Goal: Contribute content: Contribute content

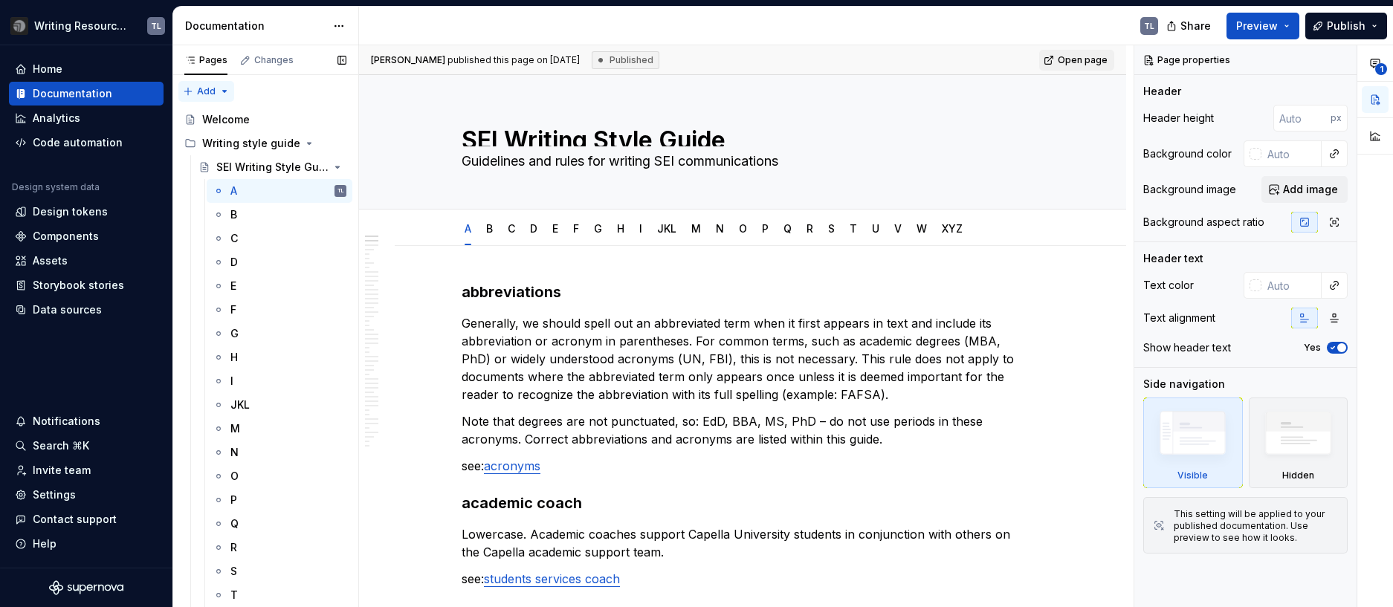
click at [224, 91] on div "Pages Changes Add Accessibility guide for tree Page tree. Navigate the tree wit…" at bounding box center [265, 329] width 186 height 569
click at [218, 92] on div "Pages Changes Add Accessibility guide for tree Page tree. Navigate the tree wit…" at bounding box center [265, 329] width 186 height 569
click at [219, 120] on div "New page" at bounding box center [254, 120] width 97 height 15
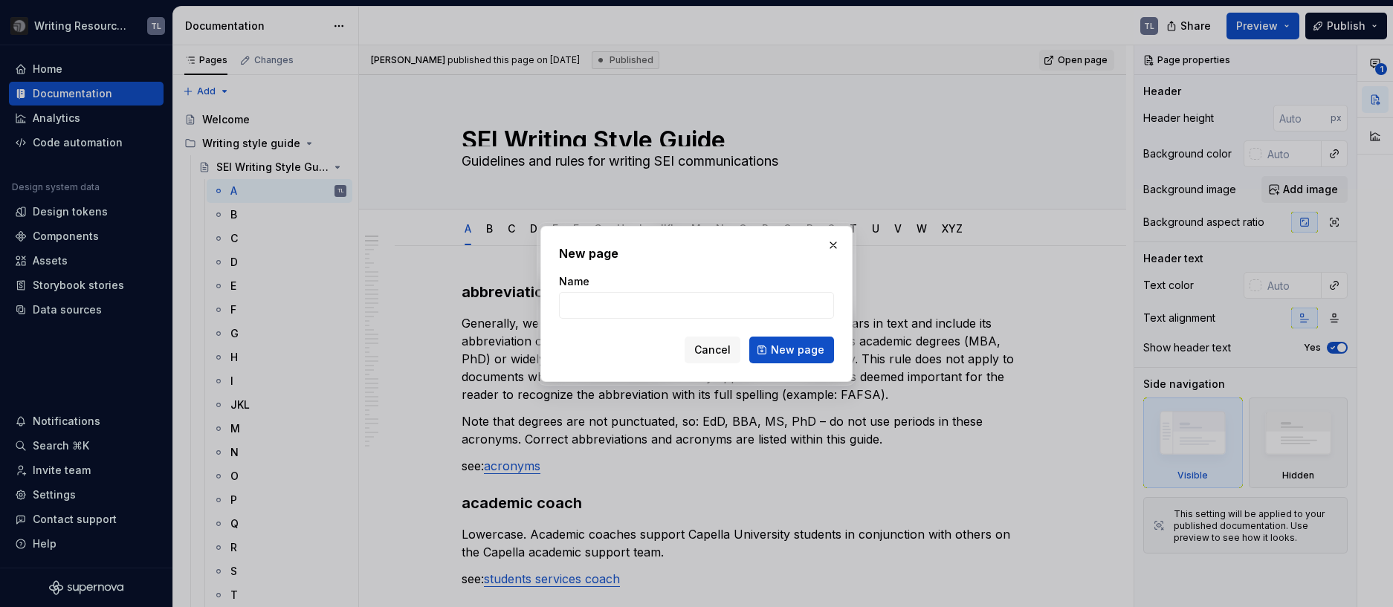
type textarea "*"
click at [626, 308] on input "What" at bounding box center [696, 305] width 275 height 27
drag, startPoint x: 563, startPoint y: 300, endPoint x: 543, endPoint y: 300, distance: 20.1
click at [543, 300] on div "New page Name What Cancel New page" at bounding box center [696, 304] width 312 height 156
type input "What’s new – recent writing style changes"
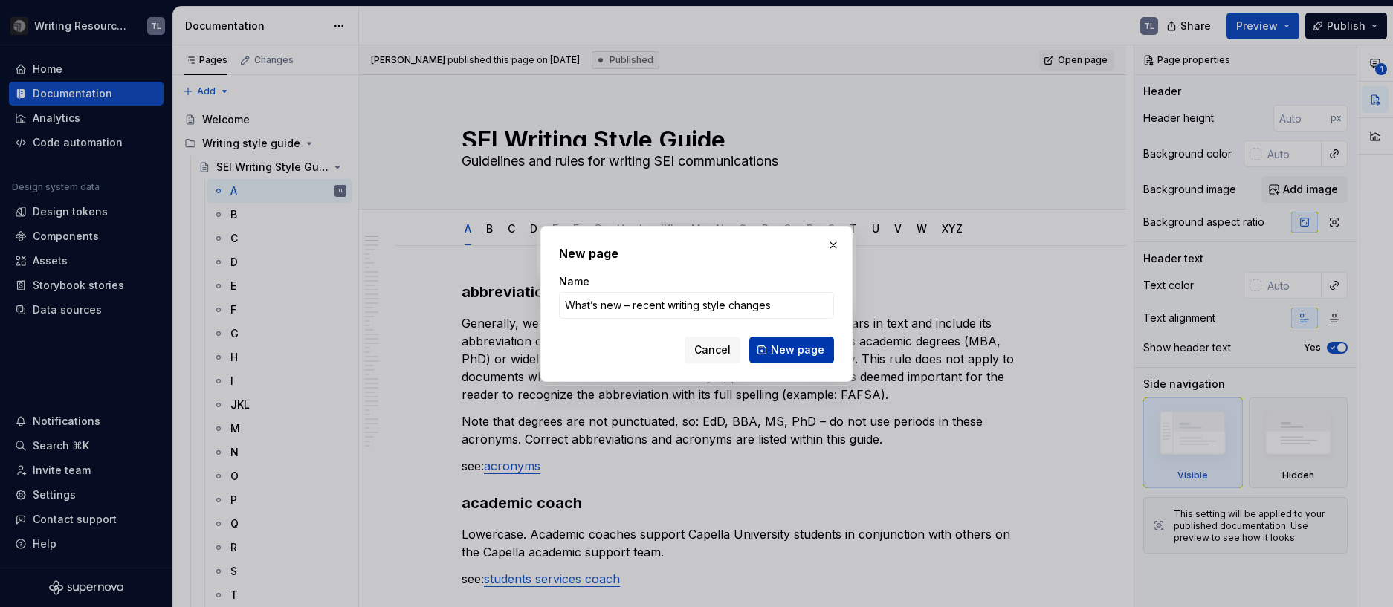
click at [789, 352] on span "New page" at bounding box center [798, 350] width 54 height 15
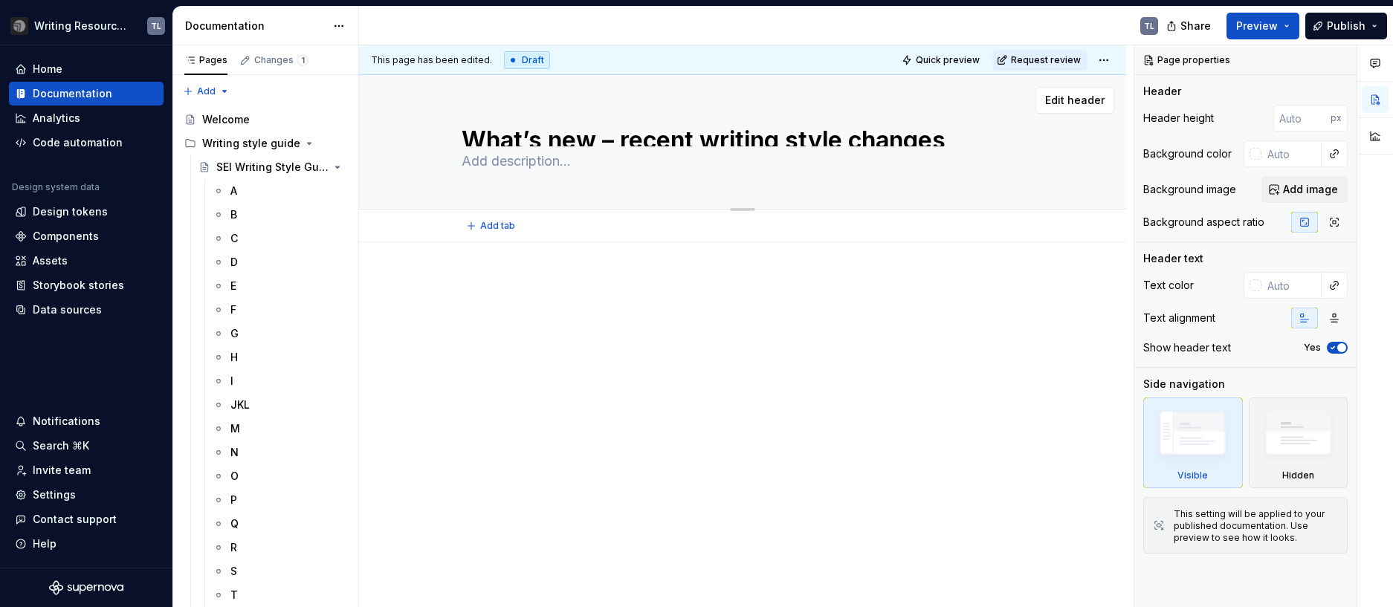
click at [606, 134] on textarea "What’s new – recent writing style changes" at bounding box center [740, 135] width 562 height 24
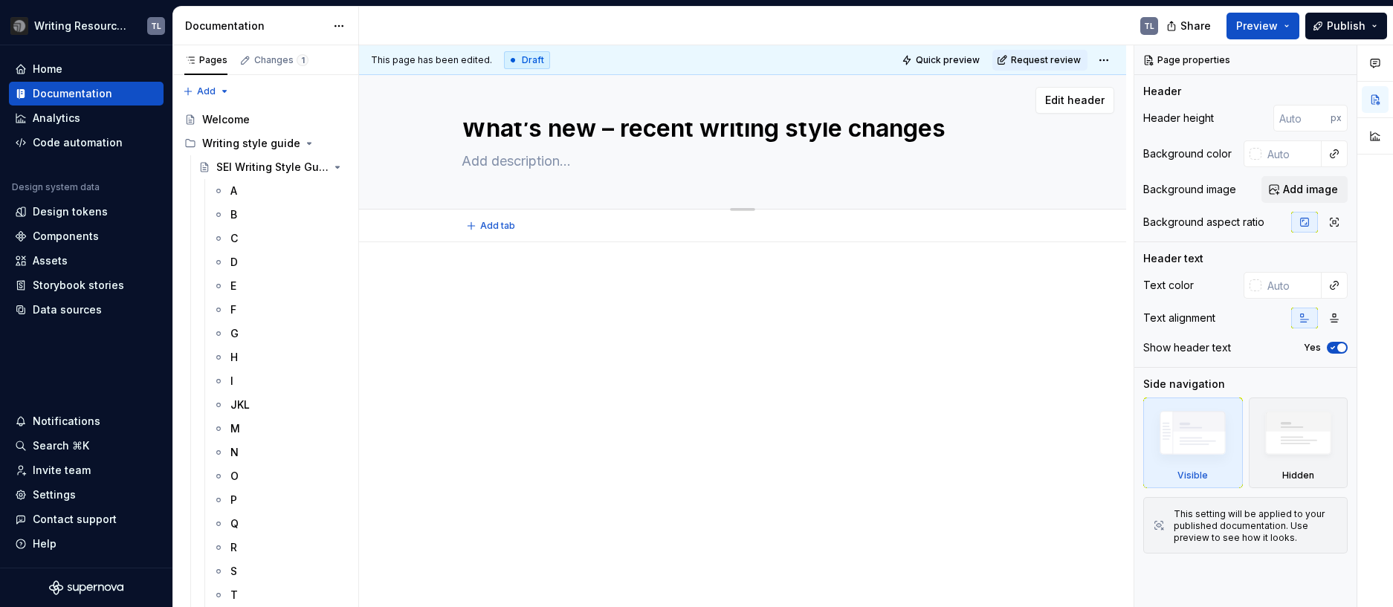
click at [685, 138] on textarea "What’s new – recent writing style changes" at bounding box center [740, 135] width 562 height 24
click at [1082, 98] on span "Edit header" at bounding box center [1074, 100] width 59 height 15
click at [1064, 98] on span "Edit header" at bounding box center [1074, 100] width 59 height 15
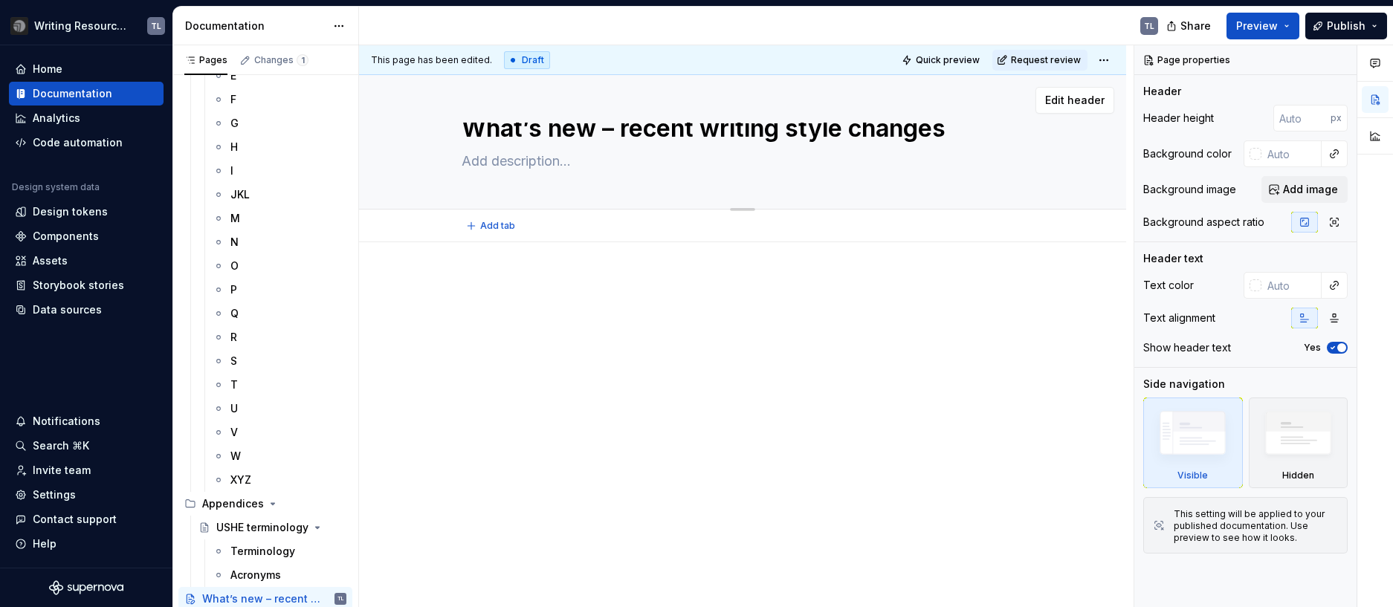
click at [568, 132] on textarea "What’s new – recent writing style changes" at bounding box center [740, 135] width 562 height 24
click at [589, 131] on textarea "What’s new – recent writing style changes" at bounding box center [740, 135] width 562 height 24
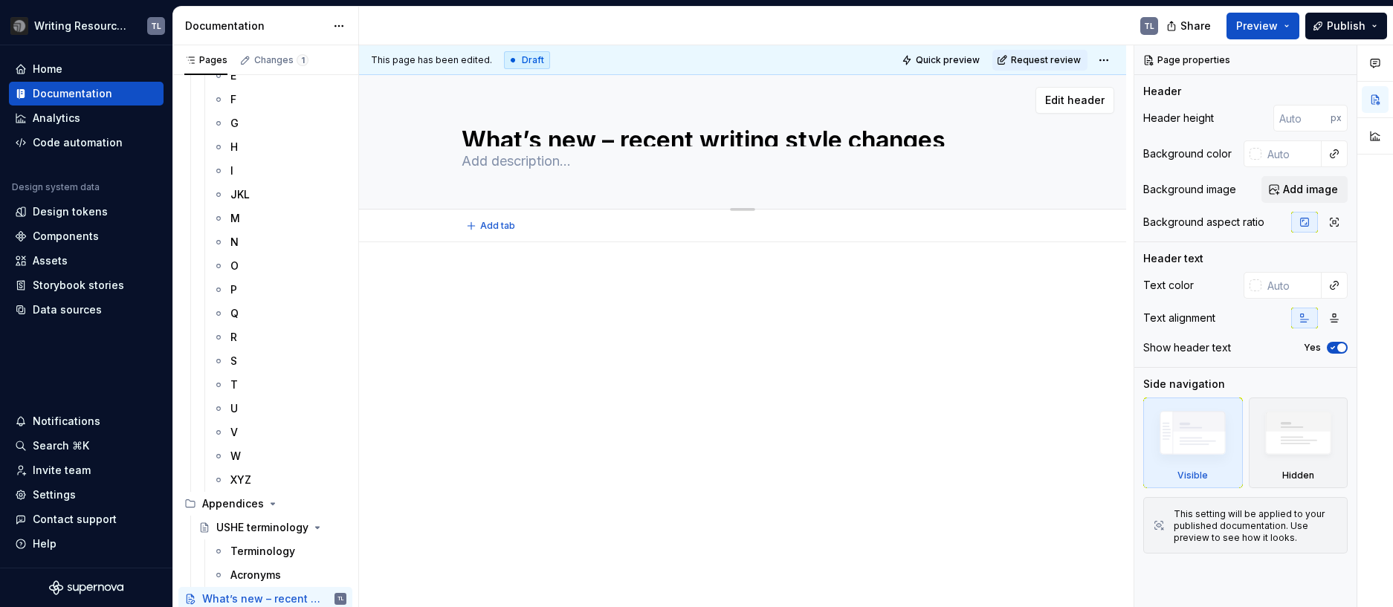
drag, startPoint x: 601, startPoint y: 126, endPoint x: 965, endPoint y: 133, distance: 364.3
click at [965, 133] on textarea "What’s new – recent writing style changes" at bounding box center [740, 135] width 562 height 24
type textarea "*"
type textarea "What’s new"
type textarea "*"
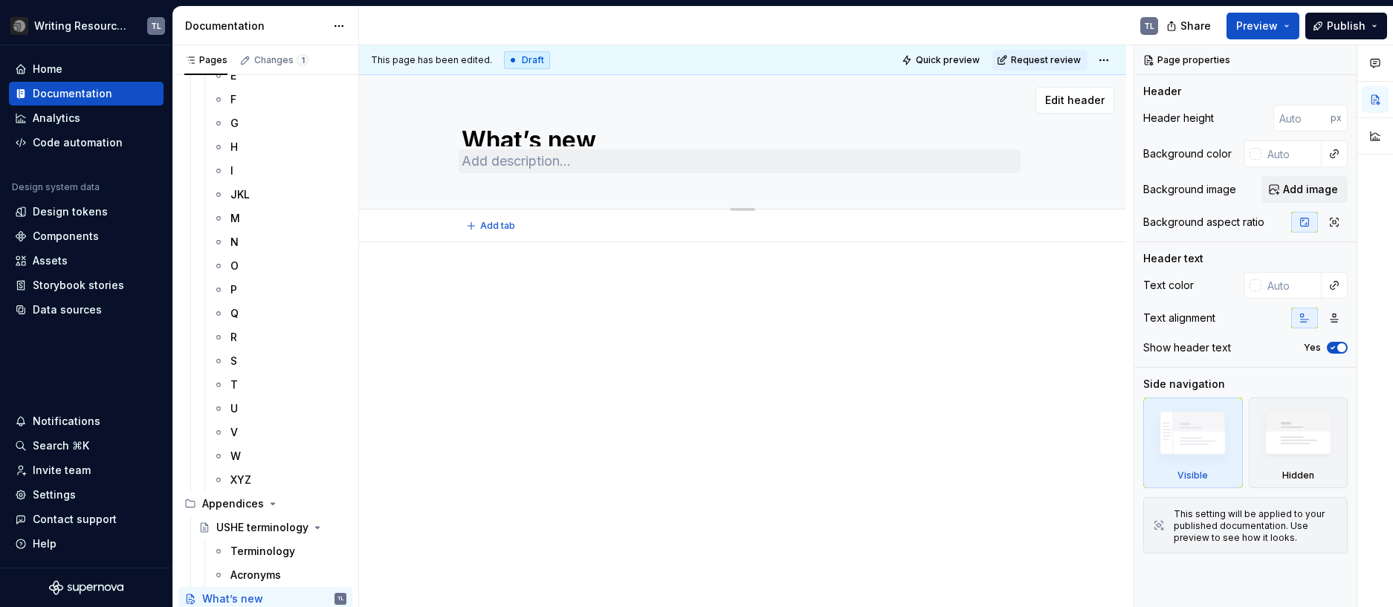
type textarea "What’s new"
click at [555, 169] on textarea at bounding box center [740, 161] width 562 height 24
paste textarea "– recent writing style changes"
type textarea "*"
type textarea "– recent writing style changes"
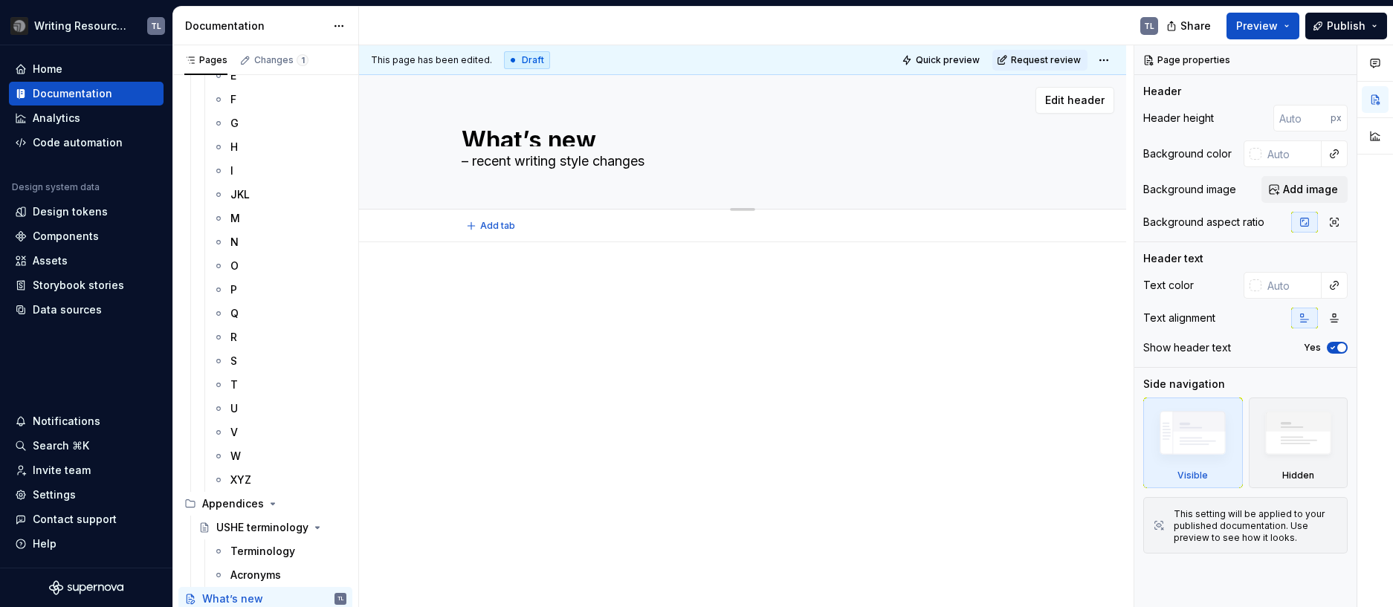
drag, startPoint x: 469, startPoint y: 161, endPoint x: 449, endPoint y: 161, distance: 20.1
click at [449, 161] on div "What’s new – recent writing style changes" at bounding box center [742, 142] width 648 height 134
type textarea "*"
type textarea "Recent writing style changes"
type textarea "*"
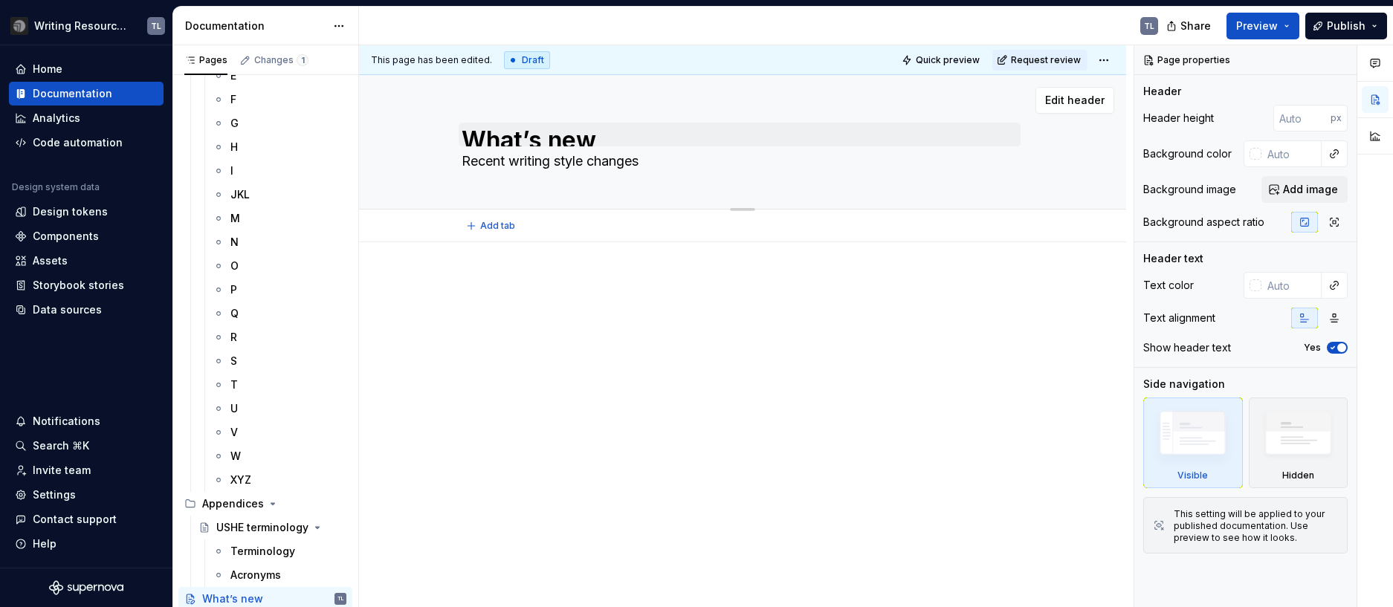
type textarea "Recent writing style changes"
click at [598, 132] on textarea "What’s new" at bounding box center [740, 135] width 562 height 24
click at [594, 169] on textarea "Recent writing style changes" at bounding box center [740, 161] width 562 height 24
click at [531, 169] on textarea "Recent writing style changes" at bounding box center [740, 161] width 562 height 24
drag, startPoint x: 656, startPoint y: 158, endPoint x: 634, endPoint y: 158, distance: 21.6
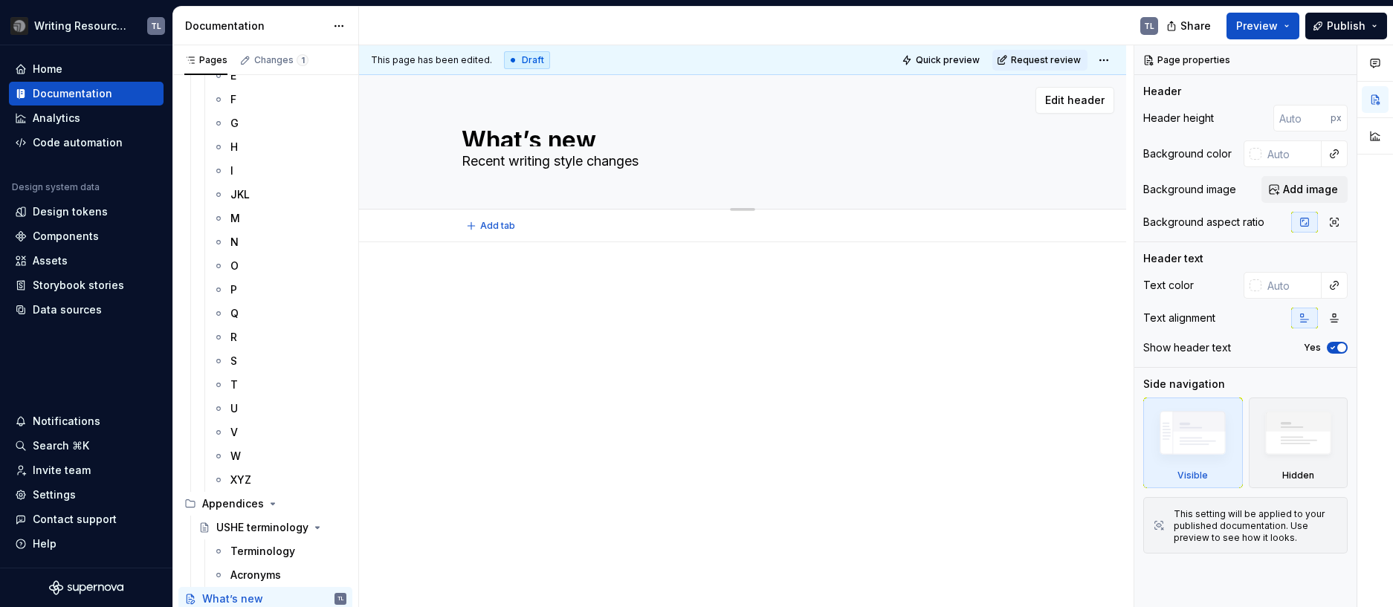
click at [655, 158] on textarea "Recent writing style changes" at bounding box center [740, 161] width 562 height 24
drag, startPoint x: 594, startPoint y: 160, endPoint x: 507, endPoint y: 164, distance: 87.1
click at [507, 164] on textarea "Recent writing style changes" at bounding box center [740, 161] width 562 height 24
type textarea "*"
type textarea "Recentchanges"
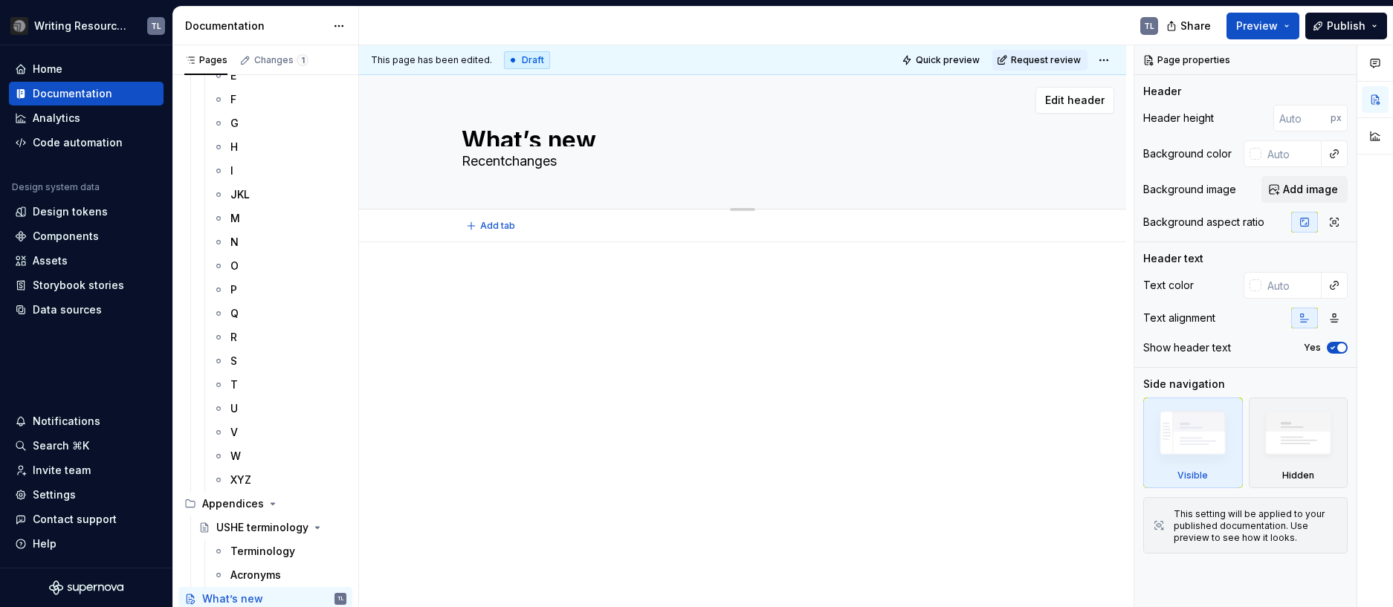
type textarea "*"
type textarea "Recent changes"
type textarea "*"
type textarea "Recent changes"
type textarea "*"
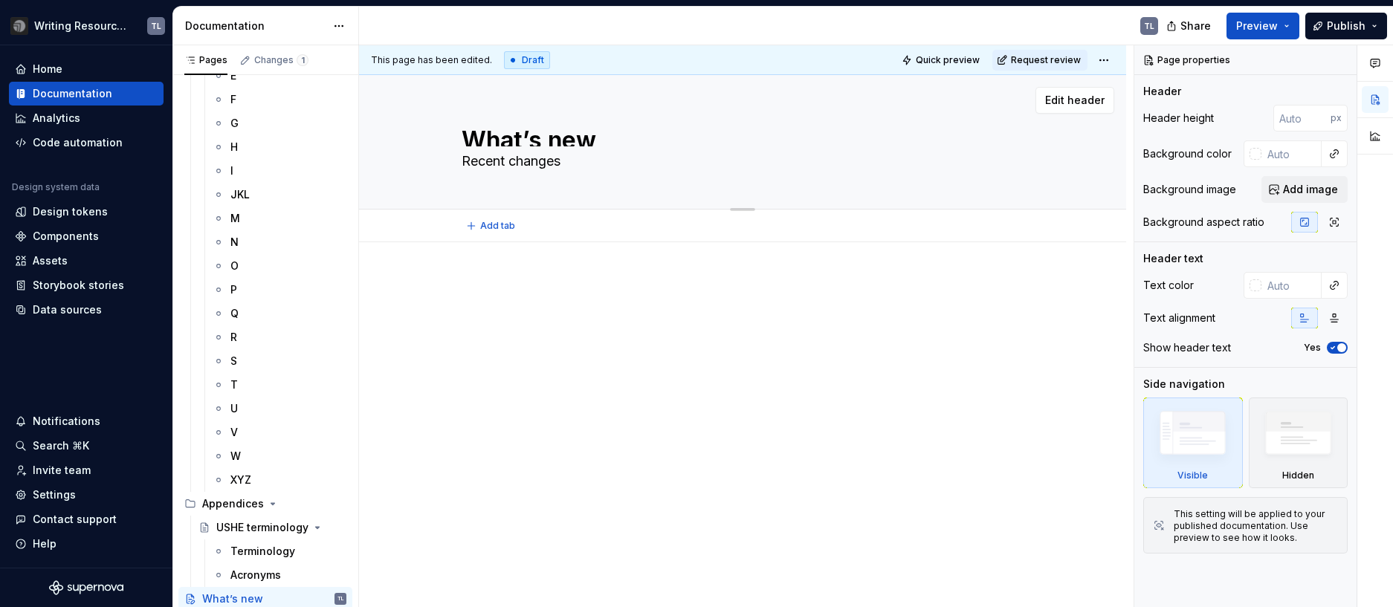
type textarea "Recent changes f"
type textarea "*"
type textarea "Recent changes fo"
type textarea "*"
type textarea "Recent changes fo"
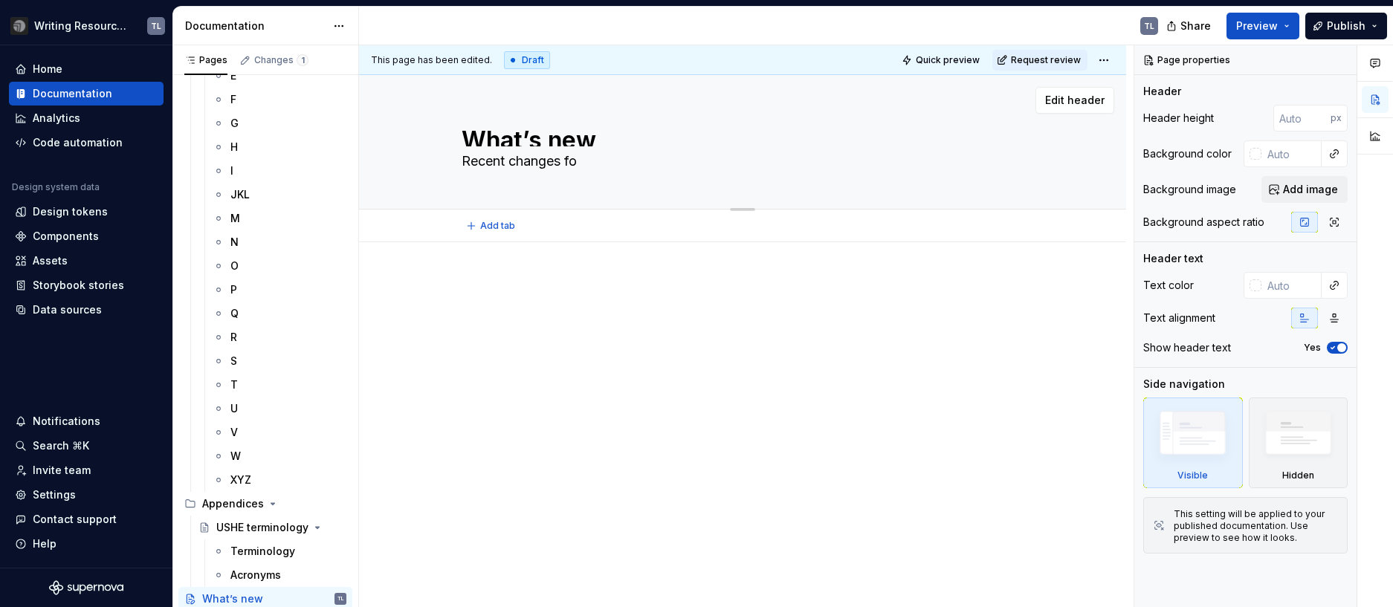
type textarea "*"
type textarea "Recent changes fo"
type textarea "*"
type textarea "Recent changes f"
type textarea "*"
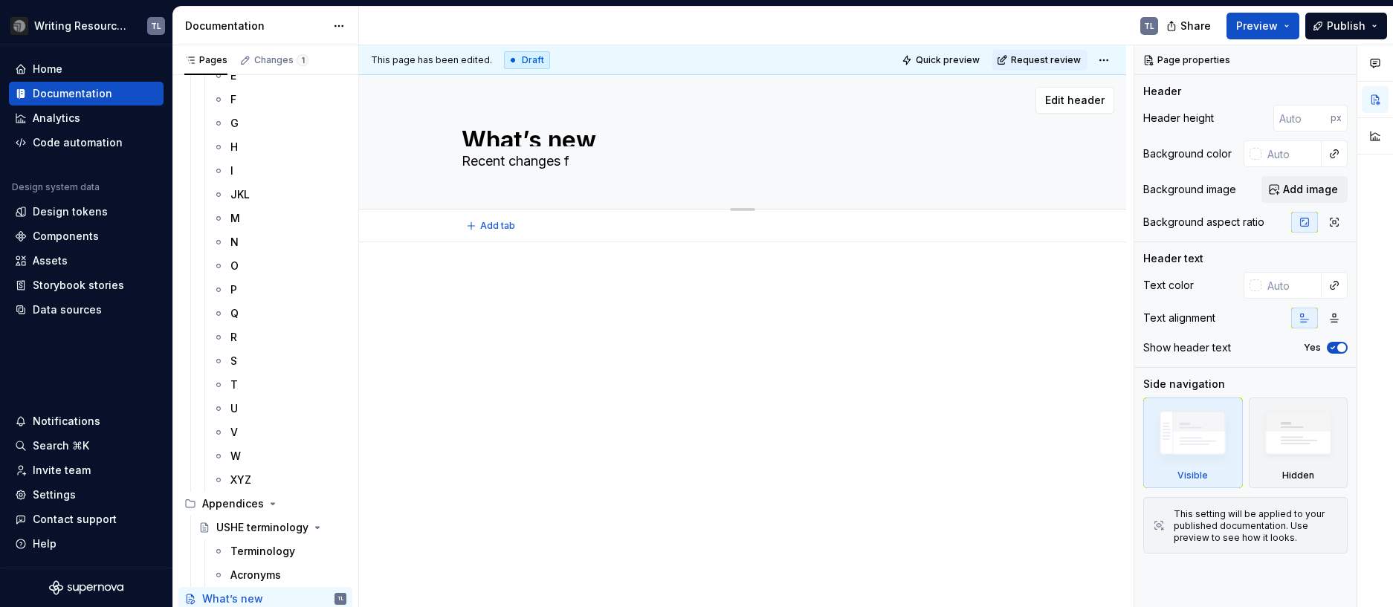
type textarea "Recent changes"
type textarea "*"
type textarea "Recent changes to"
type textarea "*"
type textarea "Recent changes to"
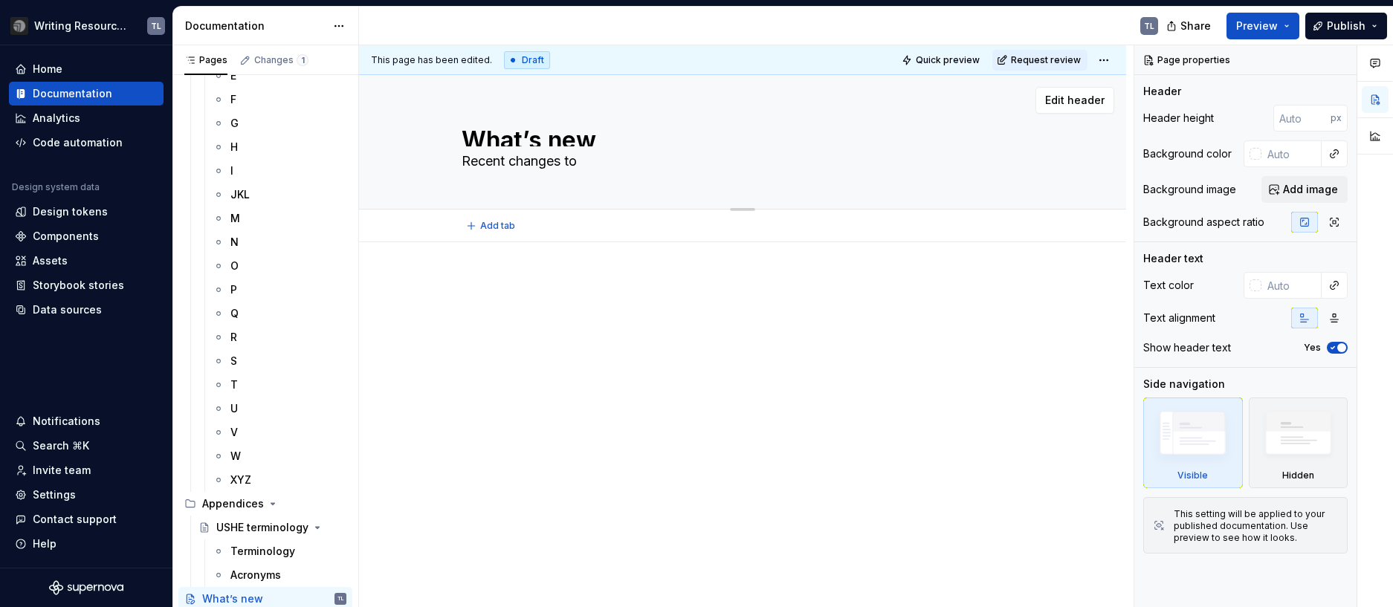
type textarea "*"
type textarea "Recent changes to S"
type textarea "*"
type textarea "Recent changes to SE"
type textarea "*"
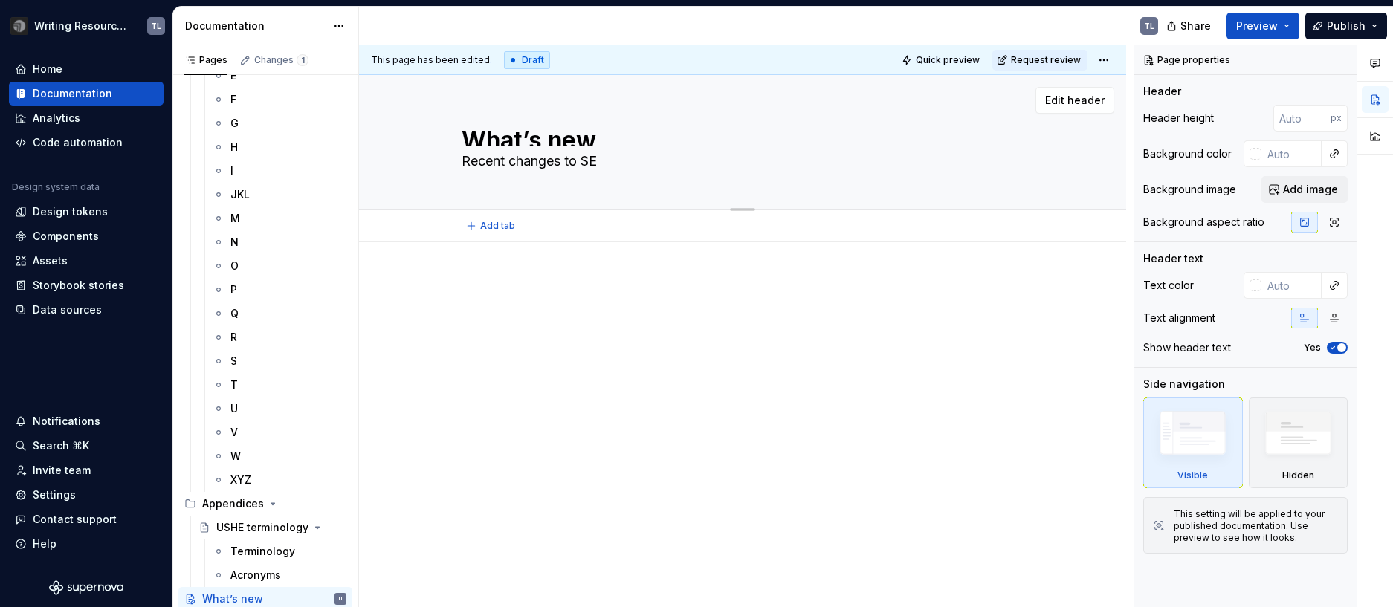
type textarea "Recent changes to SEI"
type textarea "*"
type textarea "Recent changes to SEI"
type textarea "*"
type textarea "Recent changes to SEI w"
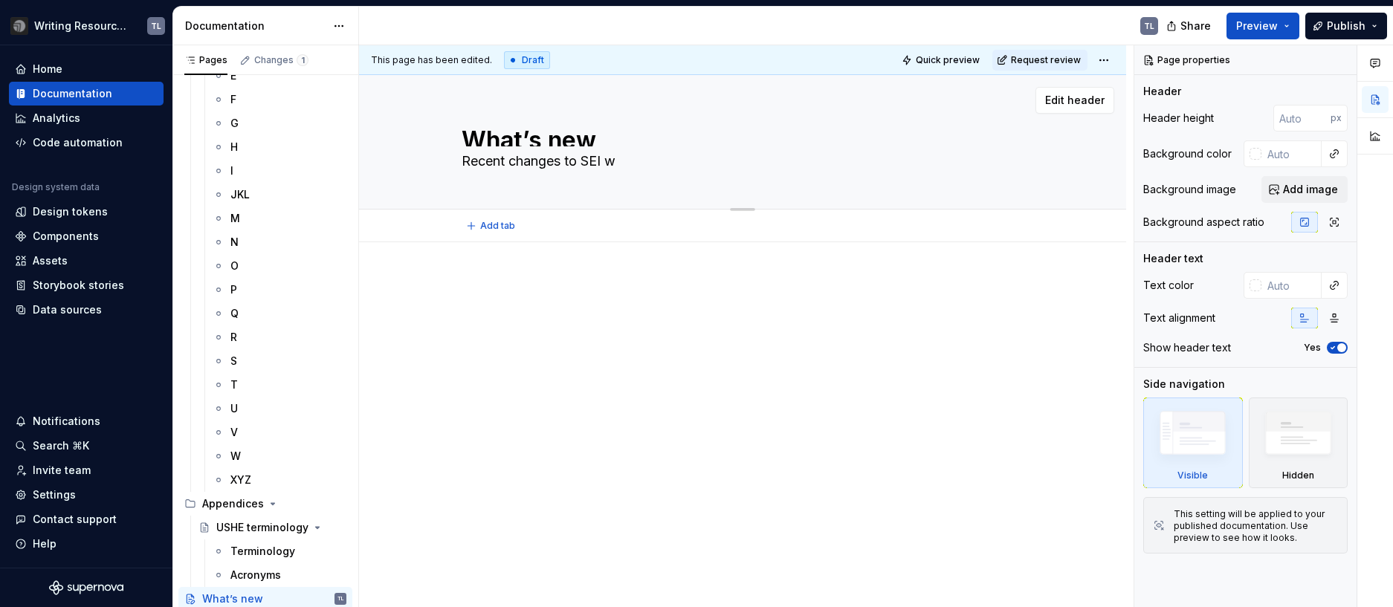
type textarea "*"
type textarea "Recent changes to SEI wr"
type textarea "*"
type textarea "Recent changes to SEI wri"
type textarea "*"
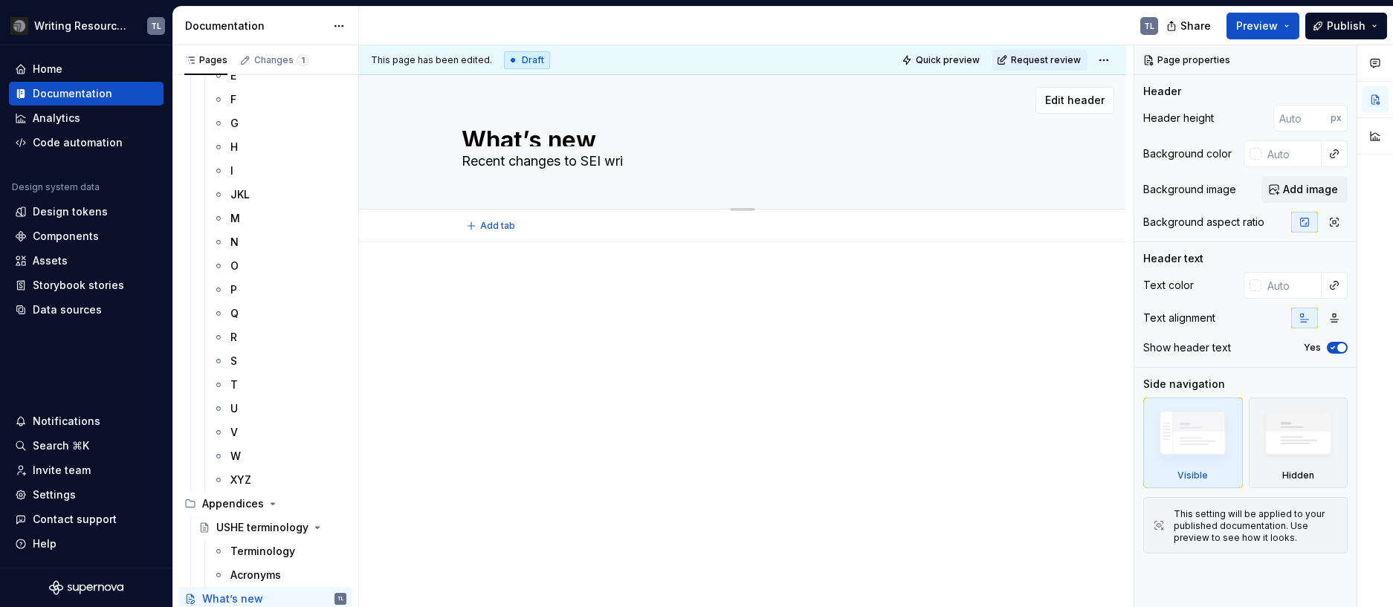
type textarea "Recent changes to SEI writ"
type textarea "*"
type textarea "Recent changes to SEI writin"
type textarea "*"
type textarea "Recent changes to SEI writing"
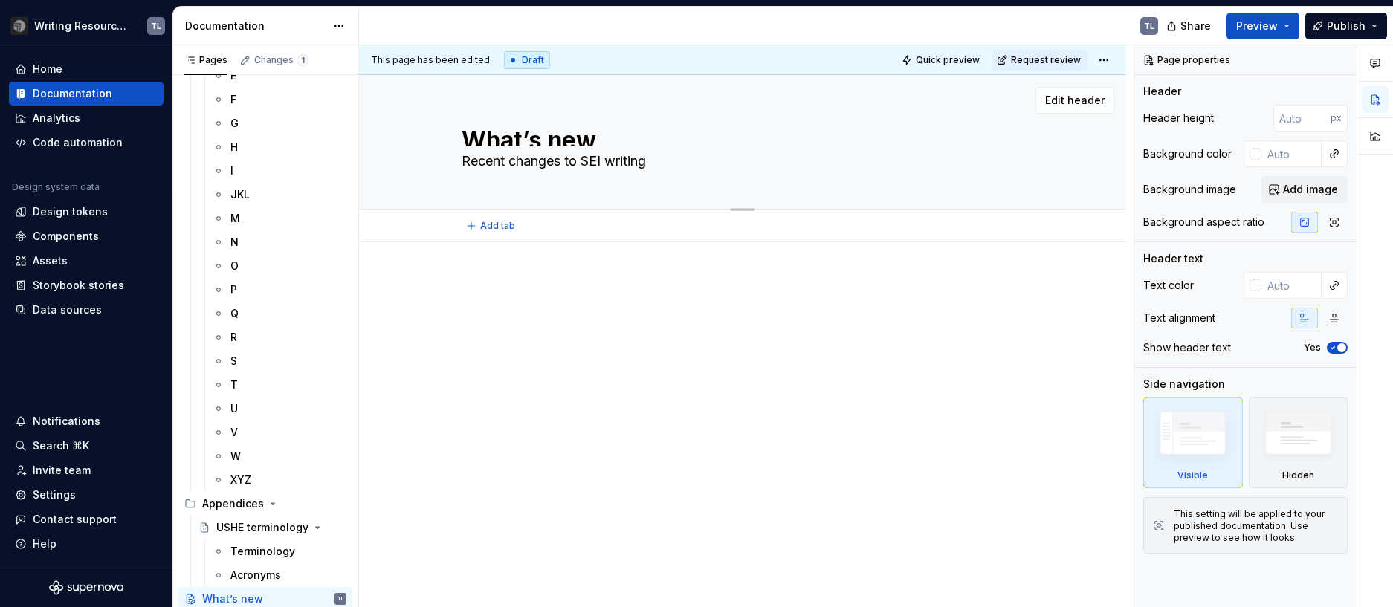
type textarea "*"
type textarea "Recent changes to SEI writing"
type textarea "*"
type textarea "Recent changes to SEI writing s"
type textarea "*"
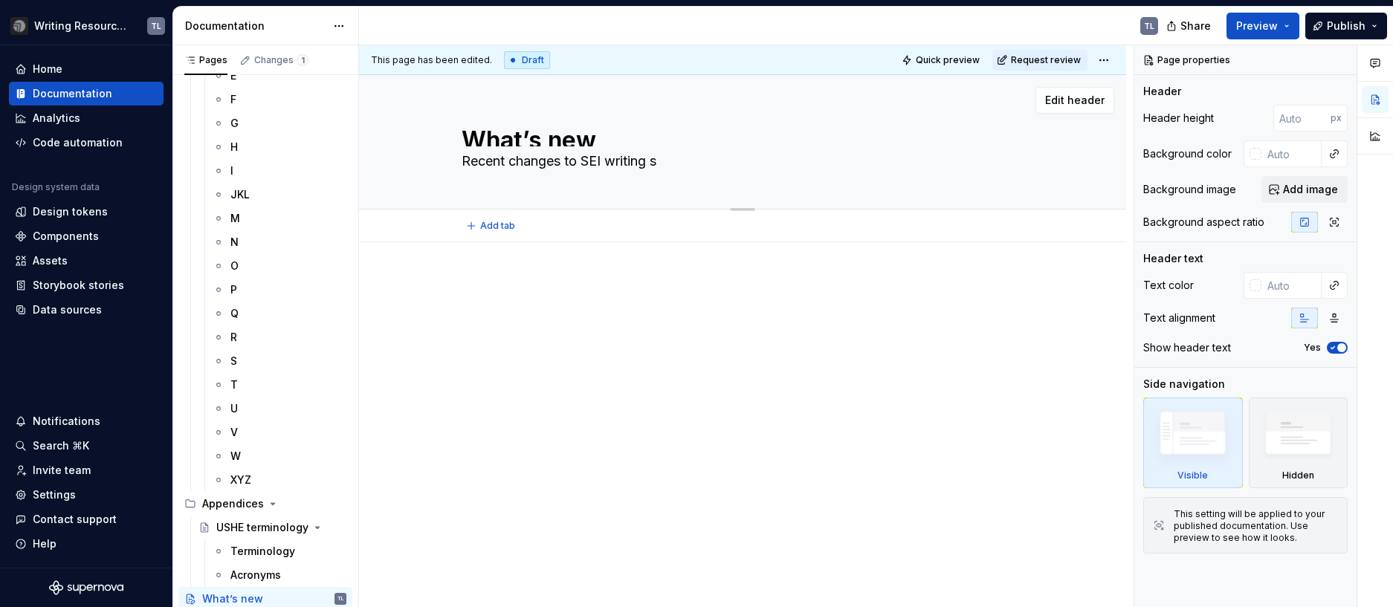
type textarea "Recent changes to SEI writing st"
type textarea "*"
type textarea "Recent changes to SEI writing sty"
type textarea "*"
type textarea "Recent changes to SEI writing styl"
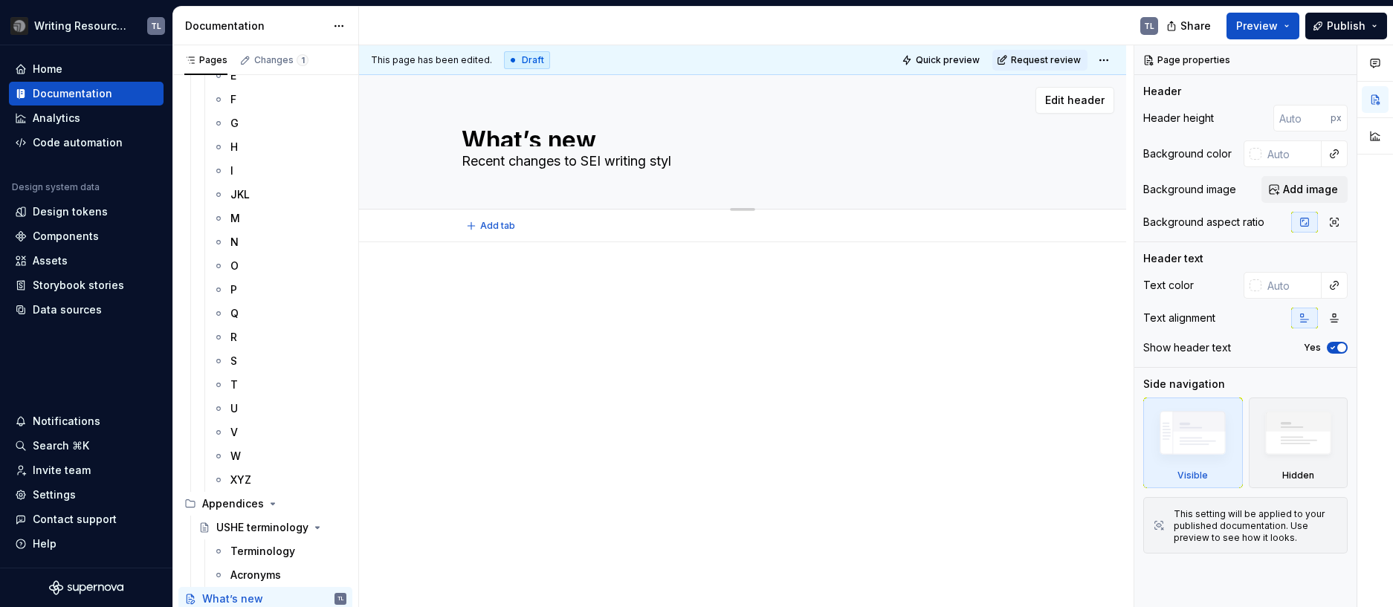
type textarea "*"
type textarea "Recent changes to SEI writing style"
type textarea "*"
type textarea "Recent changes to SEI writing style"
type textarea "*"
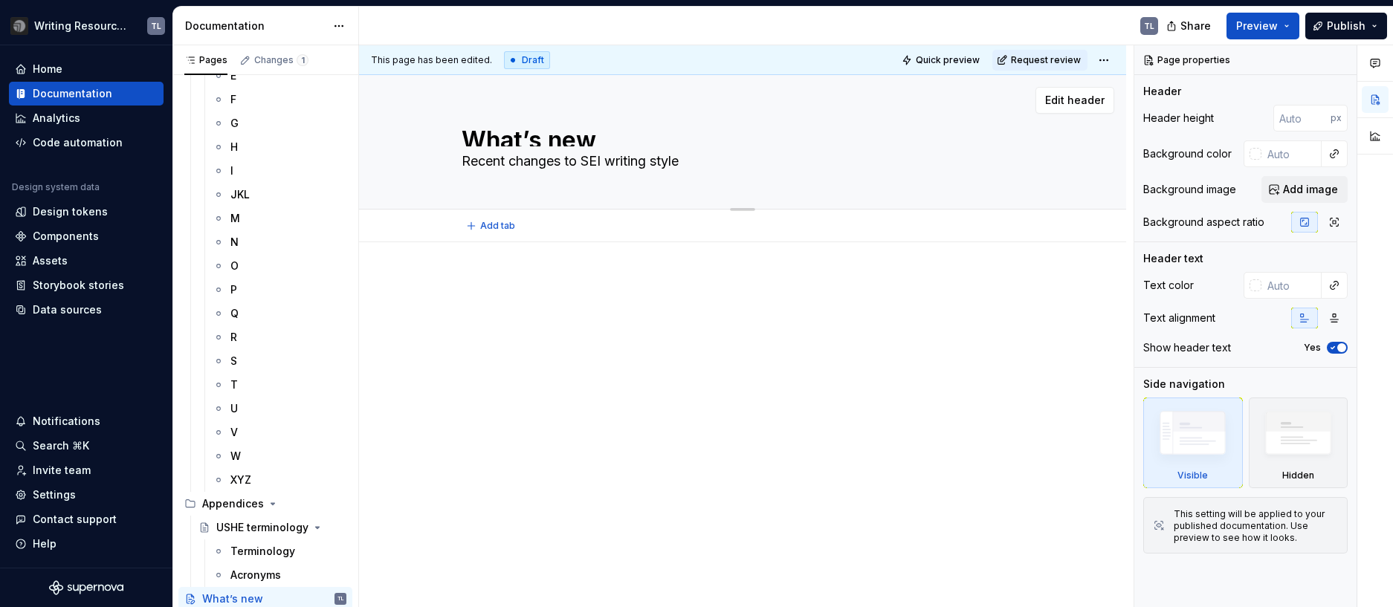
type textarea "Recent changes to SEI writing style r"
type textarea "*"
type textarea "Recent changes to SEI writing style ru"
type textarea "*"
type textarea "Recent changes to SEI writing style rule"
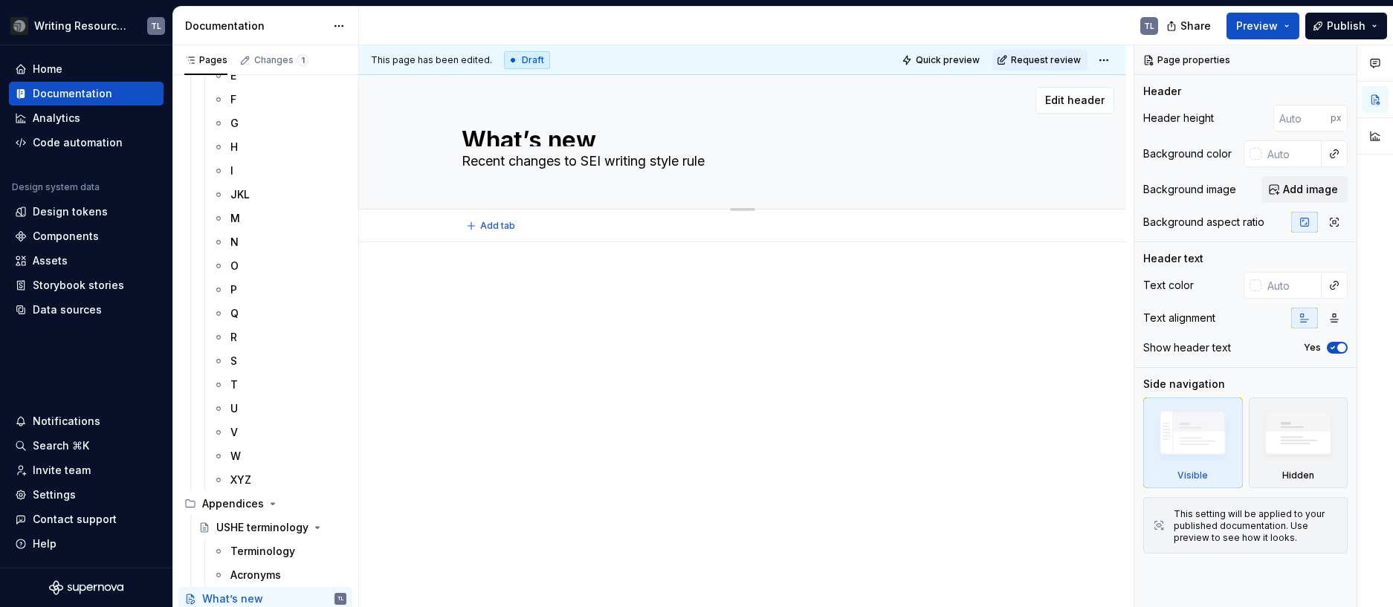
type textarea "*"
type textarea "Recent changes to SEI writing style rules"
type textarea "*"
type textarea "Recent changes to SEI writing style rules"
click at [802, 469] on div "This page has been edited. Draft Quick preview Request review What’s new Recent…" at bounding box center [746, 326] width 774 height 563
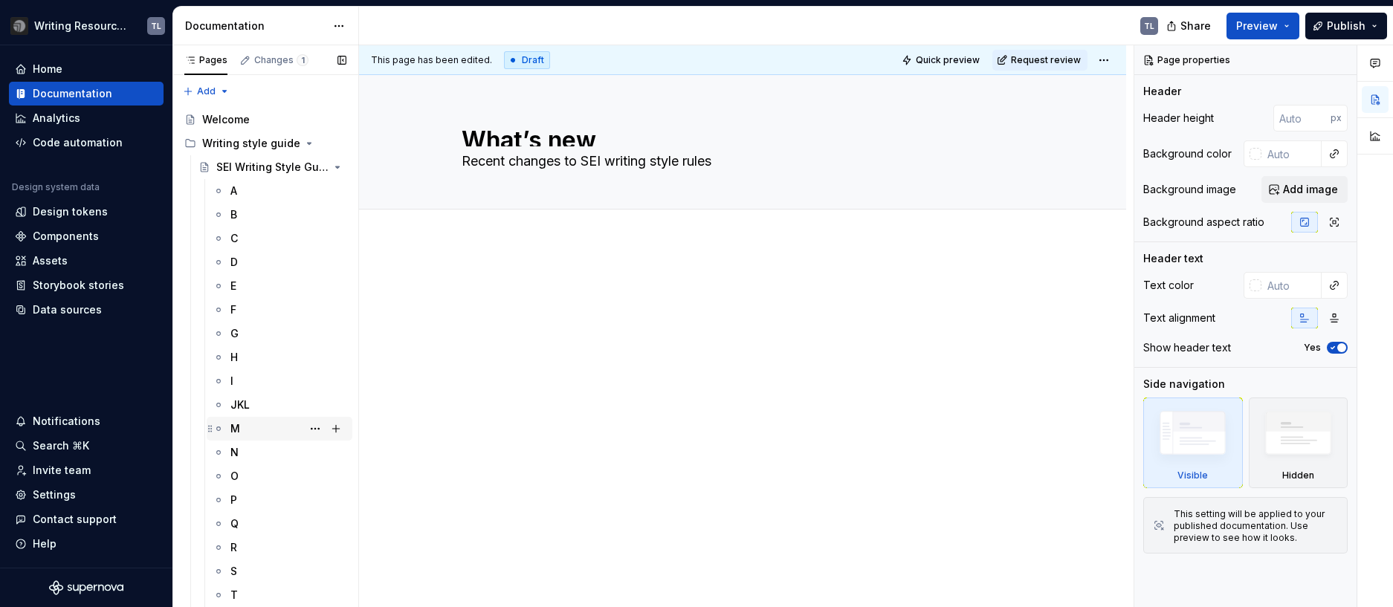
scroll to position [210, 0]
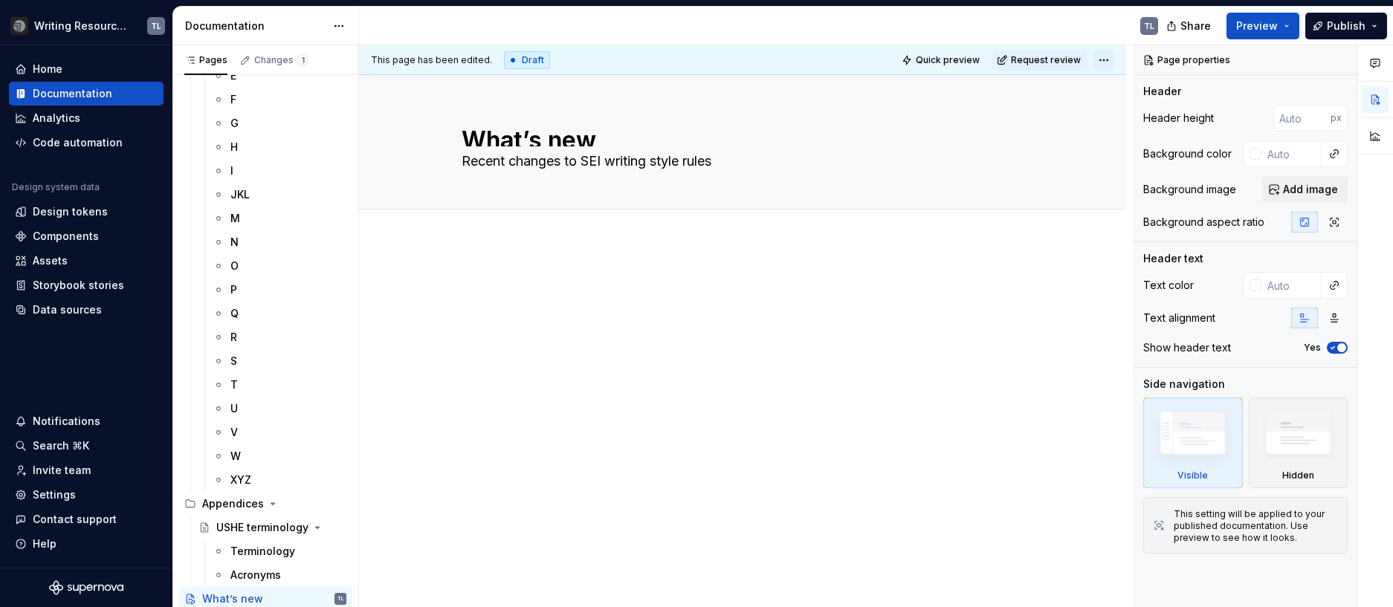
click at [1107, 62] on html "Writing Resources Test TL Home Documentation Analytics Code automation Design s…" at bounding box center [696, 303] width 1393 height 607
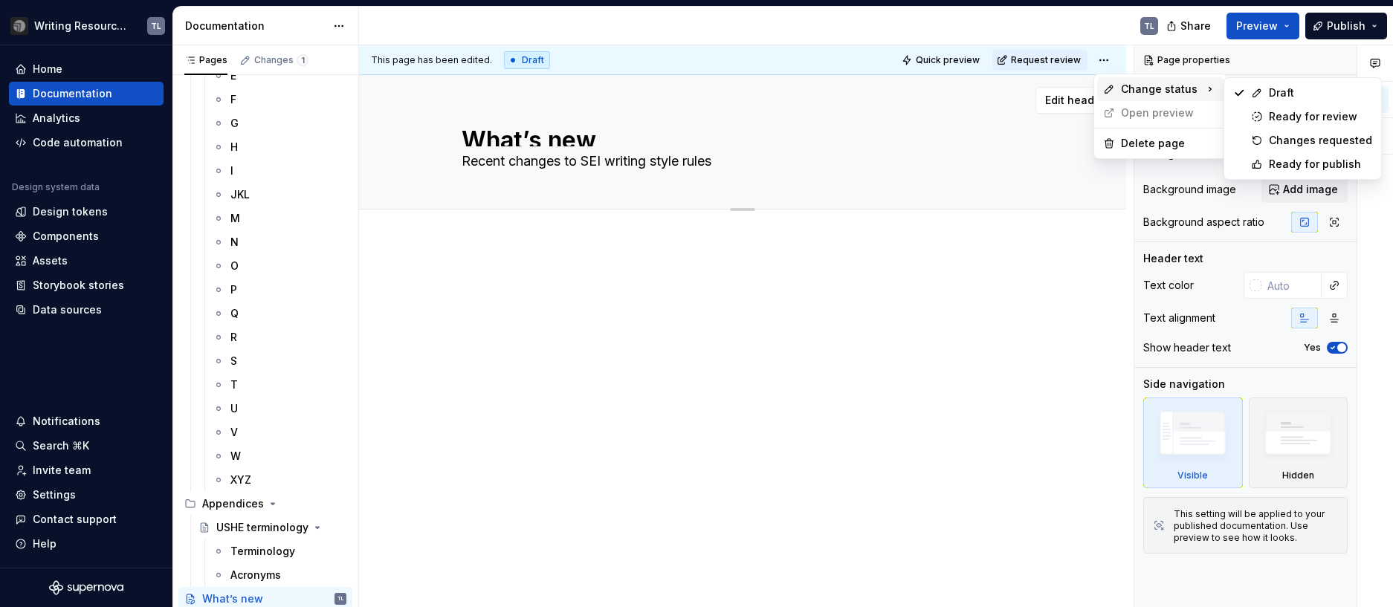
click at [789, 334] on html "Writing Resources Test TL Home Documentation Analytics Code automation Design s…" at bounding box center [696, 303] width 1393 height 607
click at [655, 218] on div at bounding box center [742, 226] width 767 height 33
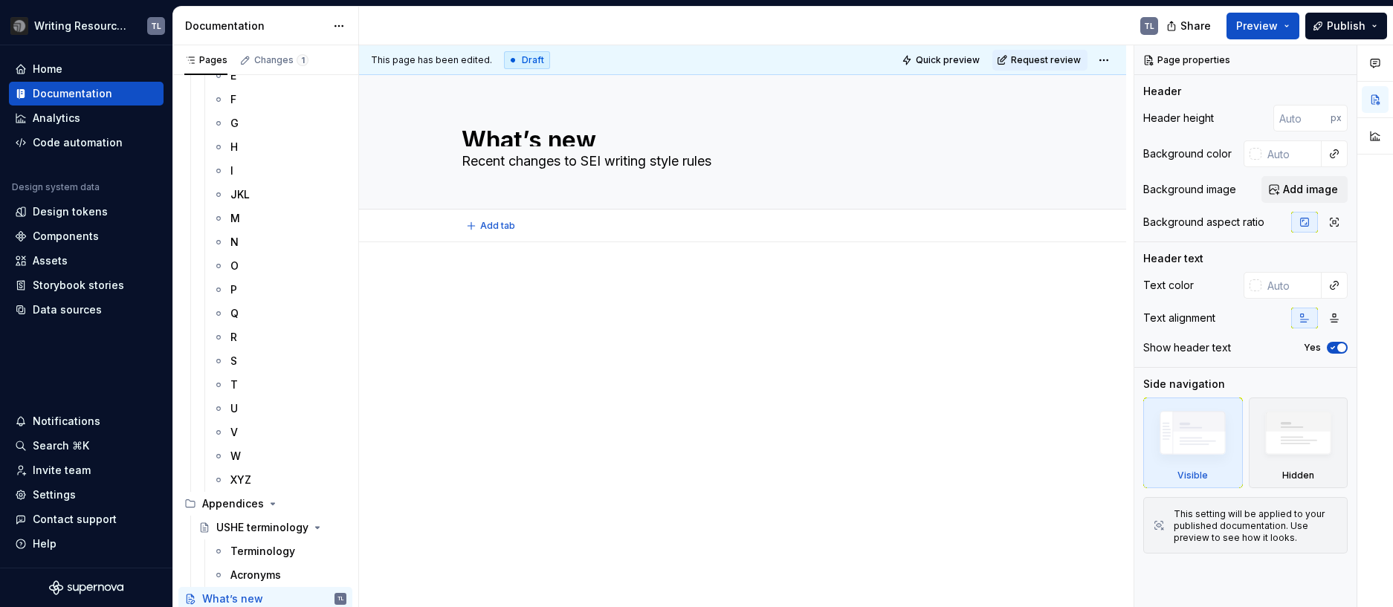
type textarea "*"
click at [559, 279] on p at bounding box center [743, 287] width 562 height 18
click at [537, 245] on div at bounding box center [742, 388] width 767 height 292
click at [514, 287] on p at bounding box center [743, 287] width 562 height 18
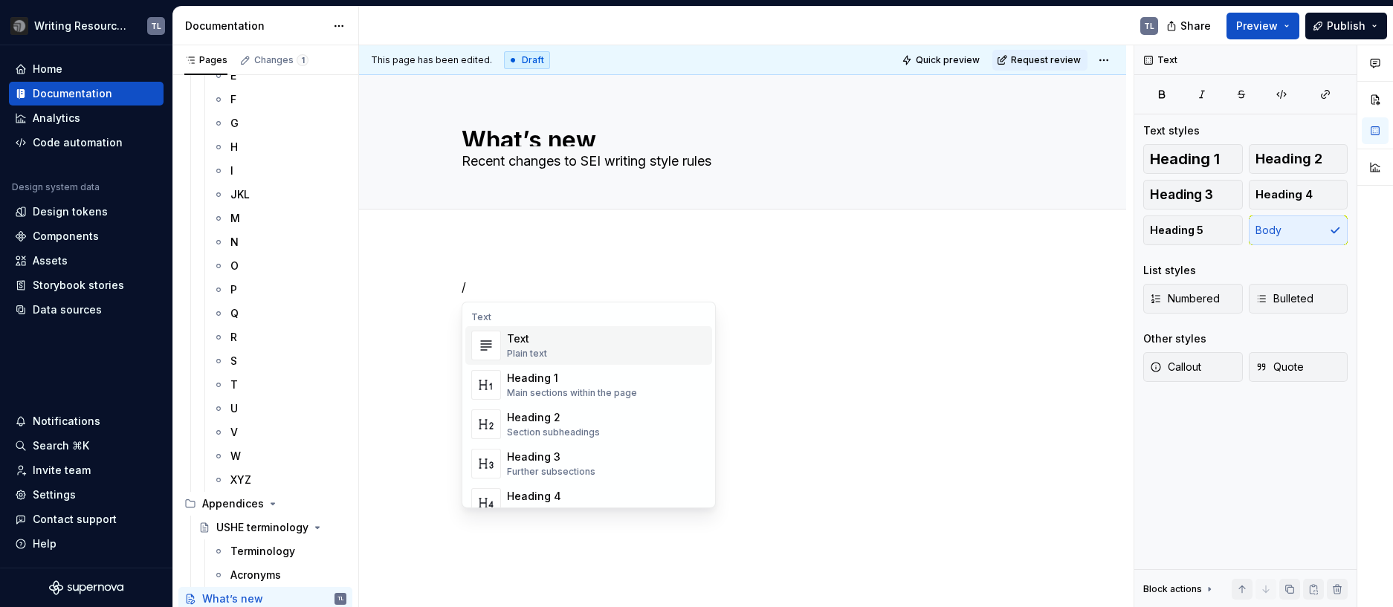
click at [557, 354] on div "Text Plain text" at bounding box center [606, 346] width 199 height 30
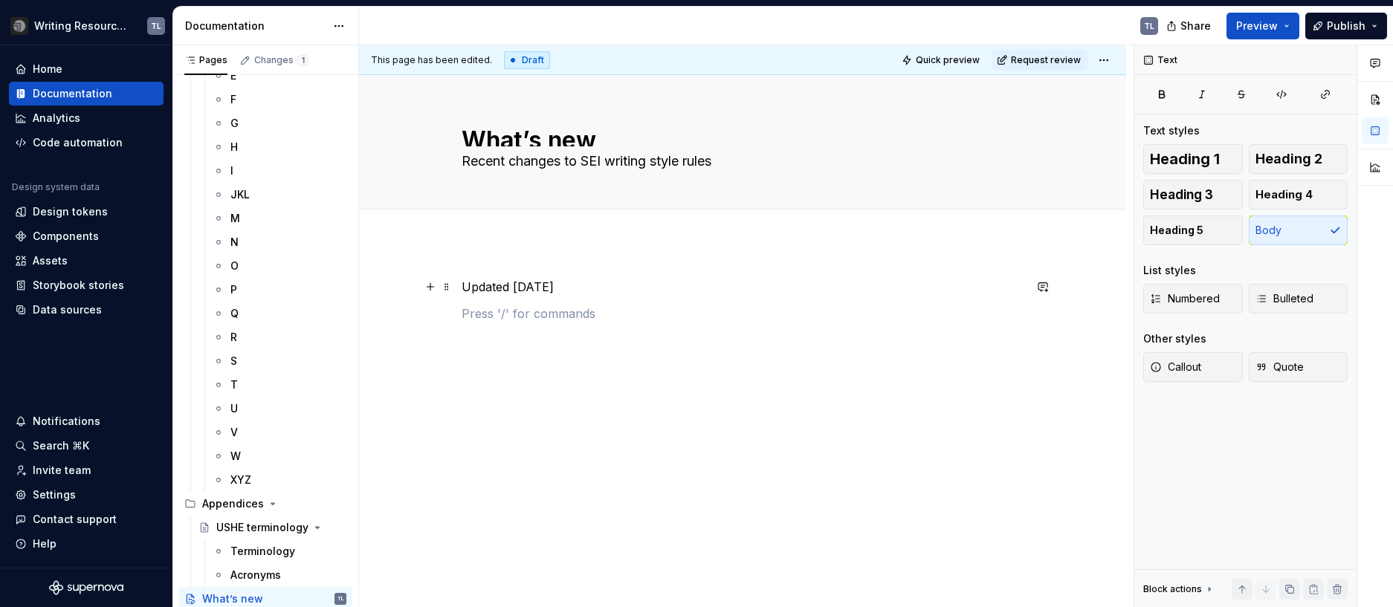
click at [447, 291] on div "This page has been edited. Draft Quick preview Request review What’s new Recent…" at bounding box center [746, 326] width 774 height 563
click at [463, 289] on p "Updated [DATE]" at bounding box center [743, 287] width 562 height 18
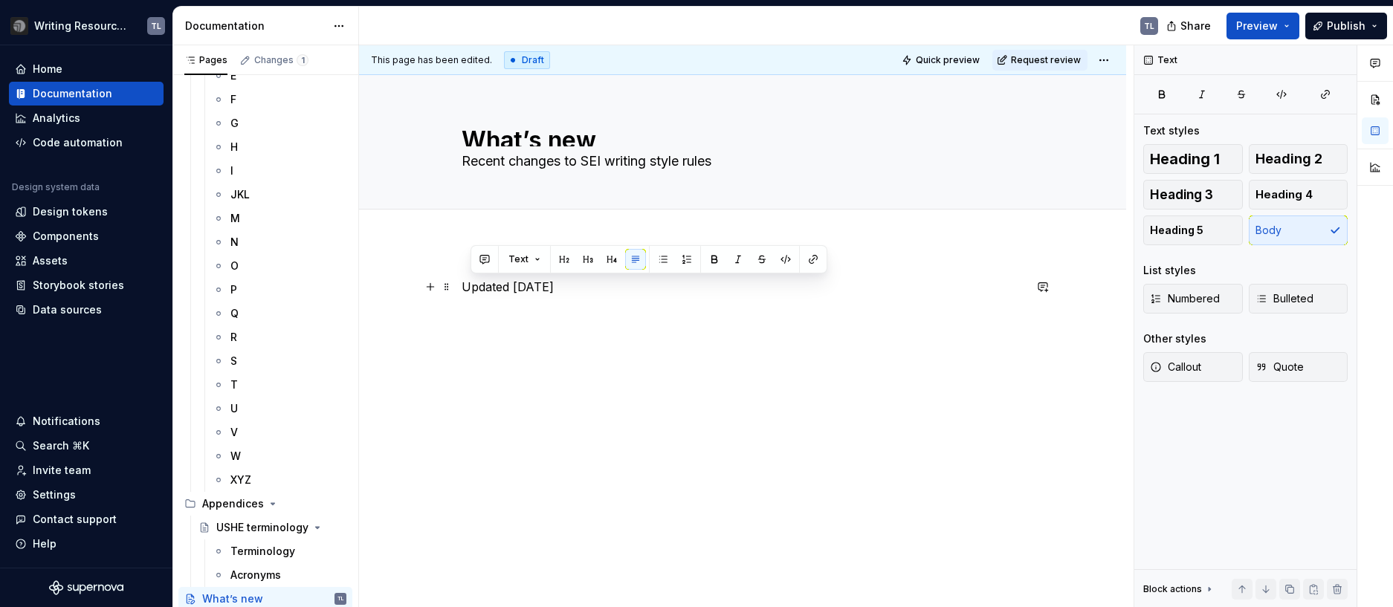
drag, startPoint x: 467, startPoint y: 285, endPoint x: 616, endPoint y: 291, distance: 149.5
click at [616, 291] on p "Updated [DATE]" at bounding box center [743, 287] width 562 height 18
click at [540, 291] on p "Updated [DATE]" at bounding box center [743, 287] width 562 height 18
drag, startPoint x: 511, startPoint y: 287, endPoint x: 444, endPoint y: 285, distance: 66.9
click at [462, 285] on div "Updated [DATE]" at bounding box center [743, 315] width 562 height 74
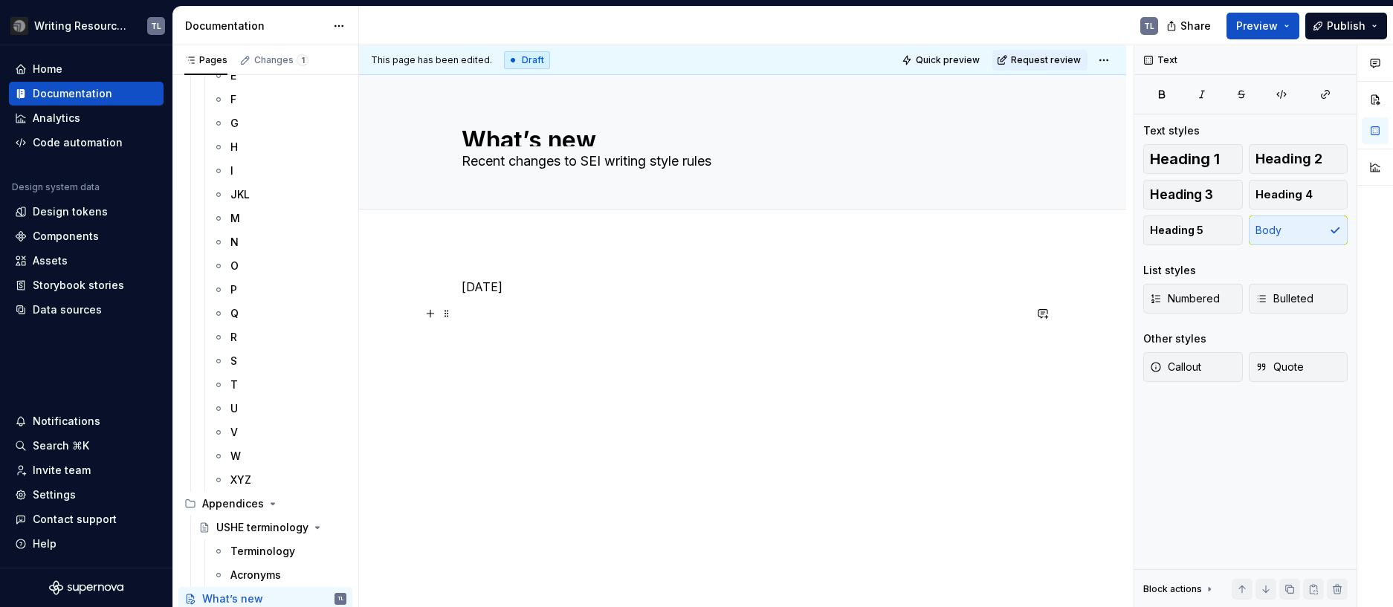
click at [575, 289] on p "[DATE]" at bounding box center [743, 287] width 562 height 18
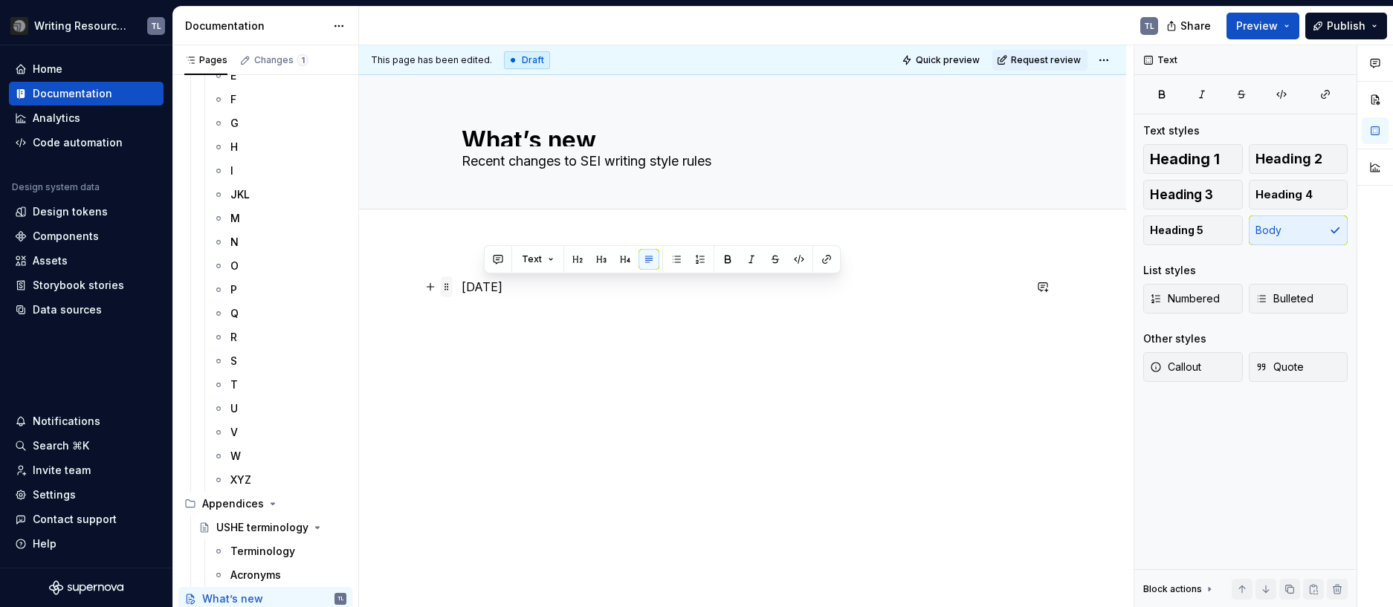
drag, startPoint x: 575, startPoint y: 289, endPoint x: 451, endPoint y: 291, distance: 123.4
click at [462, 291] on div "[DATE]" at bounding box center [743, 315] width 562 height 74
click at [1295, 156] on span "Heading 2" at bounding box center [1288, 159] width 67 height 15
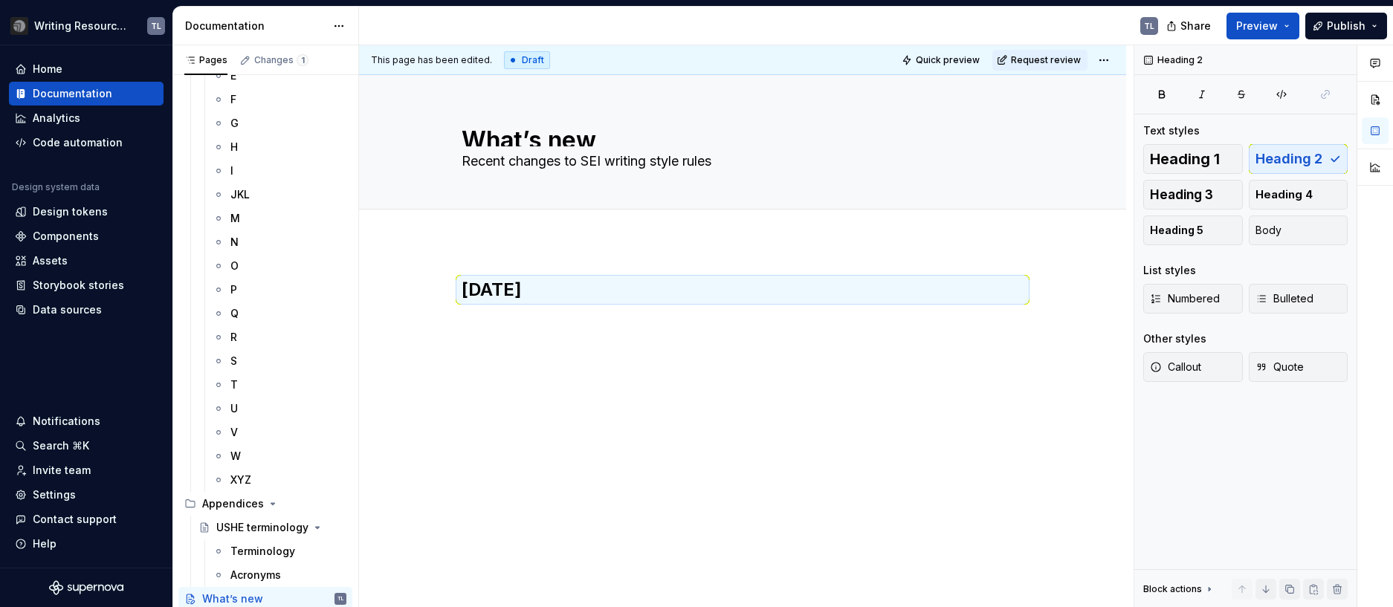
click at [547, 433] on div "[DATE]" at bounding box center [742, 388] width 767 height 292
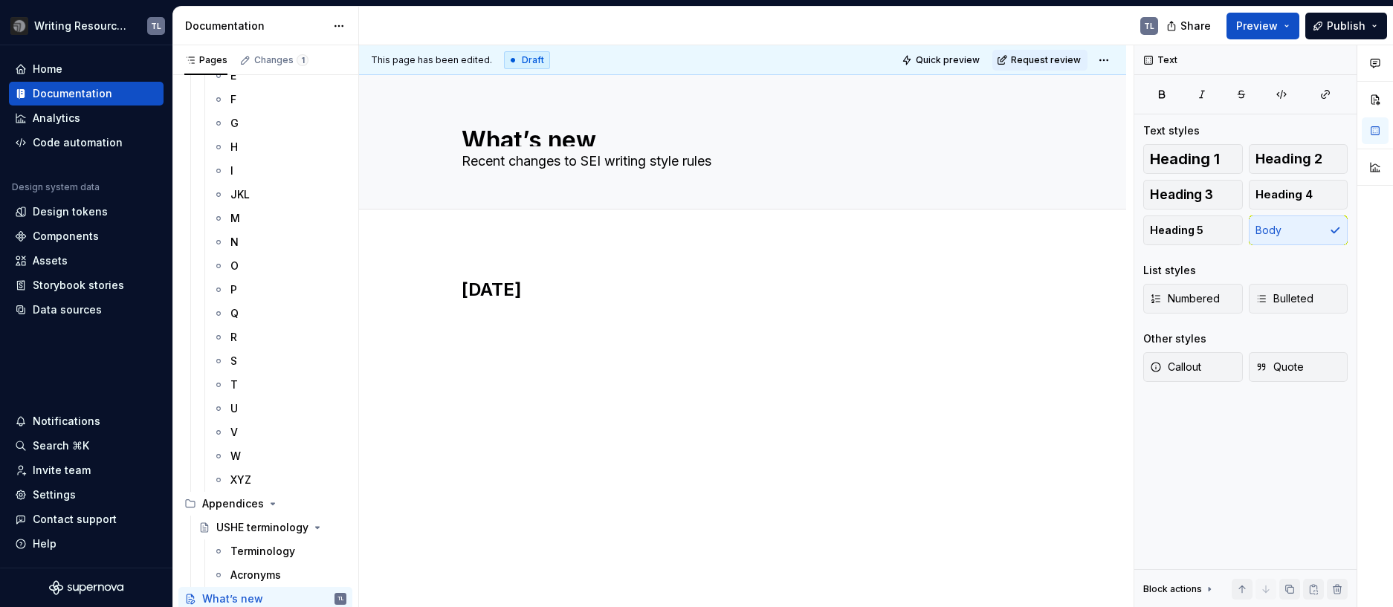
drag, startPoint x: 541, startPoint y: 337, endPoint x: 549, endPoint y: 337, distance: 8.2
click at [541, 337] on div "[DATE]" at bounding box center [743, 315] width 562 height 74
click at [539, 346] on div "[DATE]" at bounding box center [743, 315] width 562 height 74
click at [537, 328] on p at bounding box center [743, 323] width 562 height 18
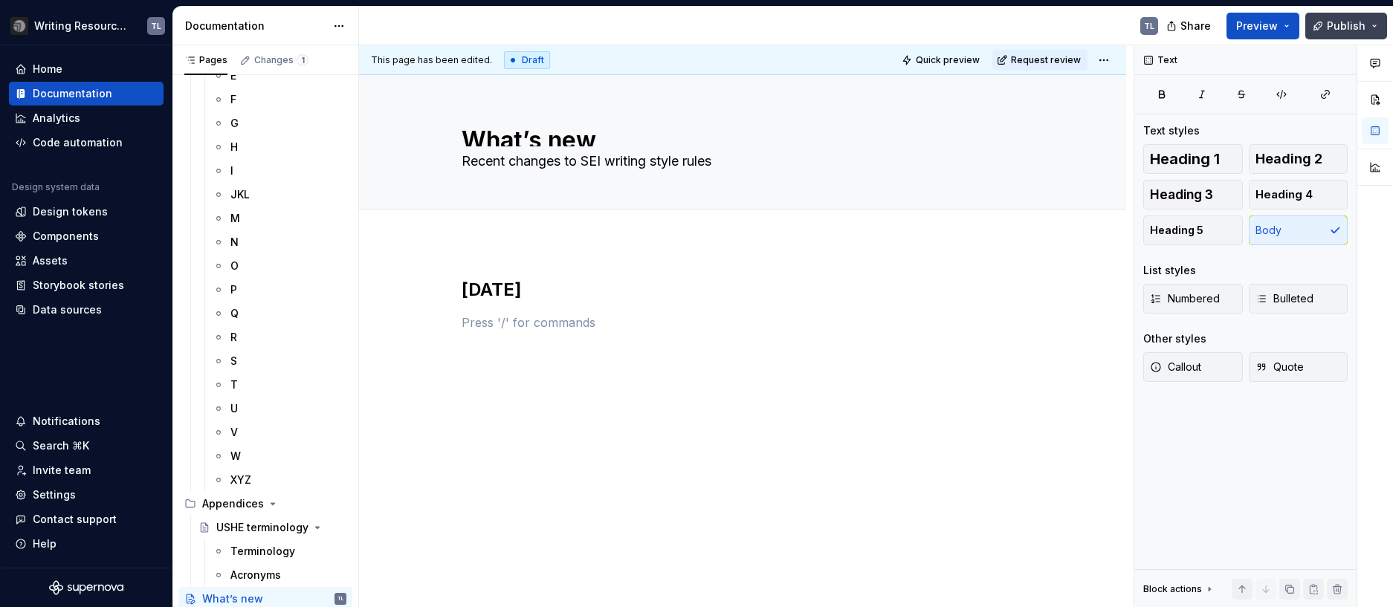
click at [1369, 26] on button "Publish" at bounding box center [1346, 26] width 82 height 27
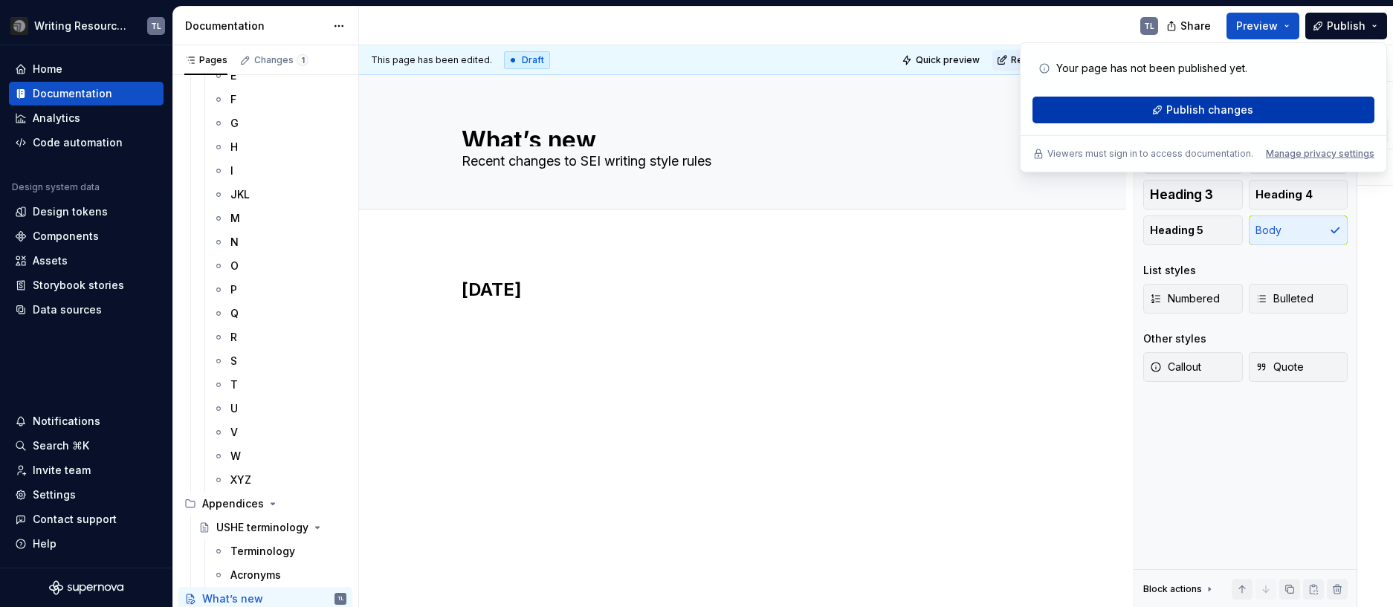
click at [1178, 111] on span "Publish changes" at bounding box center [1209, 110] width 87 height 15
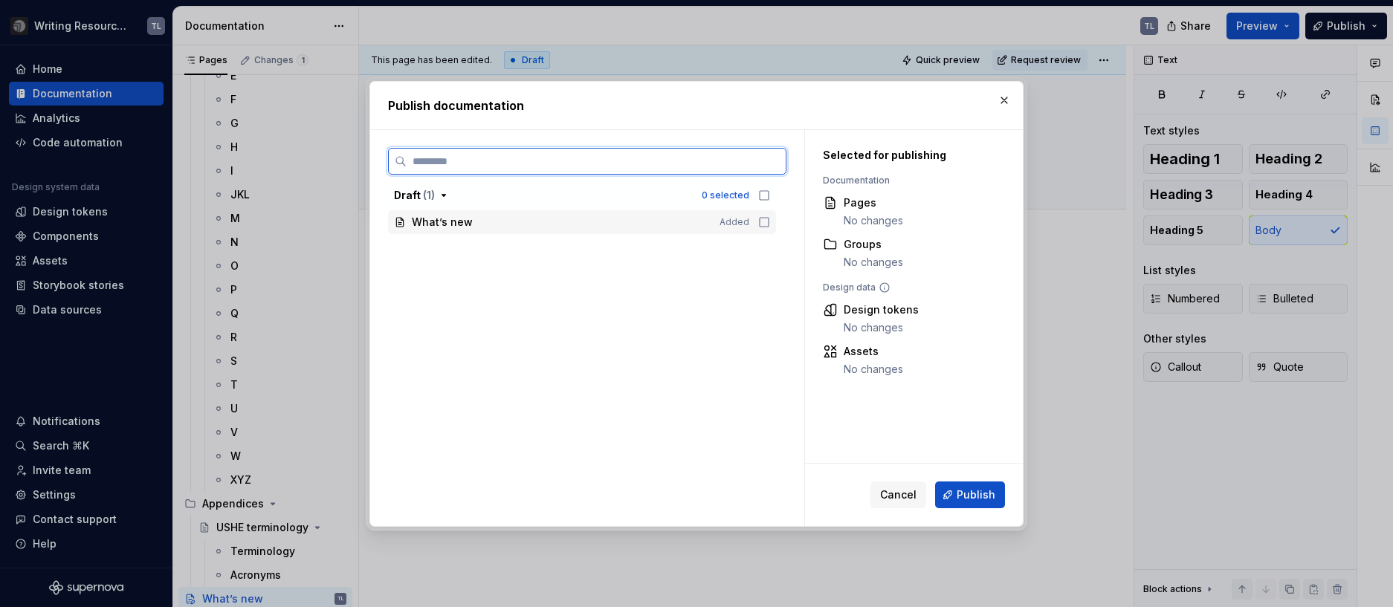
click at [766, 222] on icon at bounding box center [764, 222] width 12 height 12
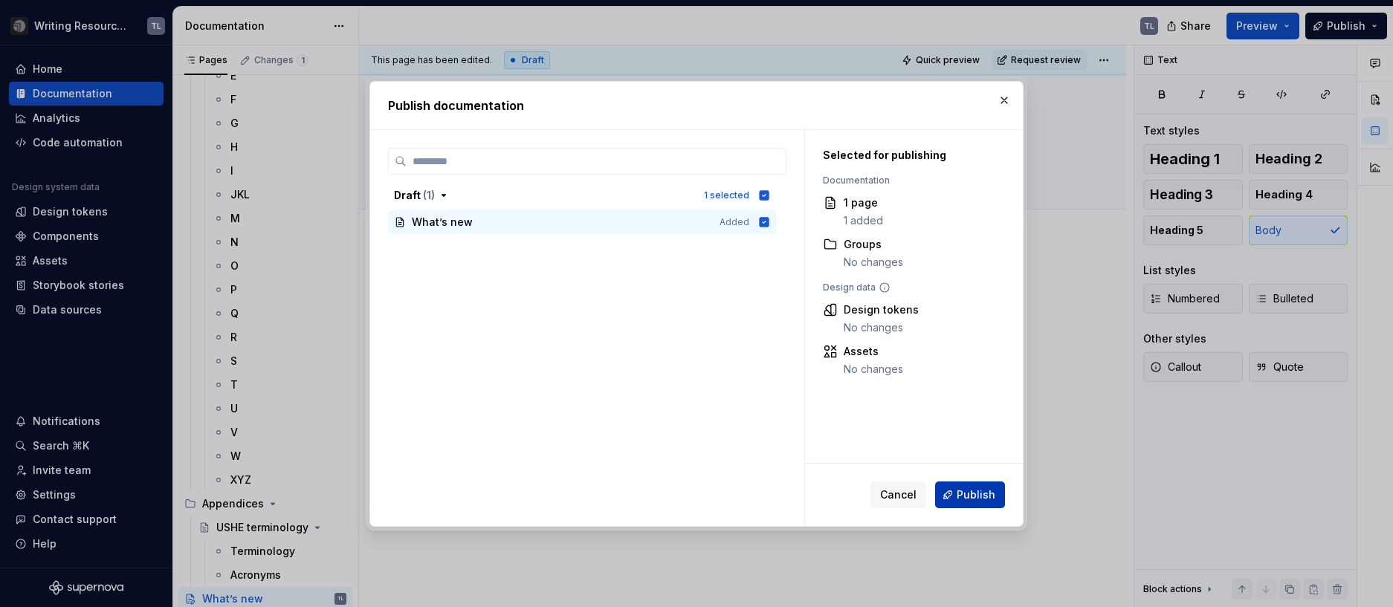
click at [978, 498] on span "Publish" at bounding box center [976, 495] width 39 height 15
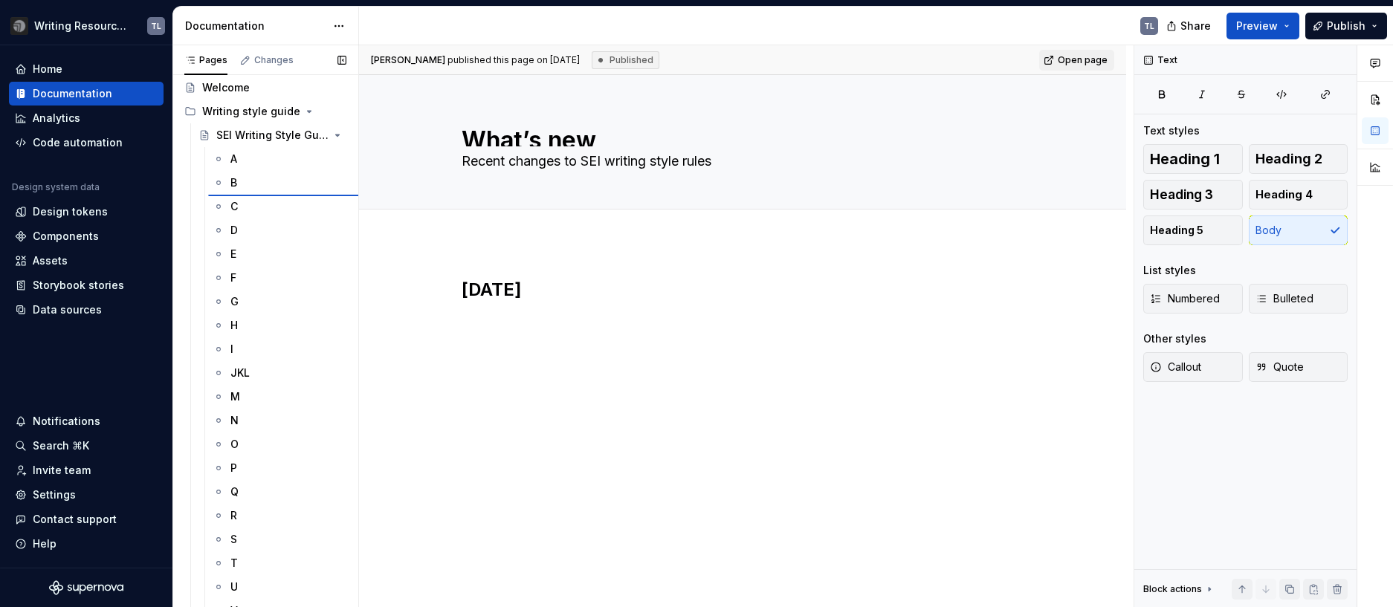
scroll to position [0, 0]
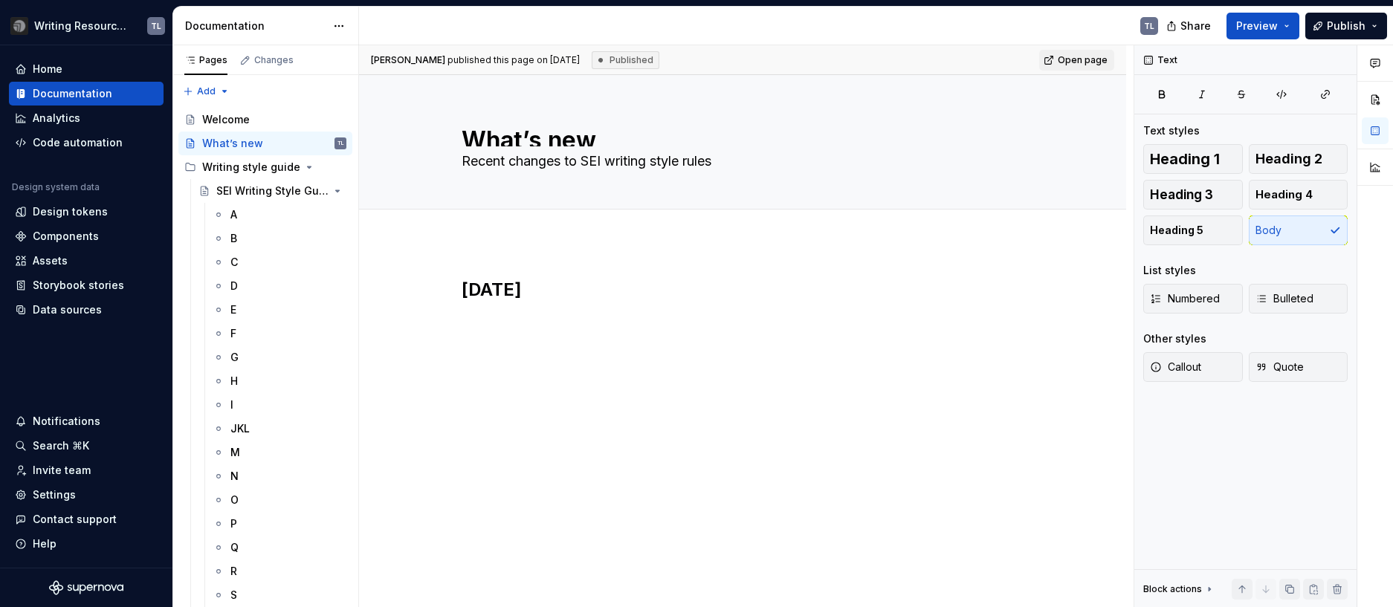
click at [624, 373] on div "[DATE]" at bounding box center [742, 388] width 767 height 292
type textarea "*"
click at [523, 141] on textarea "What’s new" at bounding box center [740, 135] width 562 height 24
type textarea "ST"
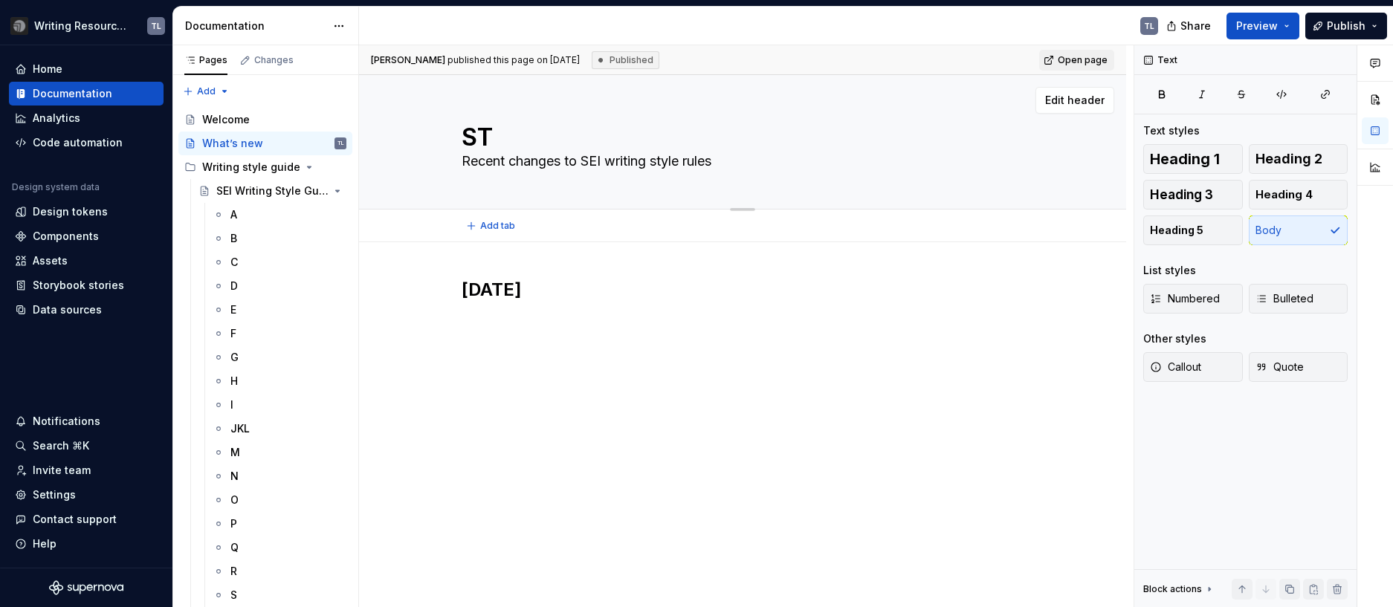
type textarea "*"
type textarea "STy"
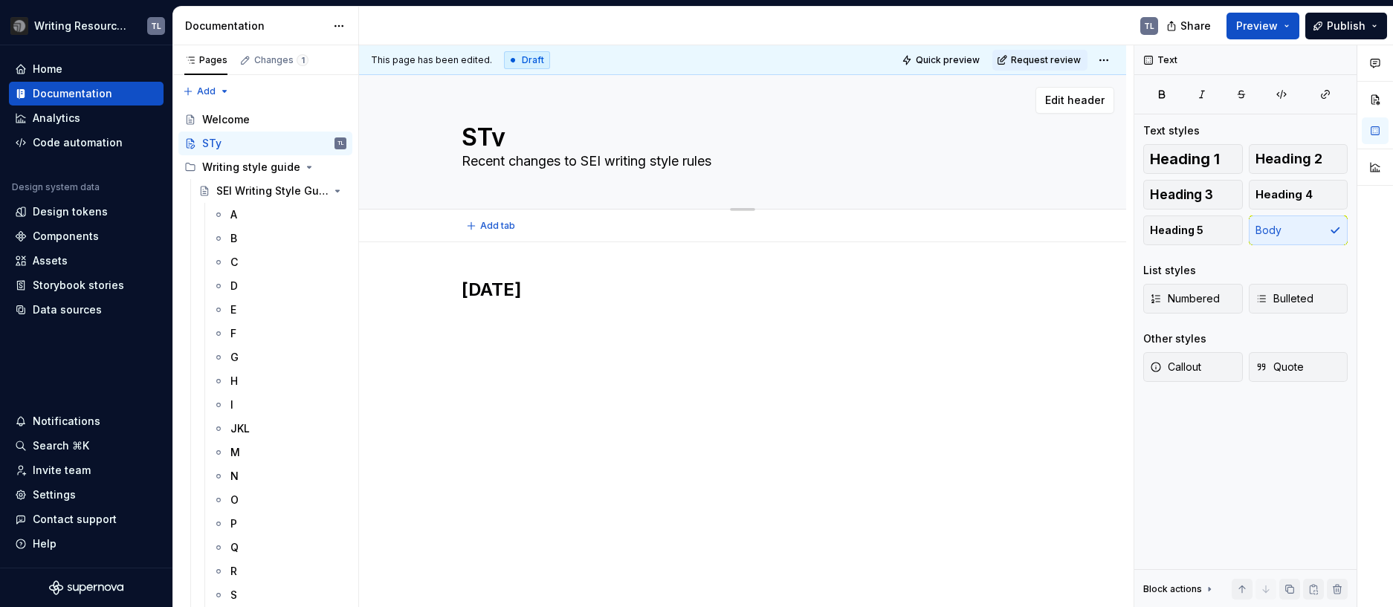
type textarea "*"
type textarea "[MEDICAL_DATA]"
type textarea "*"
type textarea "STy"
type textarea "*"
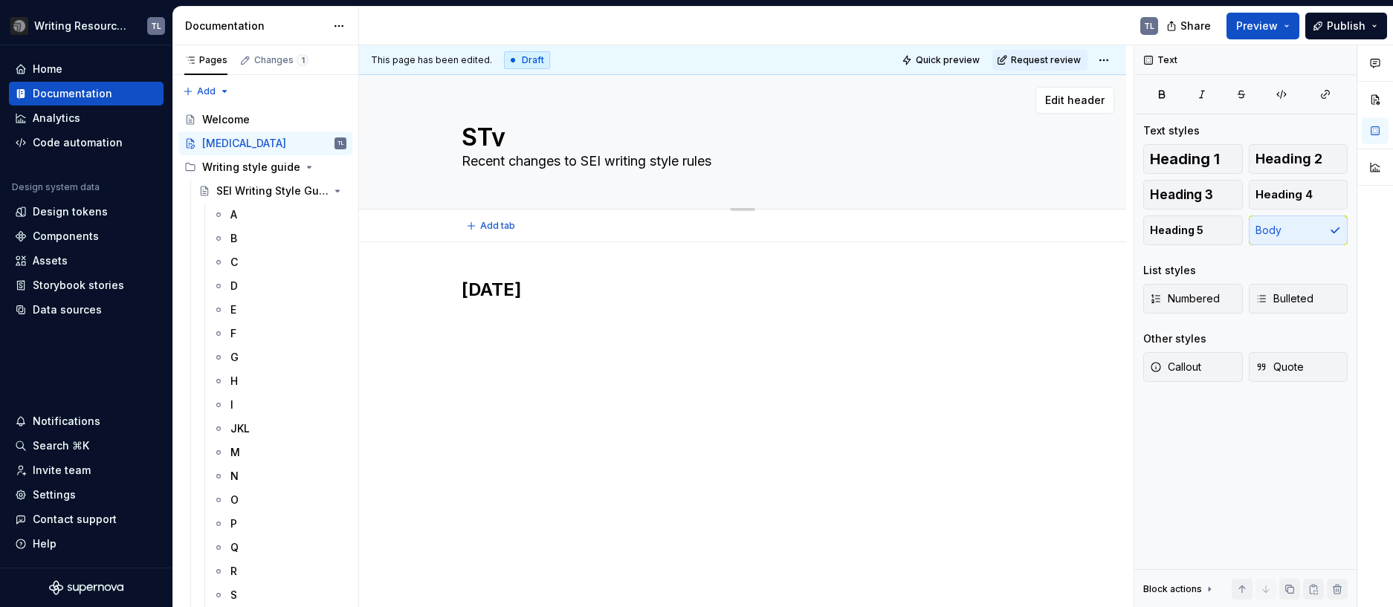
type textarea "ST"
type textarea "*"
type textarea "S"
type textarea "*"
type textarea "St"
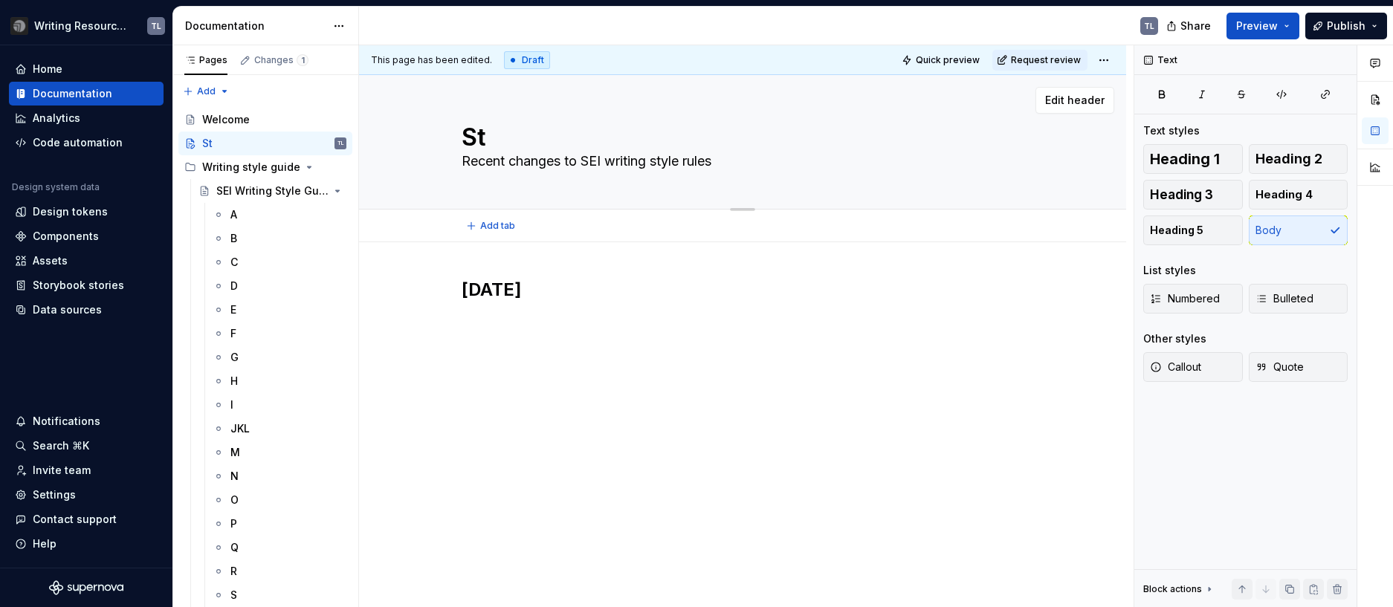
type textarea "*"
type textarea "Sty"
type textarea "*"
type textarea "Styl"
type textarea "*"
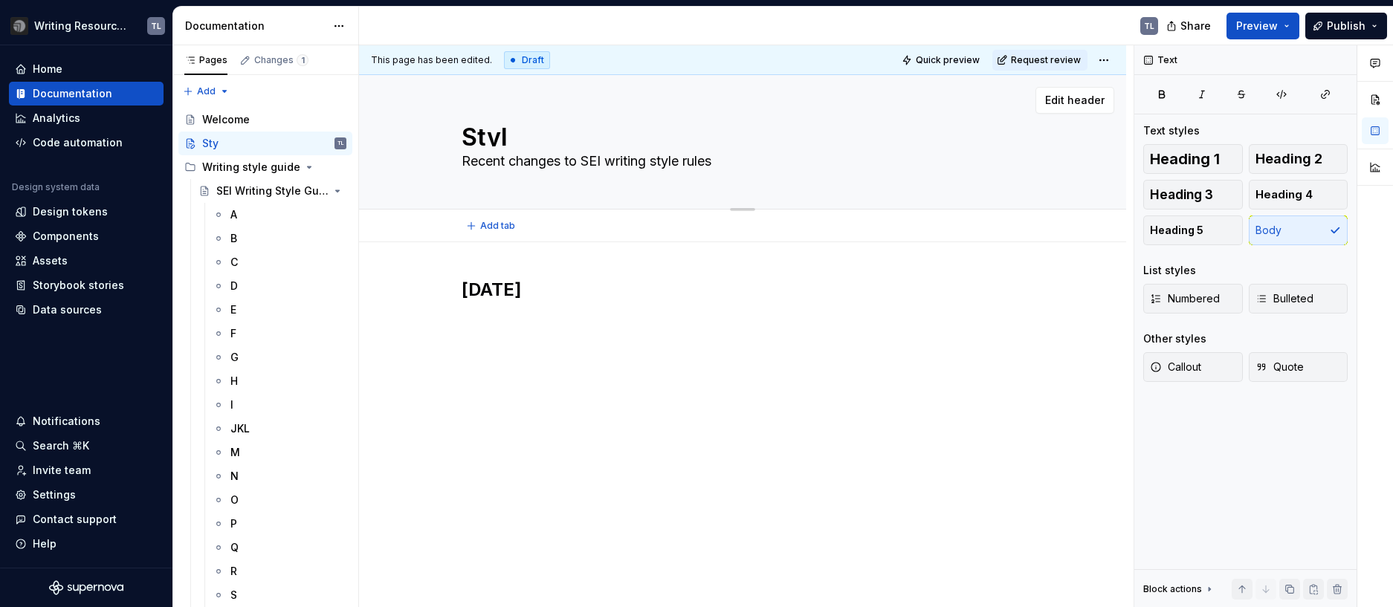
type textarea "Style"
type textarea "*"
type textarea "Style"
type textarea "*"
type textarea "Style u"
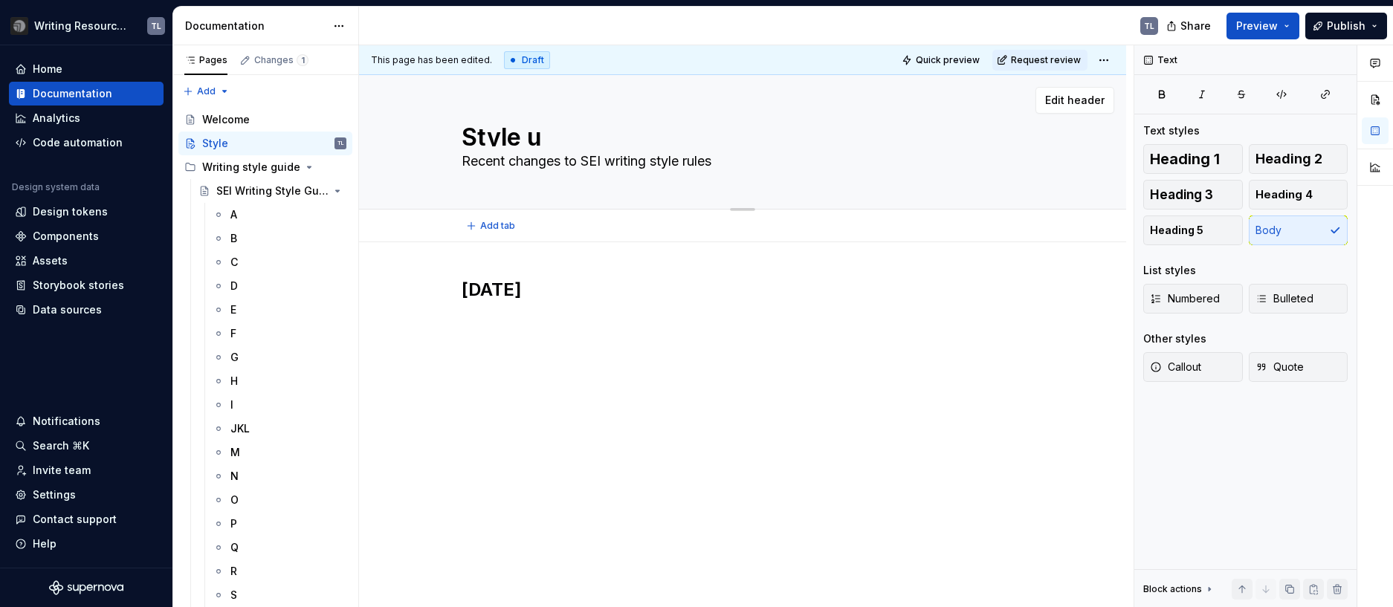
type textarea "*"
type textarea "Style up"
type textarea "*"
type textarea "Style upd"
type textarea "*"
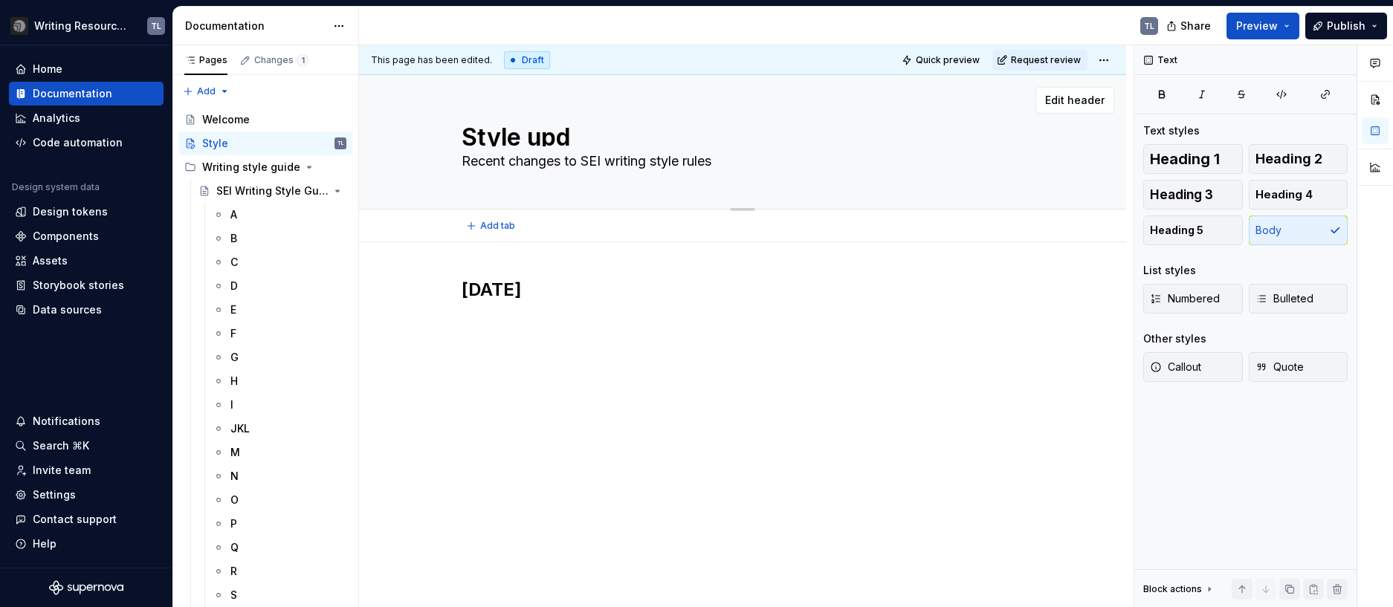
type textarea "Style upda"
type textarea "*"
type textarea "Style updat"
type textarea "*"
type textarea "Style update"
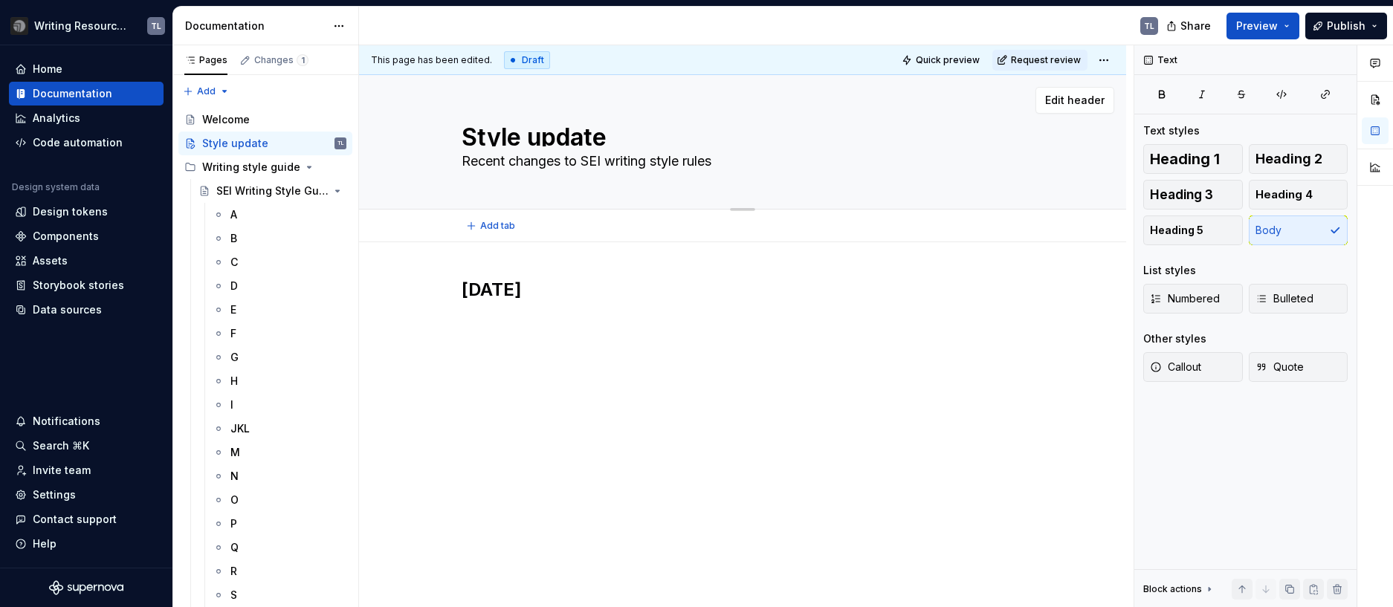
type textarea "*"
type textarea "Style updates"
drag, startPoint x: 635, startPoint y: 130, endPoint x: 460, endPoint y: 138, distance: 175.6
click at [460, 138] on textarea "Style updates" at bounding box center [740, 135] width 562 height 24
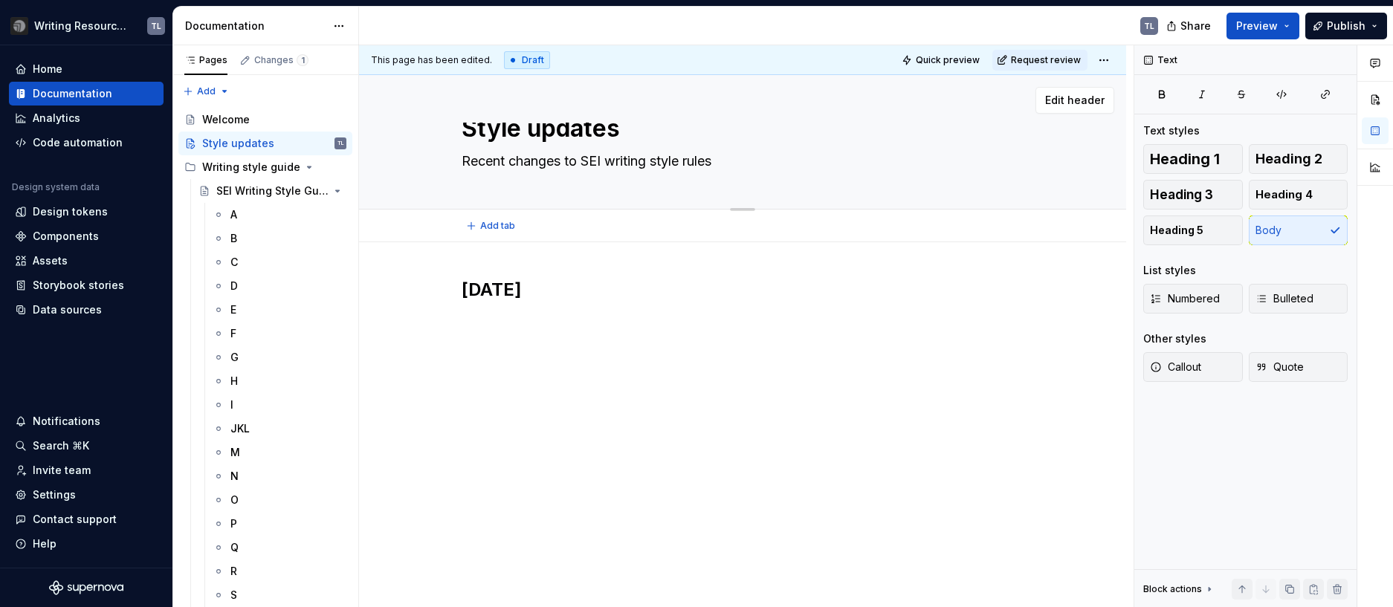
type textarea "*"
type textarea "U"
type textarea "*"
type textarea "Up"
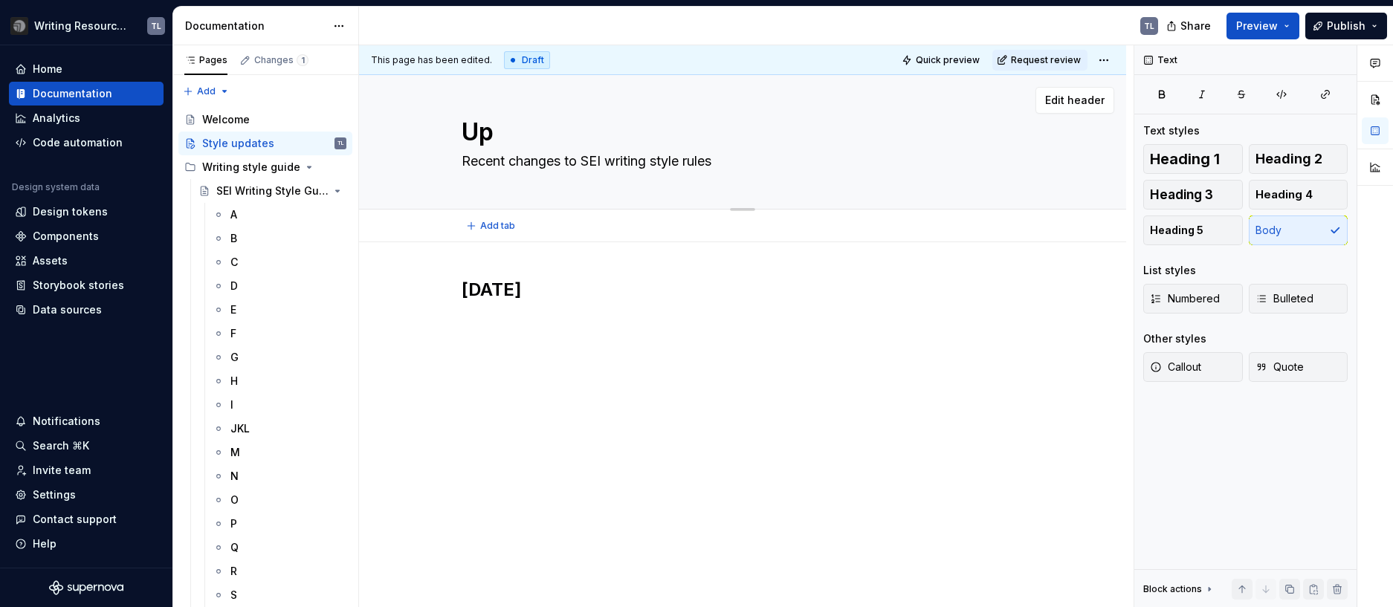
type textarea "*"
type textarea "Upda"
type textarea "*"
type textarea "Update"
type textarea "*"
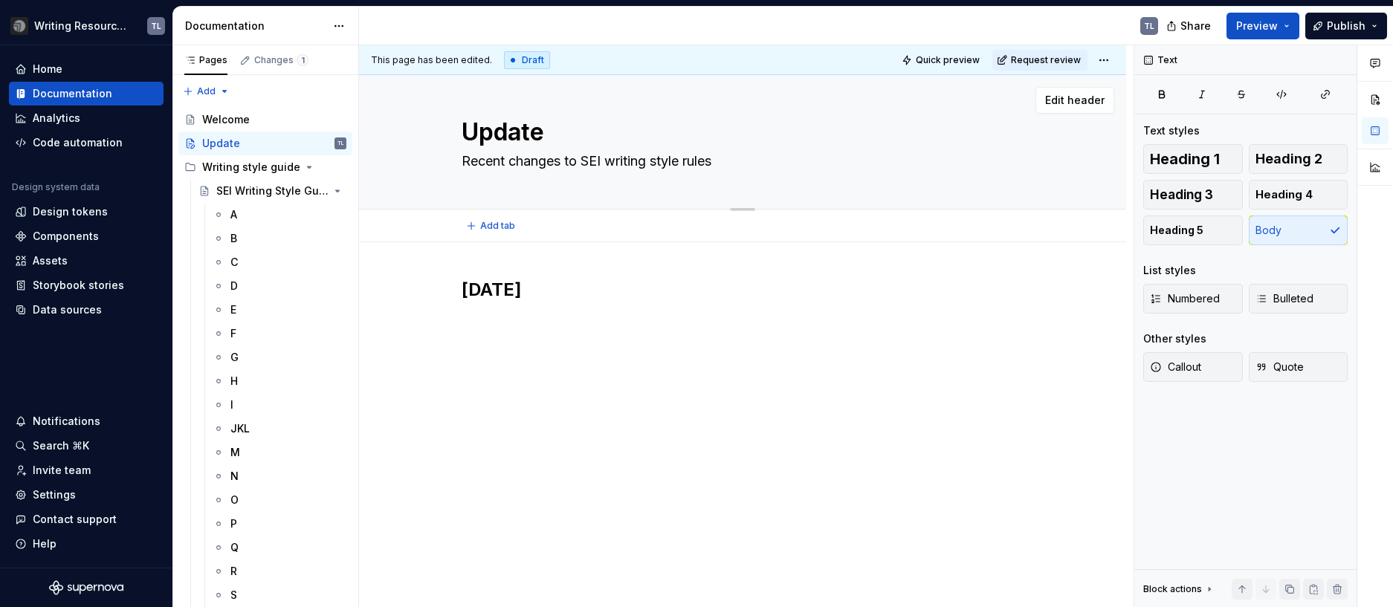
type textarea "Updates"
type textarea "*"
type textarea "Updatesa"
type textarea "*"
type textarea "Updatesa w"
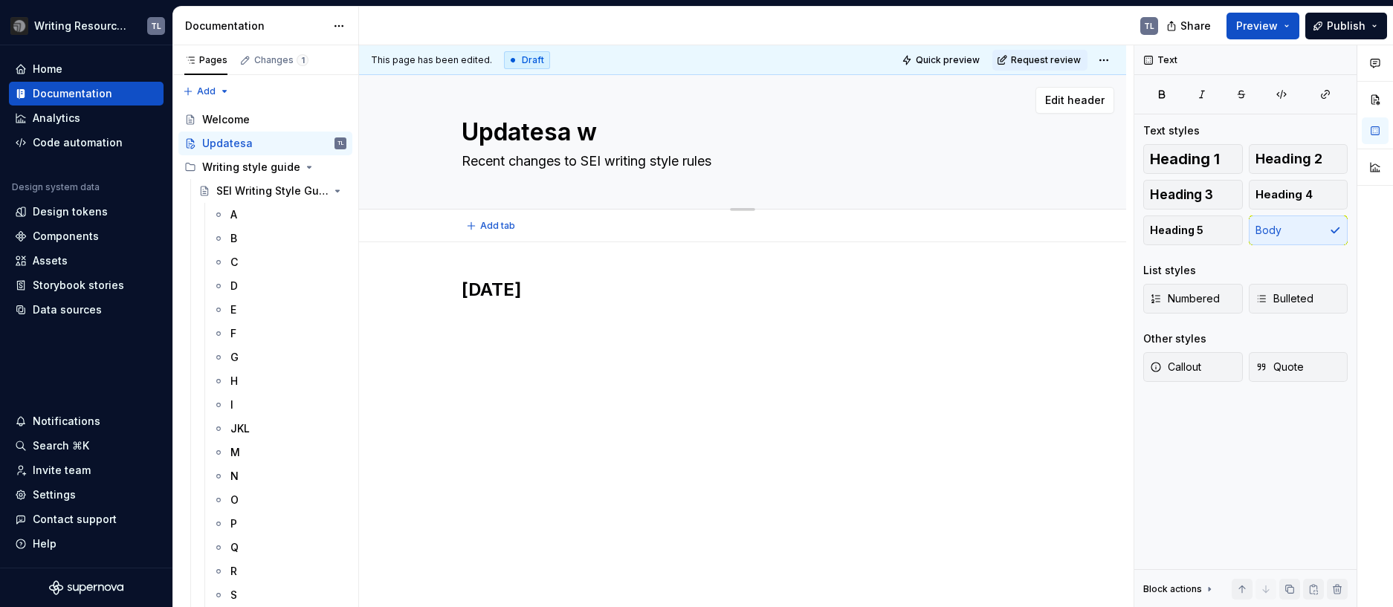
type textarea "*"
type textarea "Updatesa wi"
type textarea "*"
type textarea "Updatesa wit"
type textarea "*"
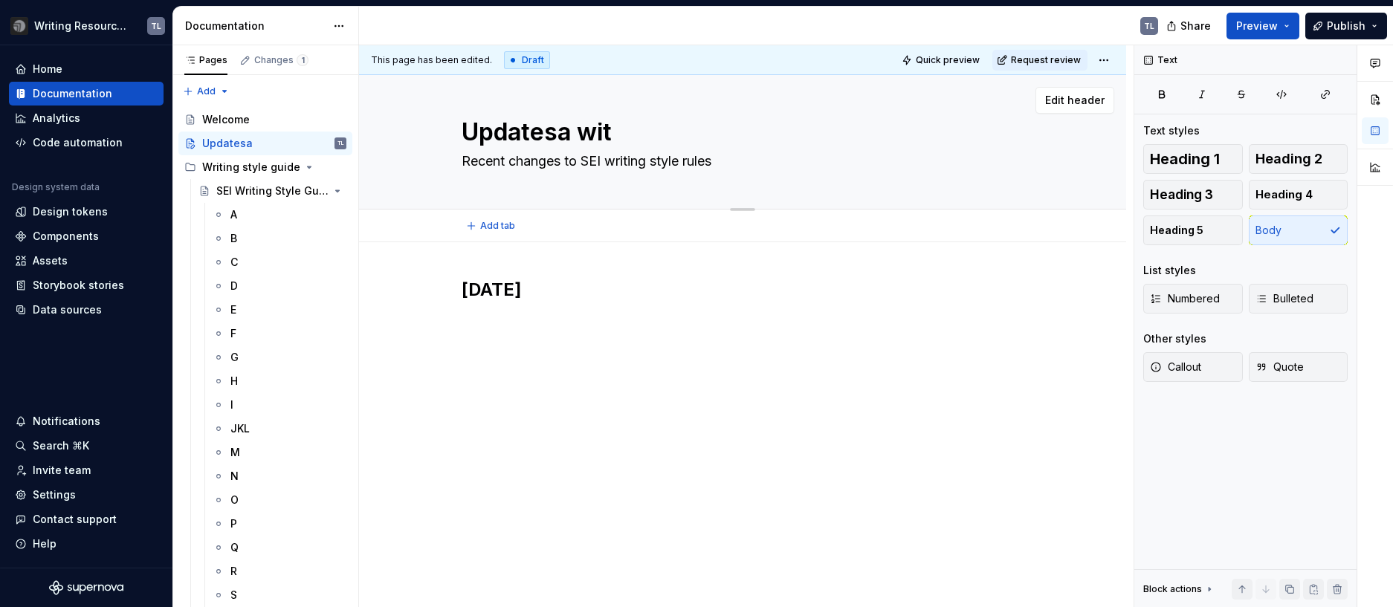
type textarea "Updatesa with"
type textarea "*"
type textarea "Updatesa wit"
type textarea "*"
type textarea "Updatesa wi"
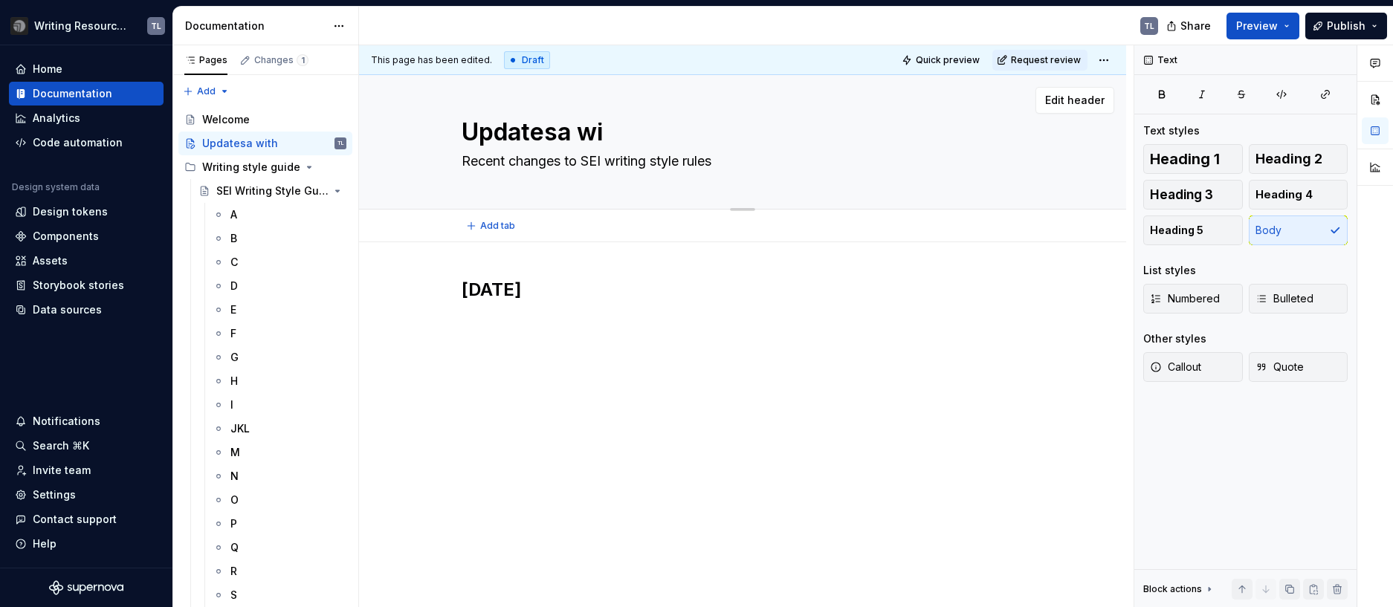
type textarea "*"
type textarea "Updatesa w"
type textarea "*"
type textarea "Updatesa"
type textarea "*"
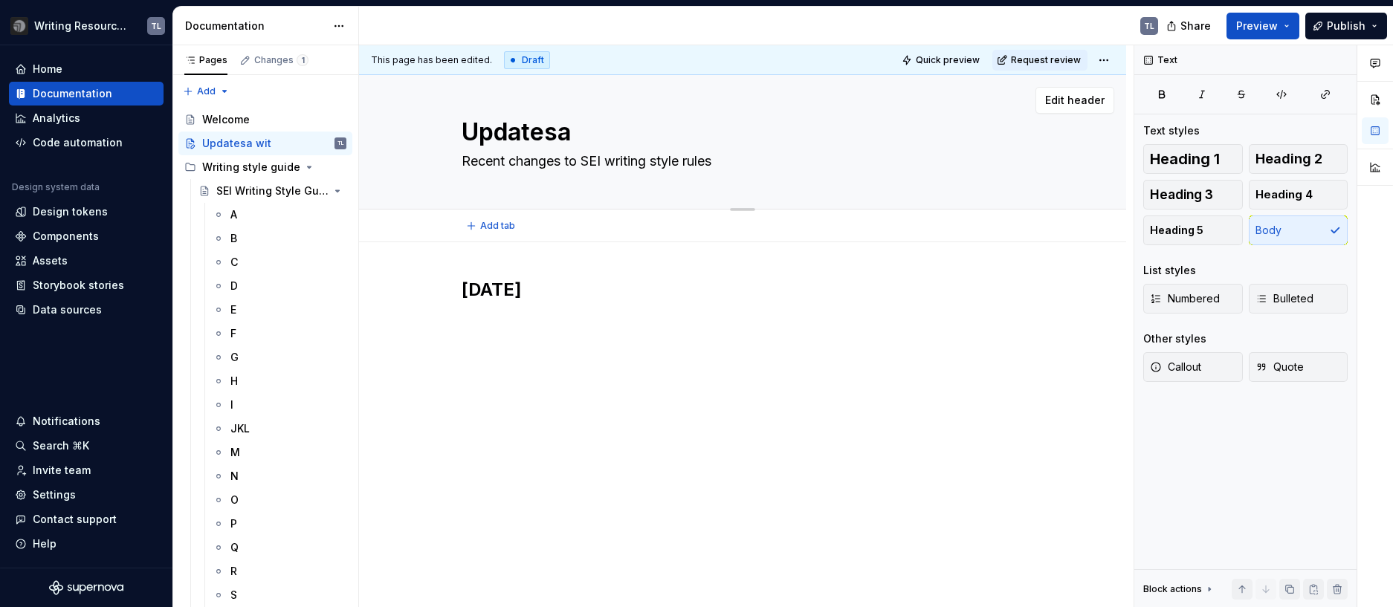
type textarea "Updatesa"
type textarea "*"
type textarea "Updates"
type textarea "*"
type textarea "Updates"
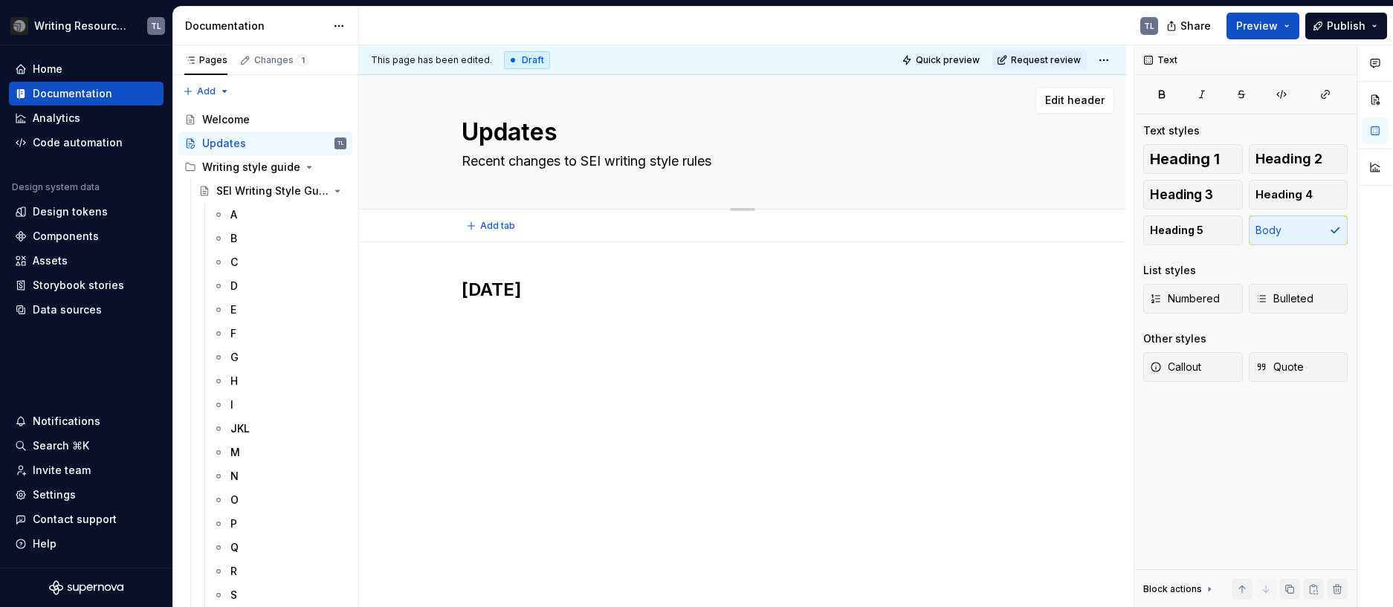
type textarea "*"
type textarea "Updates w"
type textarea "*"
type textarea "Updates wi"
type textarea "*"
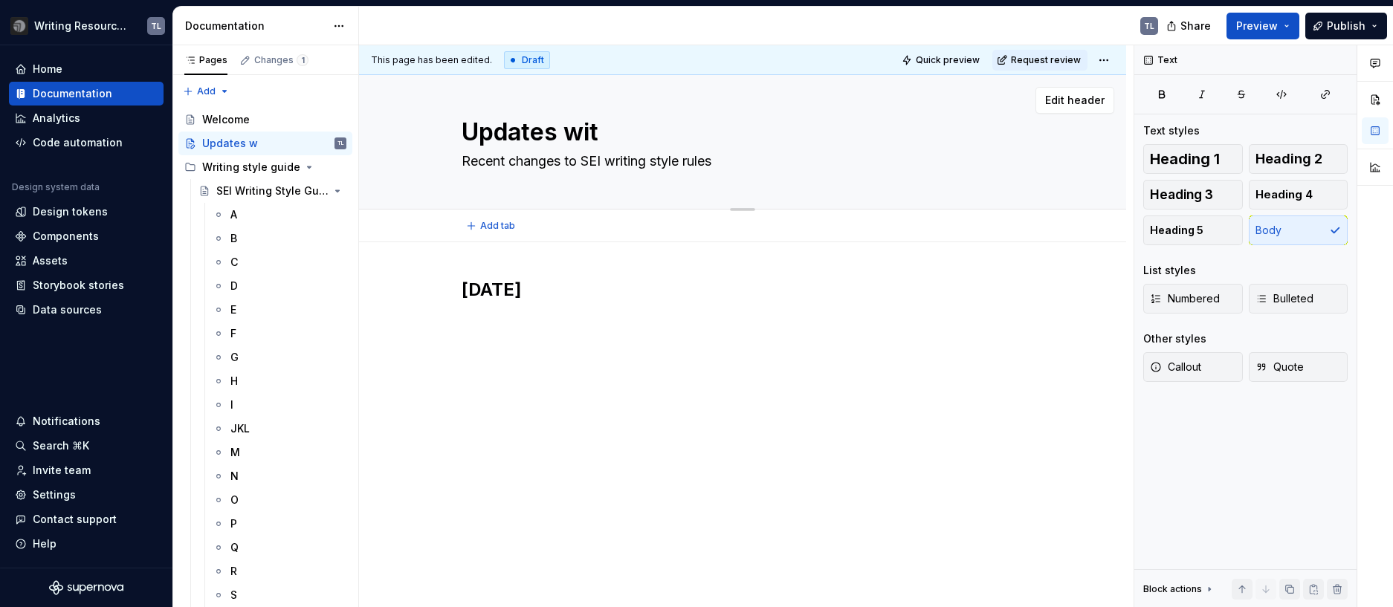
type textarea "Updates with"
type textarea "*"
type textarea "Updates with"
type textarea "*"
type textarea "Updates with s"
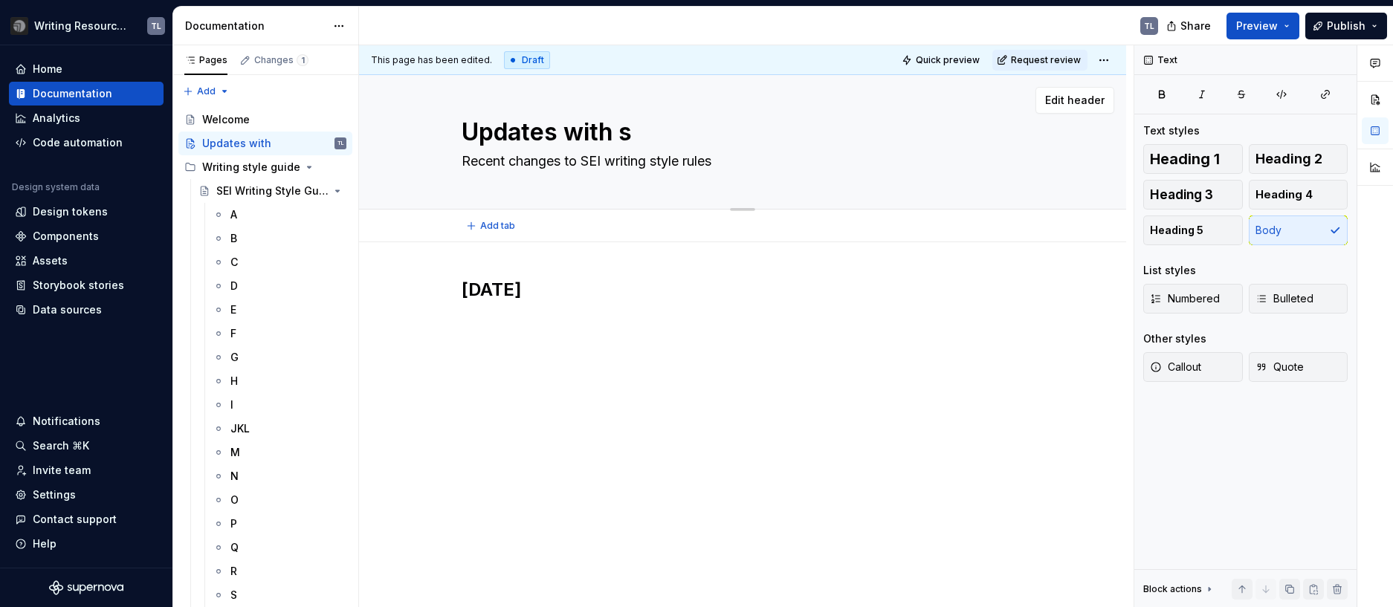
type textarea "*"
type textarea "Updates with st"
type textarea "*"
type textarea "Updates with sty"
type textarea "*"
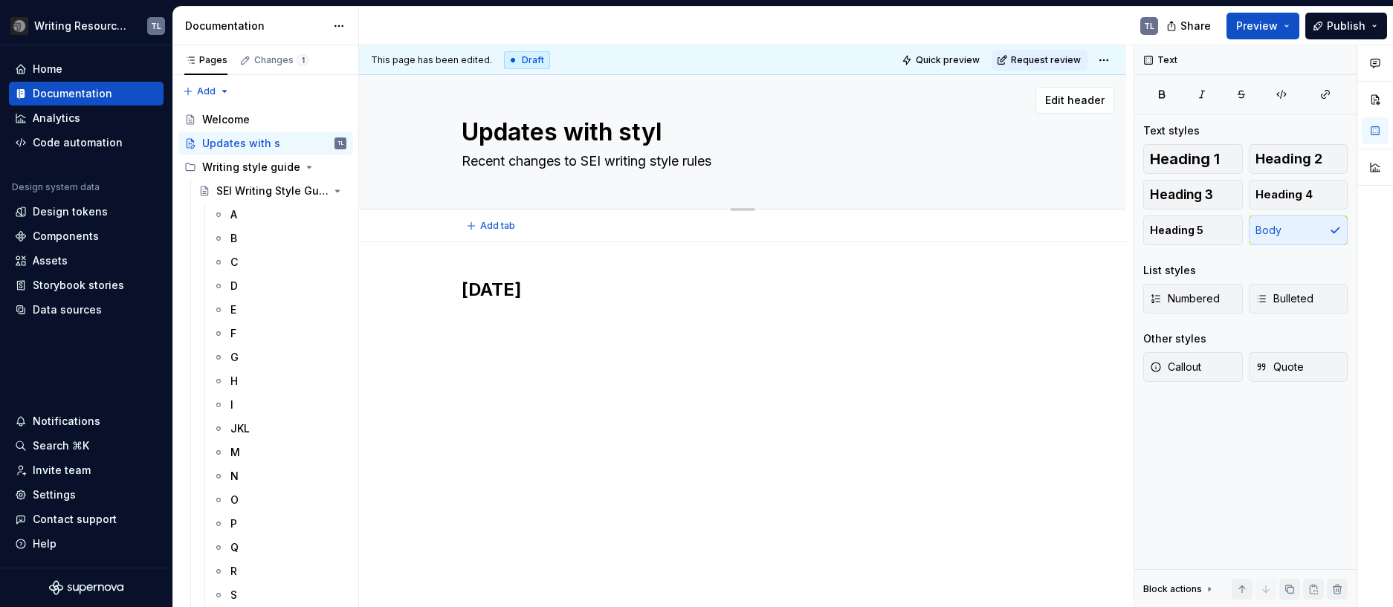
type textarea "Updates with style"
type textarea "*"
type textarea "Updates with style"
click at [905, 408] on div "[DATE]" at bounding box center [742, 388] width 767 height 292
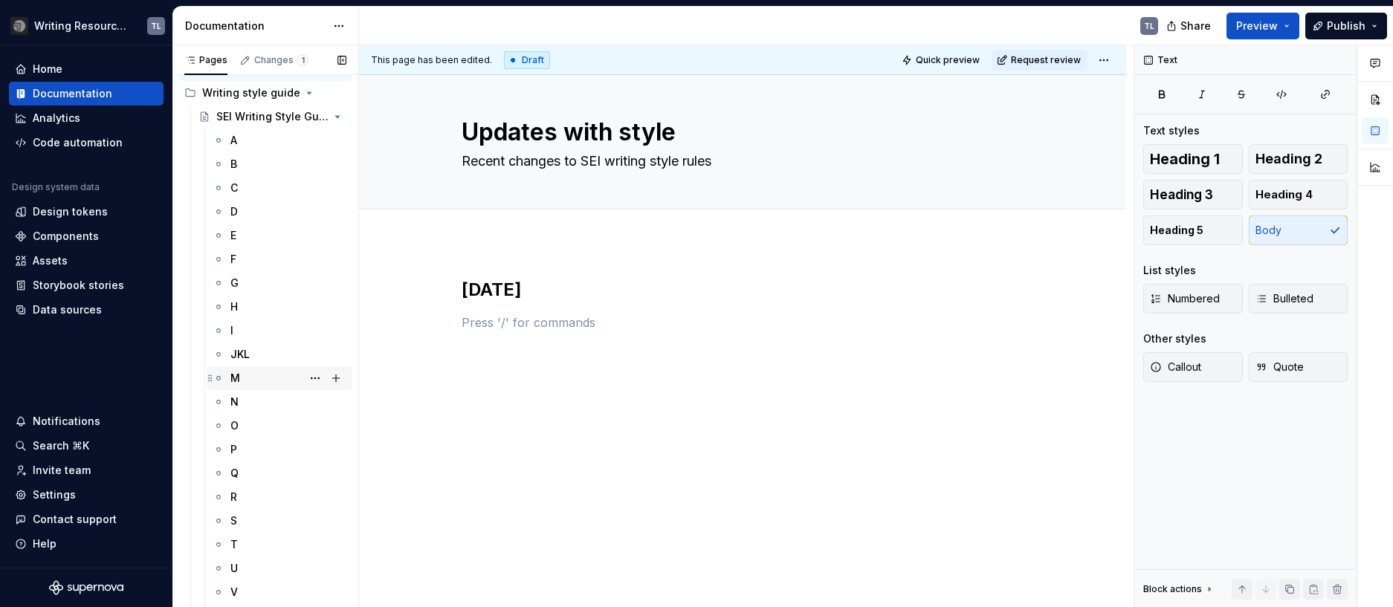
click at [243, 380] on div "M" at bounding box center [288, 378] width 116 height 21
click at [504, 353] on div "[DATE]" at bounding box center [742, 388] width 767 height 292
click at [504, 340] on div "[DATE]" at bounding box center [743, 315] width 562 height 74
click at [508, 331] on div "[DATE]" at bounding box center [743, 315] width 562 height 74
click at [509, 328] on p at bounding box center [743, 323] width 562 height 18
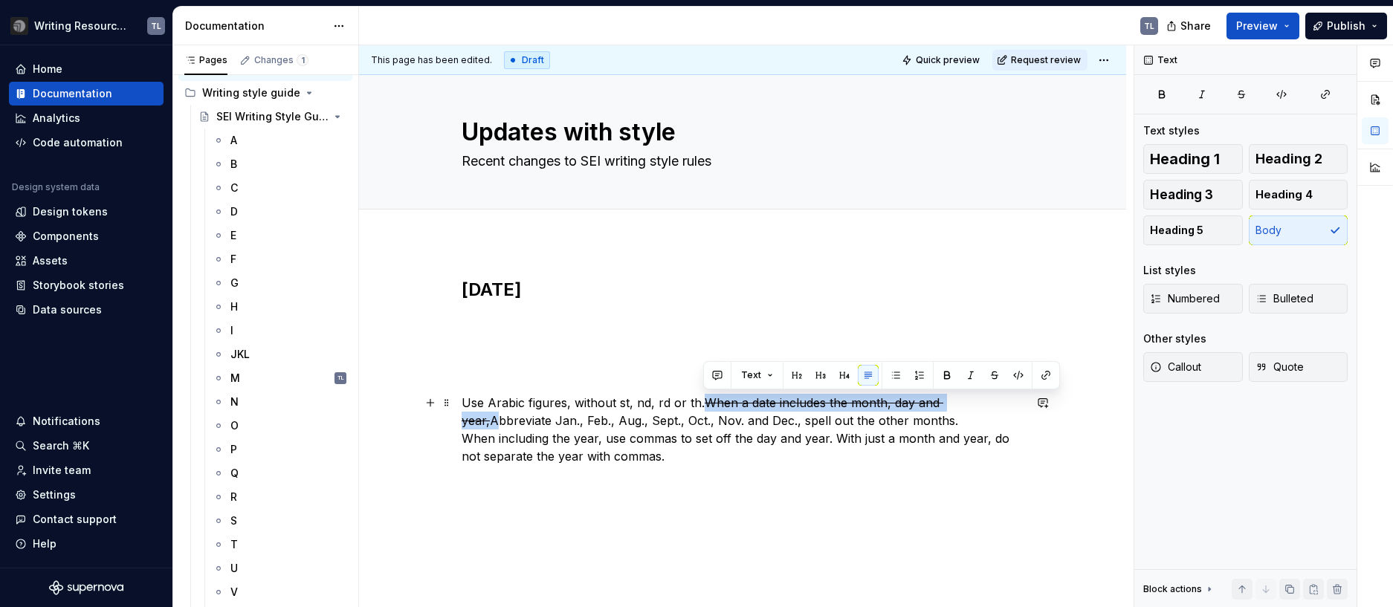
drag, startPoint x: 928, startPoint y: 396, endPoint x: 977, endPoint y: 402, distance: 49.4
click at [977, 402] on p "Use Arabic figures, without st, nd, rd or th. When a date includes the month, d…" at bounding box center [743, 429] width 562 height 71
click at [766, 377] on button "Text" at bounding box center [756, 375] width 45 height 21
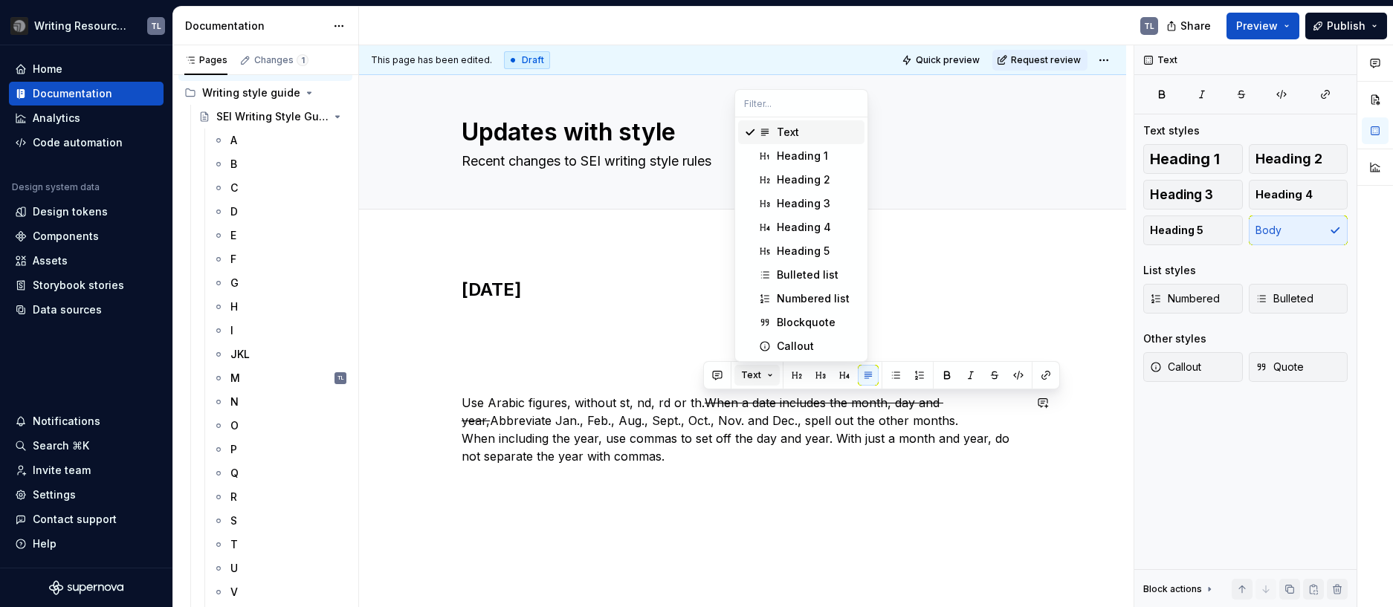
click at [771, 377] on button "Text" at bounding box center [756, 375] width 45 height 21
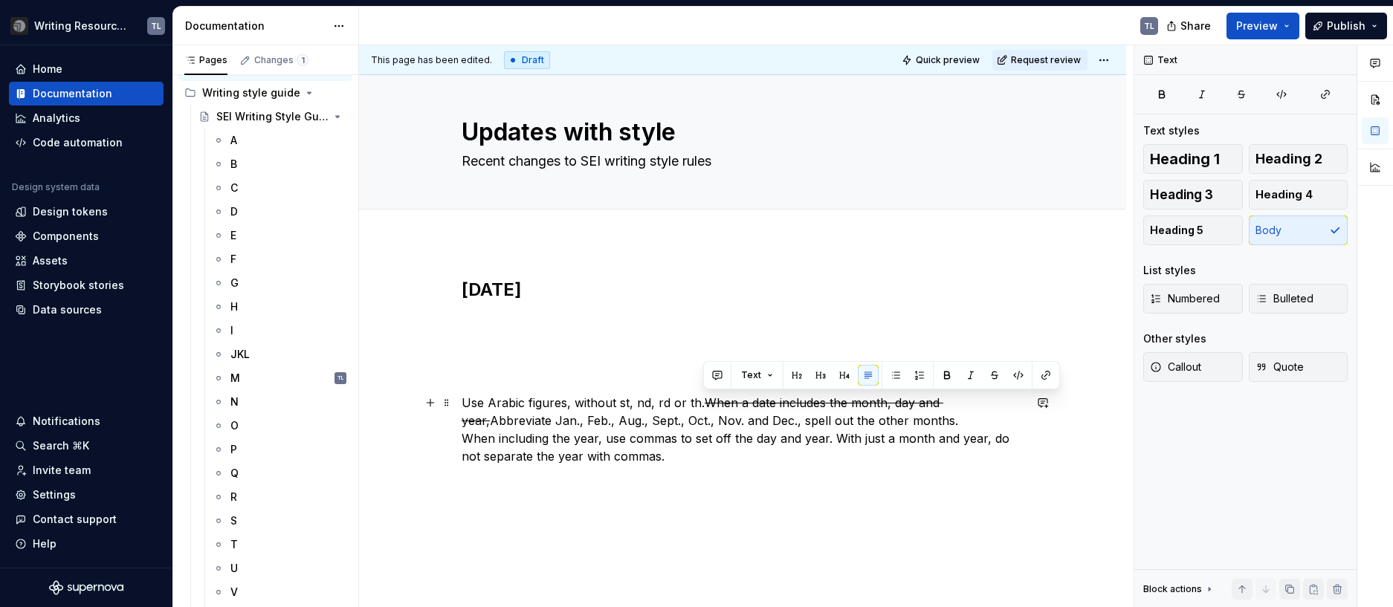
click at [705, 468] on div "[DATE] Use Arabic figures, without st, nd, rd or th. When a date includes the m…" at bounding box center [743, 380] width 562 height 205
click at [462, 437] on p "Use Arabic figures, without st, nd, rd or th. When a date includes the month, d…" at bounding box center [743, 429] width 562 height 71
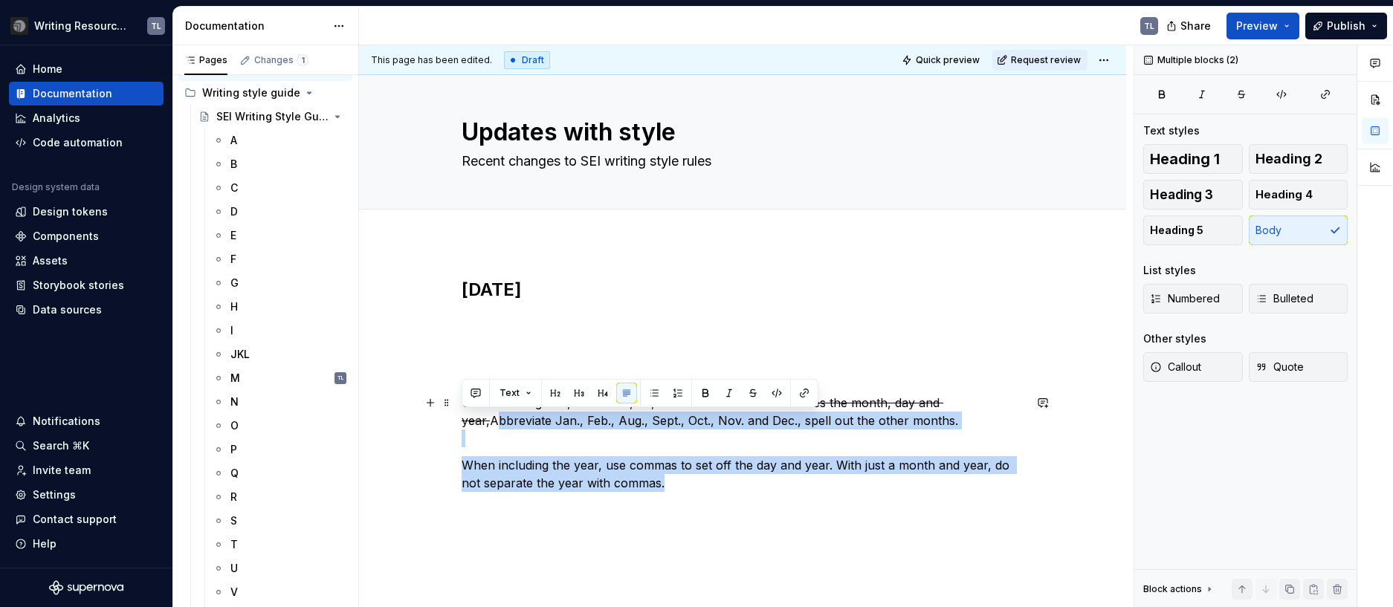
click at [465, 419] on div "[DATE] Use Arabic figures, without st, nd, rd or th. When a date includes the m…" at bounding box center [743, 385] width 562 height 214
click at [578, 447] on div "[DATE] Use Arabic figures, without st, nd, rd or th. When a date includes the m…" at bounding box center [743, 385] width 562 height 214
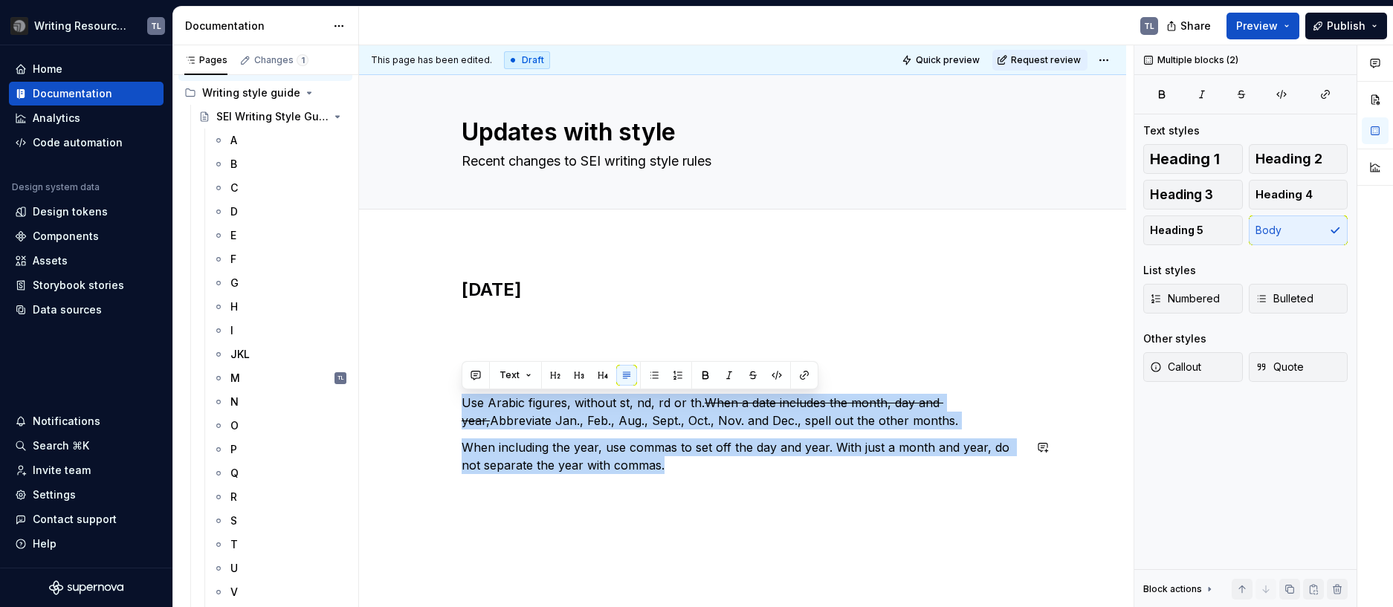
drag, startPoint x: 490, startPoint y: 388, endPoint x: 433, endPoint y: 392, distance: 57.4
click at [433, 392] on div "[DATE] Use Arabic figures, without st, nd, rd or th. When a date includes the m…" at bounding box center [742, 458] width 767 height 432
click at [1180, 369] on span "Callout" at bounding box center [1175, 367] width 51 height 15
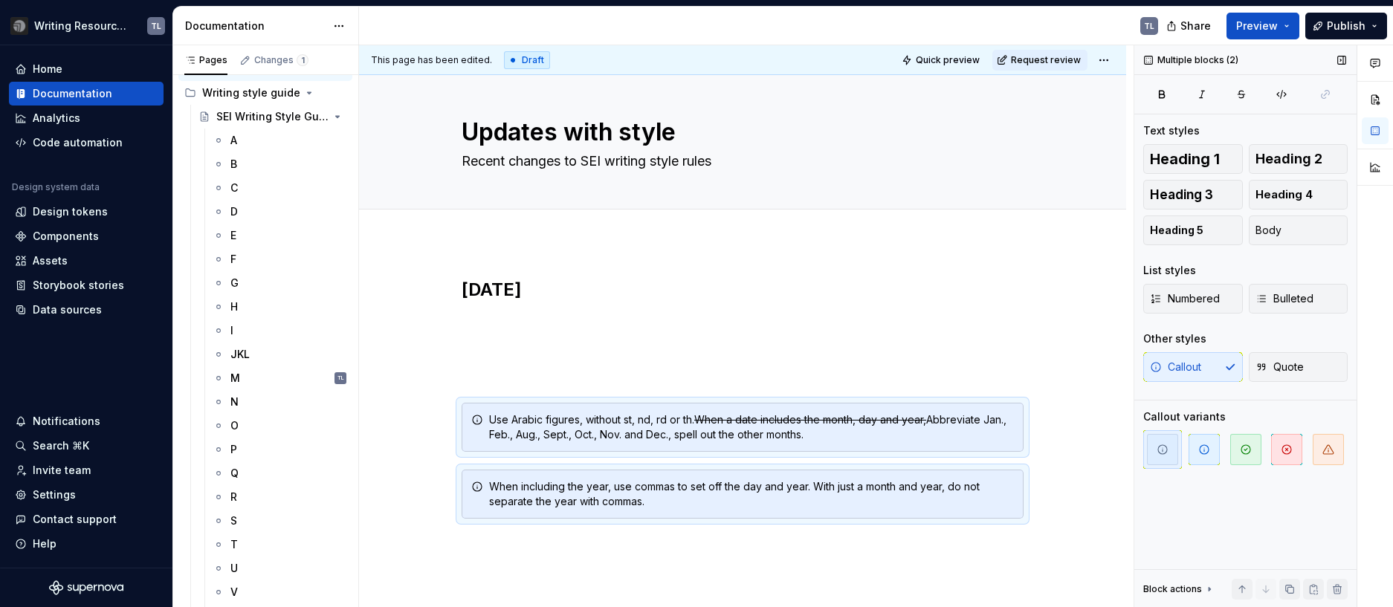
click at [1180, 369] on div "Callout Quote" at bounding box center [1245, 367] width 204 height 30
click at [1255, 450] on span "button" at bounding box center [1245, 449] width 31 height 31
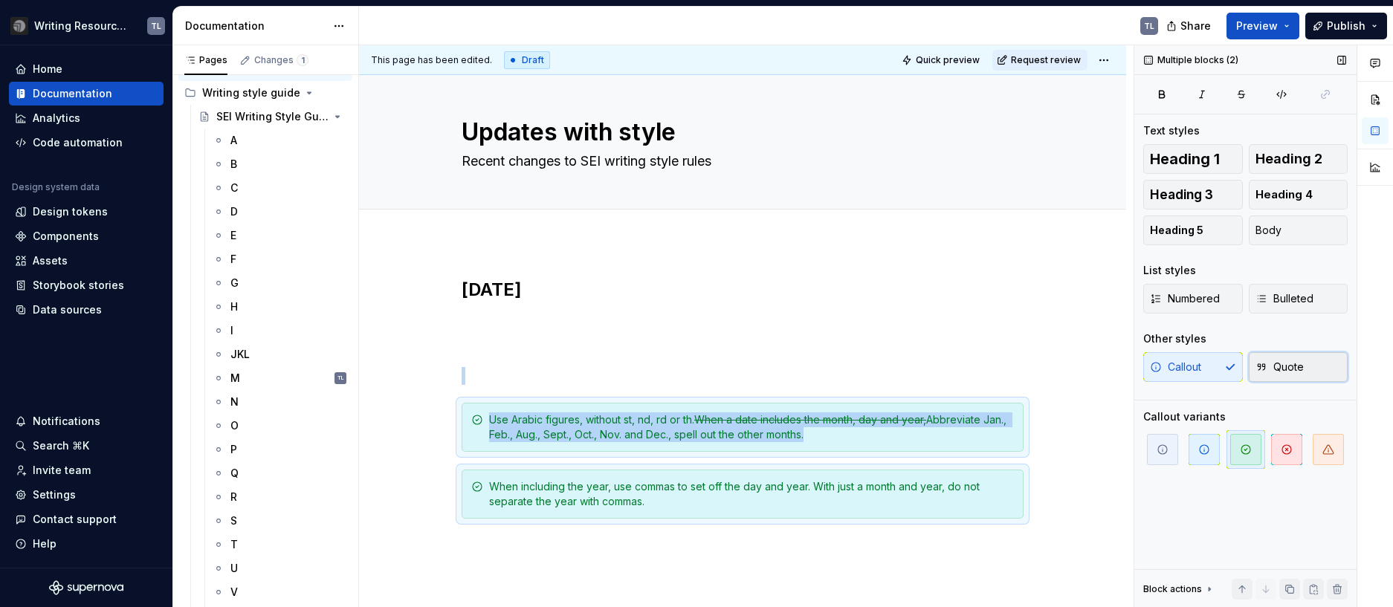
click at [1298, 369] on span "Quote" at bounding box center [1279, 367] width 48 height 15
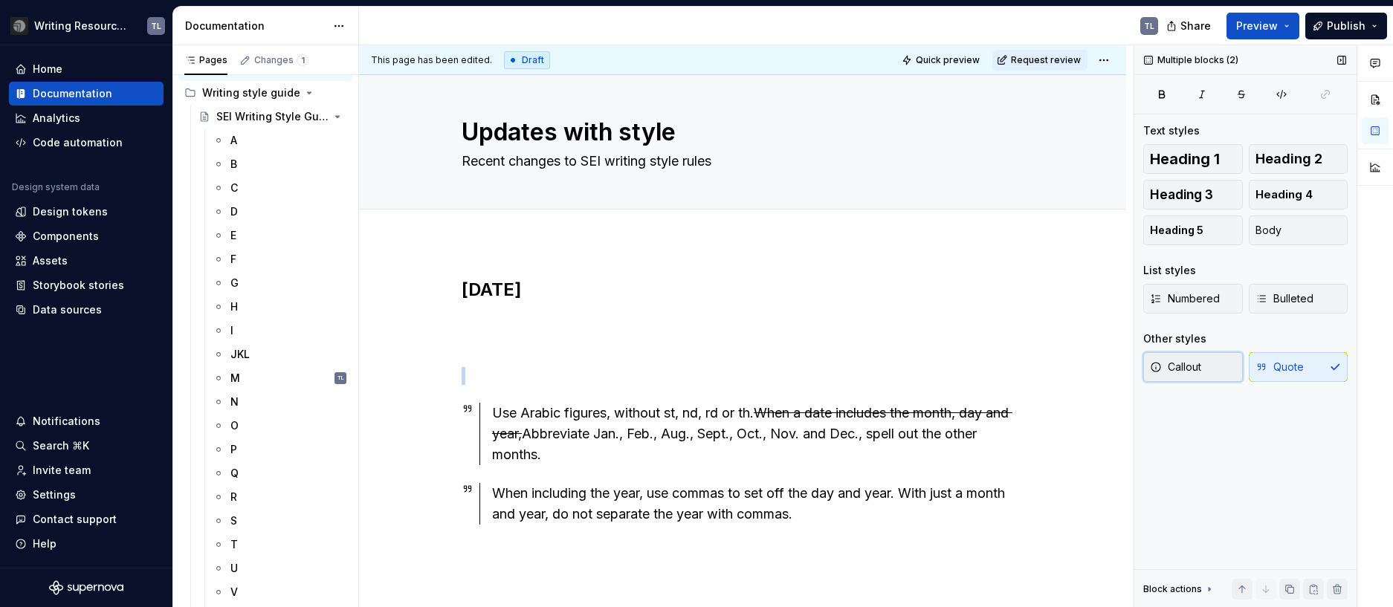
click at [1180, 376] on button "Callout" at bounding box center [1193, 367] width 100 height 30
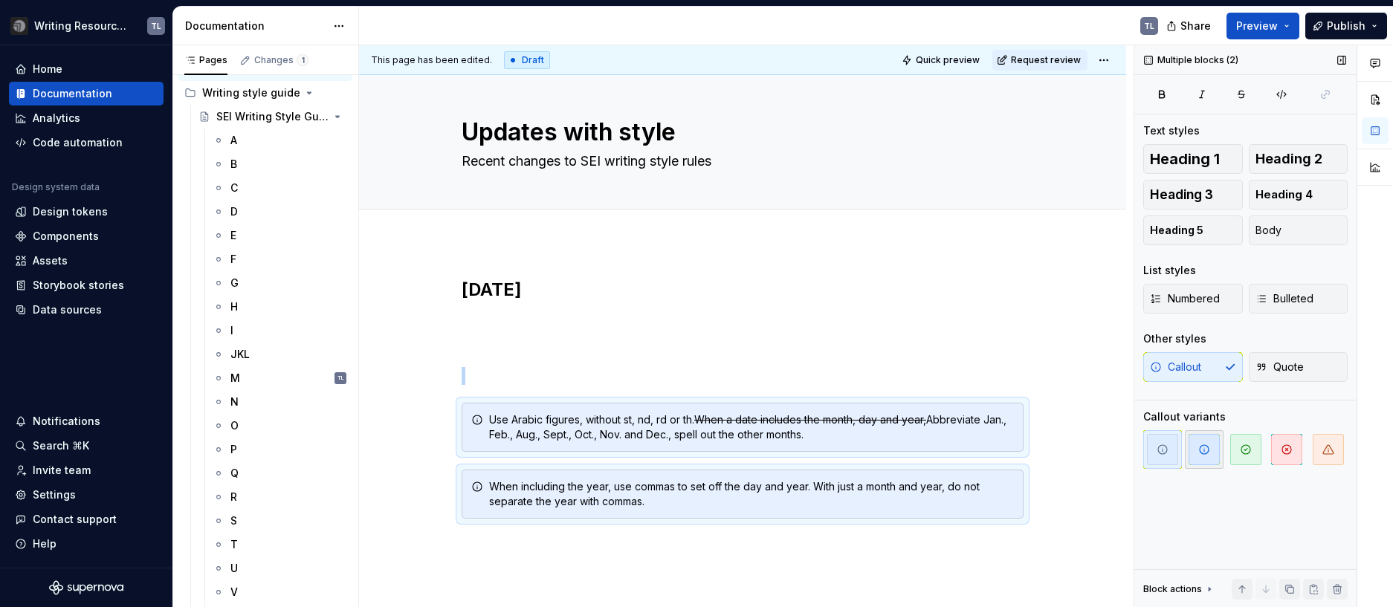
click at [1209, 462] on span "button" at bounding box center [1203, 449] width 31 height 31
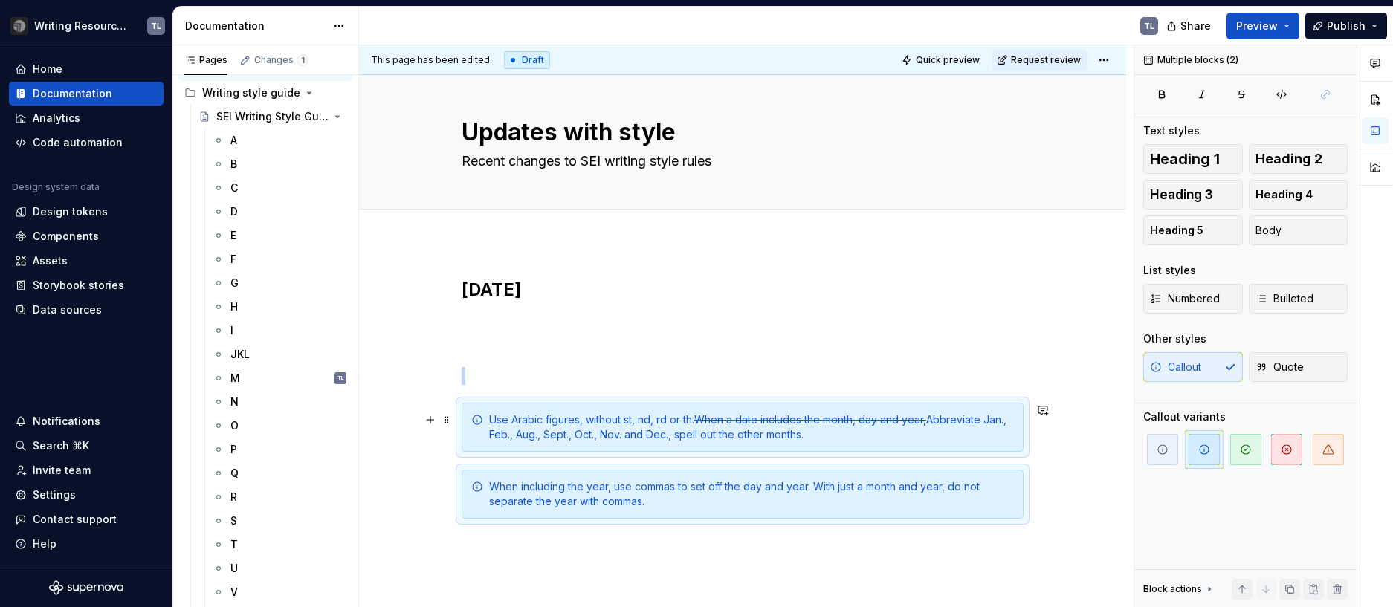
click at [882, 445] on div "Use Arabic figures, without st, nd, rd or th. When a date includes the month, d…" at bounding box center [743, 427] width 562 height 49
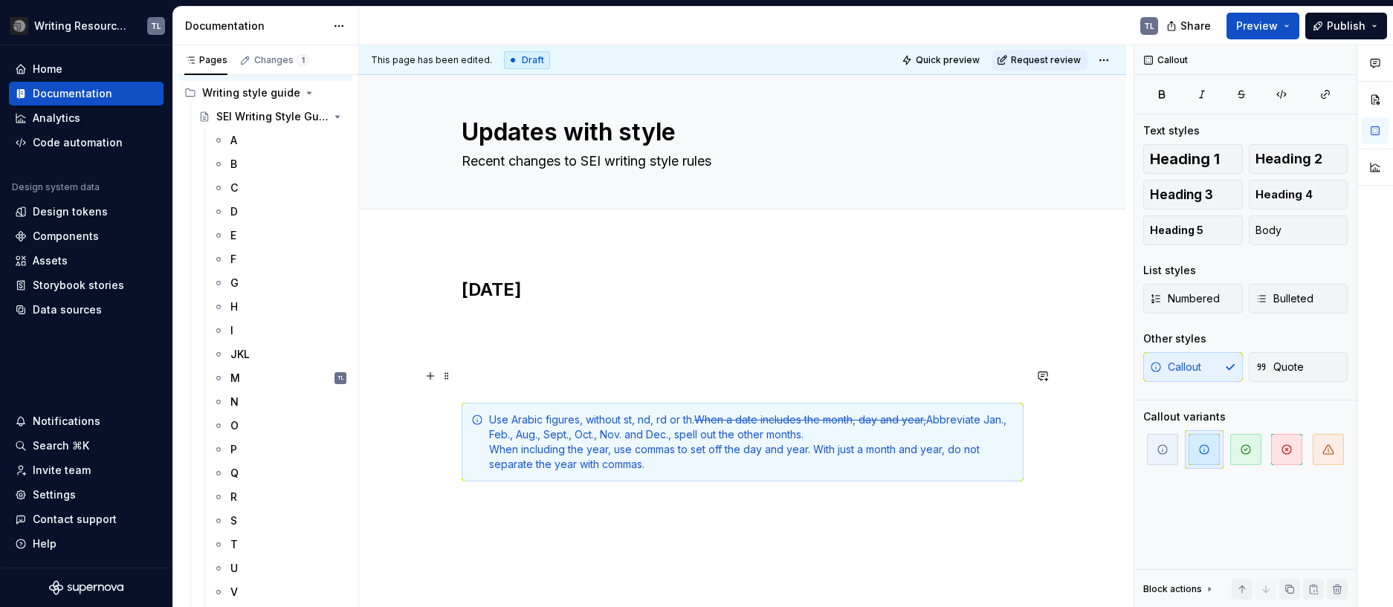
click at [664, 366] on div "[DATE] Use Arabic figures, without st, nd, rd or th. When a date includes the m…" at bounding box center [743, 380] width 562 height 204
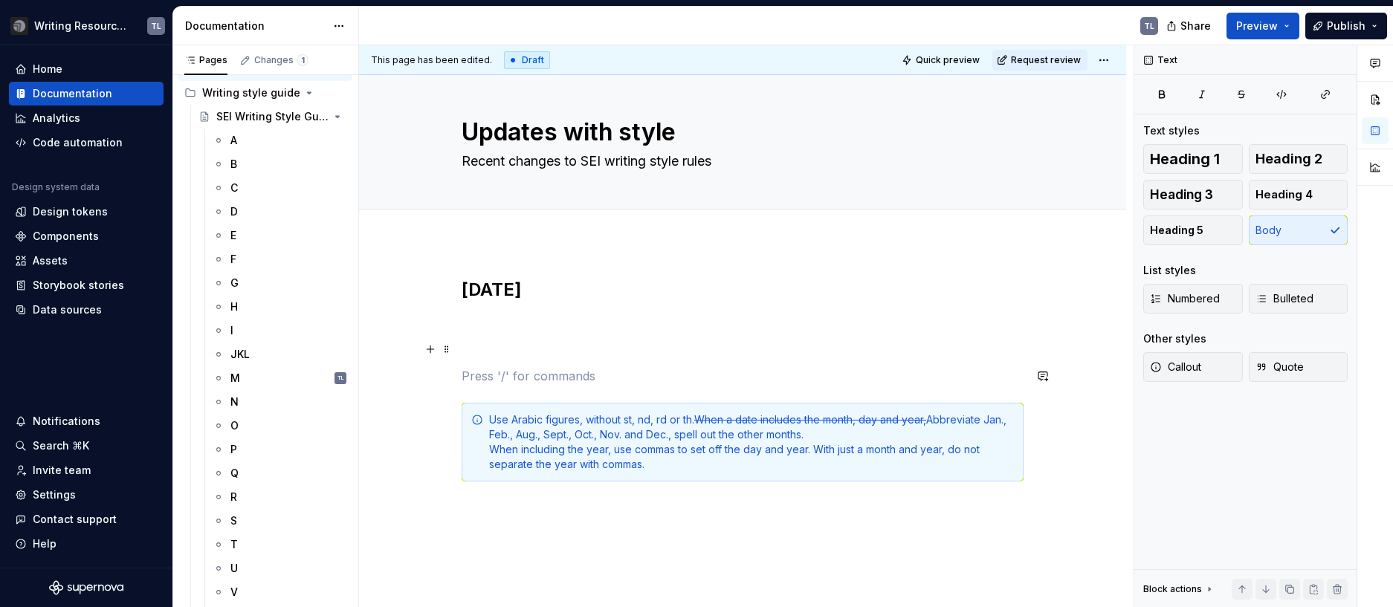
click at [679, 339] on div "[DATE] Use Arabic figures, without st, nd, rd or th. When a date includes the m…" at bounding box center [743, 380] width 562 height 204
click at [673, 311] on div "[DATE] Use Arabic figures, without st, nd, rd or th. When a date includes the m…" at bounding box center [743, 380] width 562 height 204
click at [517, 329] on p at bounding box center [743, 323] width 562 height 18
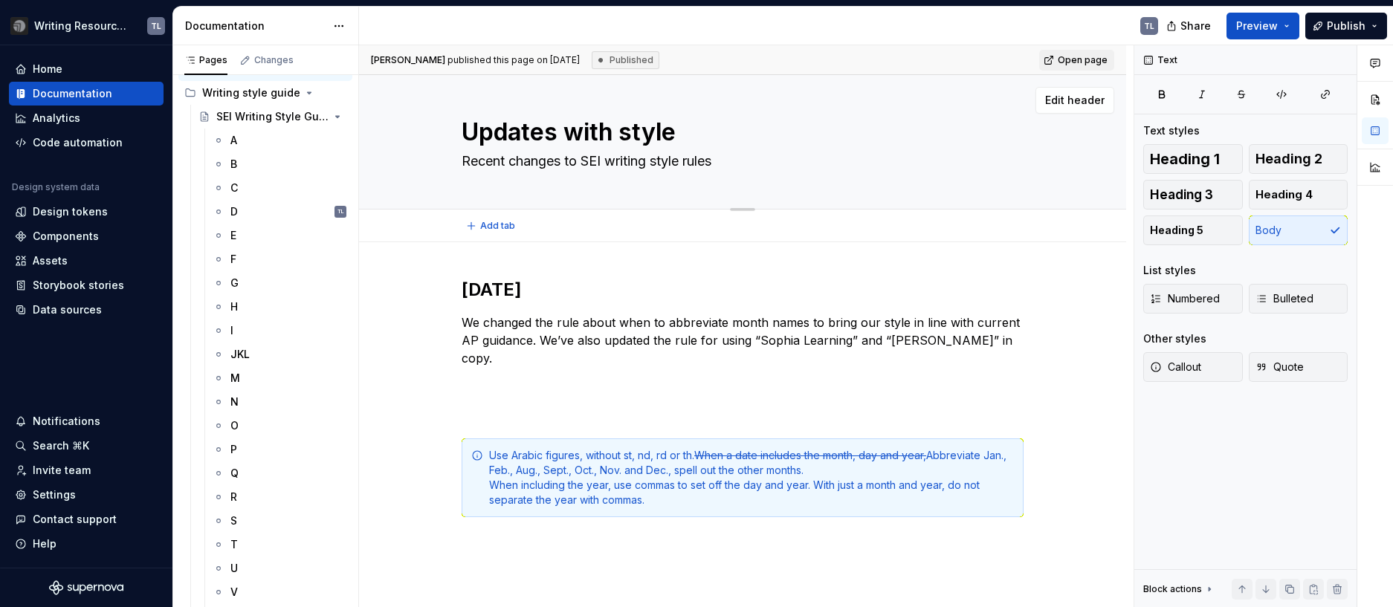
click at [466, 154] on textarea "Recent changes to SEI writing style rules" at bounding box center [740, 161] width 562 height 24
drag, startPoint x: 566, startPoint y: 162, endPoint x: 463, endPoint y: 164, distance: 103.3
click at [463, 164] on textarea "Recent changes to SEI writing style rules" at bounding box center [740, 161] width 562 height 24
type textarea "*"
type textarea "to SEI writing style rules"
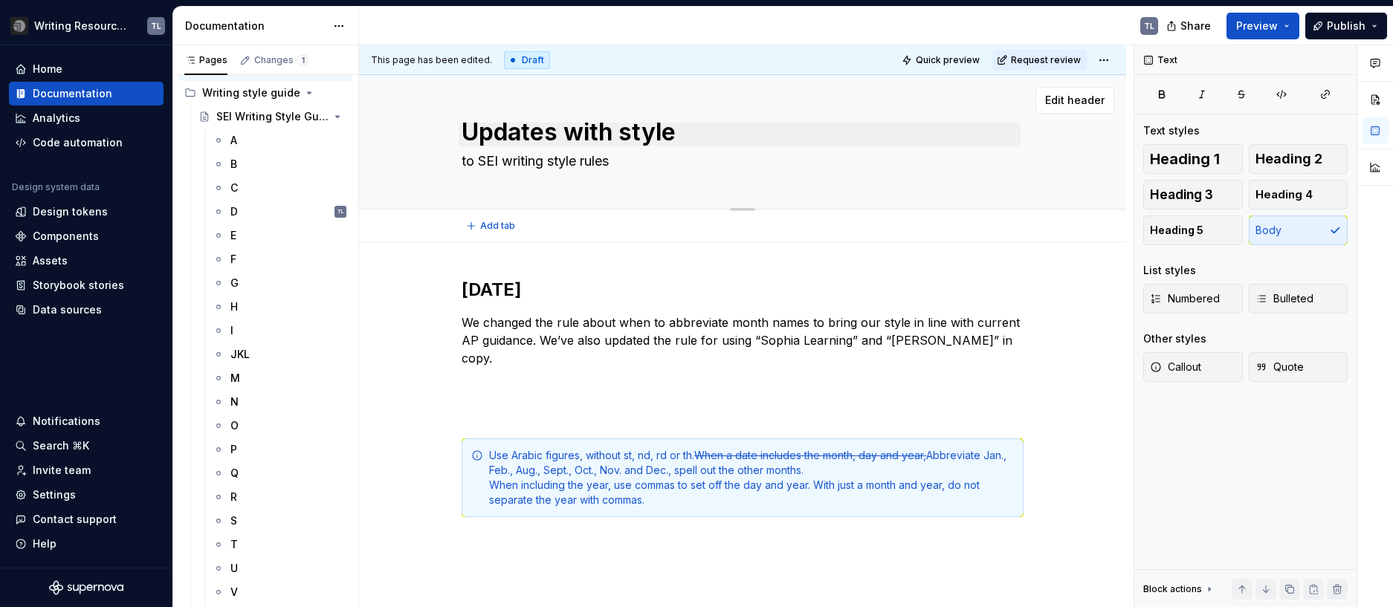
type textarea "*"
type textarea "to SEI writing style rules"
click at [596, 141] on textarea "Updates with style" at bounding box center [740, 135] width 562 height 24
paste textarea "Recent changes"
type textarea "*"
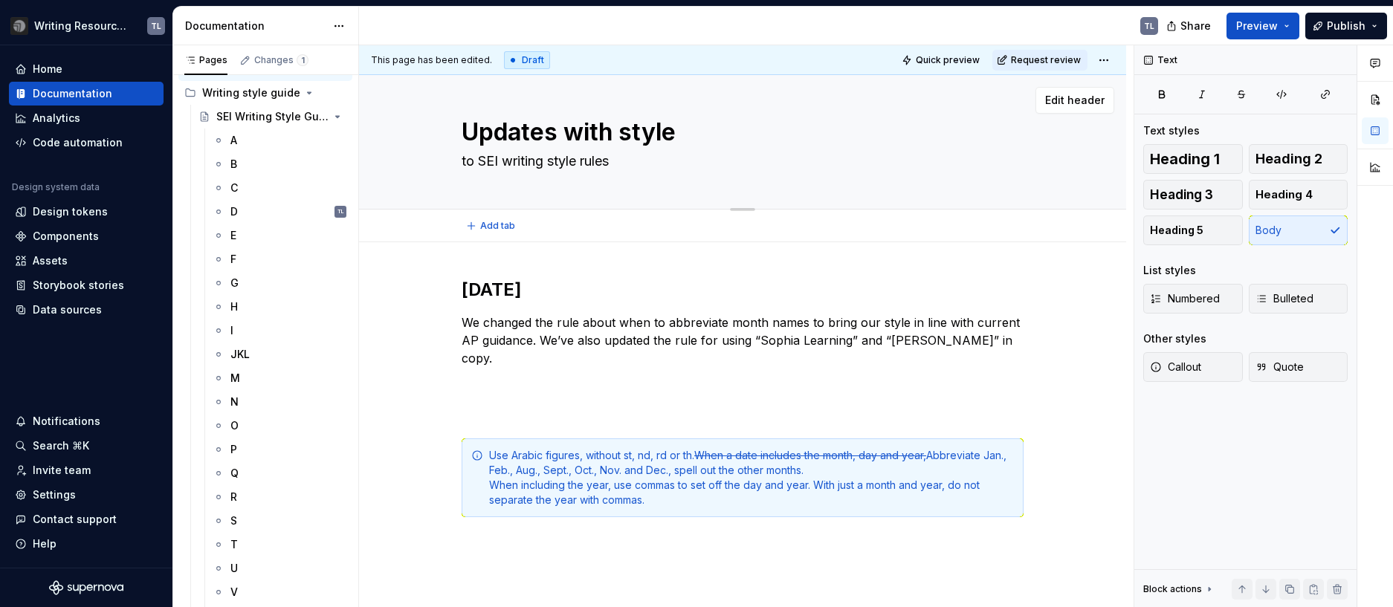
type textarea "Recent changes"
type textarea "*"
type textarea "Recent changes"
click at [463, 165] on textarea "to SEI writing style rules" at bounding box center [740, 161] width 562 height 24
click at [475, 169] on textarea "to SEI writing style rules" at bounding box center [740, 161] width 562 height 24
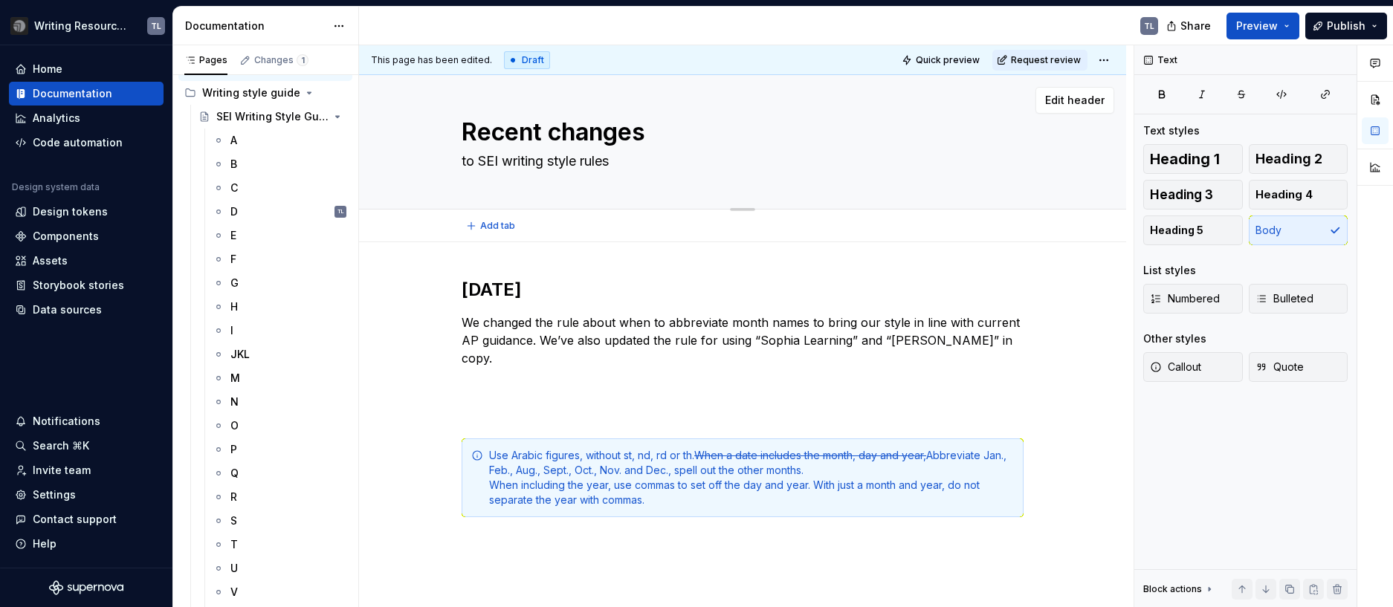
type textarea "*"
type textarea "toU SEI writing style rules"
type textarea "*"
type textarea "toUpda SEI writing style rules"
type textarea "*"
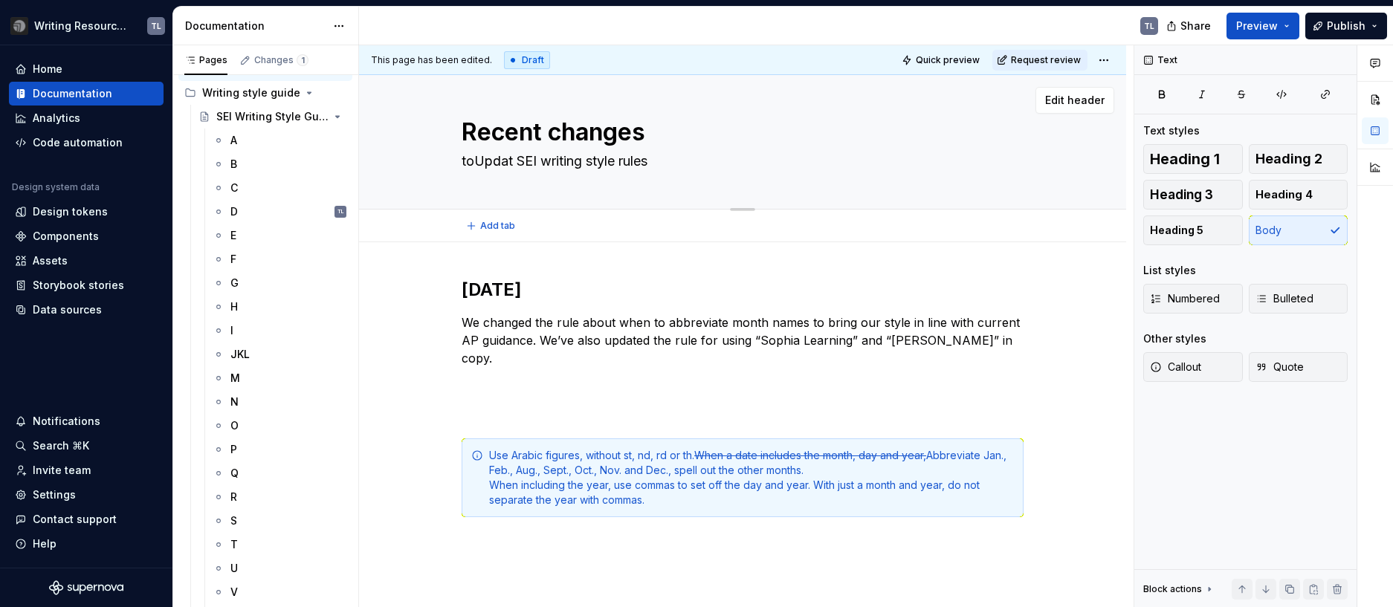
type textarea "toUpdate SEI writing style rules"
type textarea "*"
type textarea "toUpdat SEI writing style rules"
type textarea "*"
type textarea "toUpda SEI writing style rules"
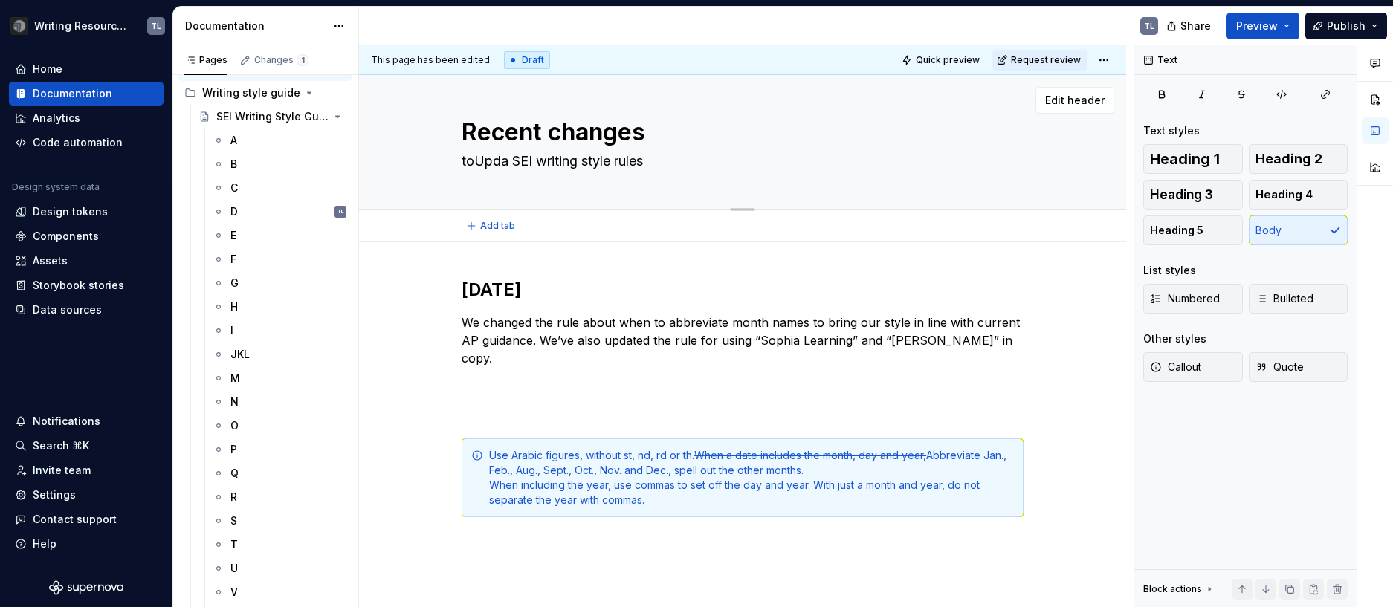
type textarea "*"
type textarea "toUpd SEI writing style rules"
type textarea "*"
type textarea "toUp SEI writing style rules"
type textarea "*"
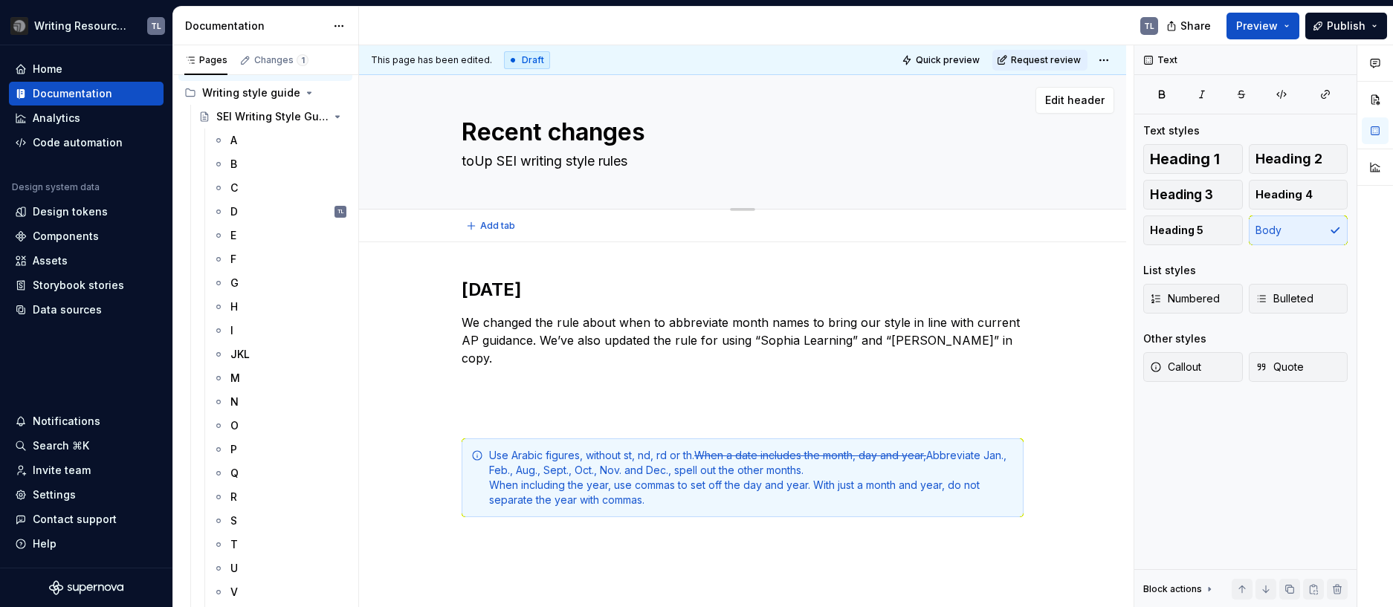
type textarea "toU SEI writing style rules"
type textarea "*"
type textarea "to SEI writing style rules"
type textarea "*"
type textarea "t SEI writing style rules"
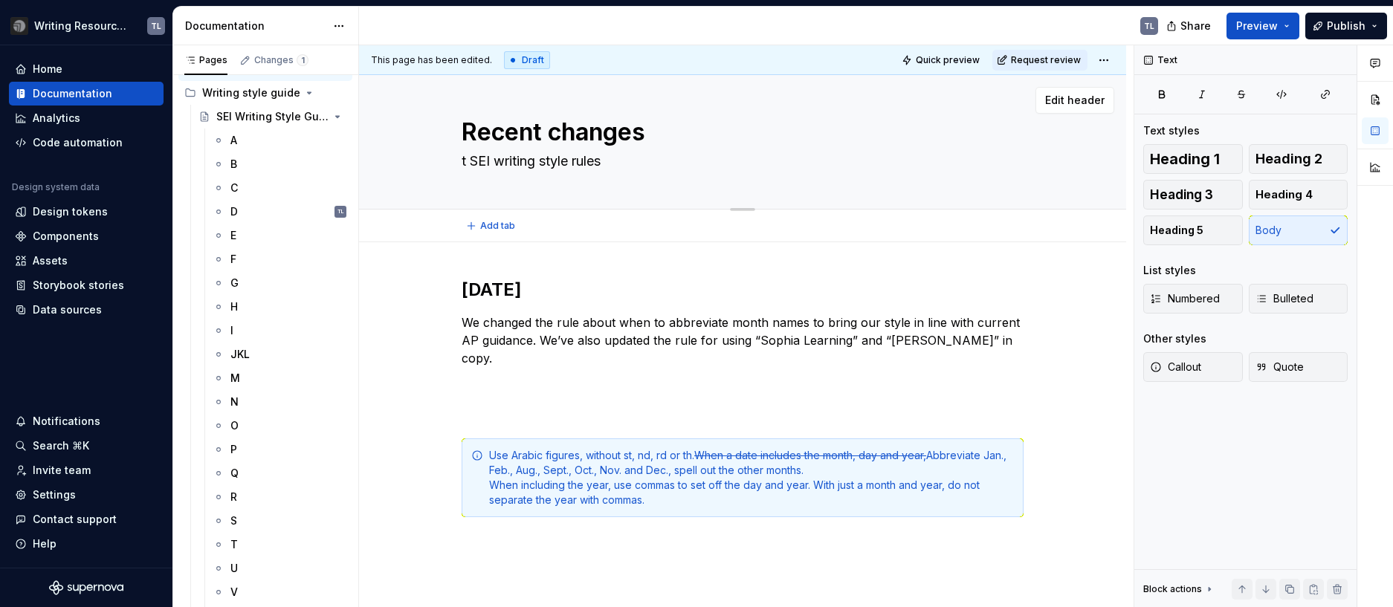
type textarea "*"
type textarea "SEI writing style rules"
type textarea "*"
type textarea "U SEI writing style rules"
click at [812, 256] on div "[DATE] We changed the rule about when to abbreviate month names to bring our st…" at bounding box center [742, 479] width 767 height 475
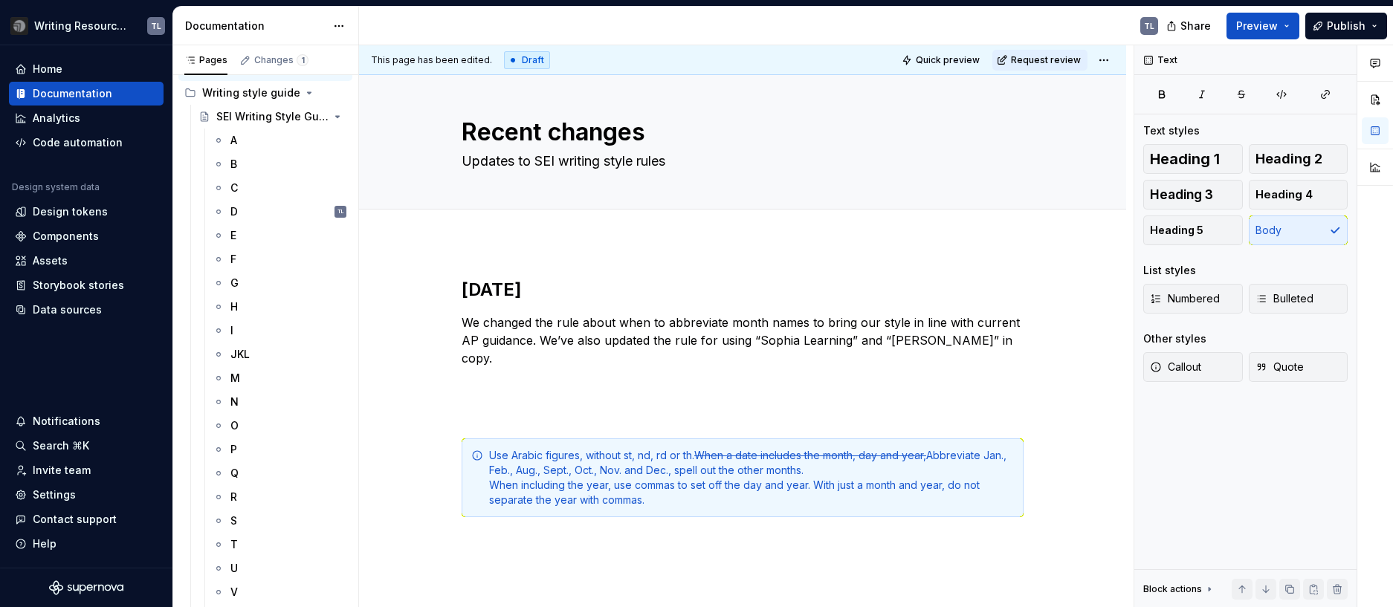
click at [714, 269] on div "[DATE] We changed the rule about when to abbreviate month names to bring our st…" at bounding box center [742, 479] width 767 height 475
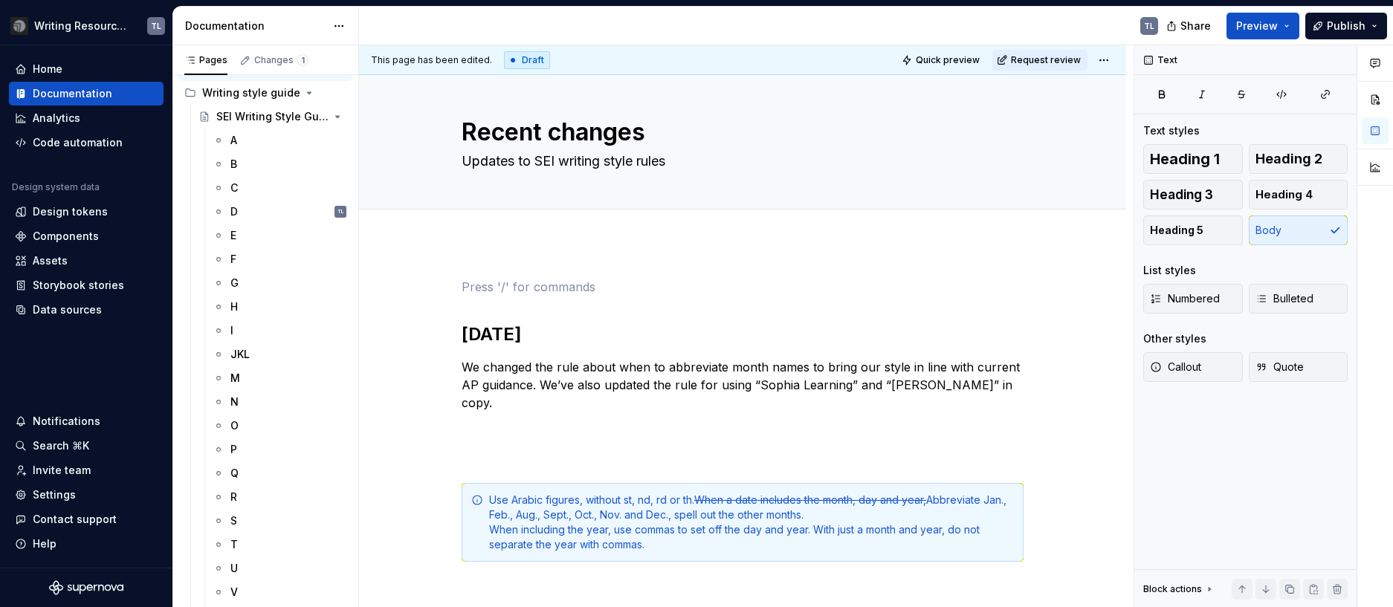
click at [589, 257] on div "[DATE] We changed the rule about when to abbreviate month names to bring our st…" at bounding box center [742, 502] width 767 height 520
click at [584, 248] on div "[DATE] We changed the rule about when to abbreviate month names to bring our st…" at bounding box center [742, 502] width 767 height 520
click at [581, 241] on div "Add tab" at bounding box center [742, 226] width 767 height 33
click at [531, 259] on div "This page has been edited. Draft Quick preview Request review Recent changes Up…" at bounding box center [746, 326] width 774 height 563
click at [531, 262] on div "[DATE] We changed the rule about when to abbreviate month names to bring our st…" at bounding box center [742, 502] width 767 height 520
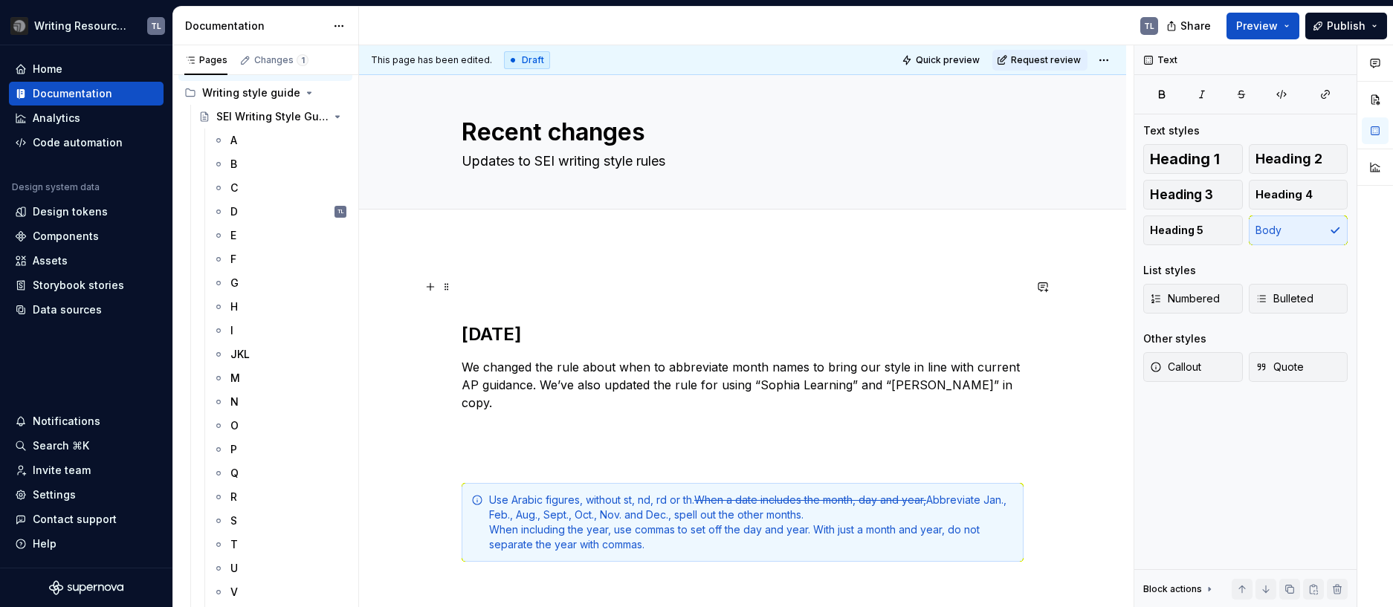
click at [542, 284] on p at bounding box center [743, 287] width 562 height 18
click at [515, 298] on div "[DATE] We changed the rule about when to abbreviate month names to bring our st…" at bounding box center [743, 420] width 562 height 284
click at [517, 290] on p at bounding box center [743, 287] width 562 height 18
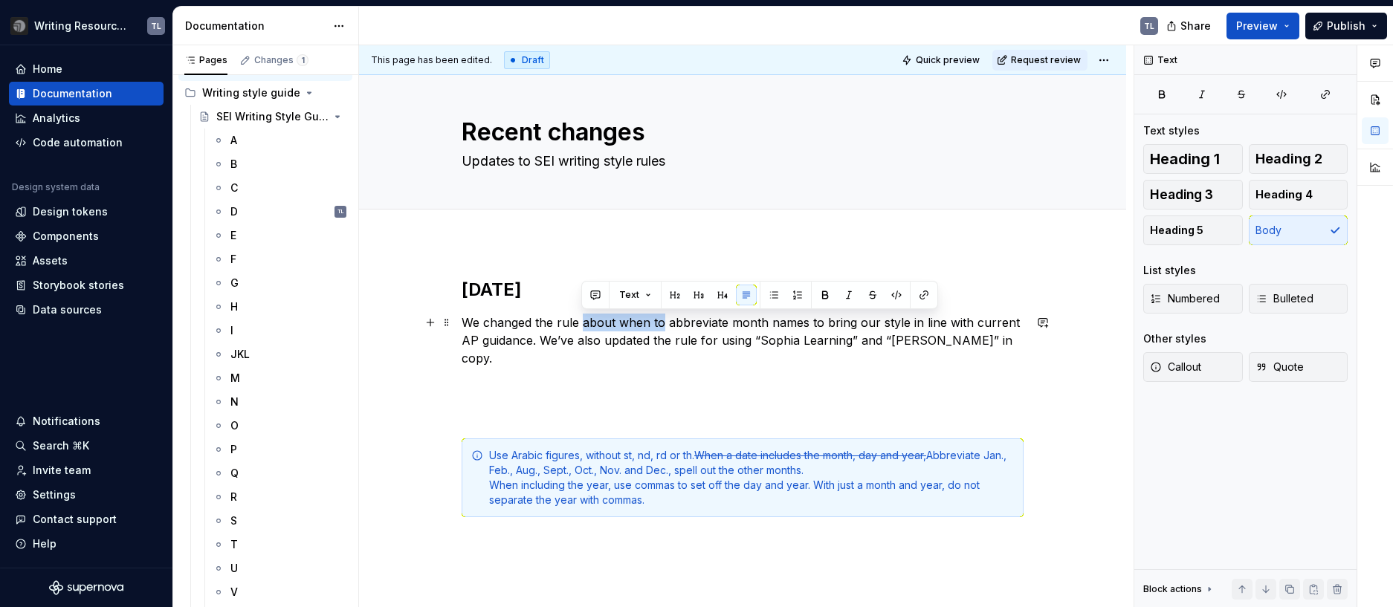
drag, startPoint x: 662, startPoint y: 325, endPoint x: 583, endPoint y: 321, distance: 78.9
click at [583, 321] on p "We changed the rule about when to abbreviate month names to bring our style in …" at bounding box center [743, 341] width 562 height 54
click at [653, 323] on p "We changed the rule for abbreviate month names to bring our style in line with …" at bounding box center [743, 341] width 562 height 54
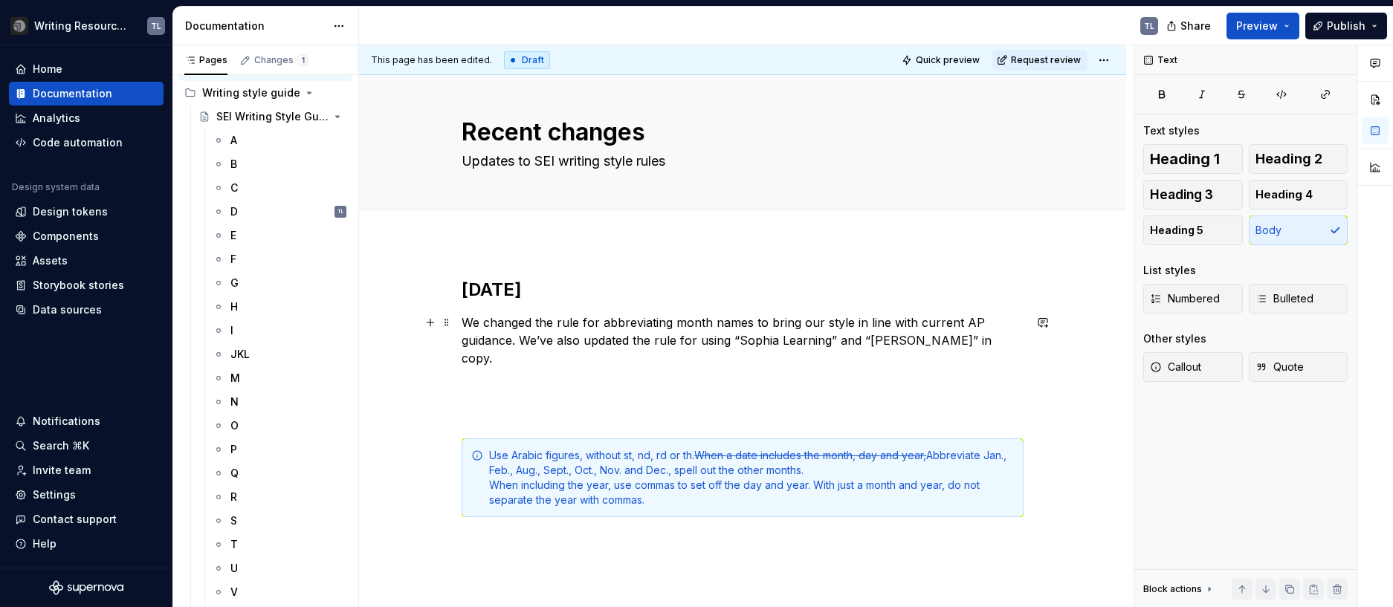
click at [523, 341] on p "We changed the rule for abbreviating month names to bring our style in line wit…" at bounding box center [743, 341] width 562 height 54
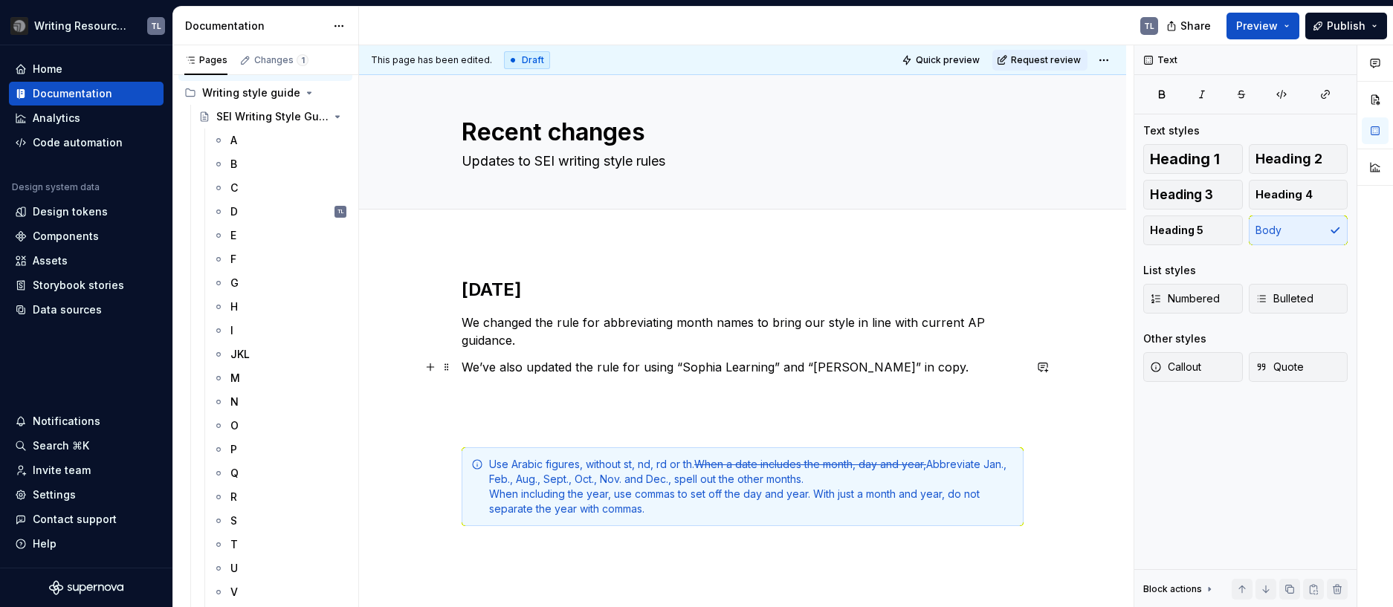
click at [491, 371] on p "We’ve also updated the rule for using “Sophia Learning” and “[PERSON_NAME]” in …" at bounding box center [743, 367] width 562 height 18
click at [887, 365] on p "We also updated the rule for using “Sophia Learning” and “[PERSON_NAME]” in cop…" at bounding box center [743, 367] width 562 height 18
click at [718, 425] on p at bounding box center [743, 421] width 562 height 18
click at [726, 401] on p at bounding box center [743, 394] width 562 height 18
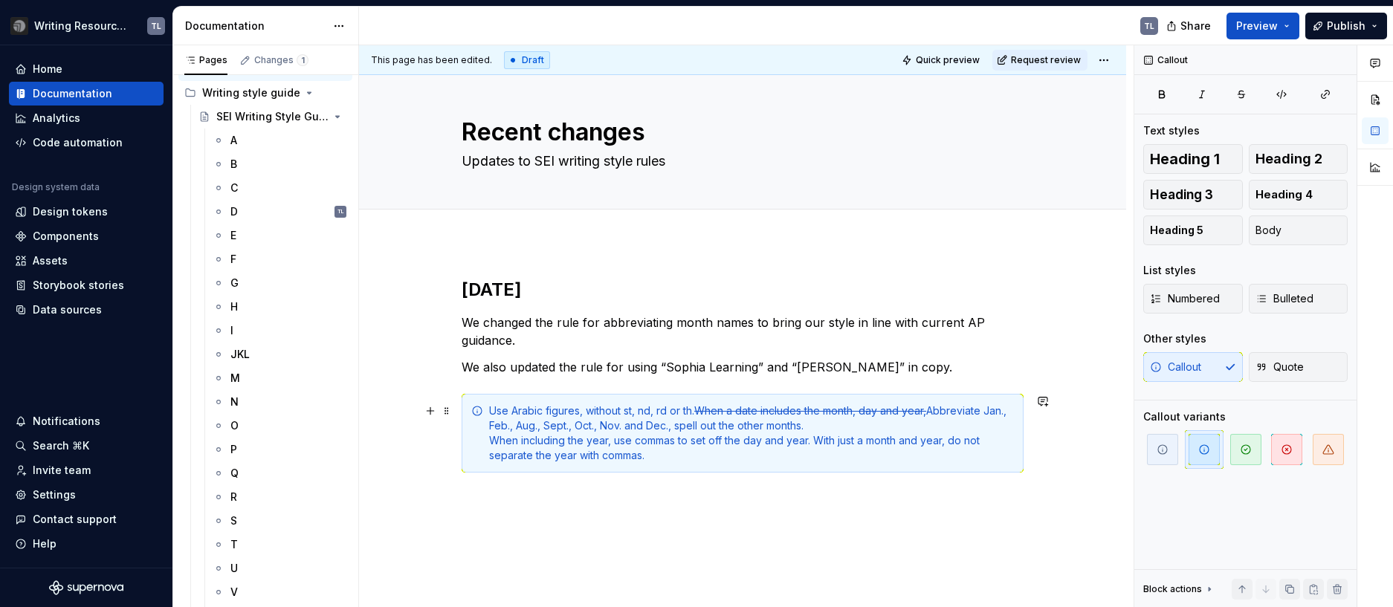
click at [815, 423] on div "Use Arabic figures, without st, nd, rd or th. When a date includes the month, d…" at bounding box center [751, 433] width 525 height 59
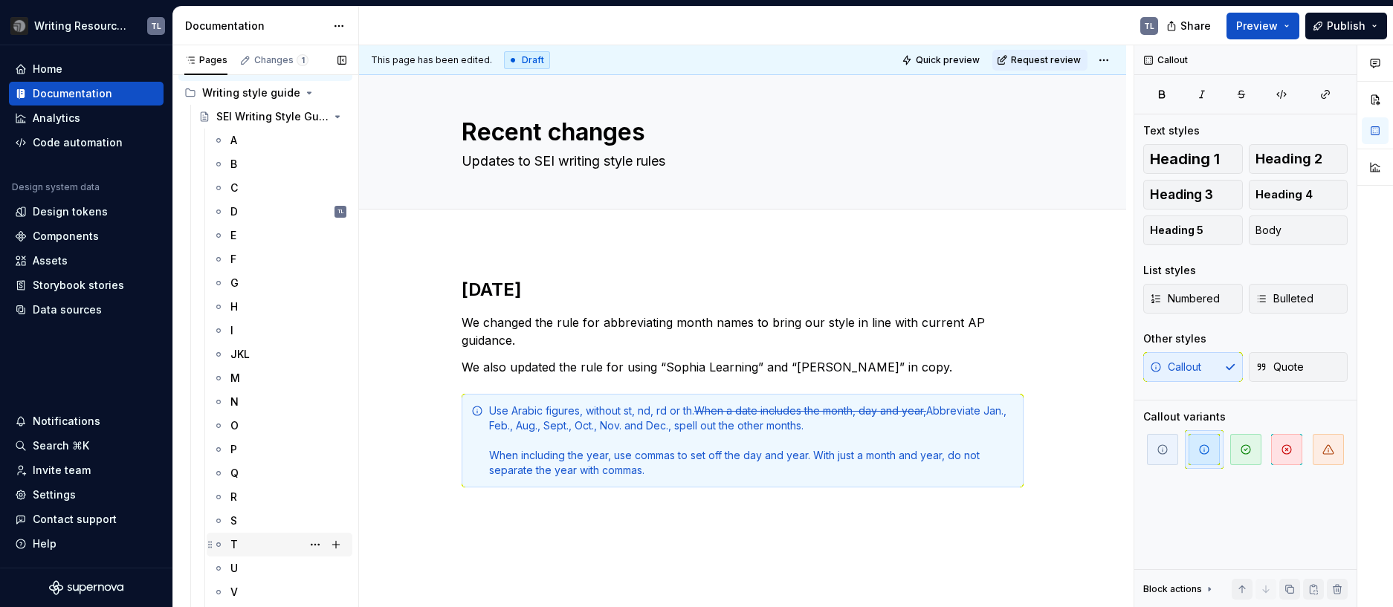
scroll to position [210, 0]
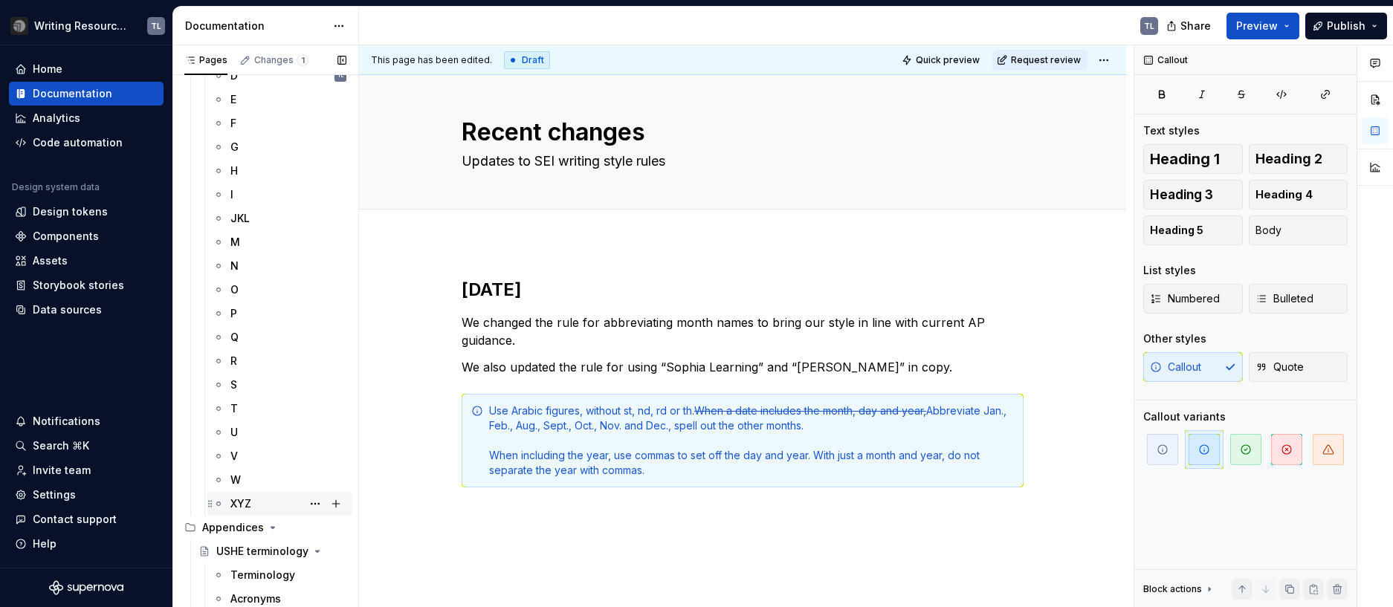
click at [236, 502] on div "XYZ" at bounding box center [240, 503] width 21 height 15
click at [520, 286] on h2 "[DATE]" at bounding box center [743, 290] width 562 height 24
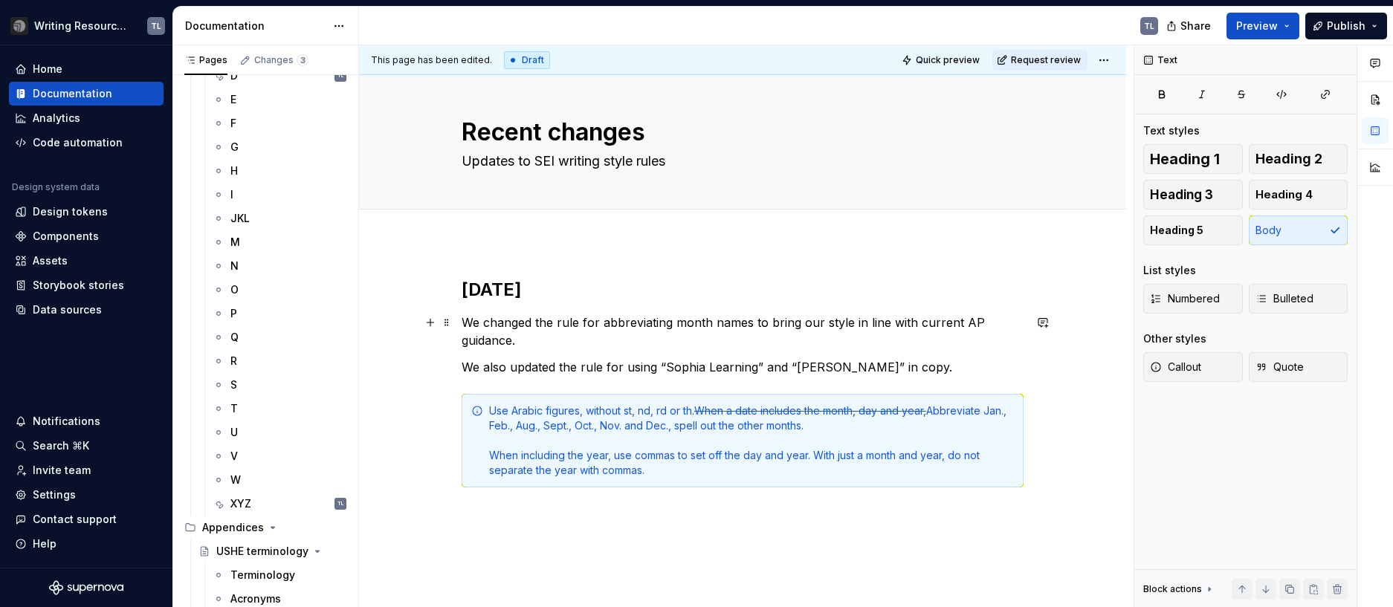
click at [537, 339] on p "We changed the rule for abbreviating month names to bring our style in line wit…" at bounding box center [743, 332] width 562 height 36
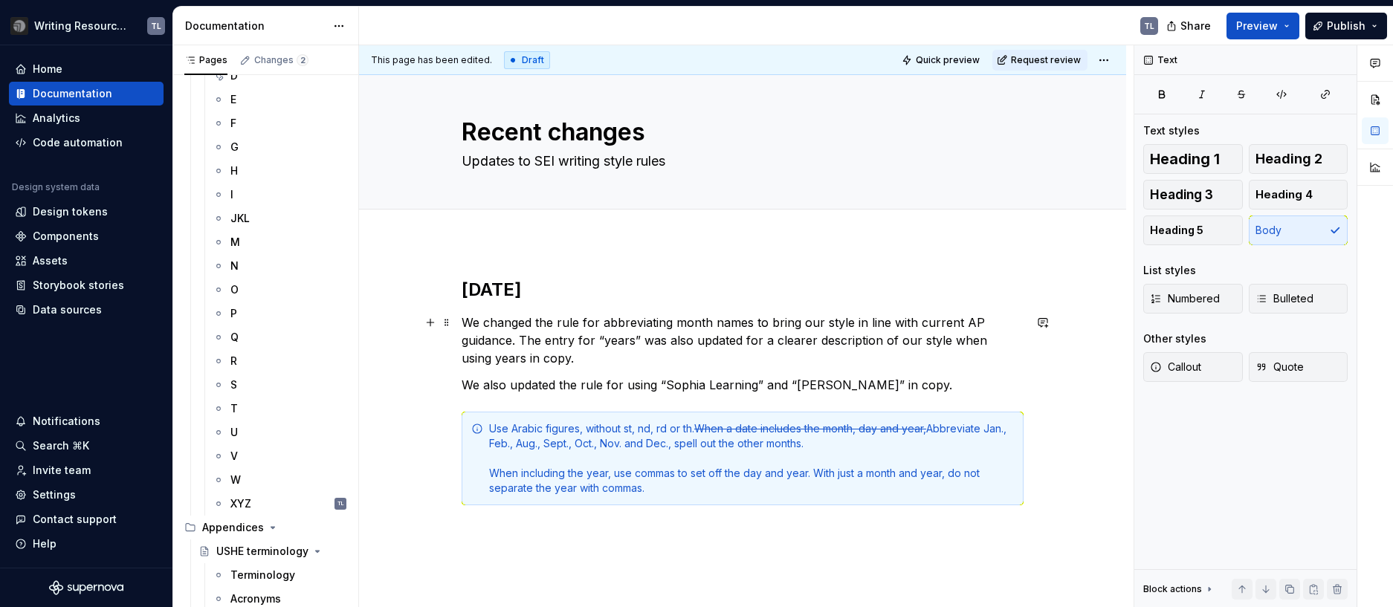
click at [521, 341] on p "We changed the rule for abbreviating month names to bring our style in line wit…" at bounding box center [743, 341] width 562 height 54
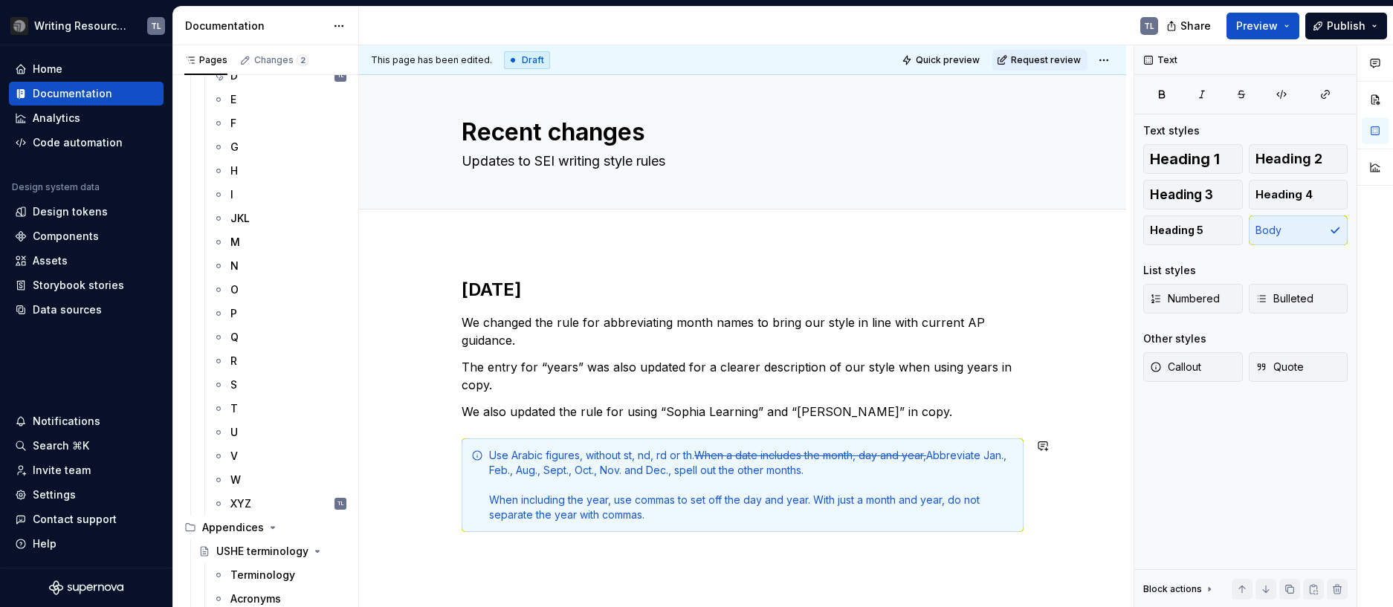
scroll to position [74, 0]
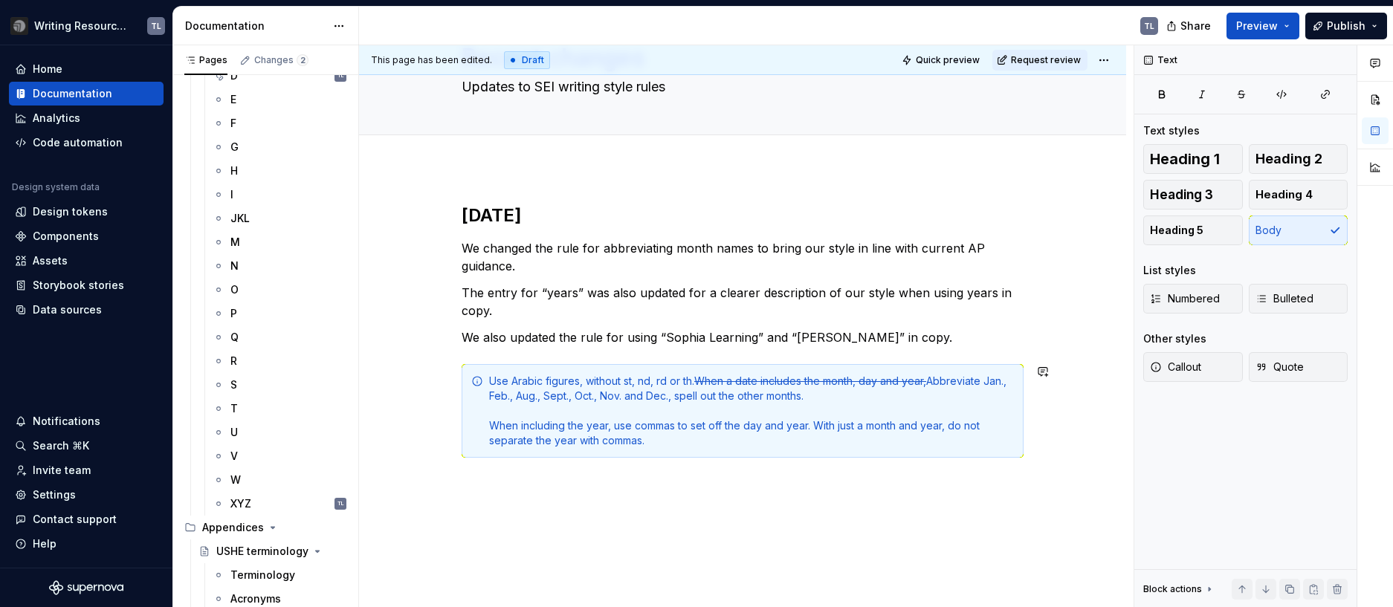
click at [540, 473] on div "[DATE] We changed the rule for abbreviating month names to bring our style in l…" at bounding box center [743, 340] width 562 height 272
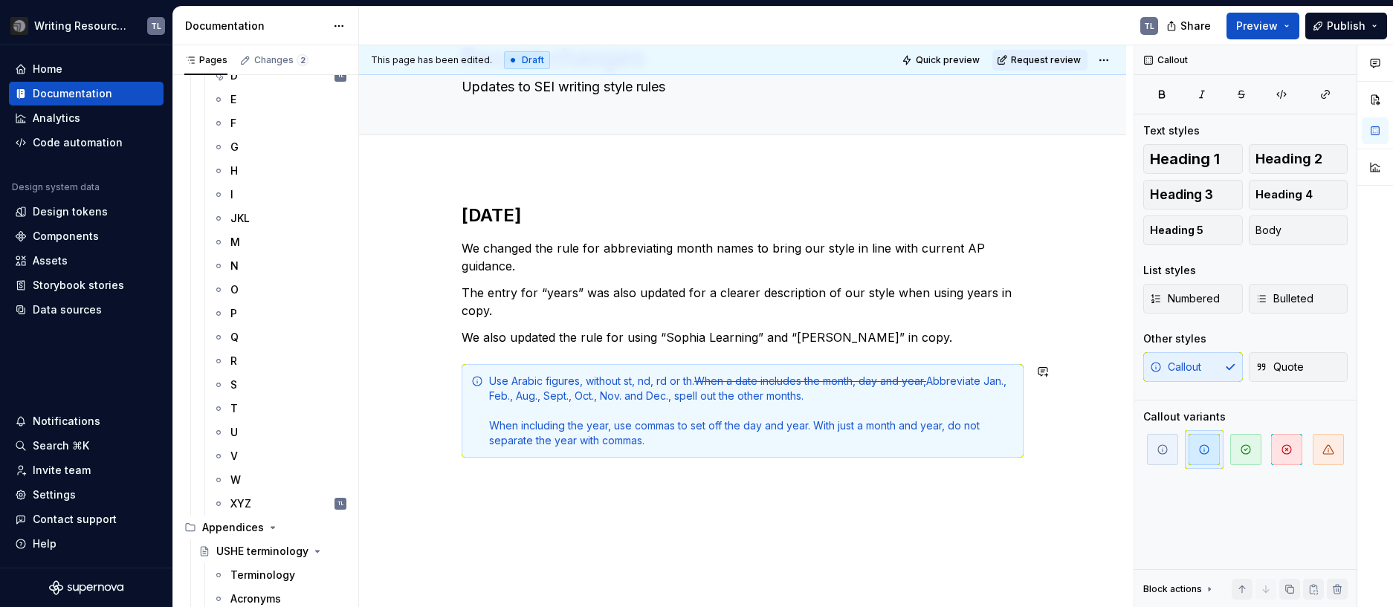
click at [536, 480] on div "[DATE] We changed the rule for abbreviating month names to bring our style in l…" at bounding box center [742, 413] width 767 height 490
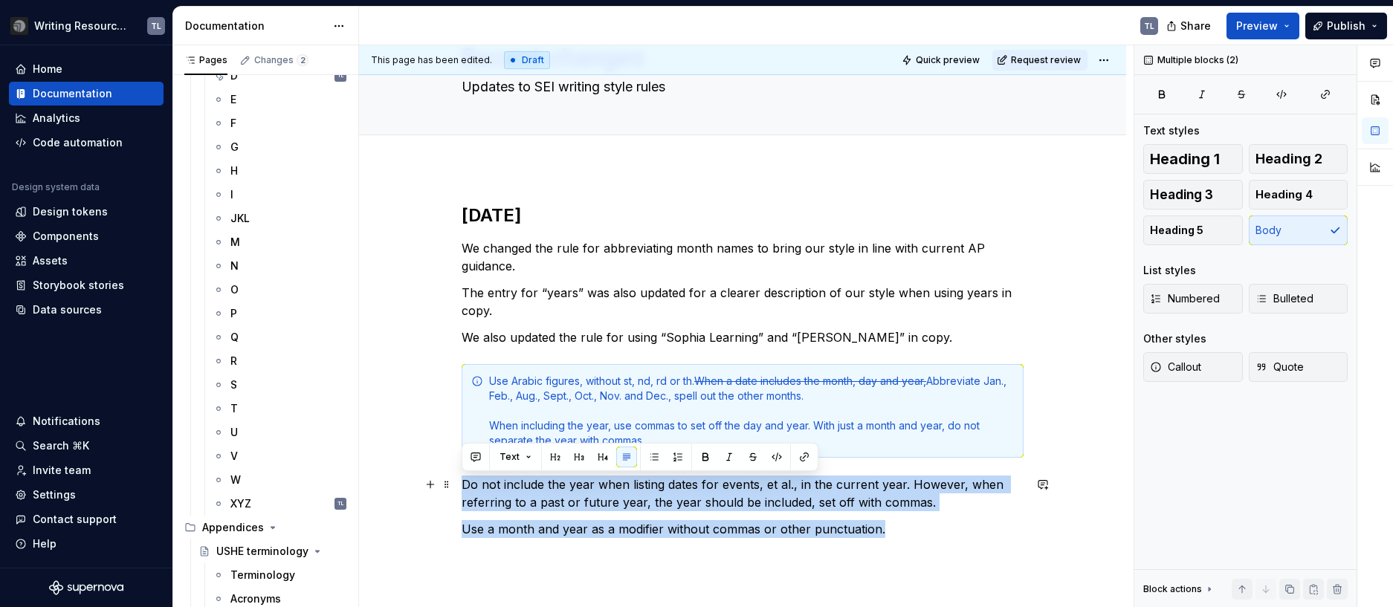
drag, startPoint x: 890, startPoint y: 531, endPoint x: 418, endPoint y: 485, distance: 474.1
click at [418, 485] on div "[DATE] We changed the rule for abbreviating month names to bring our style in l…" at bounding box center [742, 453] width 767 height 570
click at [1201, 371] on span "Callout" at bounding box center [1175, 367] width 51 height 15
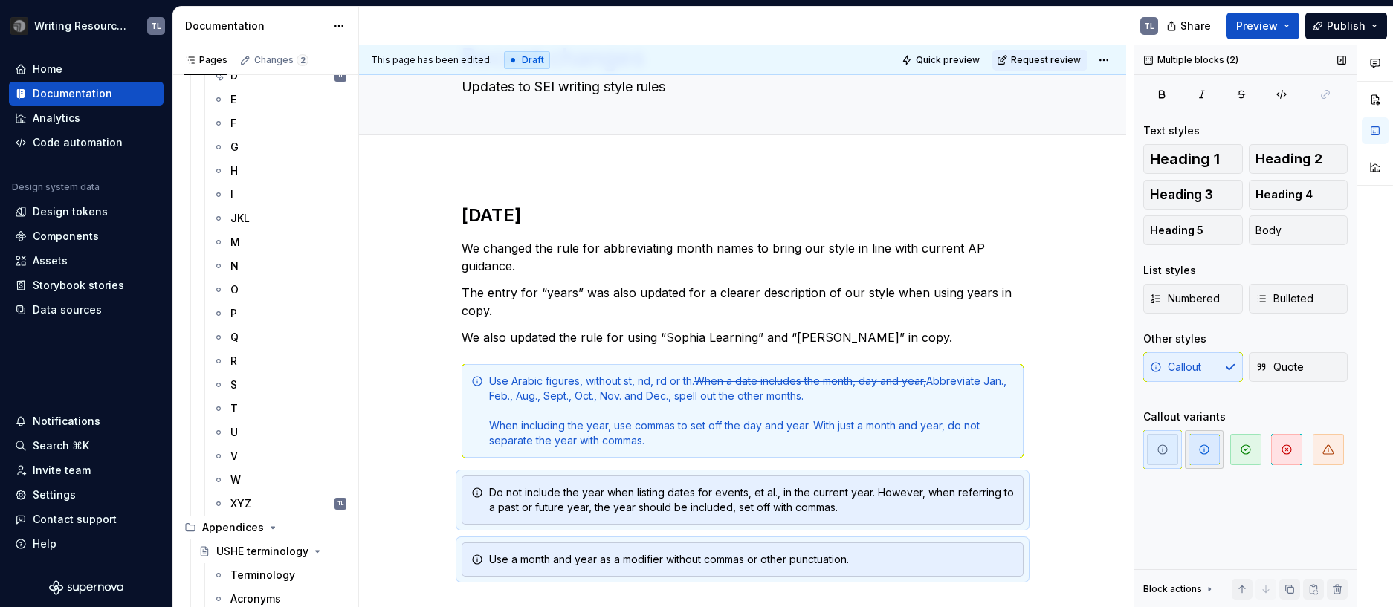
click at [1203, 445] on icon "button" at bounding box center [1204, 449] width 9 height 9
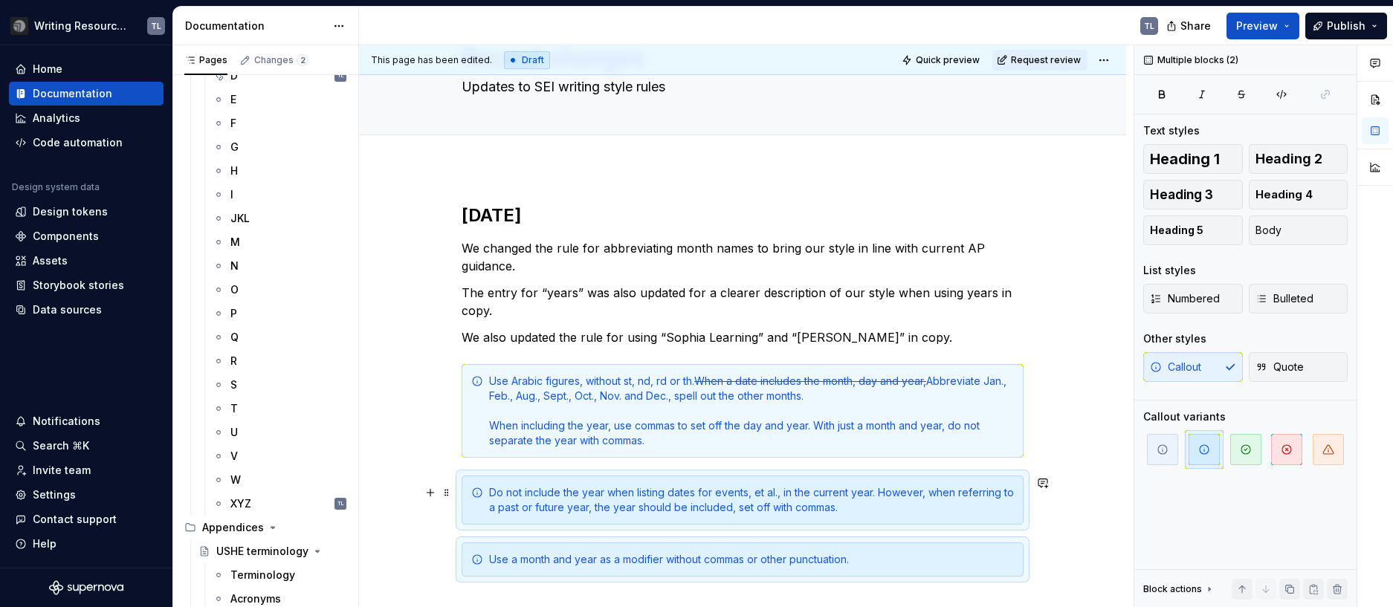
click at [870, 519] on div "Do not include the year when listing dates for events, et al., in the current y…" at bounding box center [743, 500] width 562 height 49
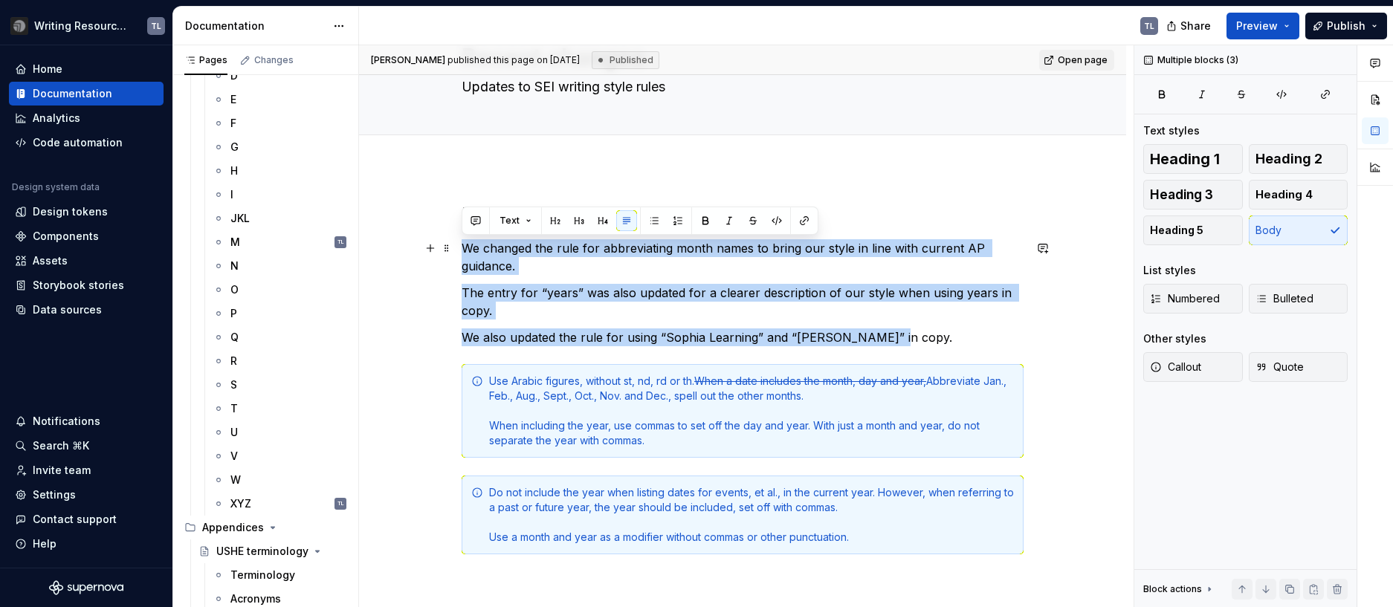
drag, startPoint x: 480, startPoint y: 274, endPoint x: 457, endPoint y: 250, distance: 33.7
click at [457, 250] on div "[DATE] We changed the rule for abbreviating month names to bring our style in l…" at bounding box center [742, 461] width 767 height 586
click at [656, 223] on button "button" at bounding box center [654, 220] width 21 height 21
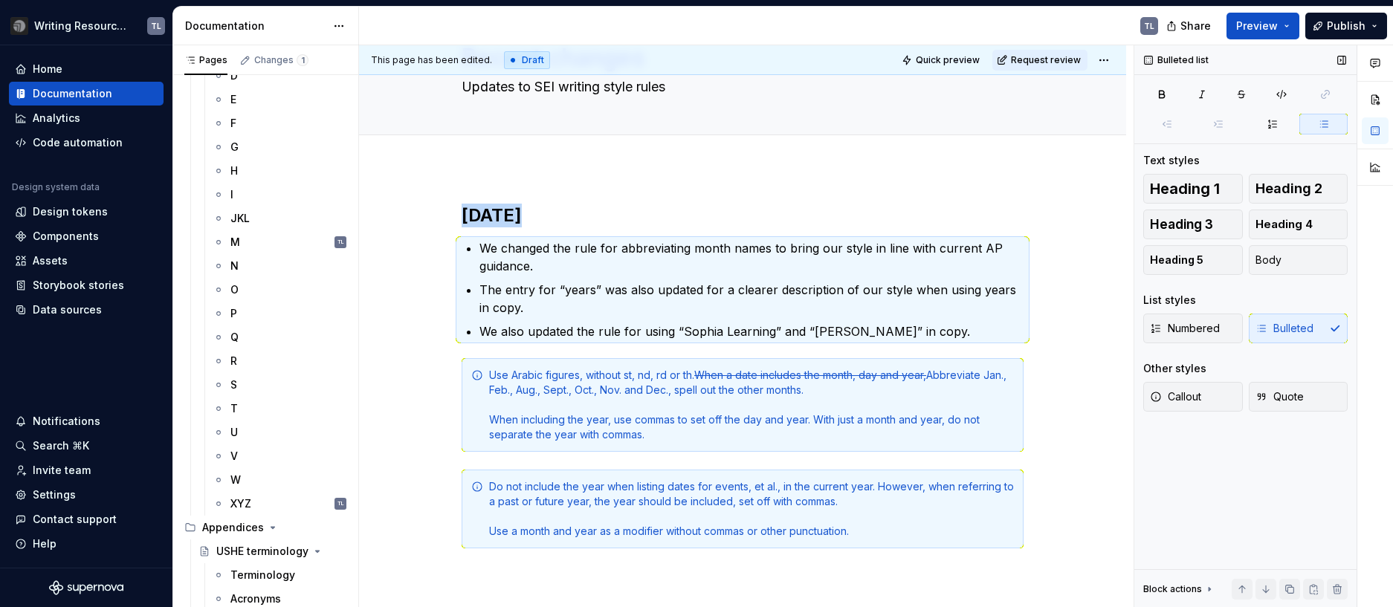
click at [1140, 327] on div "Bulleted list Text styles Heading 1 Heading 2 Heading 3 Heading 4 Heading 5 Bod…" at bounding box center [1245, 326] width 222 height 563
click at [1071, 333] on div "[DATE] We changed the rule for abbreviating month names to bring our style in l…" at bounding box center [742, 458] width 767 height 580
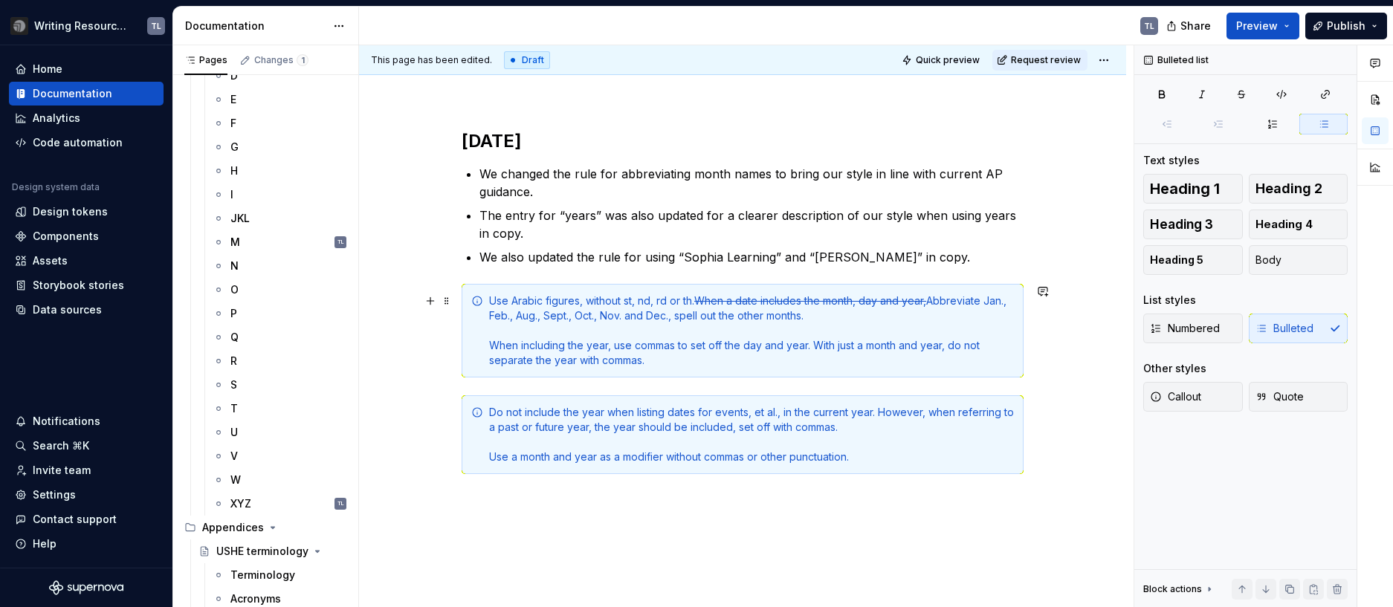
scroll to position [215, 0]
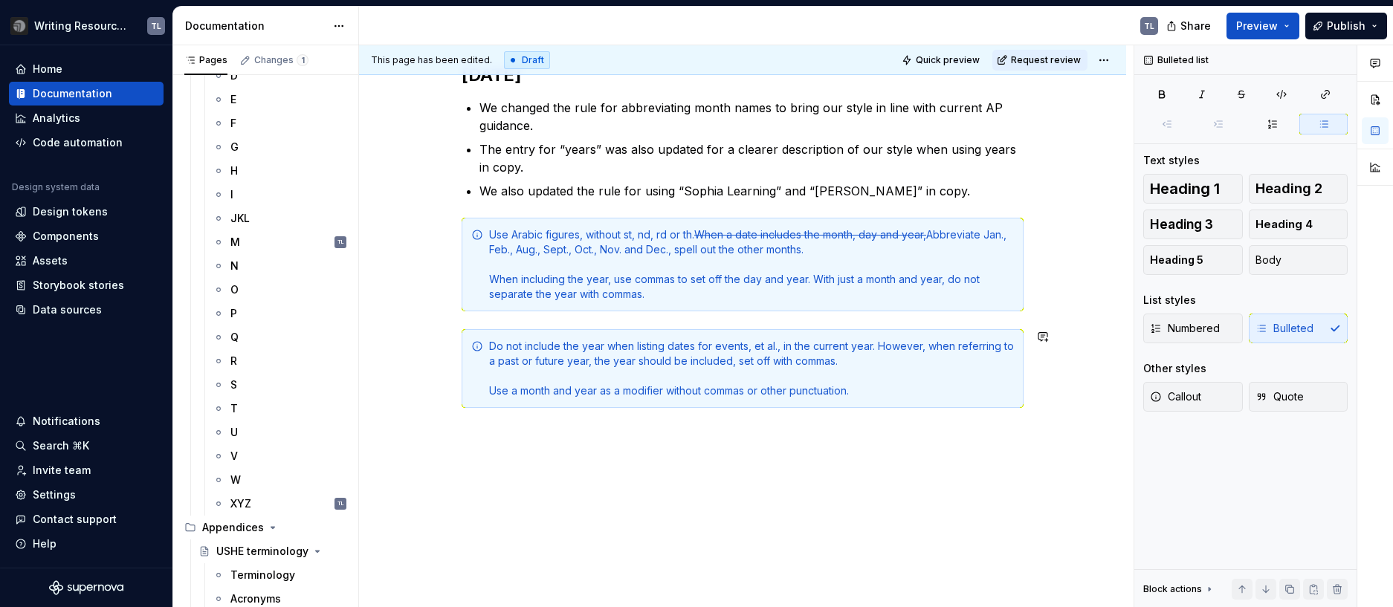
click at [582, 441] on div "[DATE] We changed the rule for abbreviating month names to bring our style in l…" at bounding box center [742, 318] width 767 height 580
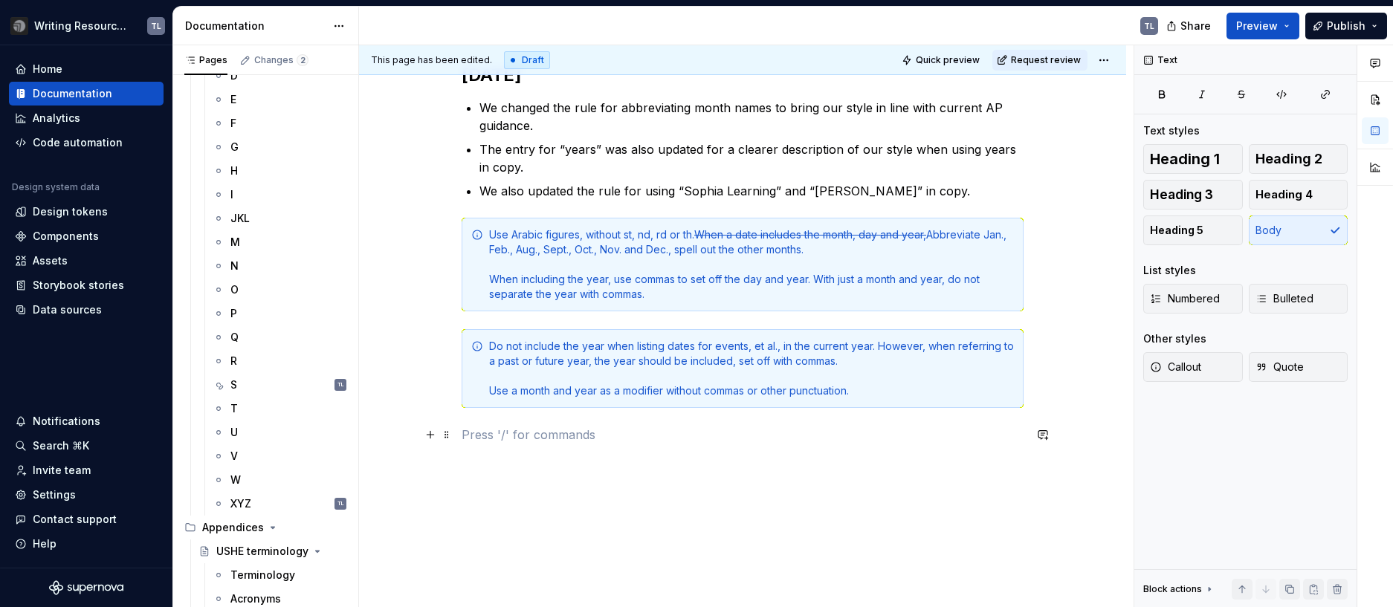
click at [505, 438] on p at bounding box center [743, 435] width 562 height 18
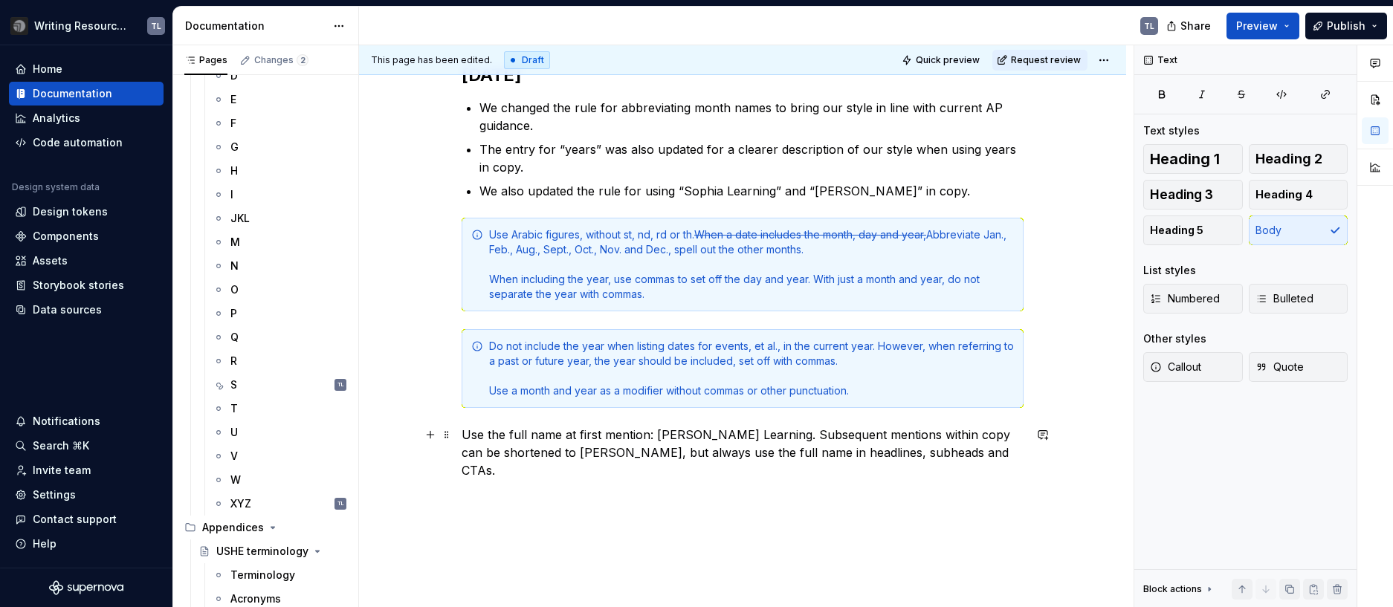
click at [511, 439] on p "Use the full name at first mention: [PERSON_NAME] Learning. Subsequent mentions…" at bounding box center [743, 453] width 562 height 54
click at [1187, 366] on span "Callout" at bounding box center [1175, 367] width 51 height 15
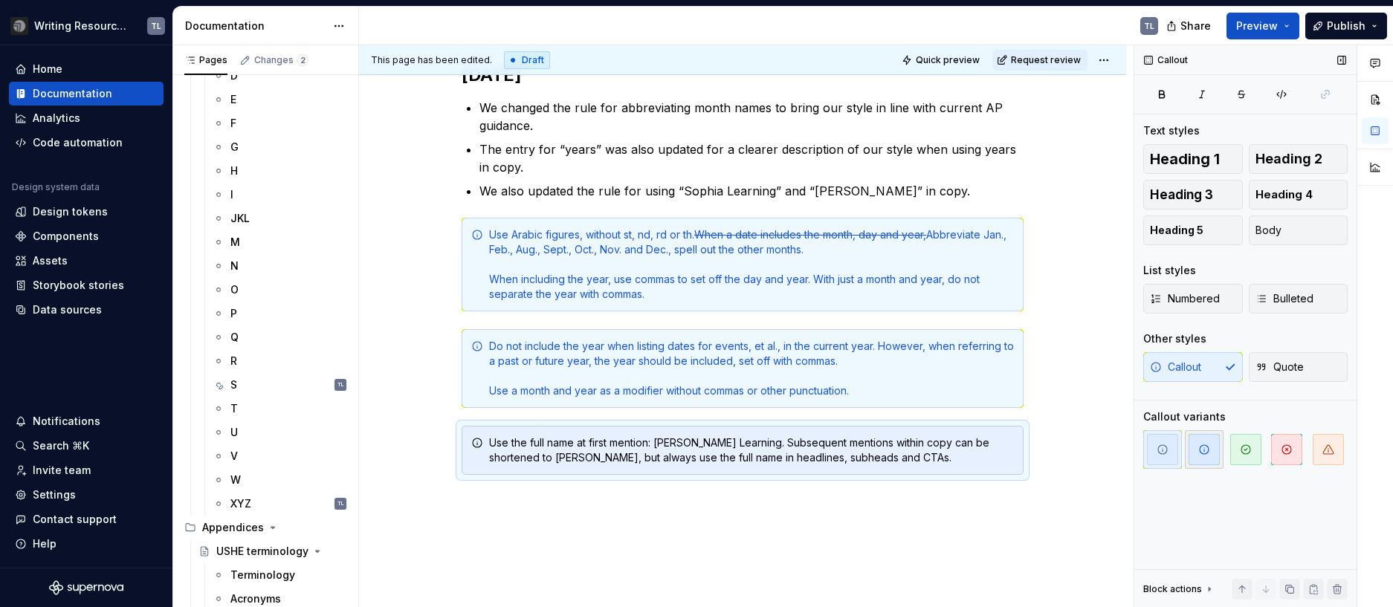
click at [1201, 447] on icon "button" at bounding box center [1204, 450] width 12 height 12
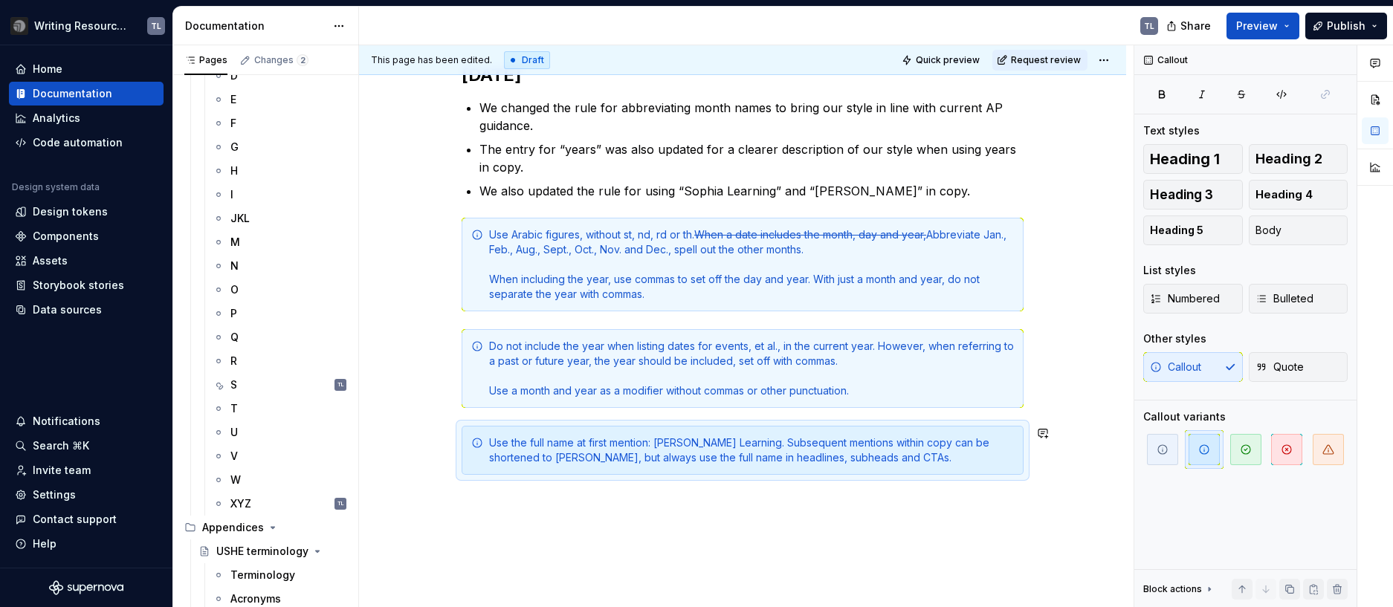
click at [829, 510] on div "[DATE] We changed the rule for abbreviating month names to bring our style in l…" at bounding box center [742, 351] width 767 height 647
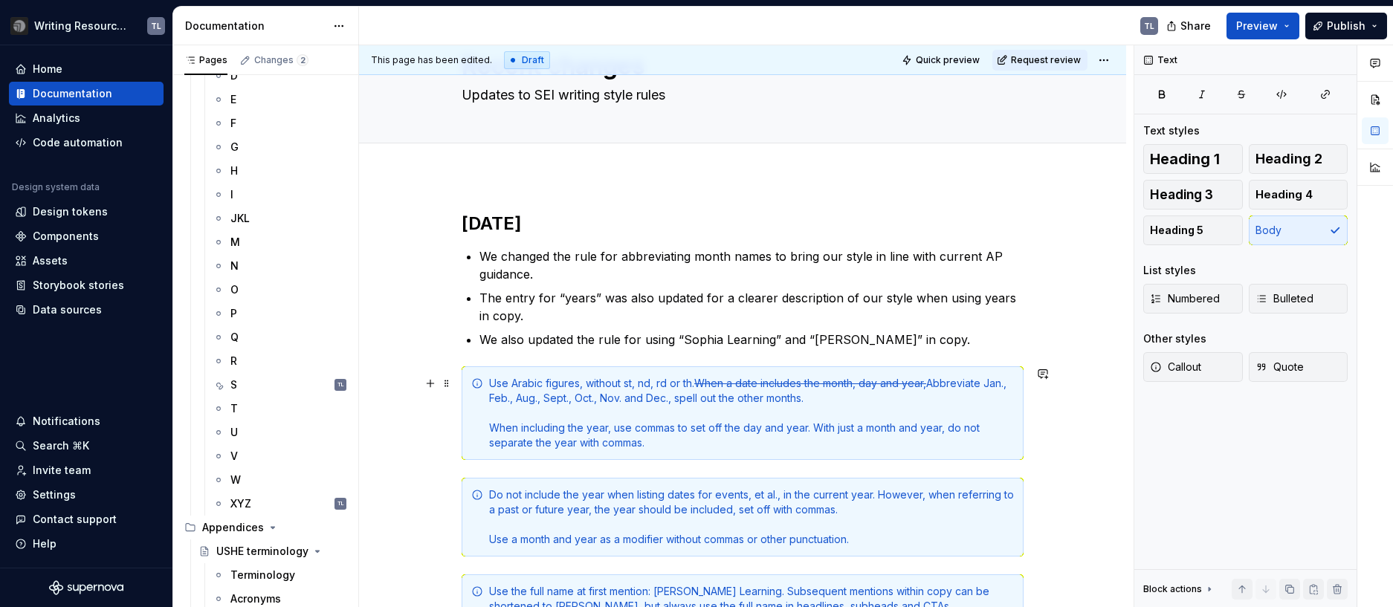
scroll to position [0, 0]
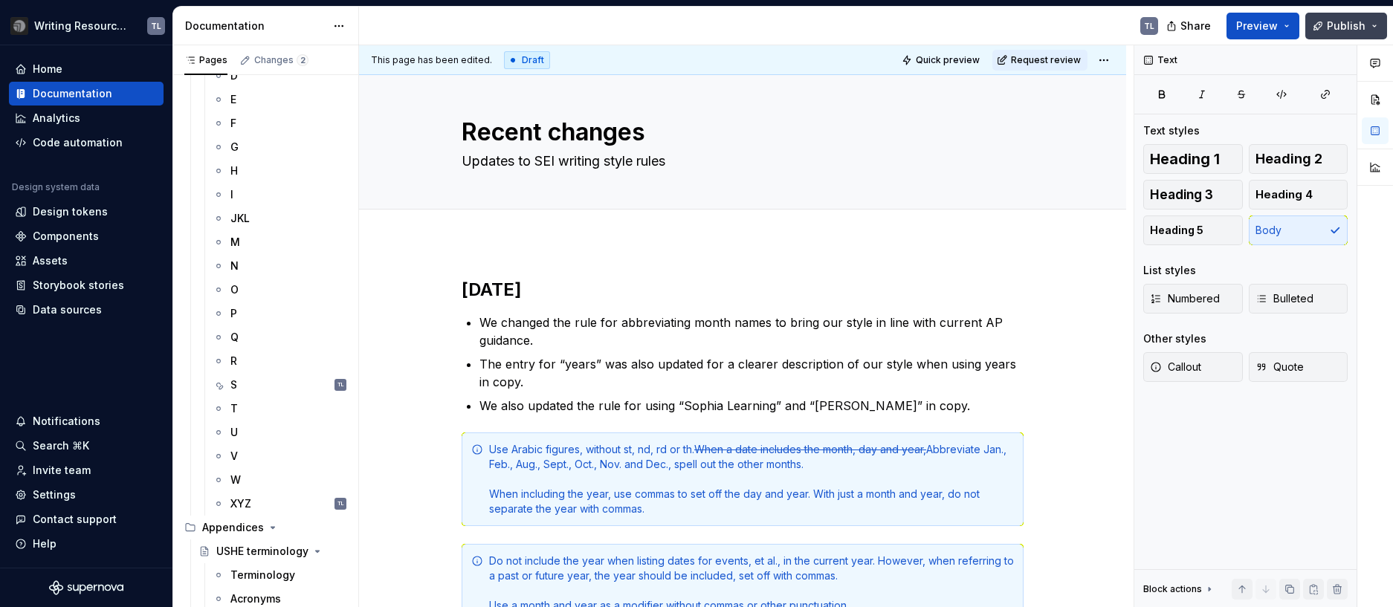
click at [1348, 20] on span "Publish" at bounding box center [1346, 26] width 39 height 15
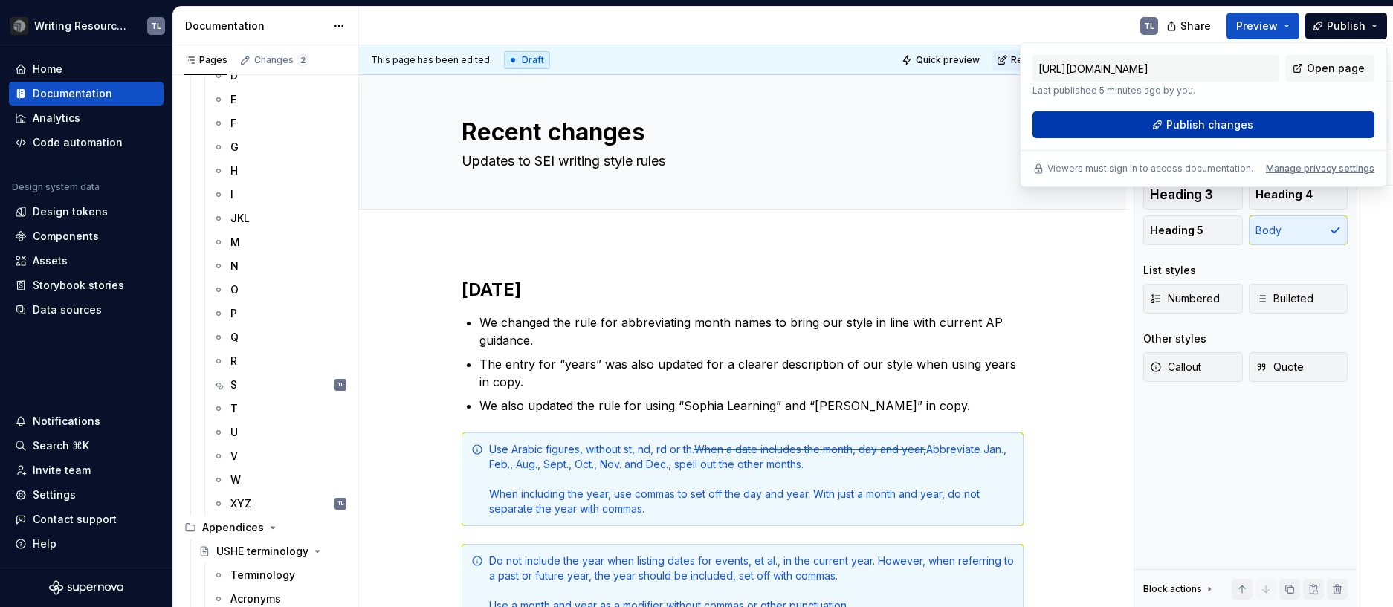
click at [1254, 114] on button "Publish changes" at bounding box center [1203, 124] width 342 height 27
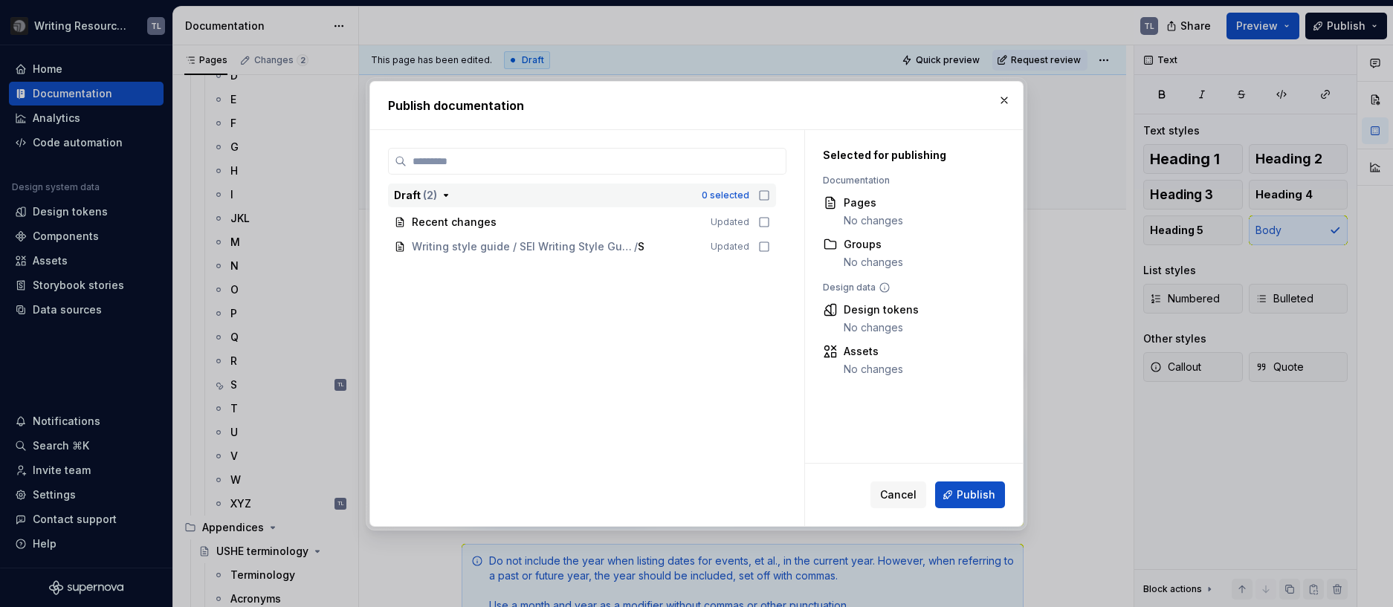
click at [760, 196] on icon "button" at bounding box center [764, 196] width 12 height 12
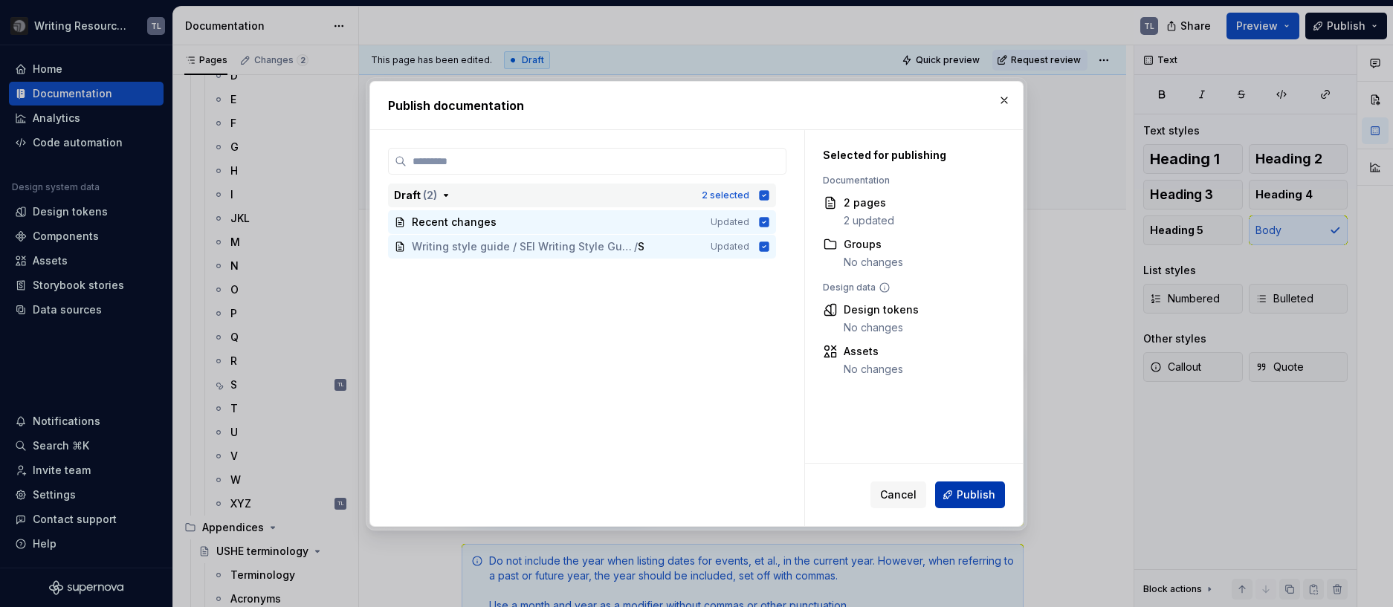
click at [966, 494] on span "Publish" at bounding box center [976, 495] width 39 height 15
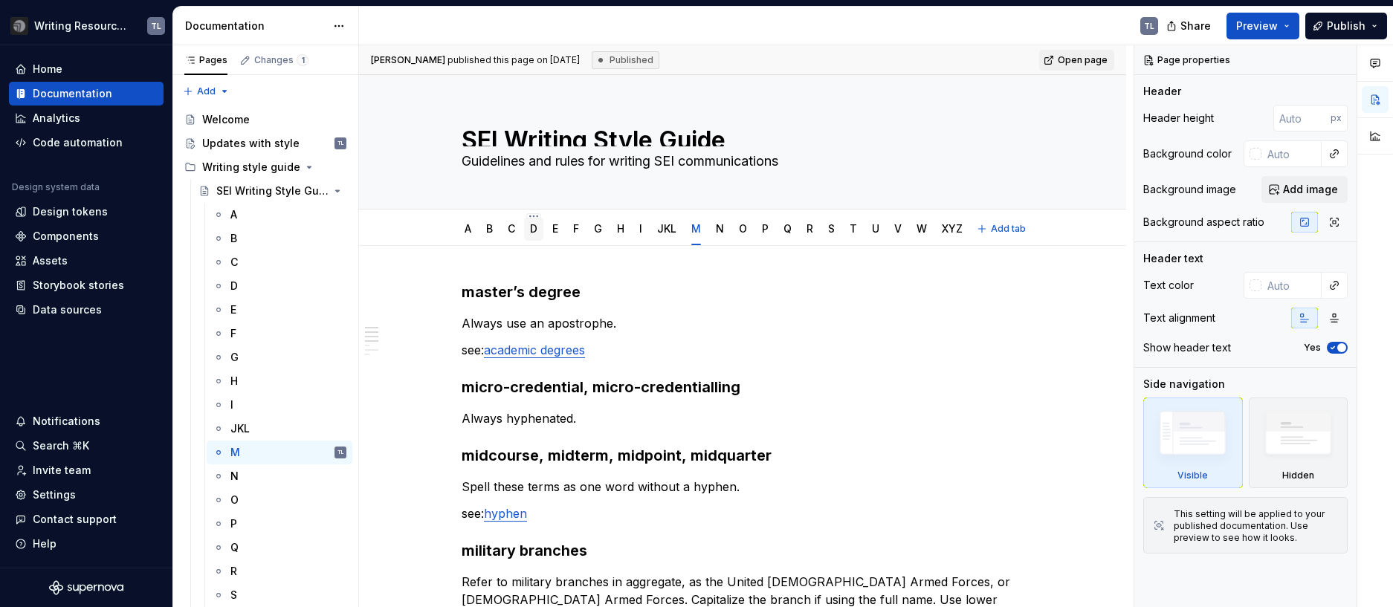
click at [531, 222] on link "D" at bounding box center [533, 228] width 7 height 13
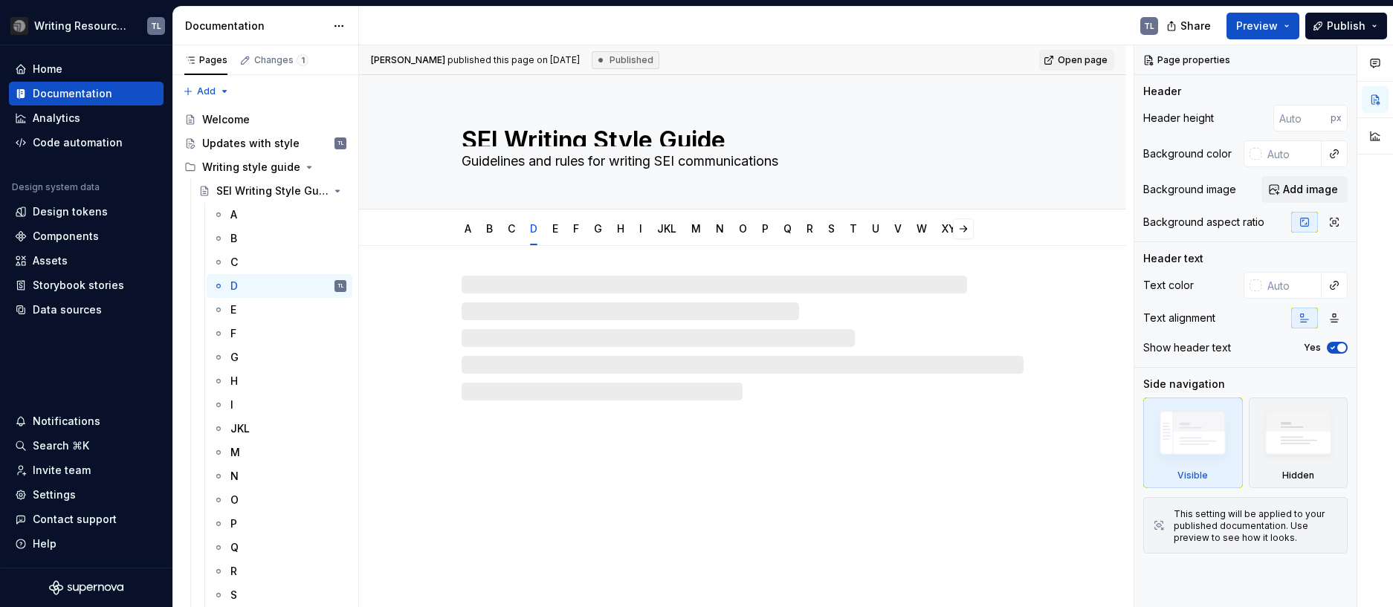
type textarea "*"
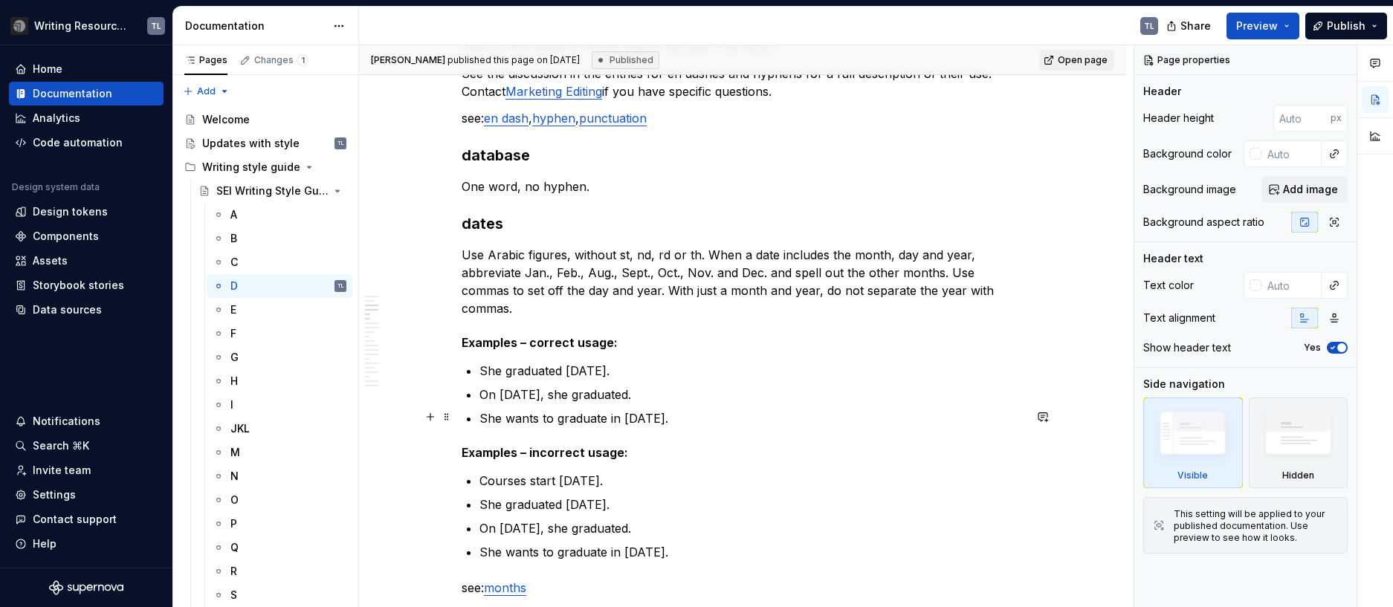
scroll to position [520, 0]
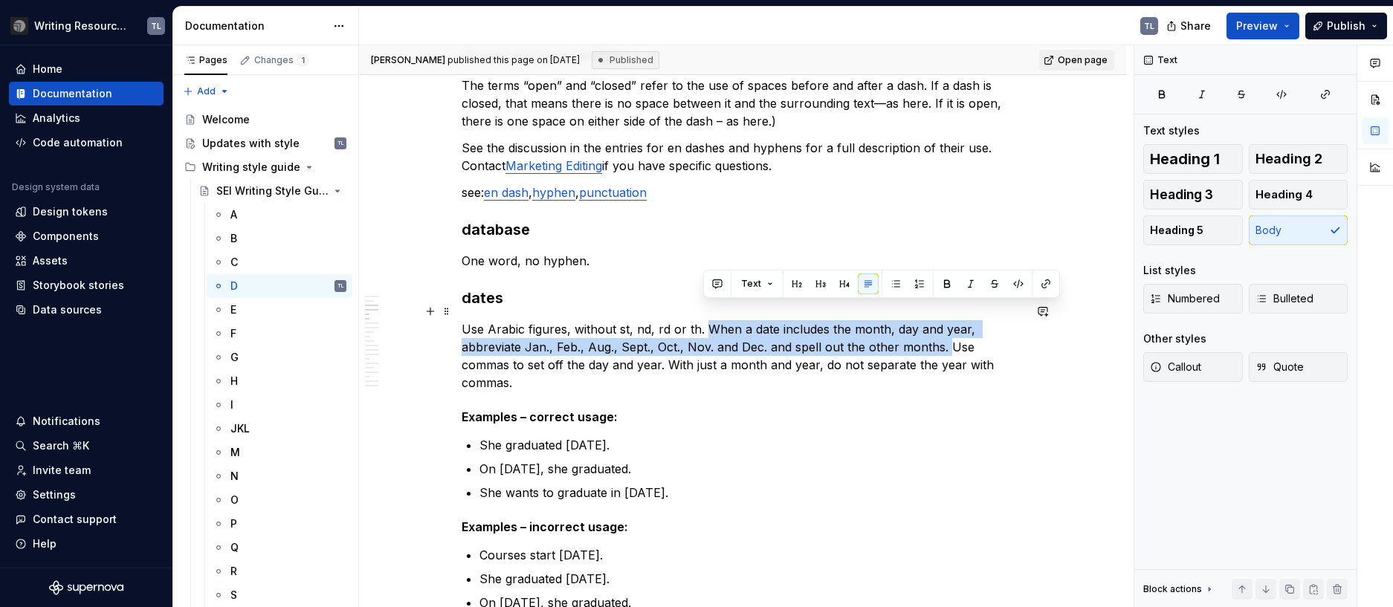
drag, startPoint x: 706, startPoint y: 305, endPoint x: 945, endPoint y: 329, distance: 240.6
click at [945, 329] on p "Use Arabic figures, without st, nd, rd or th. When a date includes the month, d…" at bounding box center [743, 355] width 562 height 71
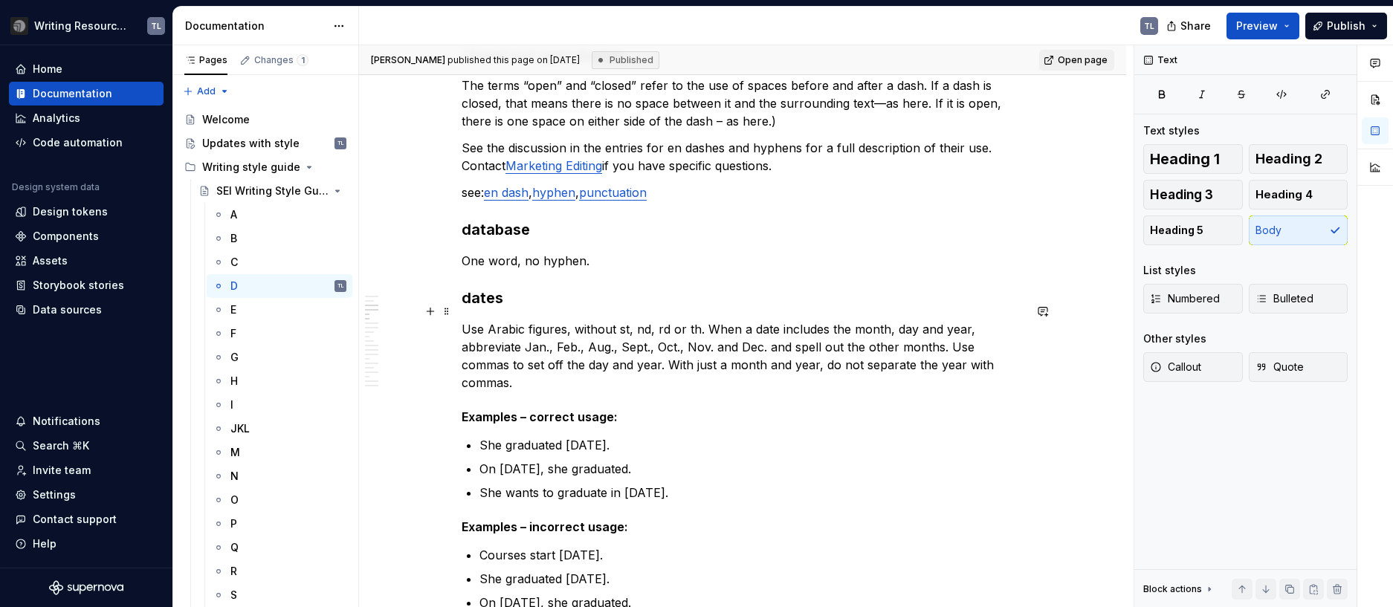
click at [702, 320] on p "Use Arabic figures, without st, nd, rd or th. When a date includes the month, d…" at bounding box center [743, 355] width 562 height 71
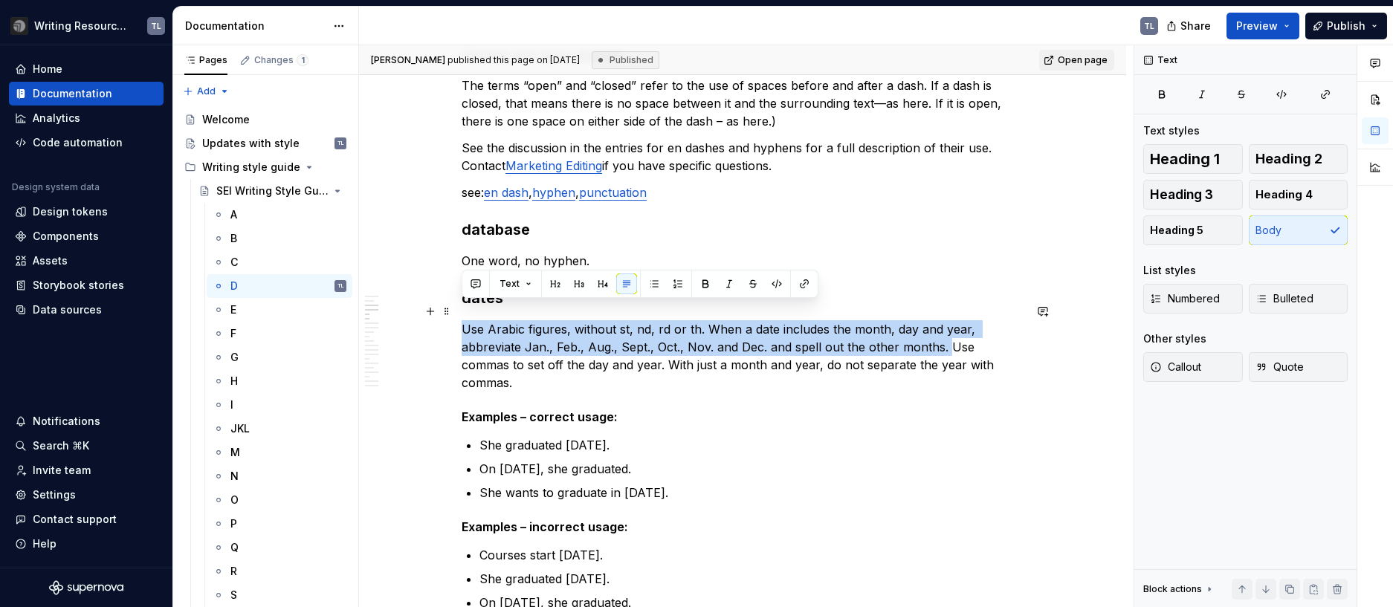
drag, startPoint x: 945, startPoint y: 328, endPoint x: 456, endPoint y: 305, distance: 489.6
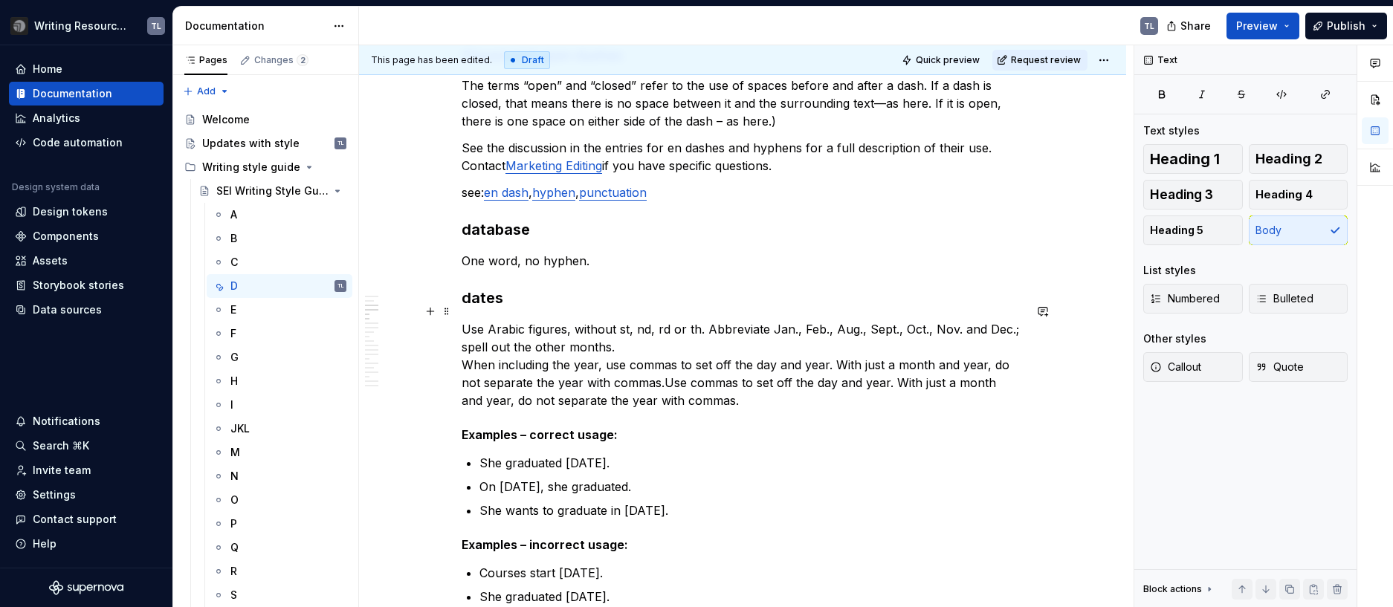
click at [640, 336] on p "Use Arabic figures, without st, nd, rd or th. Abbreviate Jan., Feb., Aug., Sept…" at bounding box center [743, 364] width 562 height 89
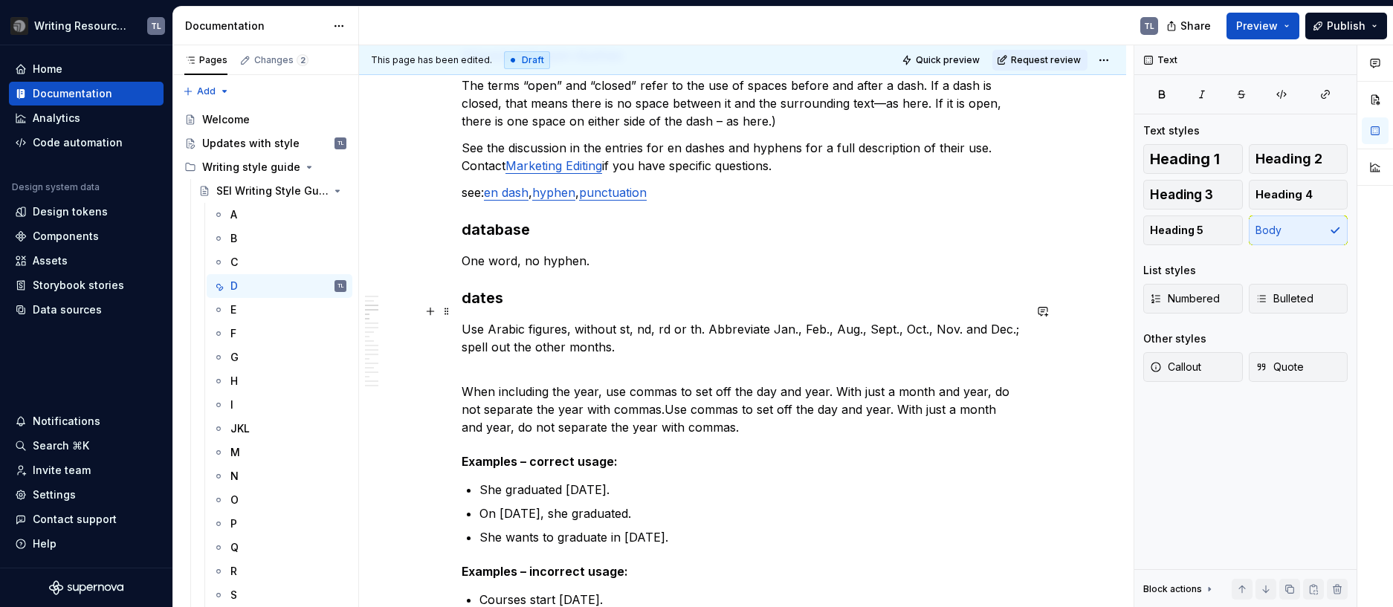
click at [641, 329] on p "Use Arabic figures, without st, nd, rd or th. Abbreviate Jan., Feb., Aug., Sept…" at bounding box center [743, 338] width 562 height 36
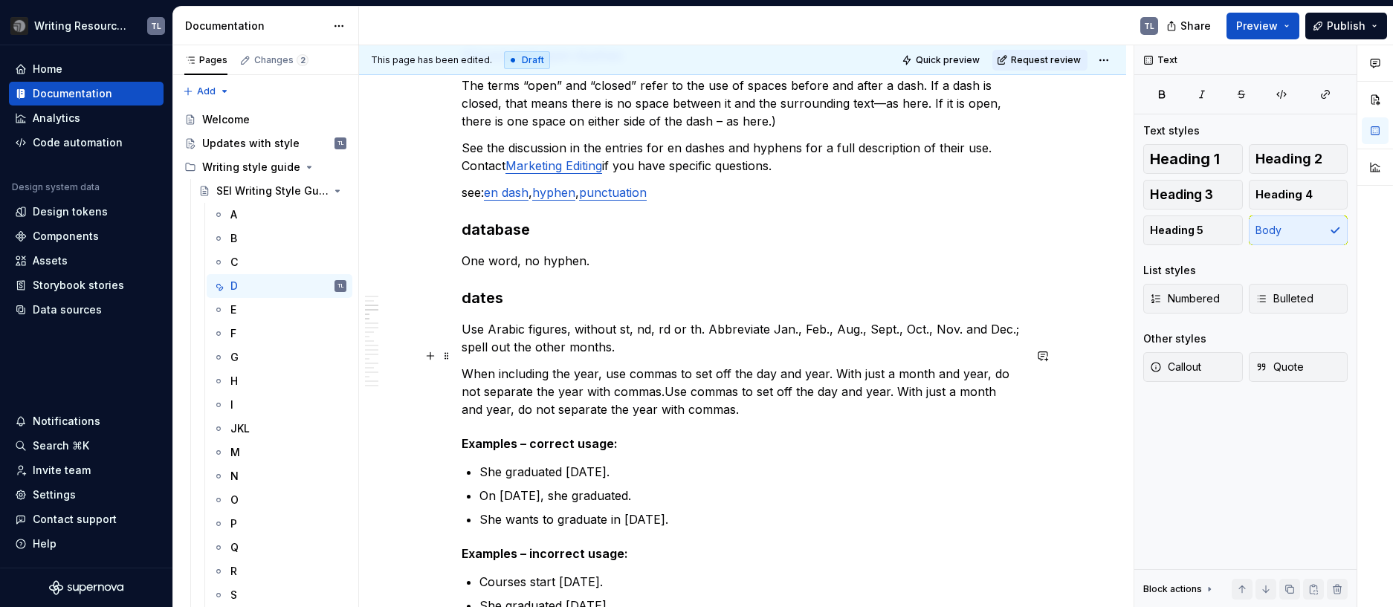
click at [662, 372] on p "When including the year, use commas to set off the day and year. With just a mo…" at bounding box center [743, 392] width 562 height 54
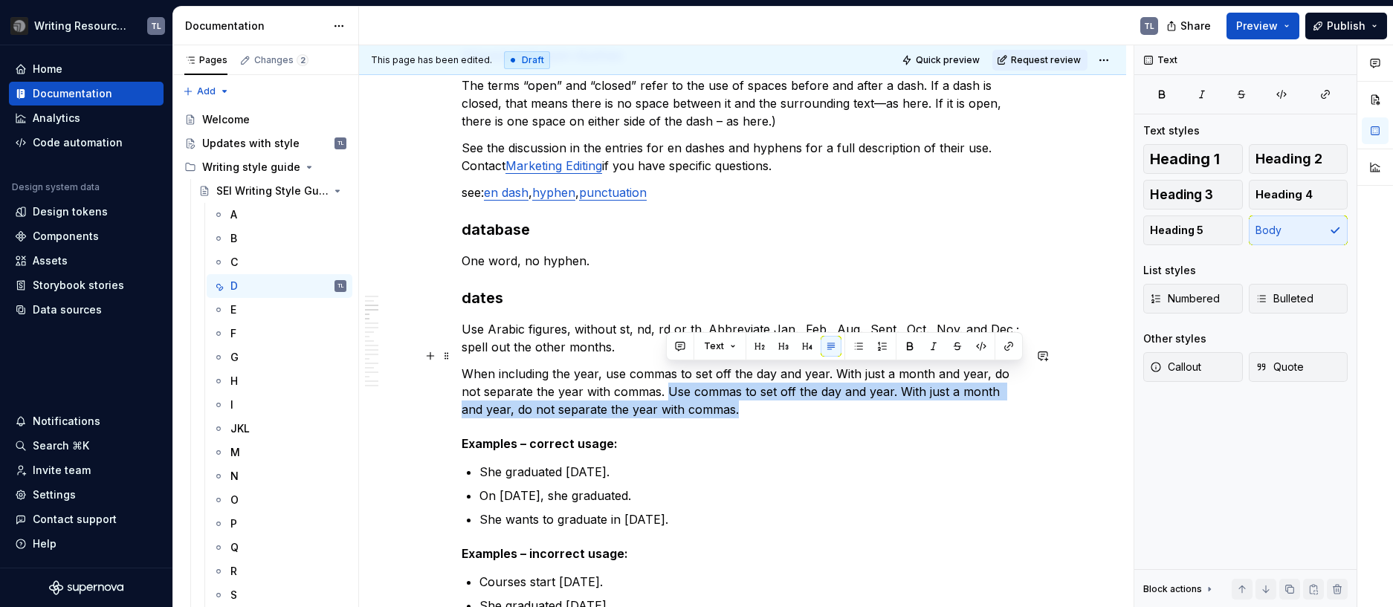
drag, startPoint x: 717, startPoint y: 392, endPoint x: 669, endPoint y: 375, distance: 51.5
click at [669, 375] on p "When including the year, use commas to set off the day and year. With just a mo…" at bounding box center [743, 392] width 562 height 54
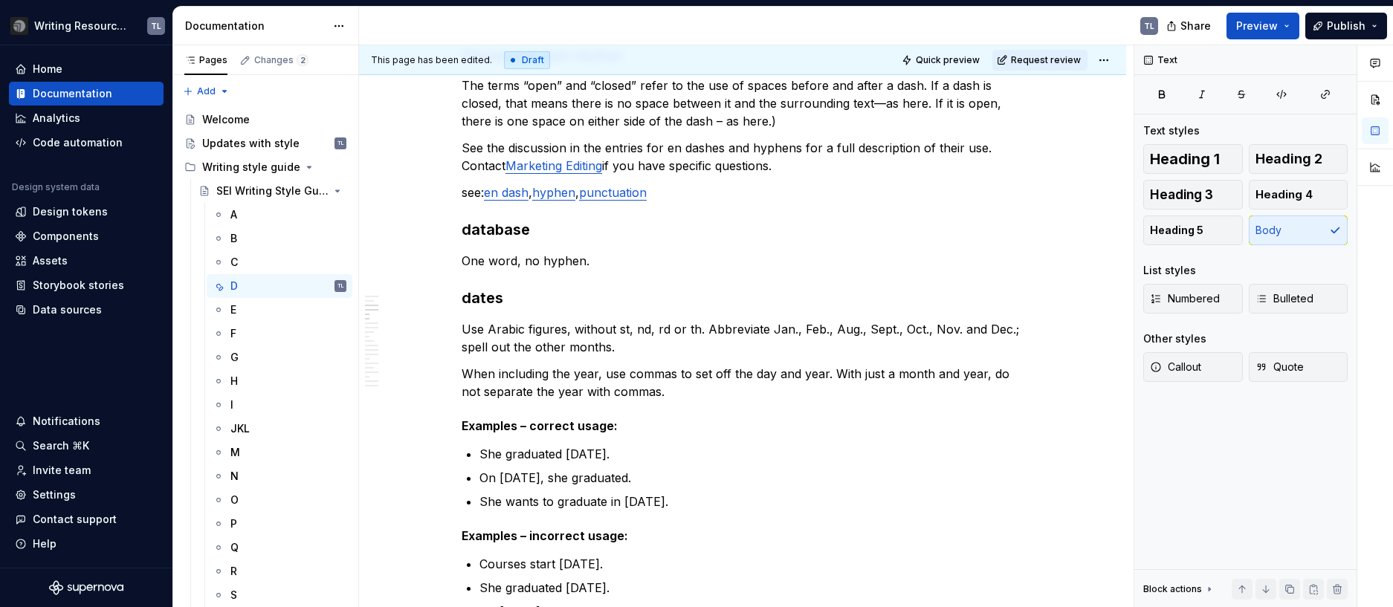
type textarea "*"
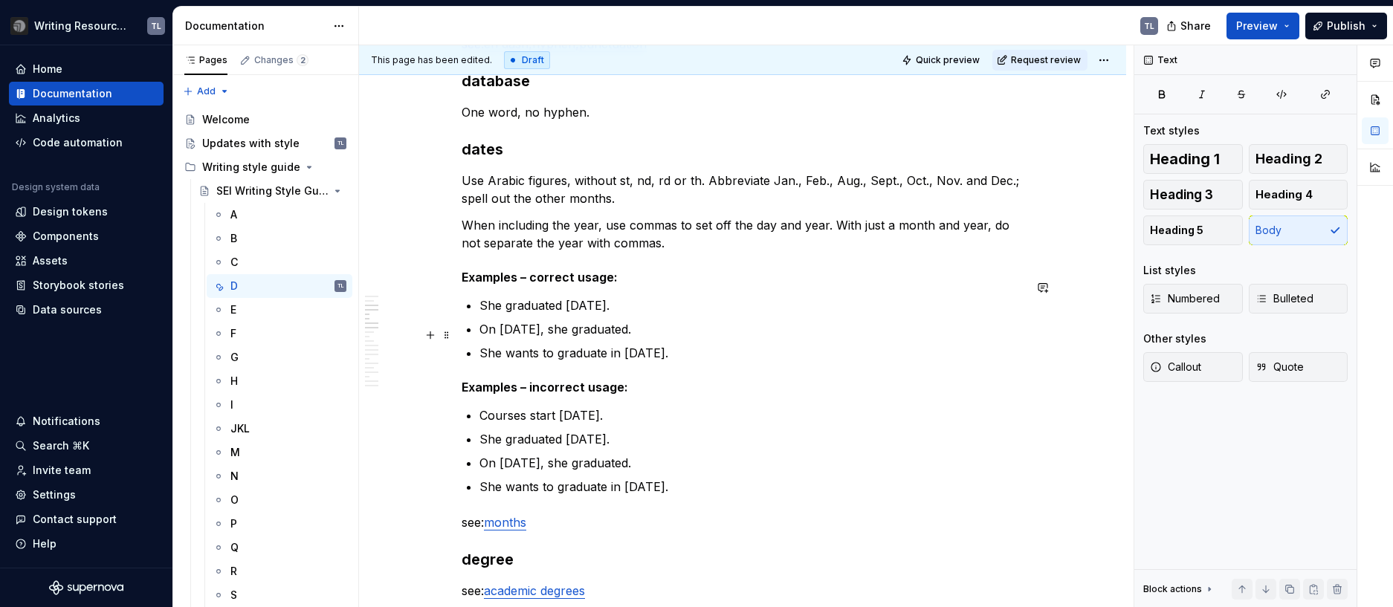
click at [659, 344] on p "She wants to graduate in July 2019." at bounding box center [751, 353] width 544 height 18
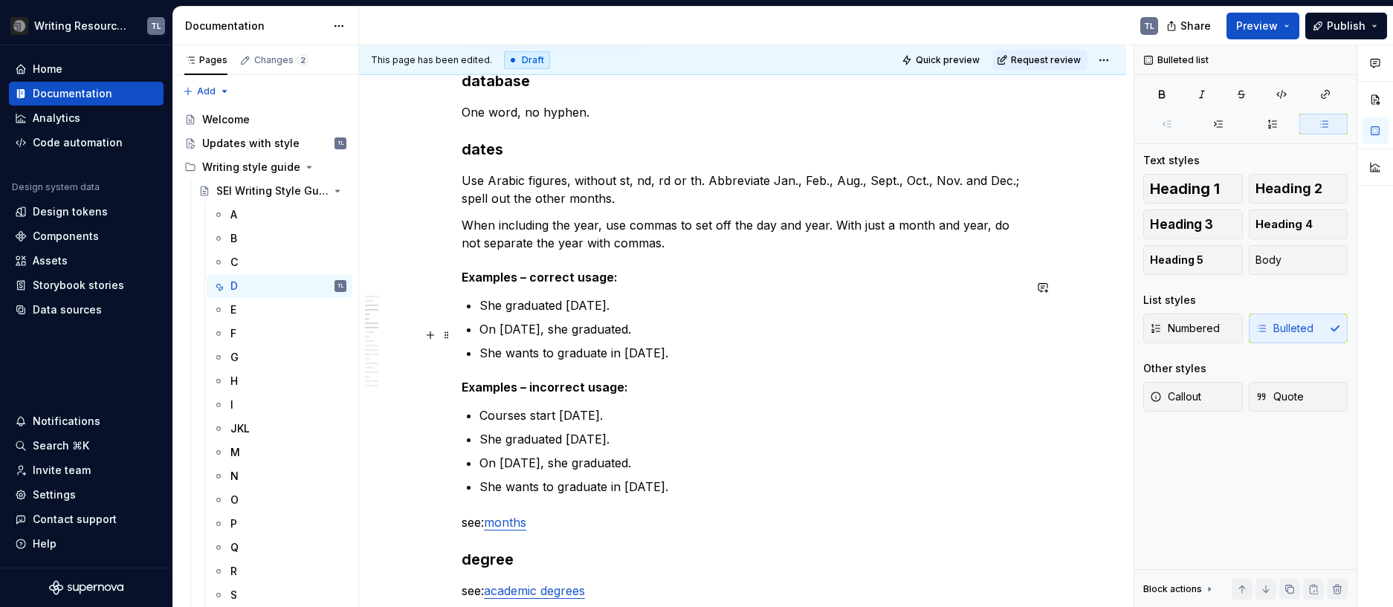
click at [706, 344] on p "She wants to graduate in July 2028." at bounding box center [751, 353] width 544 height 18
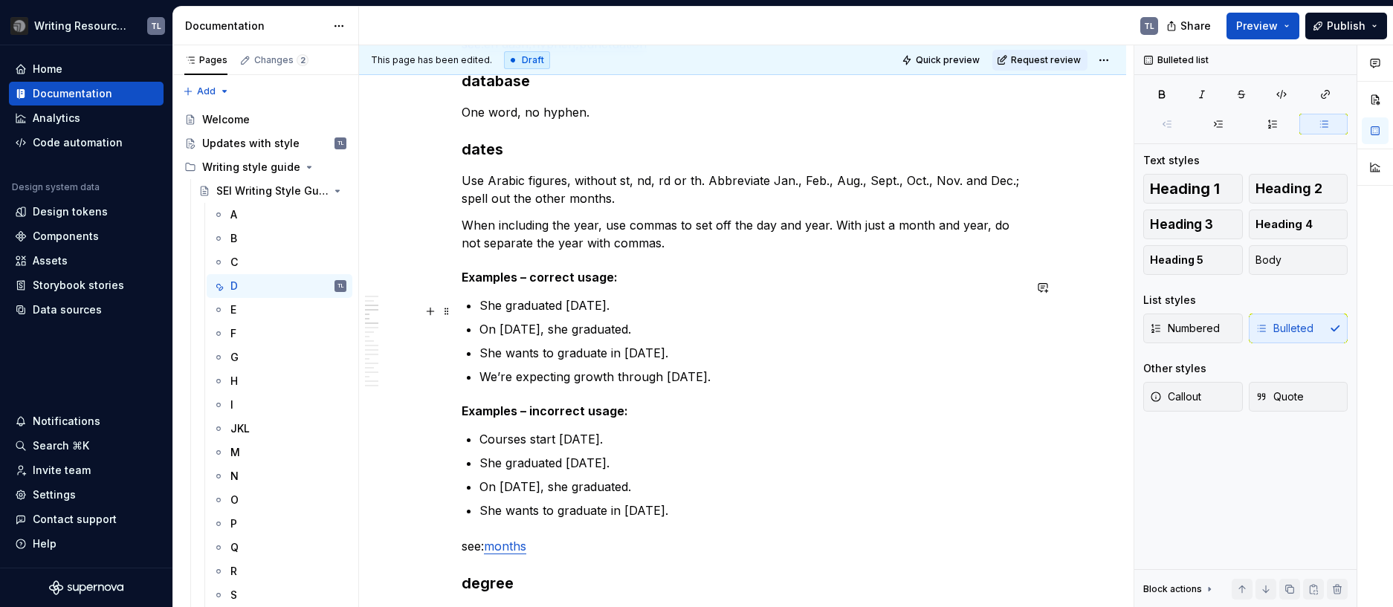
click at [543, 320] on p "On Jan. 6, 2016, she graduated." at bounding box center [751, 329] width 544 height 18
click at [638, 297] on p "She graduated March 3, 2016." at bounding box center [751, 306] width 544 height 18
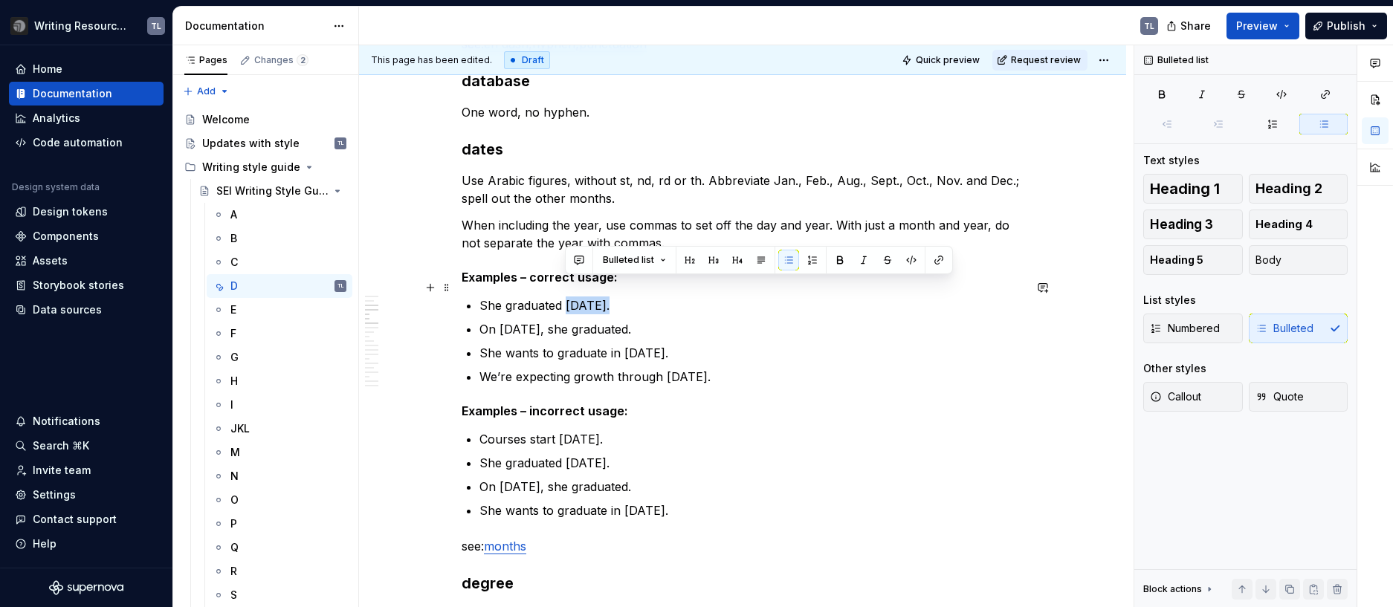
click at [568, 297] on p "She graduated March 3, 2023." at bounding box center [751, 306] width 544 height 18
click at [629, 297] on p "She graduated Jan. 6, 2023." at bounding box center [751, 306] width 544 height 18
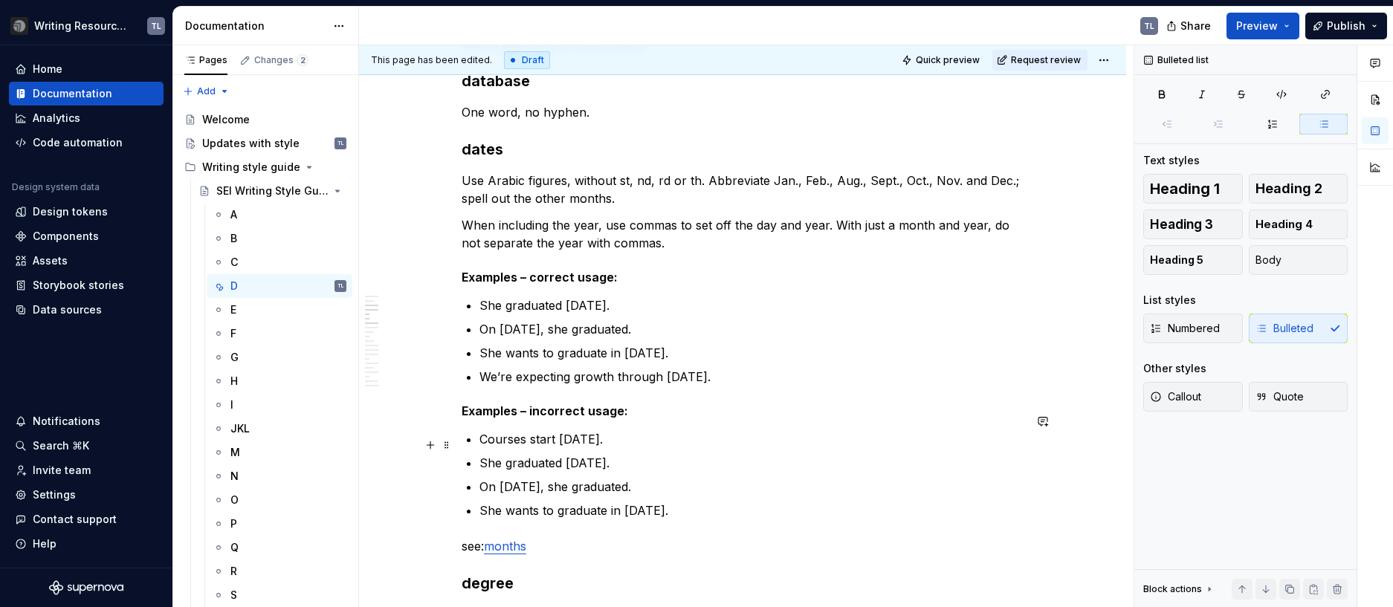
click at [625, 454] on p "She graduated Mar. 3, 2016." at bounding box center [751, 463] width 544 height 18
click at [575, 454] on p "She graduated Mar. 3, 2024." at bounding box center [751, 463] width 544 height 18
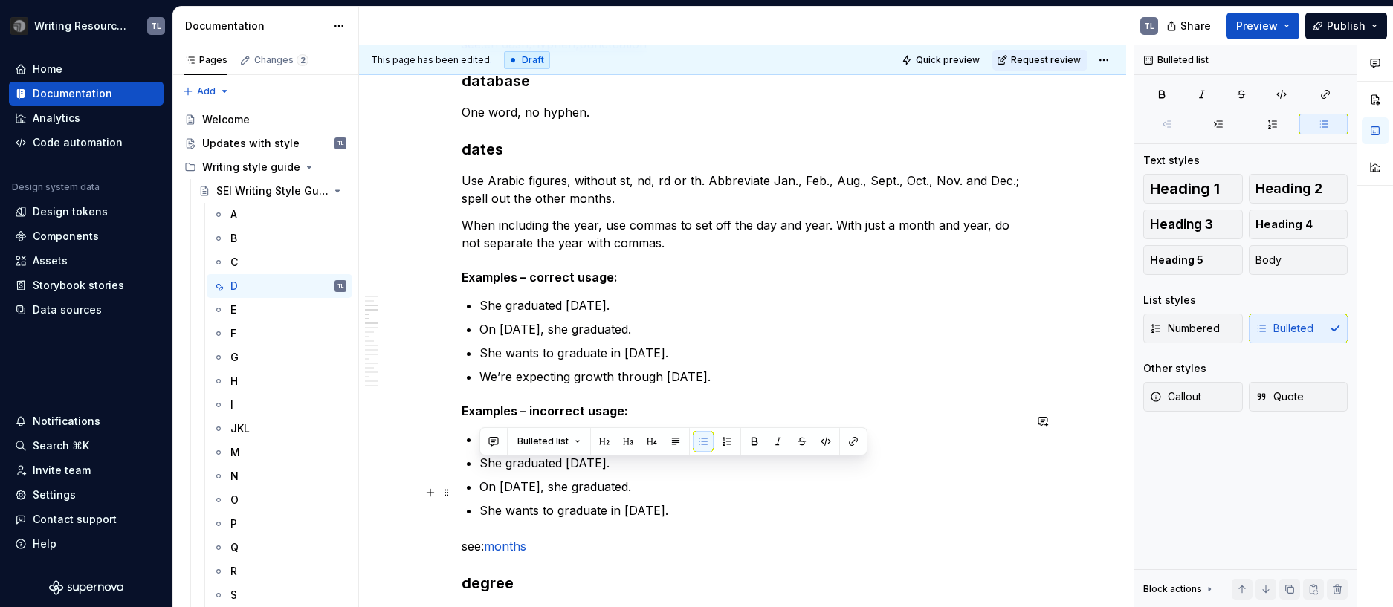
click at [632, 482] on ul "Courses start April 6th. She graduated January 6, 2024. On January 6, 2016, she…" at bounding box center [751, 474] width 544 height 89
click at [592, 478] on p "On January 6, 2016, she graduated." at bounding box center [751, 487] width 544 height 18
click at [522, 478] on p "On January 6, 2016 she graduated." at bounding box center [751, 487] width 544 height 18
click at [543, 537] on p "see: months" at bounding box center [743, 546] width 562 height 18
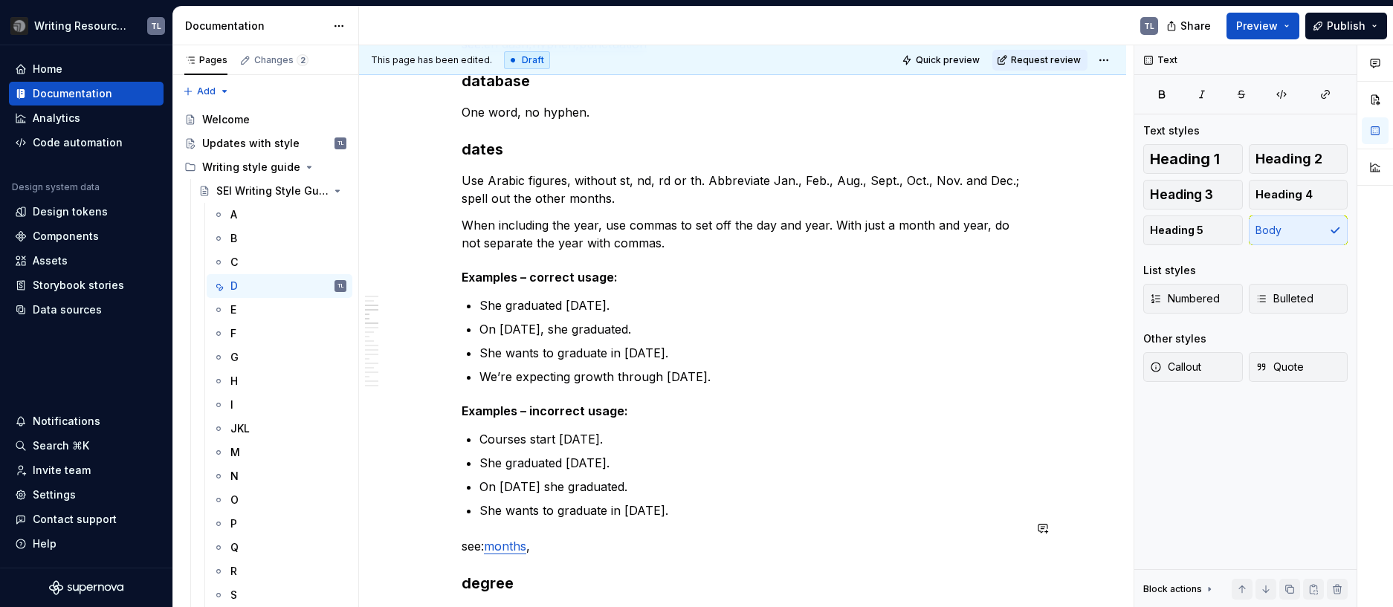
scroll to position [671, 0]
click at [538, 535] on p "see: months ," at bounding box center [743, 544] width 562 height 18
click at [1321, 91] on icon "button" at bounding box center [1325, 94] width 12 height 12
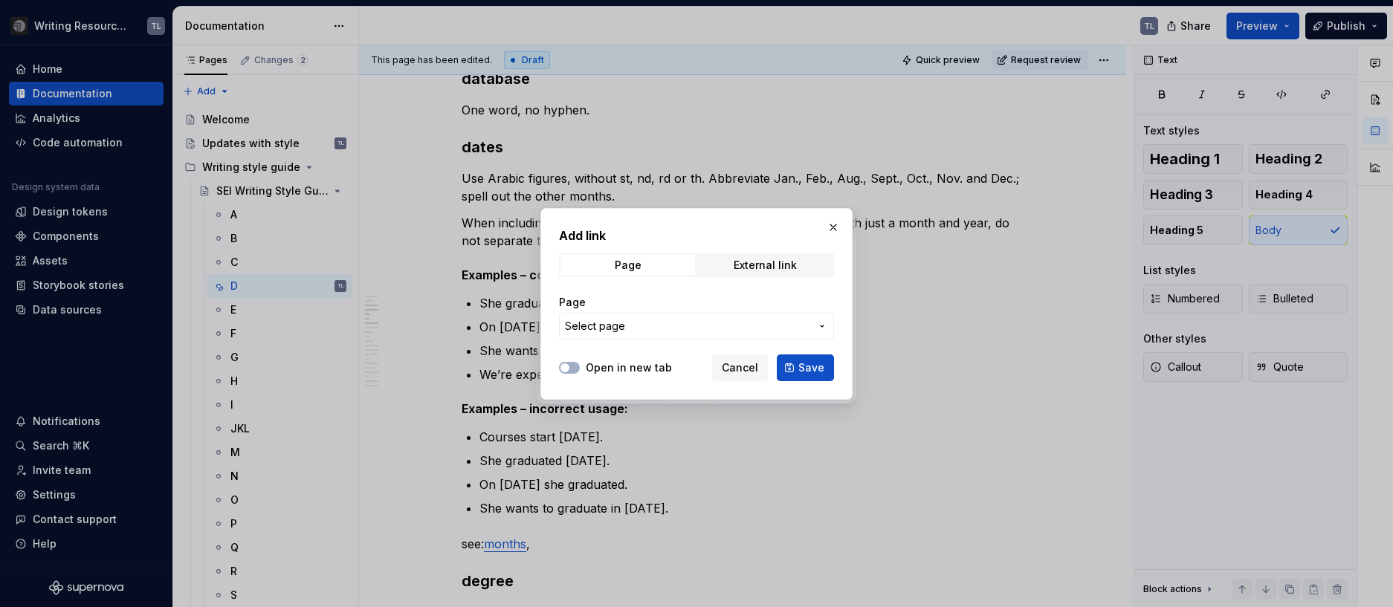
click at [637, 326] on span "Select page" at bounding box center [687, 326] width 245 height 15
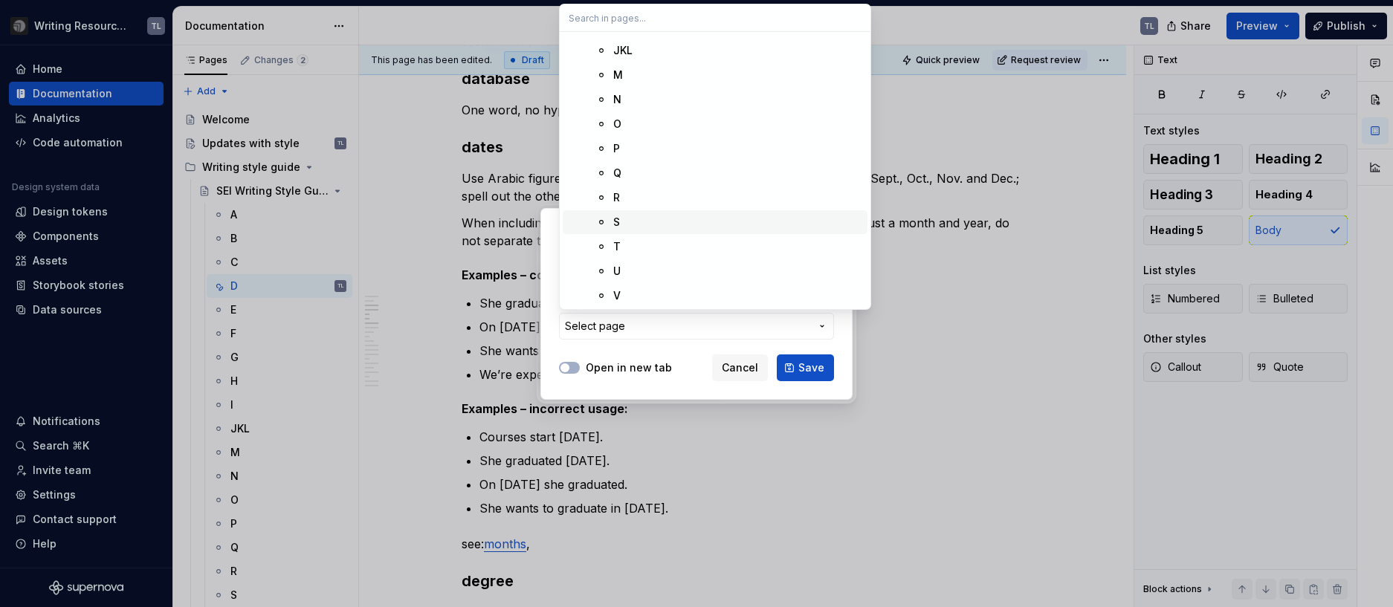
scroll to position [414, 0]
click at [633, 272] on div "XYZ" at bounding box center [623, 270] width 21 height 15
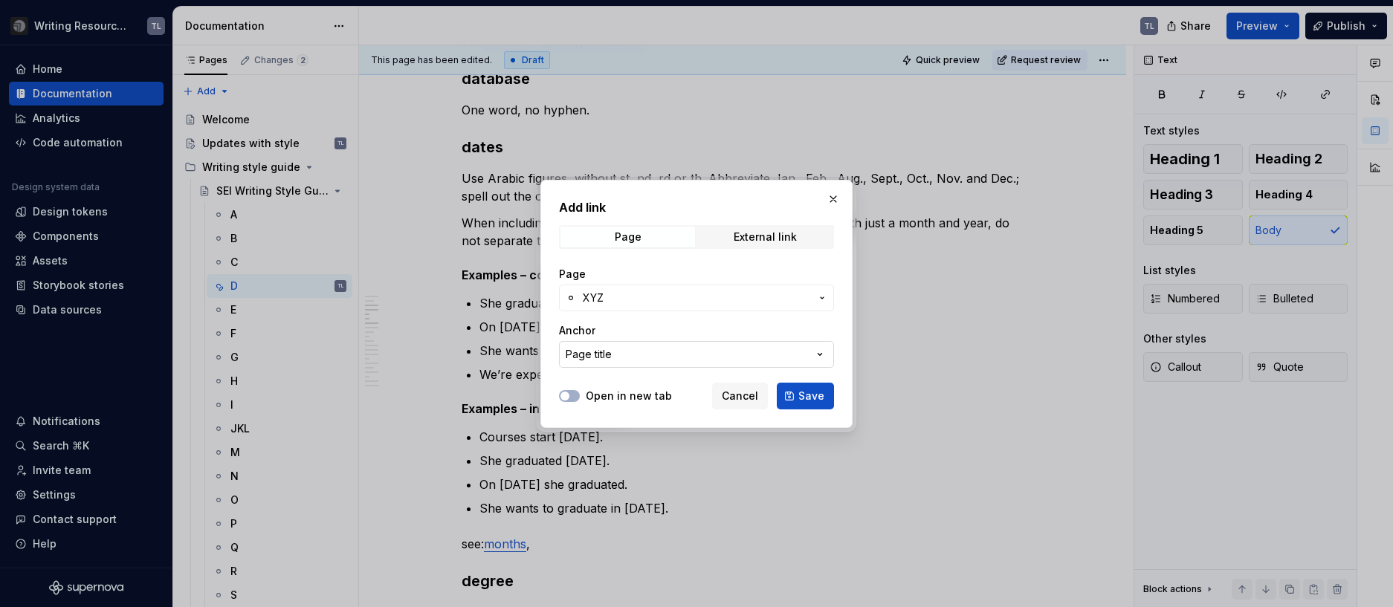
click at [662, 352] on button "Page title" at bounding box center [696, 354] width 275 height 27
type input "y"
click at [638, 239] on div "Add link Page External link Page XYZ Anchor Page title Open in new tab Cancel S…" at bounding box center [696, 303] width 1393 height 607
click at [660, 207] on h2 "Add link" at bounding box center [696, 207] width 275 height 18
click at [665, 368] on div "Page XYZ Anchor Page title" at bounding box center [696, 317] width 275 height 119
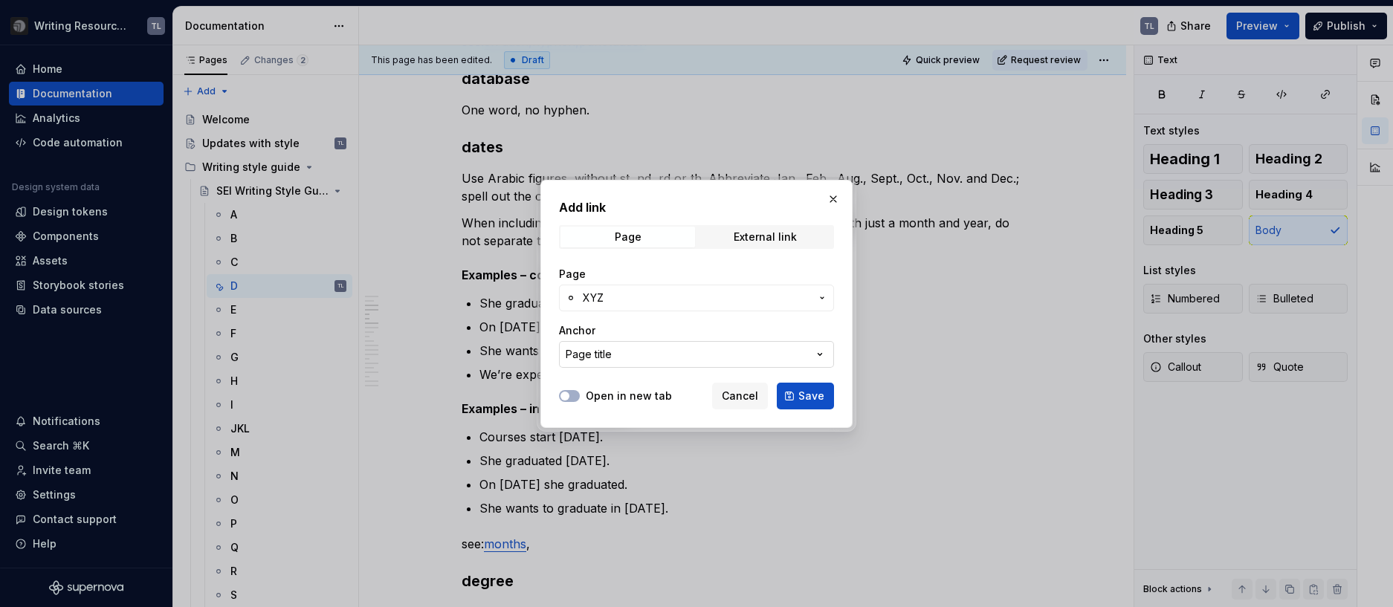
click at [684, 355] on button "Page title" at bounding box center [696, 354] width 275 height 27
click at [639, 385] on input "text" at bounding box center [715, 385] width 311 height 27
type input "year"
drag, startPoint x: 821, startPoint y: 353, endPoint x: 711, endPoint y: 2, distance: 367.7
click at [821, 354] on div "Add link Page External link Page XYZ Anchor Page title Open in new tab Cancel S…" at bounding box center [696, 303] width 1393 height 607
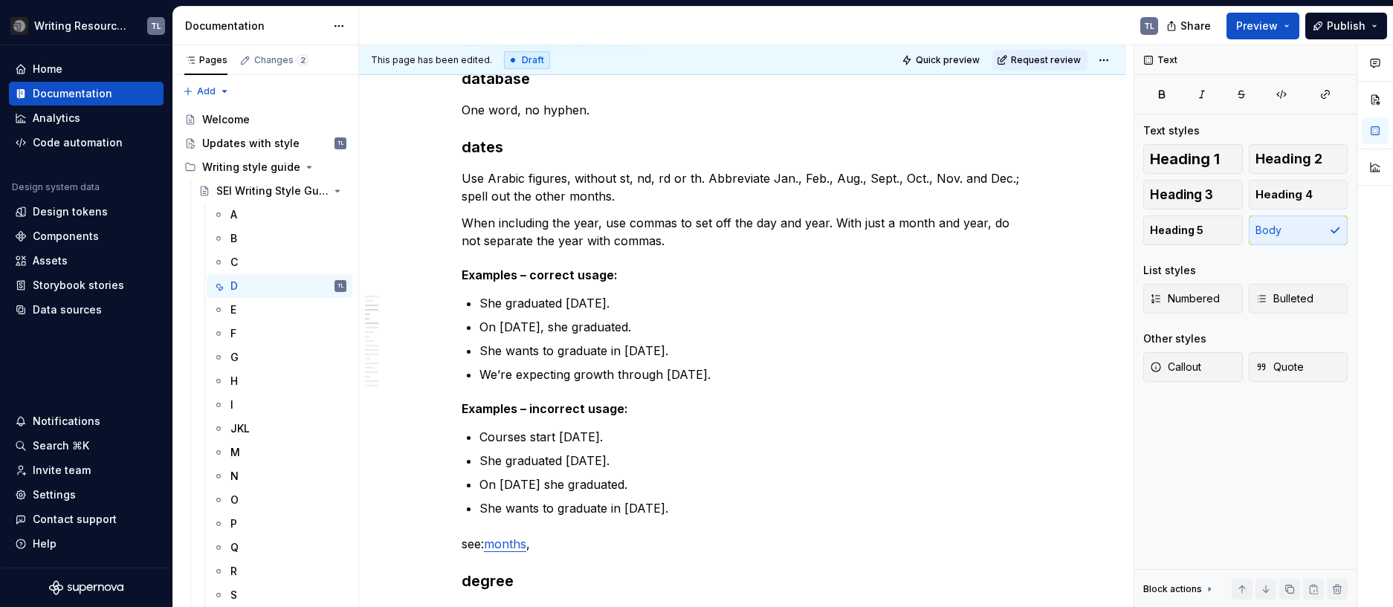
type textarea "*"
click at [572, 535] on p "see: months ," at bounding box center [743, 544] width 562 height 18
click at [1334, 93] on button "button" at bounding box center [1325, 94] width 45 height 21
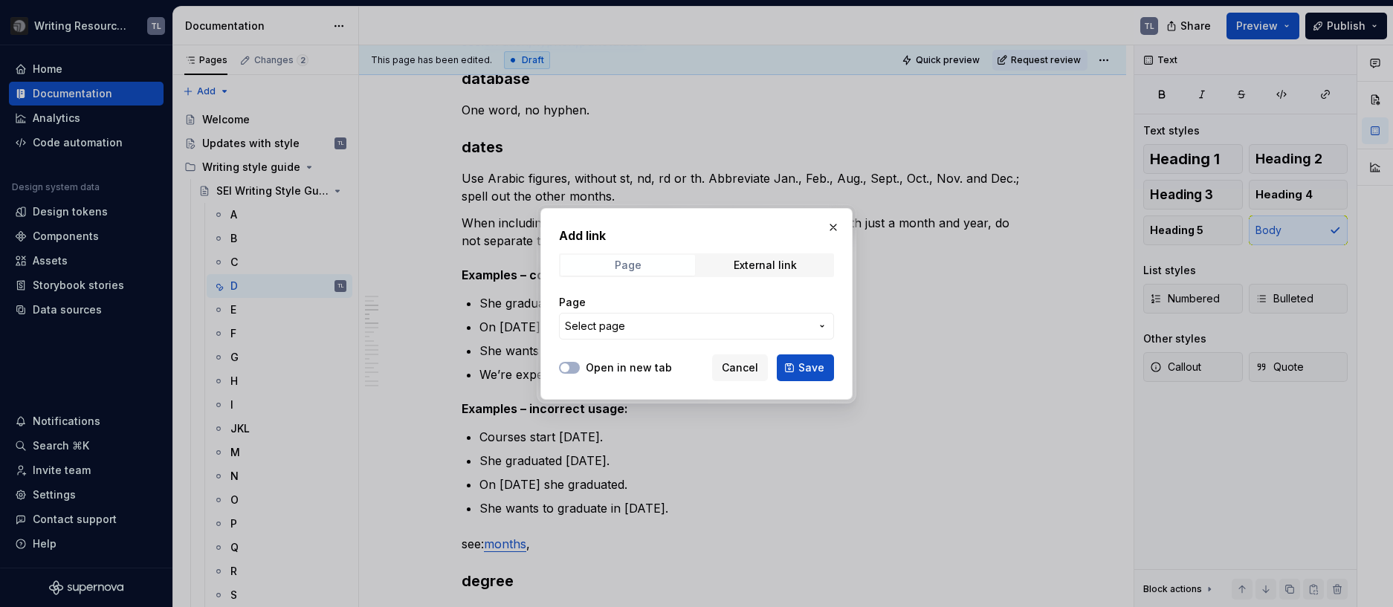
click at [610, 268] on span "Page" at bounding box center [627, 265] width 135 height 21
click at [669, 334] on button "Select page" at bounding box center [696, 326] width 275 height 27
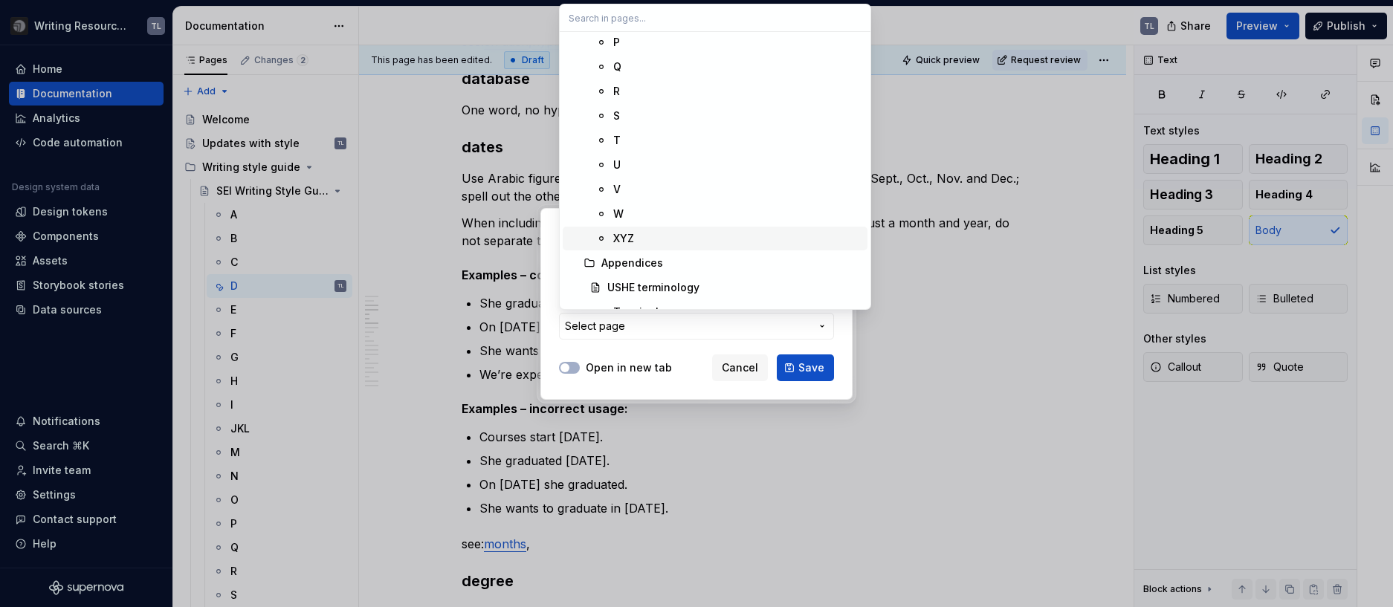
scroll to position [488, 0]
click at [623, 197] on div "XYZ" at bounding box center [623, 196] width 21 height 15
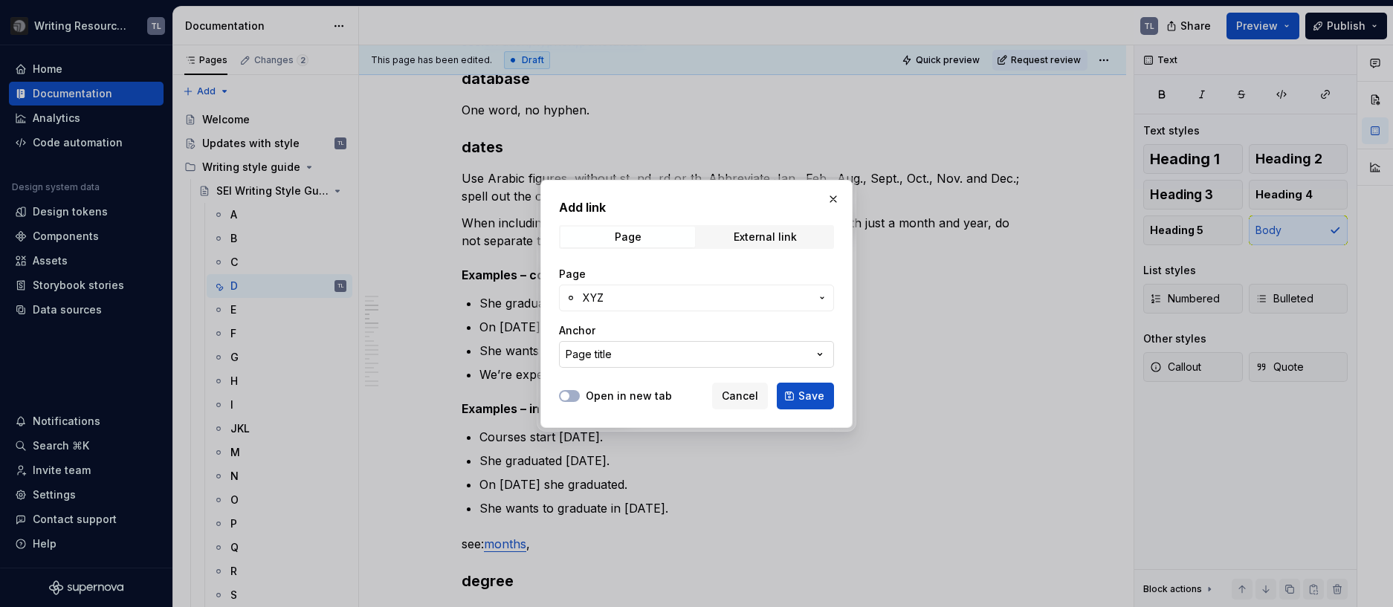
click at [609, 360] on div "Page title" at bounding box center [589, 354] width 46 height 15
click at [604, 383] on input "text" at bounding box center [715, 385] width 311 height 27
type input "year"
click at [668, 392] on input "year" at bounding box center [715, 385] width 311 height 27
click at [638, 418] on div "Add link Page External link Page XYZ Anchor Page title Open in new tab Cancel S…" at bounding box center [696, 303] width 1393 height 607
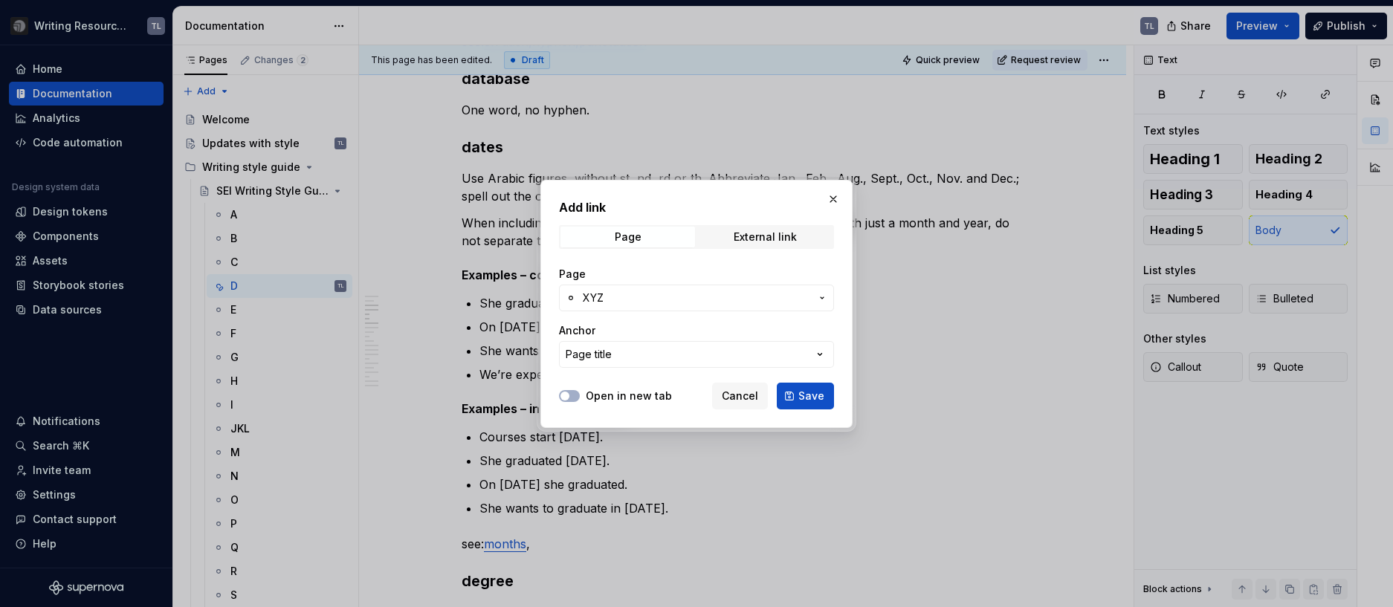
click at [592, 535] on p "see: months ," at bounding box center [743, 544] width 562 height 18
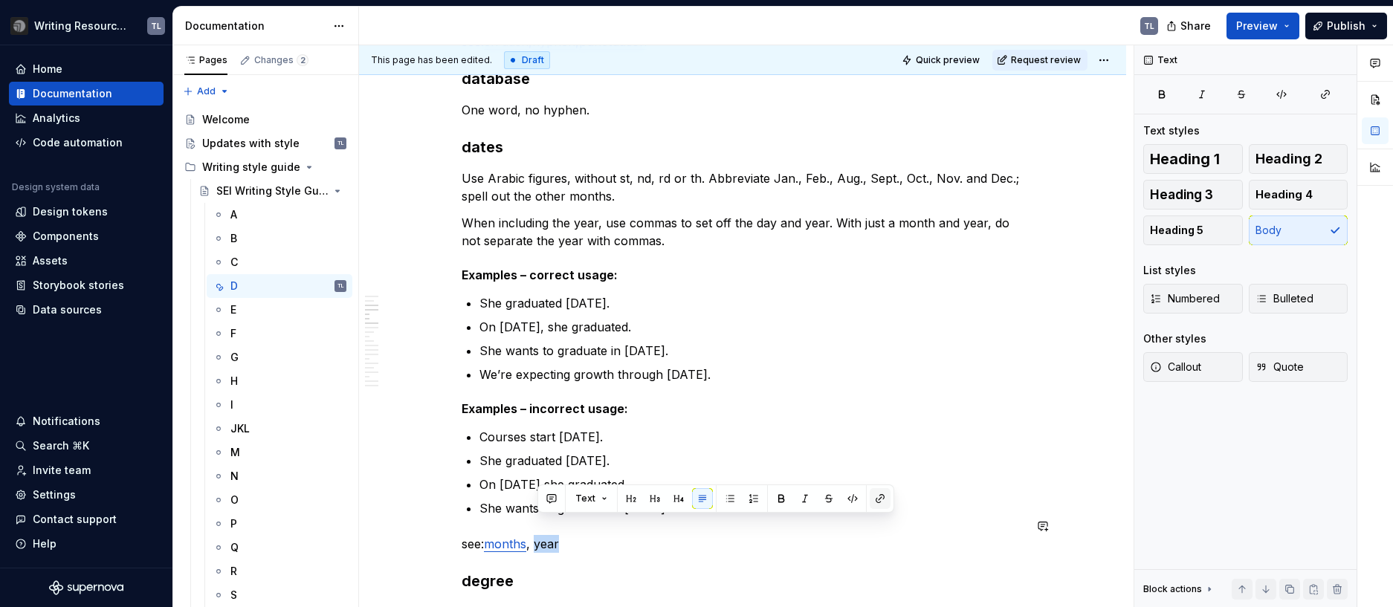
click at [875, 507] on button "button" at bounding box center [880, 498] width 21 height 21
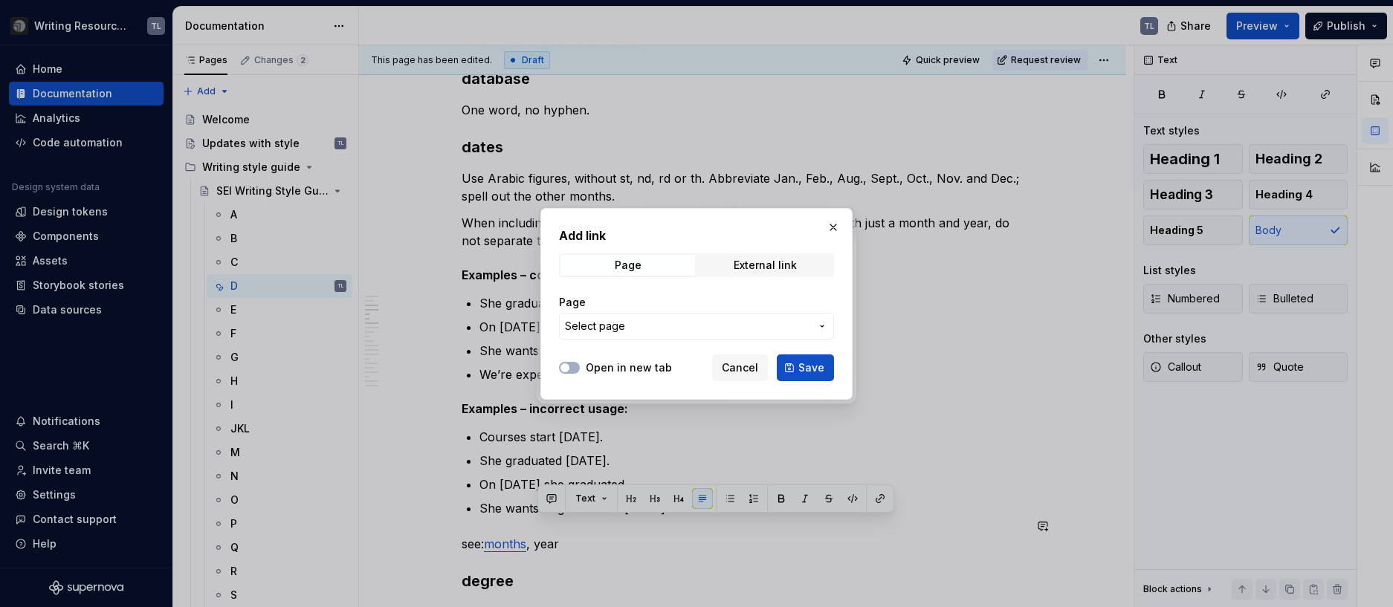
click at [667, 328] on span "Select page" at bounding box center [687, 326] width 245 height 15
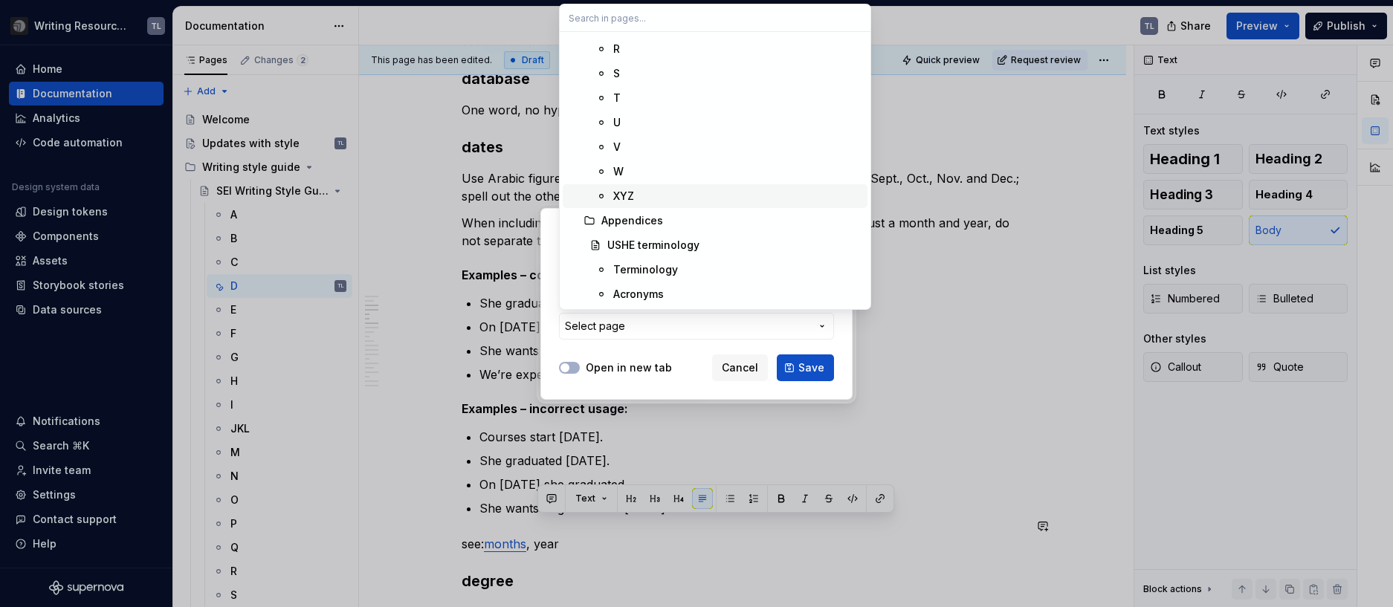
click at [633, 200] on div "XYZ" at bounding box center [623, 196] width 21 height 15
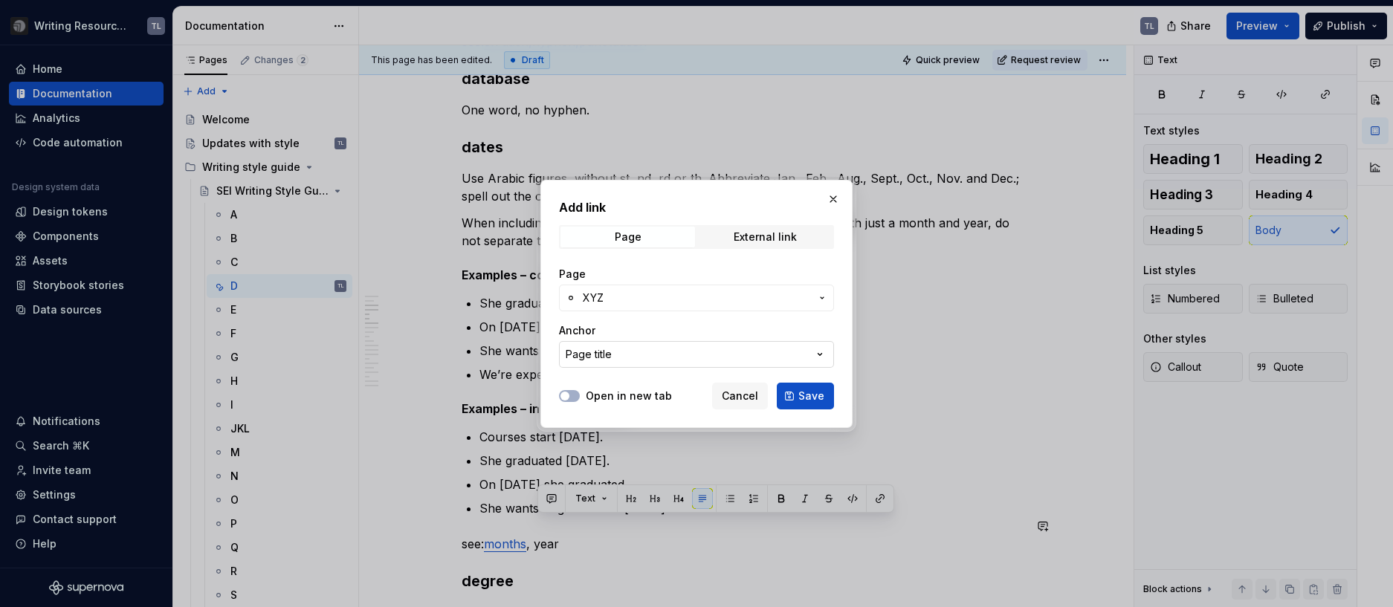
click at [643, 357] on button "Page title" at bounding box center [696, 354] width 275 height 27
click at [650, 386] on input "text" at bounding box center [715, 385] width 311 height 27
type input "year"
click at [757, 423] on div "Add link Page External link Page XYZ Anchor Page title Open in new tab Cancel S…" at bounding box center [696, 303] width 1393 height 607
click at [818, 399] on span "Save" at bounding box center [811, 396] width 26 height 15
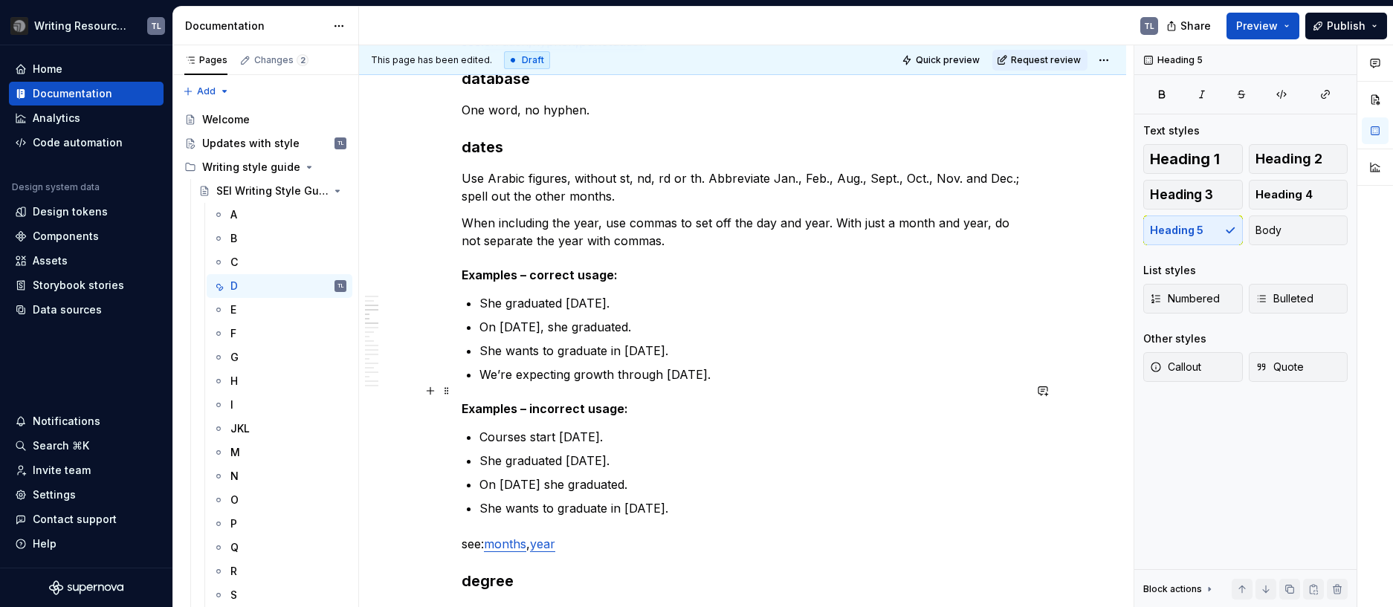
click at [904, 401] on h5 "Examples – incorrect usage:" at bounding box center [743, 408] width 562 height 15
click at [1339, 19] on span "Publish" at bounding box center [1346, 26] width 39 height 15
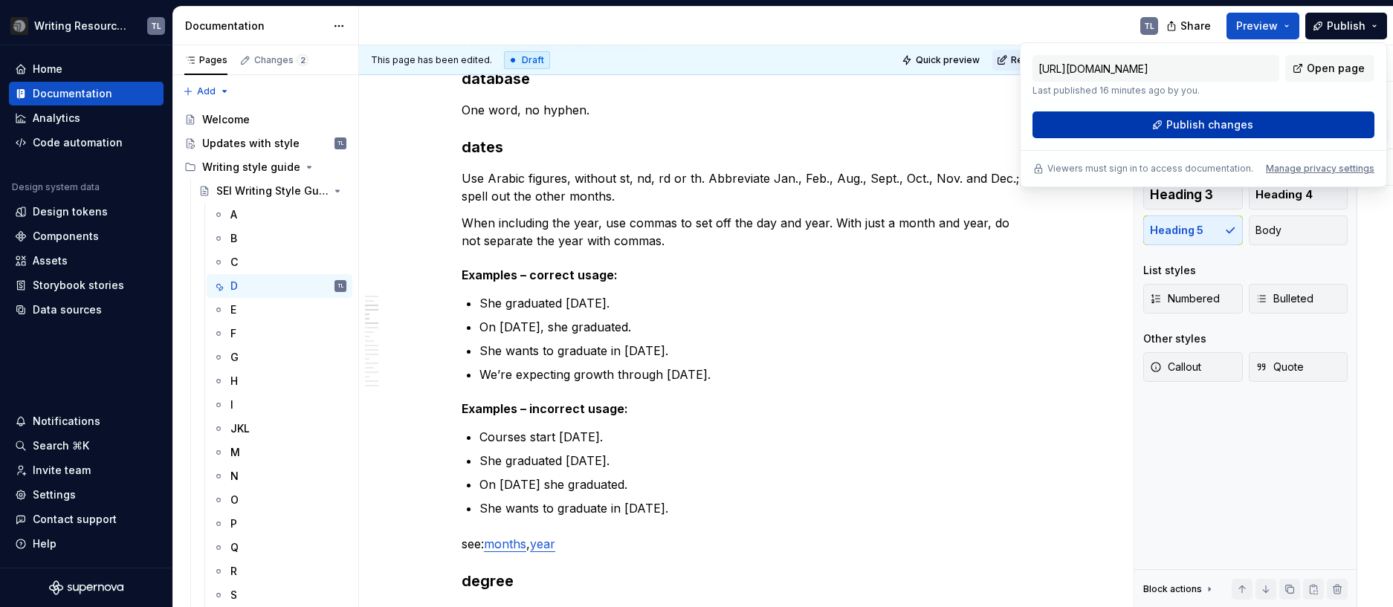
click at [1203, 126] on span "Publish changes" at bounding box center [1209, 124] width 87 height 15
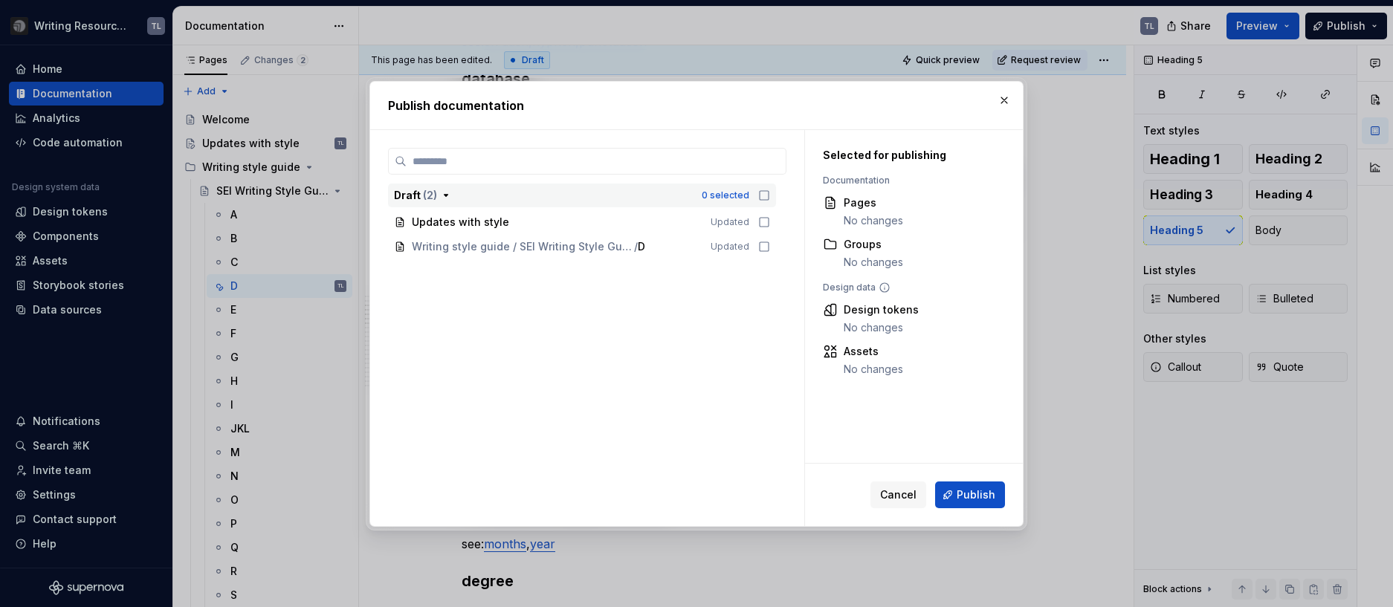
click at [764, 194] on icon "button" at bounding box center [764, 196] width 12 height 12
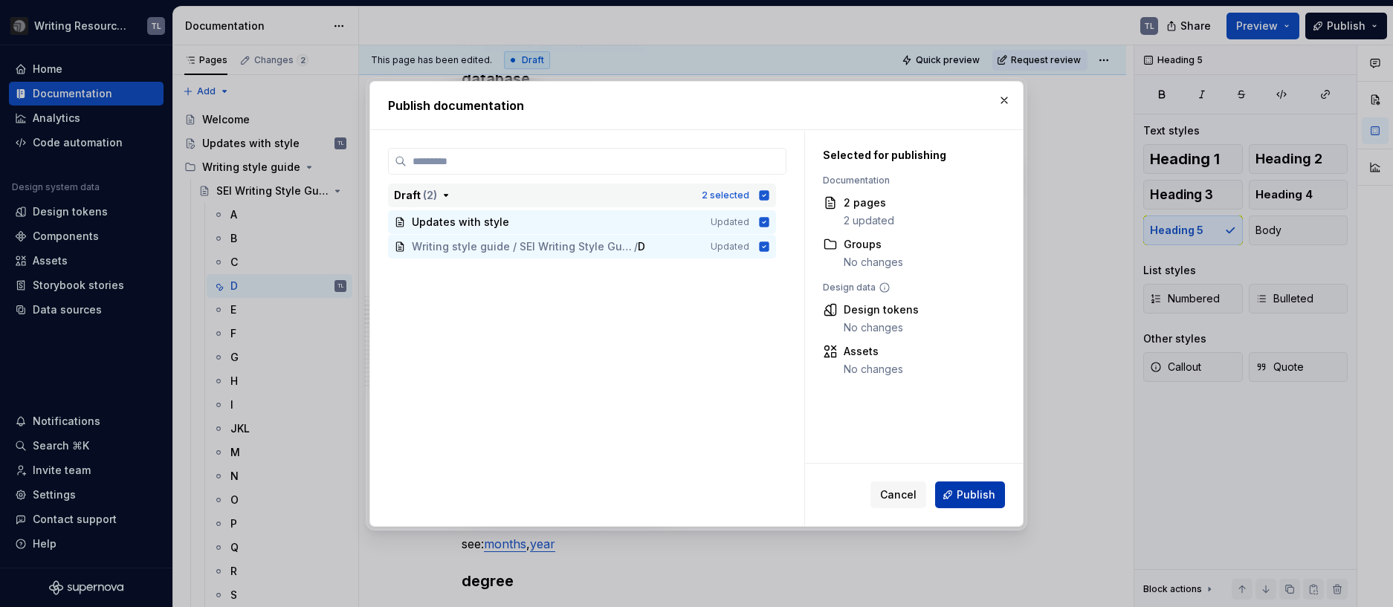
click at [983, 499] on span "Publish" at bounding box center [976, 495] width 39 height 15
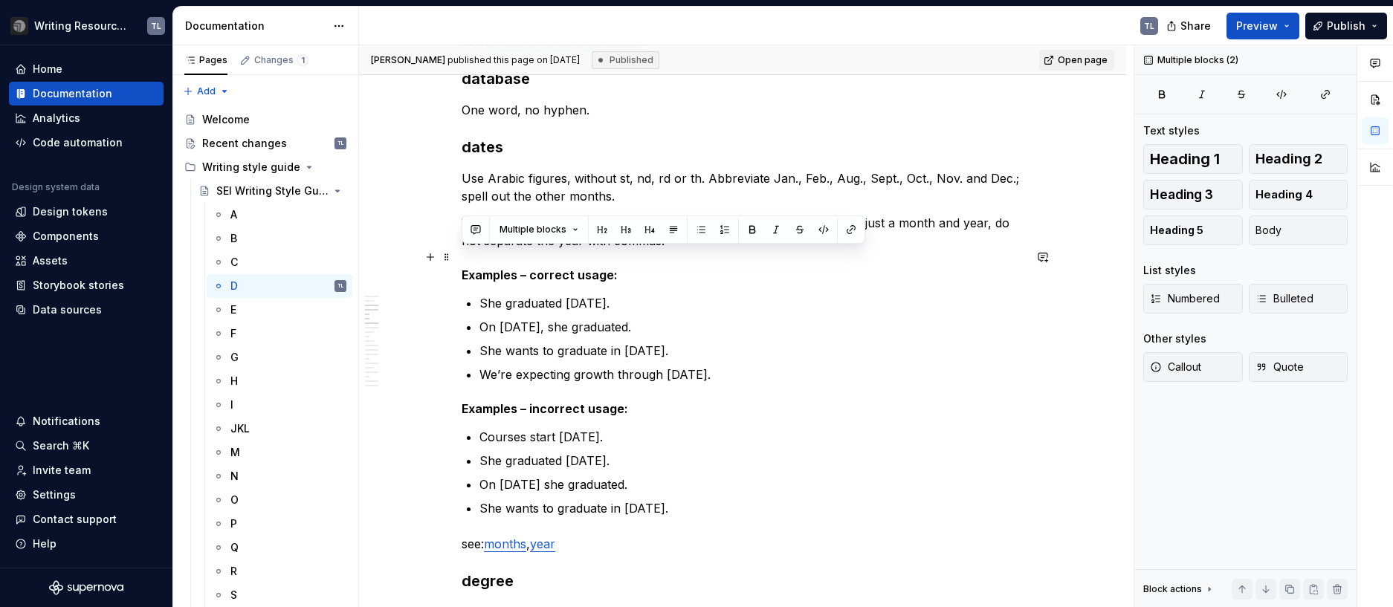
drag, startPoint x: 654, startPoint y: 349, endPoint x: 458, endPoint y: 261, distance: 214.9
copy div "Examples – correct usage: She graduated Jan. 6, 2024. On Jan. 6, 2024, she grad…"
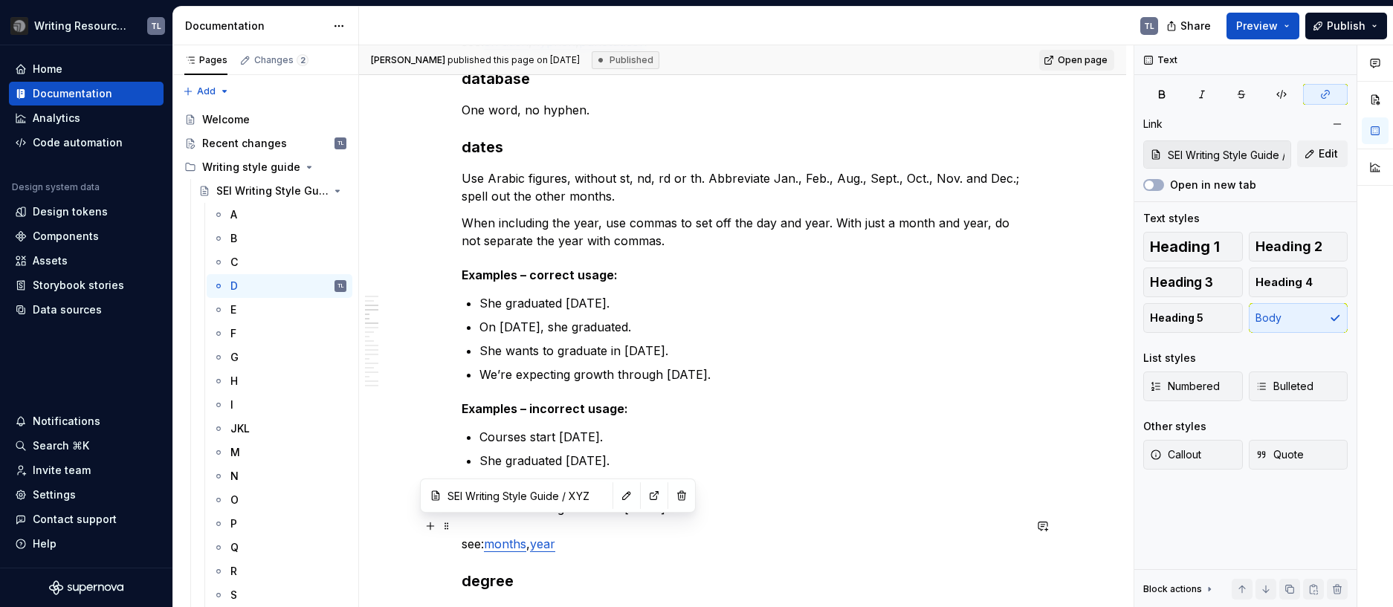
click at [551, 537] on link "year" at bounding box center [542, 544] width 25 height 15
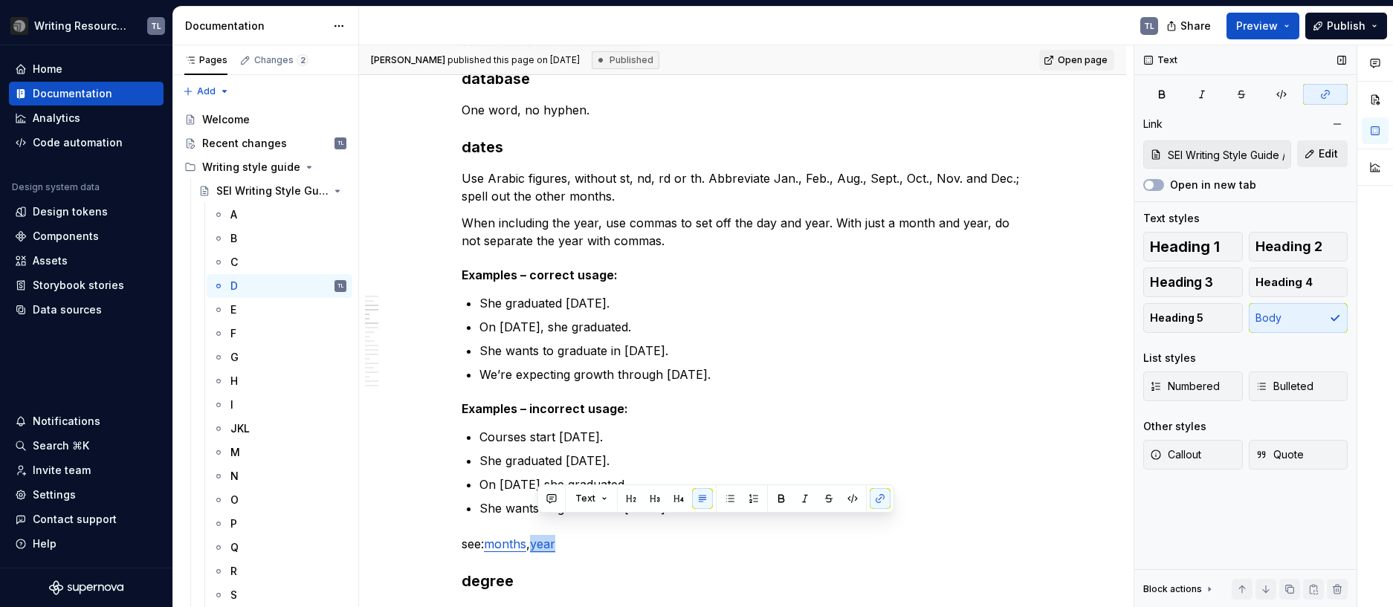
click at [1329, 164] on button "Edit" at bounding box center [1322, 153] width 51 height 27
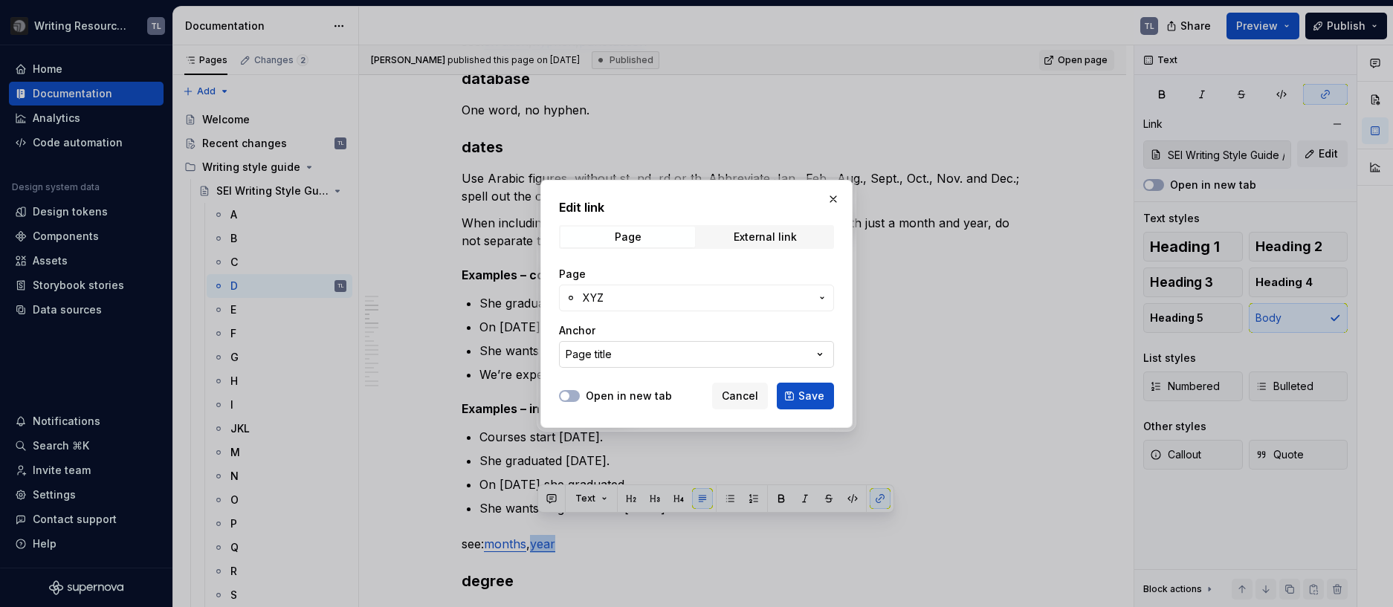
click at [819, 355] on icon "button" at bounding box center [819, 354] width 15 height 15
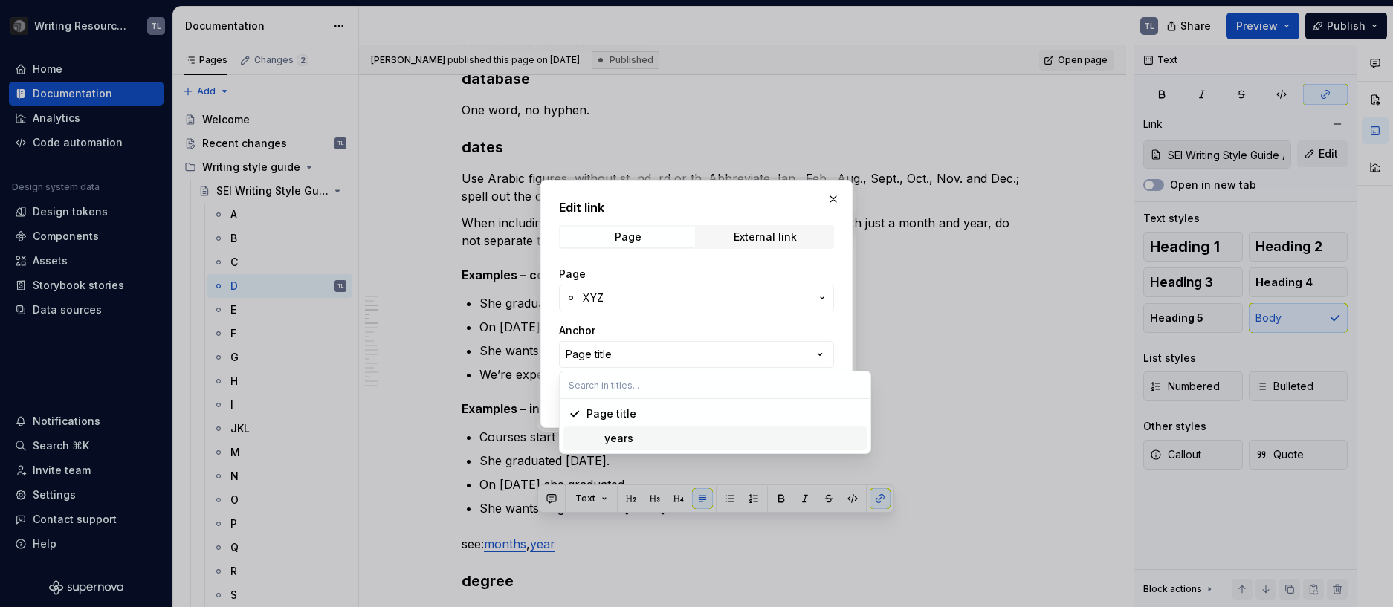
click at [627, 436] on div "years" at bounding box center [609, 438] width 47 height 15
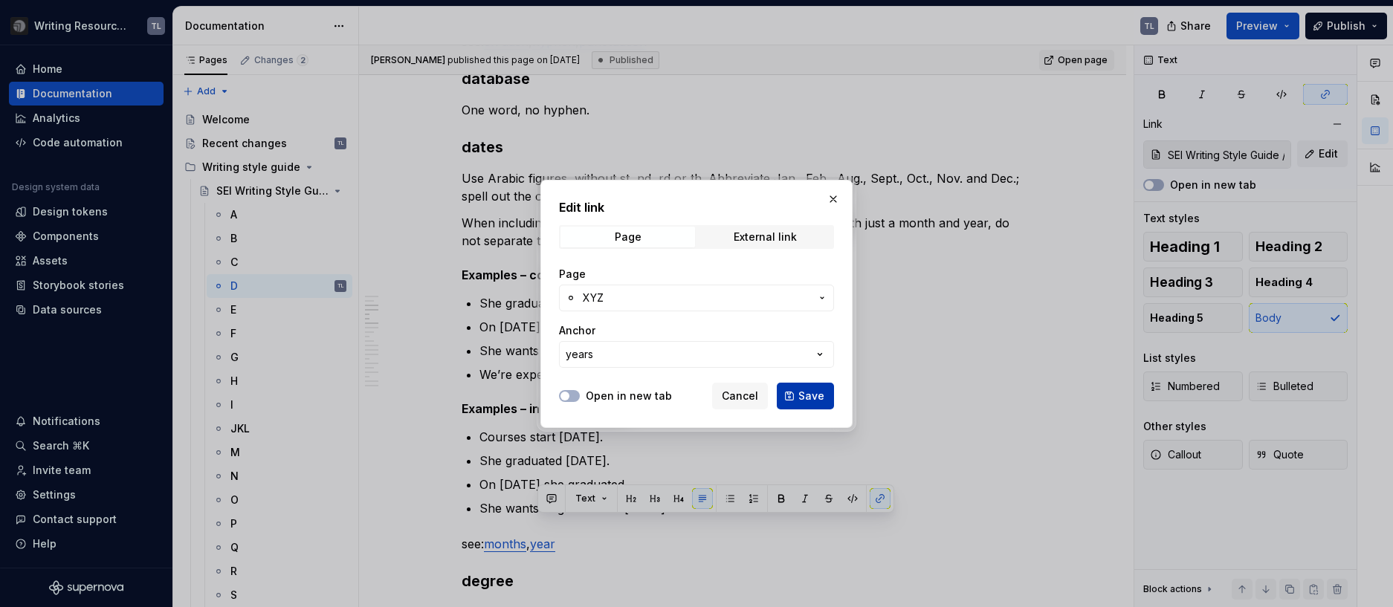
click at [806, 398] on span "Save" at bounding box center [811, 396] width 26 height 15
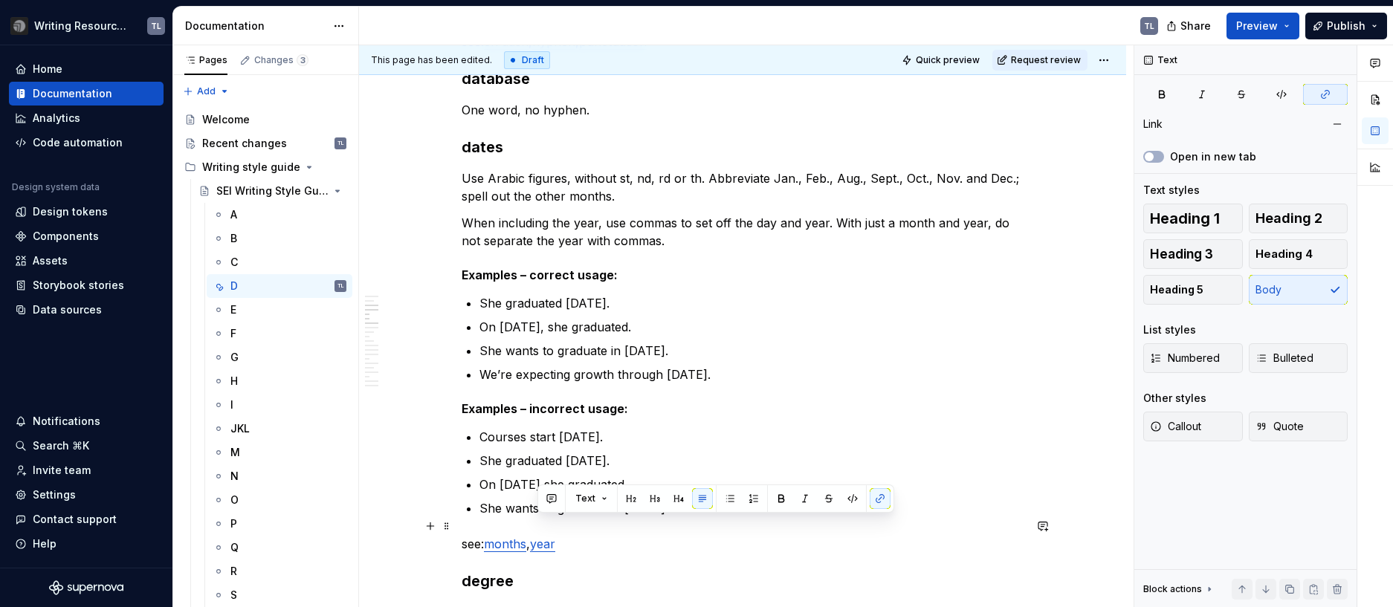
click at [555, 537] on link "year" at bounding box center [542, 544] width 25 height 15
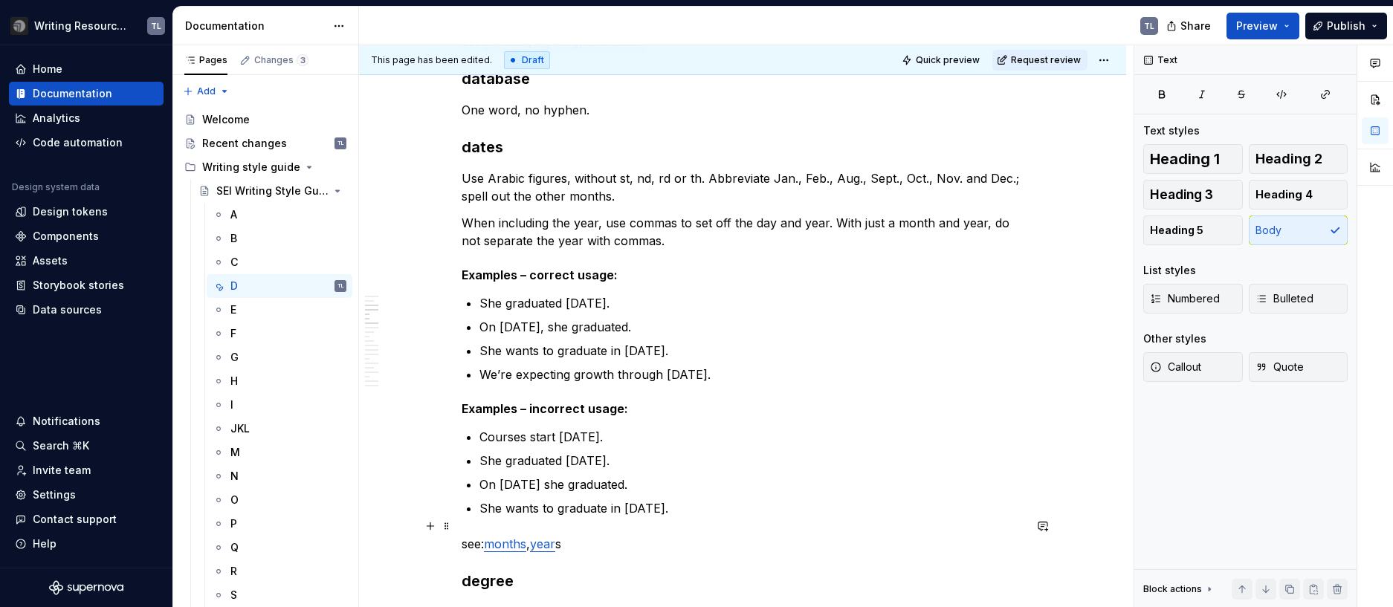
click at [555, 537] on link "year" at bounding box center [542, 544] width 25 height 15
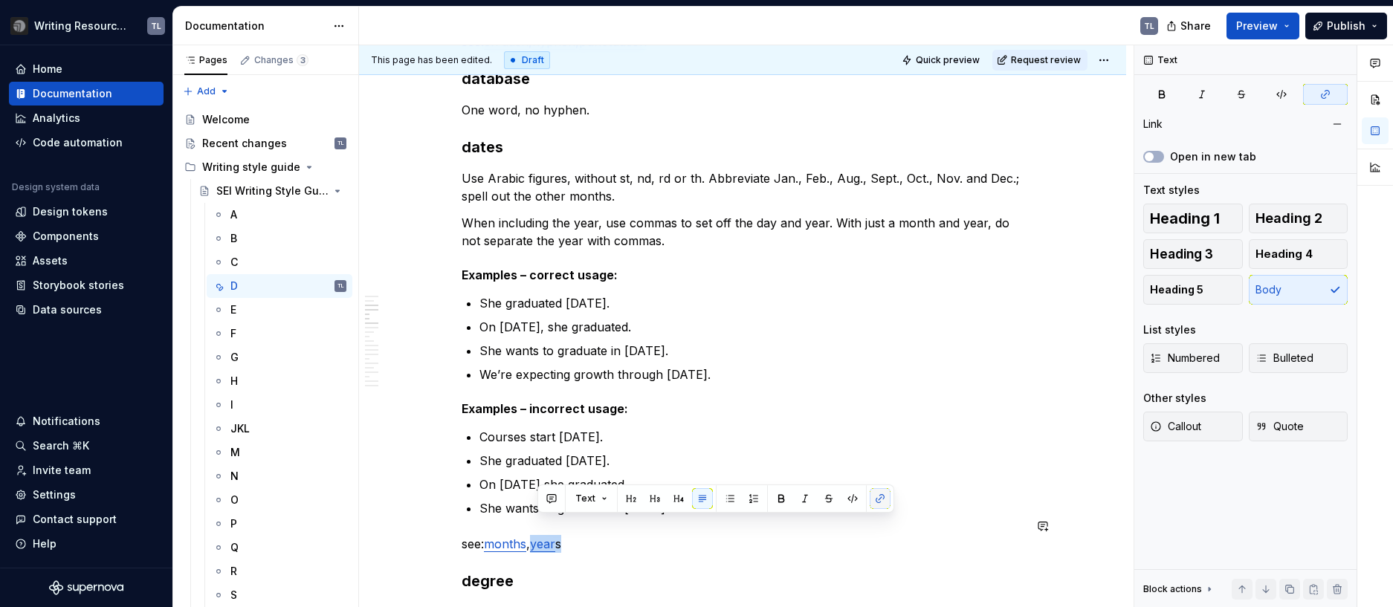
click at [873, 496] on button "button" at bounding box center [880, 498] width 21 height 21
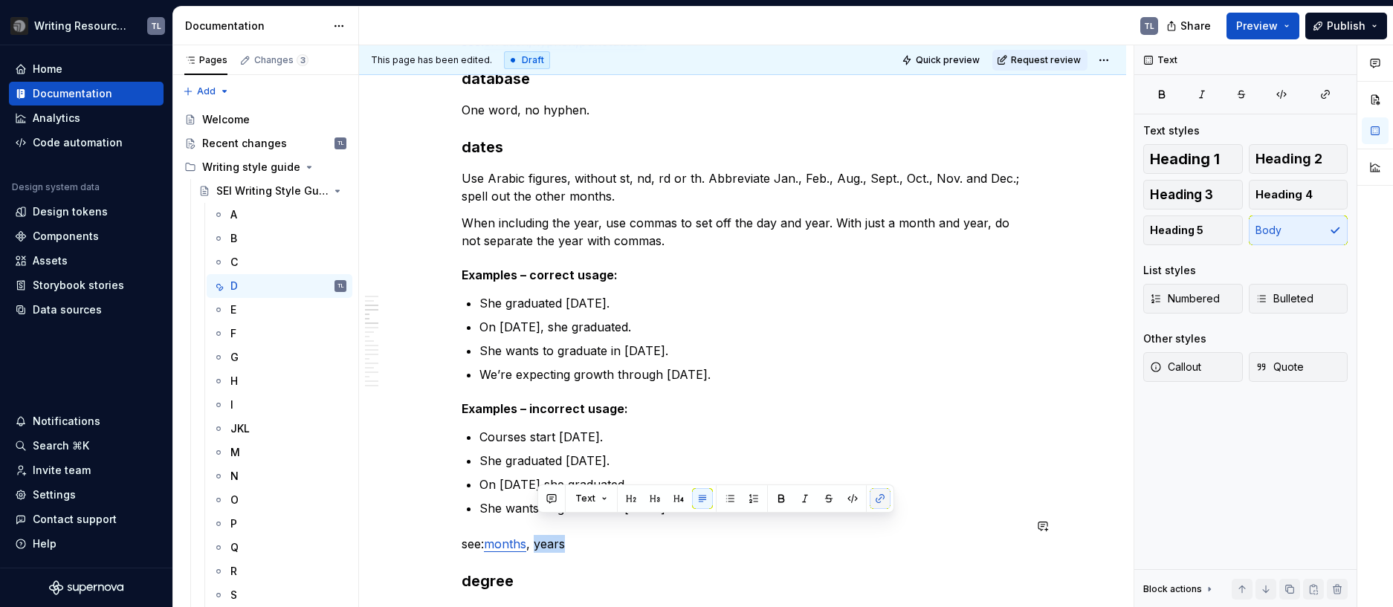
click at [877, 498] on button "button" at bounding box center [880, 498] width 21 height 21
click at [879, 507] on button "button" at bounding box center [880, 498] width 21 height 21
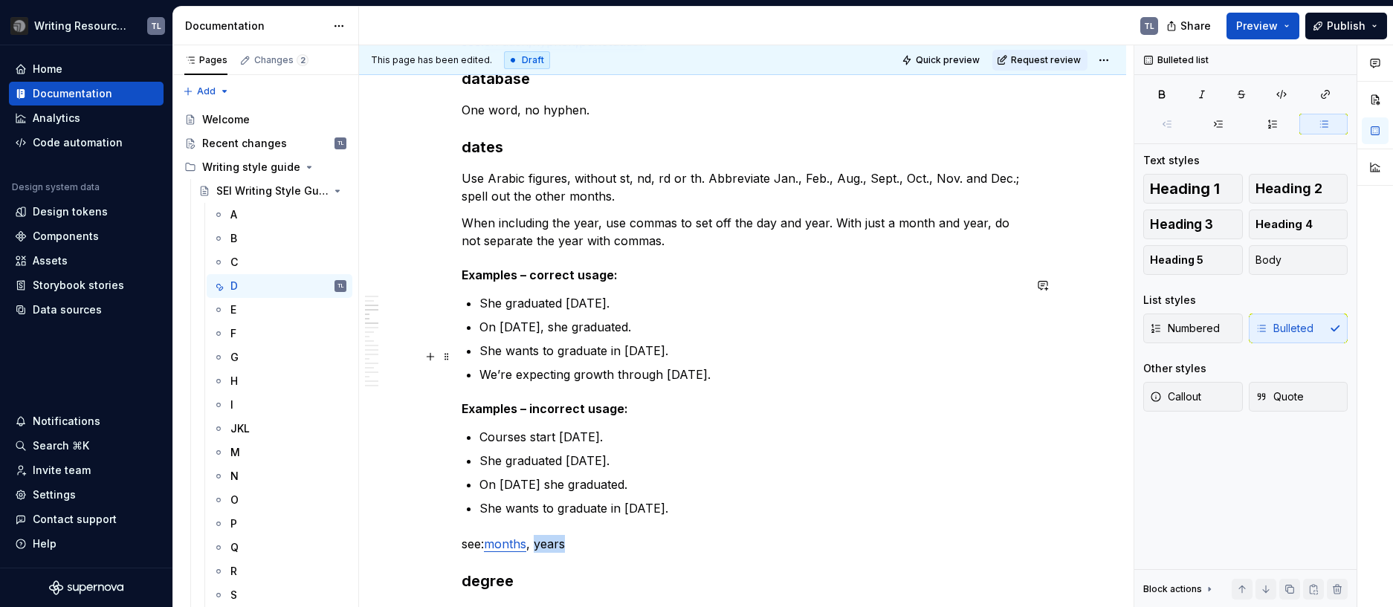
click at [803, 344] on ul "She graduated Jan. 6, 2024. On Jan. 6, 2024, she graduated. She wants to gradua…" at bounding box center [751, 338] width 544 height 89
click at [230, 455] on div "M" at bounding box center [235, 452] width 10 height 15
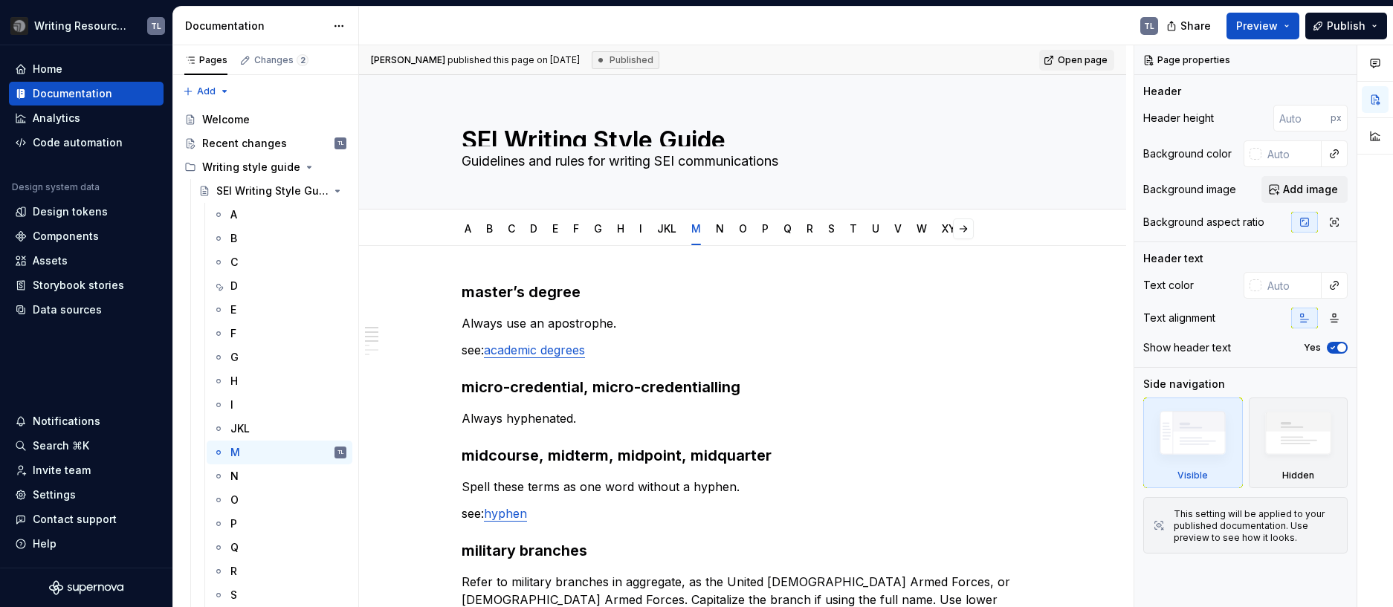
click at [890, 386] on h3 "micro-credential, micro-credentialling" at bounding box center [743, 387] width 562 height 21
type textarea "*"
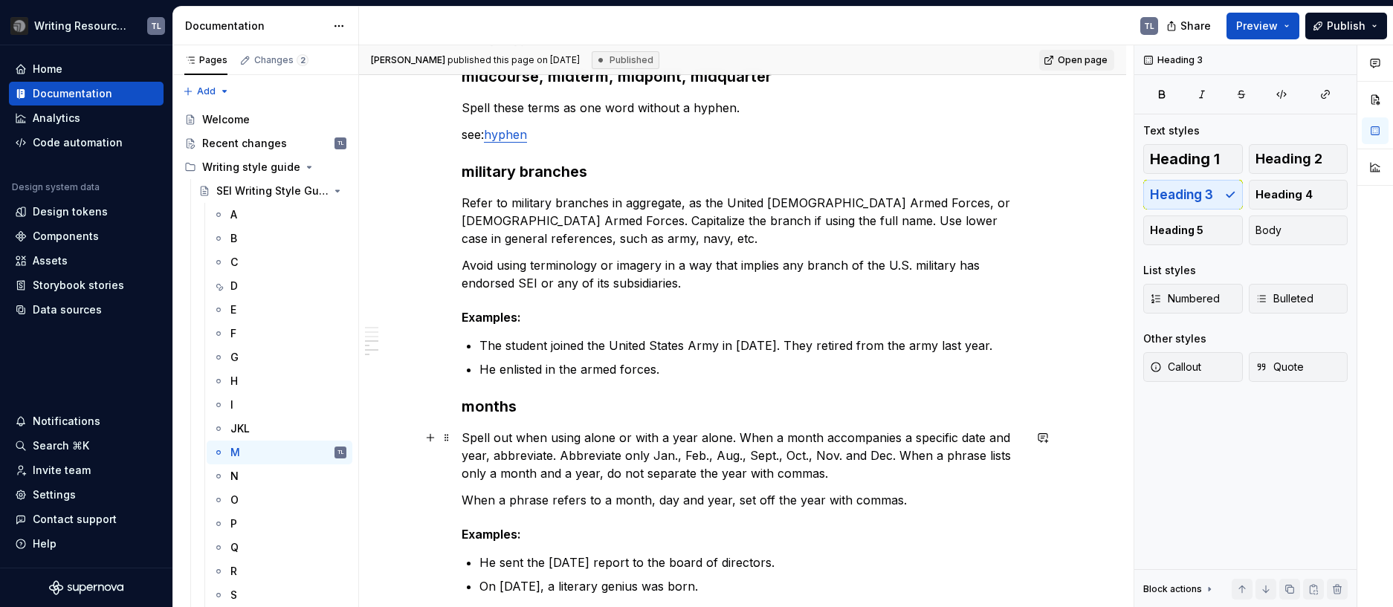
scroll to position [453, 0]
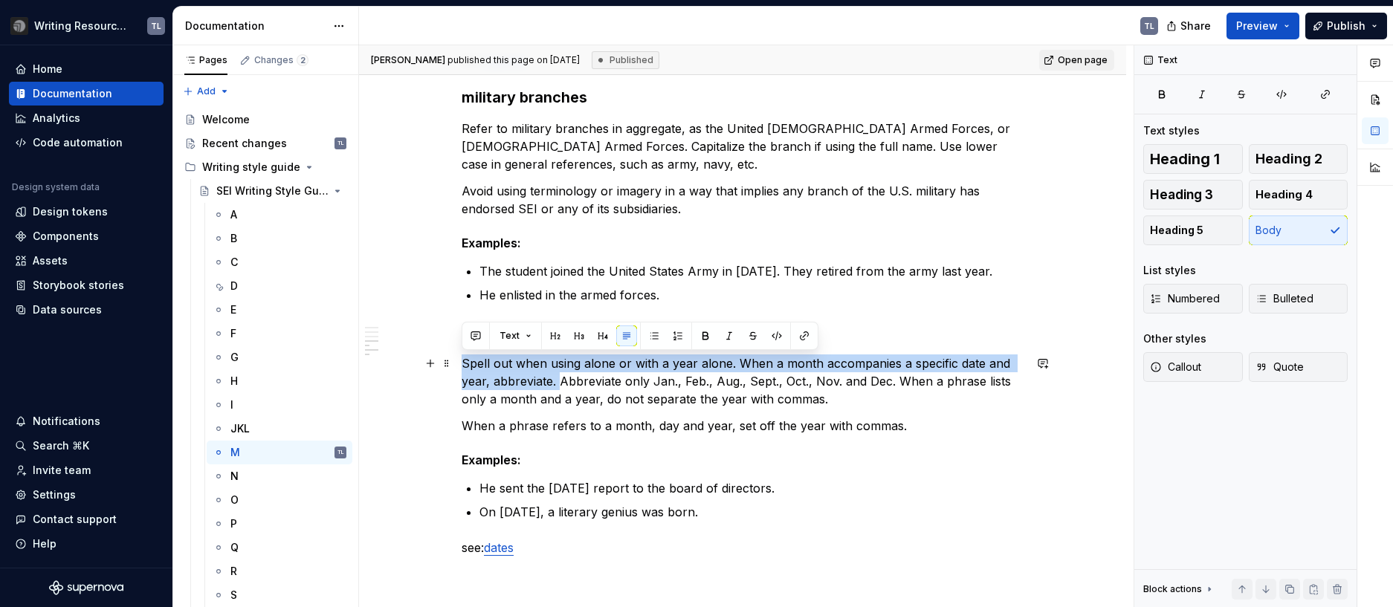
drag, startPoint x: 557, startPoint y: 381, endPoint x: 454, endPoint y: 362, distance: 105.1
click at [454, 362] on div "master’s degree Always use an apostrophe. see: academic degrees micro-credentia…" at bounding box center [742, 275] width 767 height 964
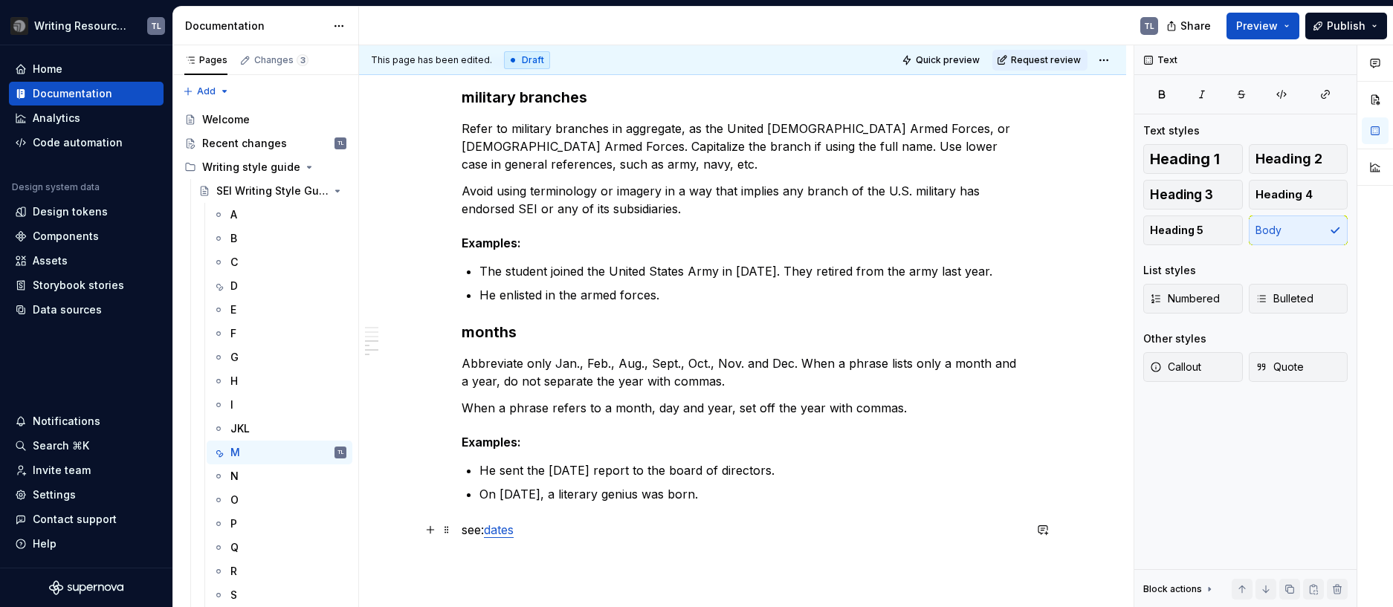
click at [520, 531] on p "see: dates" at bounding box center [743, 530] width 562 height 18
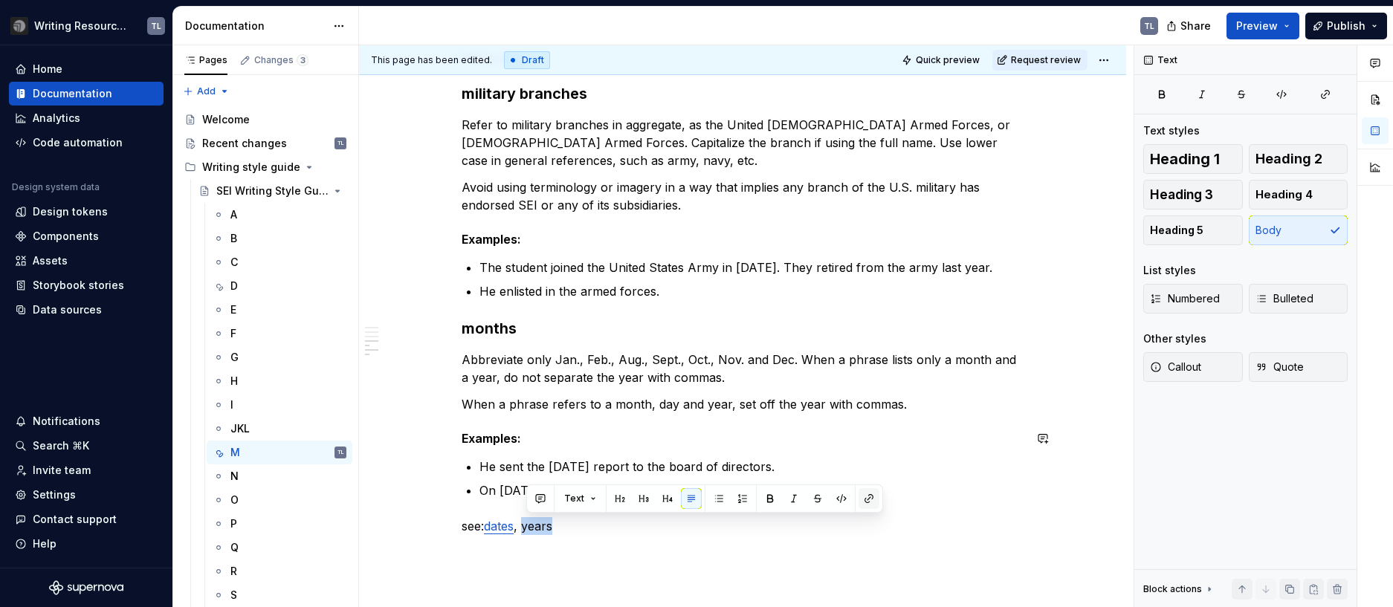
click at [869, 496] on button "button" at bounding box center [868, 498] width 21 height 21
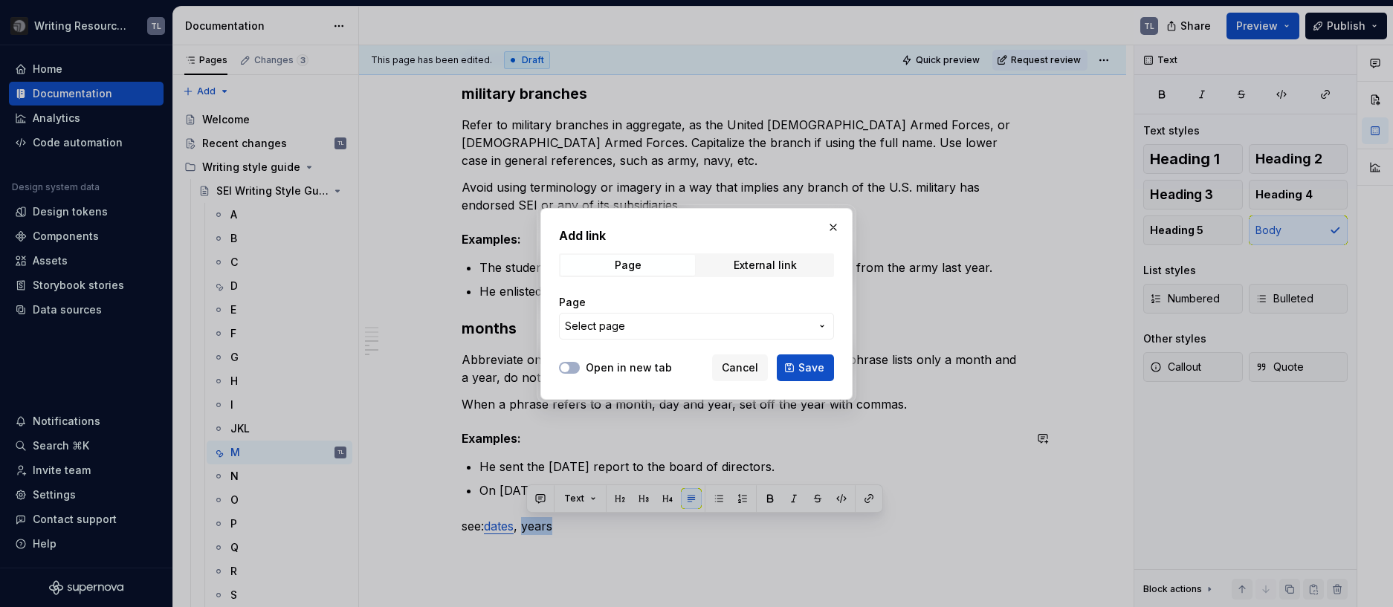
click at [814, 326] on button "Select page" at bounding box center [696, 326] width 275 height 27
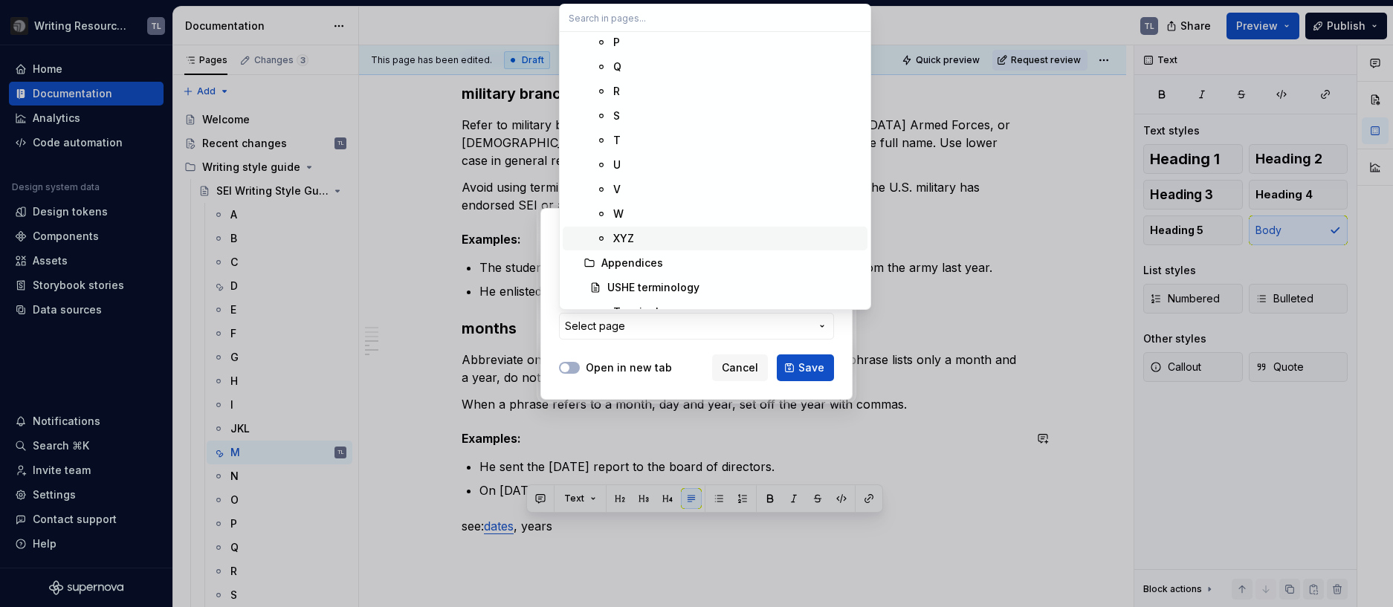
scroll to position [488, 0]
click at [612, 196] on span "XYZ" at bounding box center [715, 196] width 305 height 24
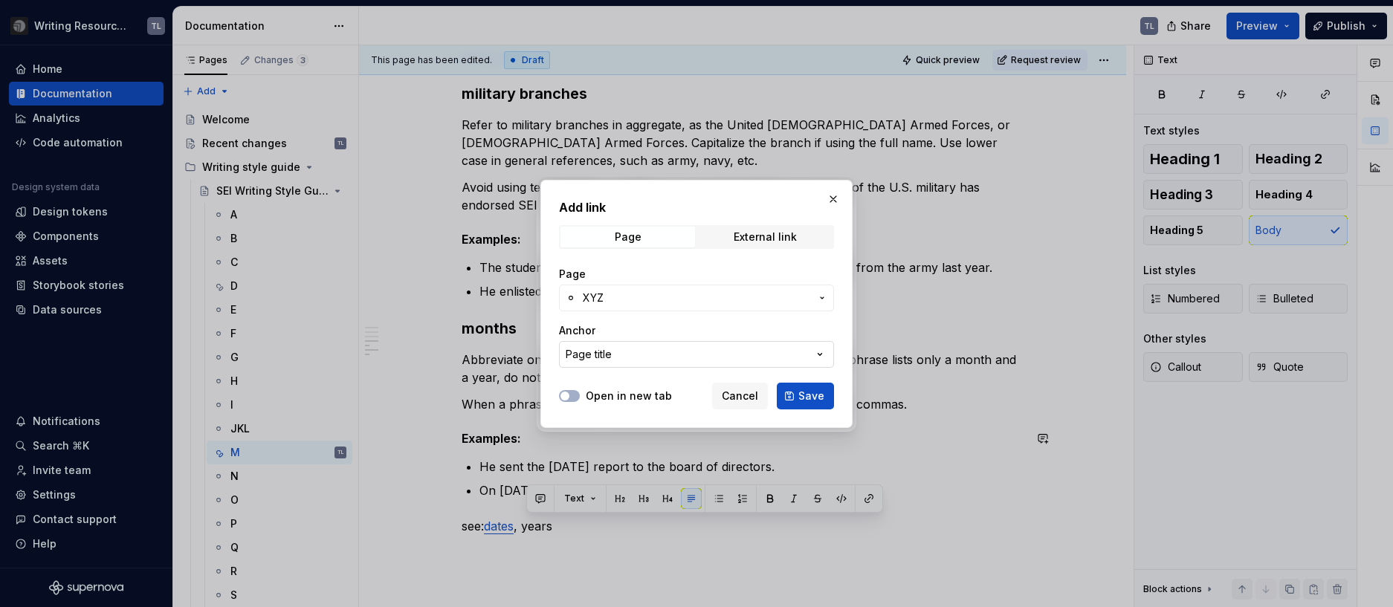
click at [633, 355] on button "Page title" at bounding box center [696, 354] width 275 height 27
click at [757, 358] on div "Add link Page External link Page XYZ Anchor Page title Open in new tab Cancel S…" at bounding box center [696, 303] width 1393 height 607
click at [821, 353] on icon "button" at bounding box center [819, 354] width 15 height 15
click at [551, 395] on div "Add link Page External link Page XYZ Anchor Page title Open in new tab Cancel S…" at bounding box center [696, 303] width 1393 height 607
click at [800, 404] on button "Save" at bounding box center [805, 396] width 57 height 27
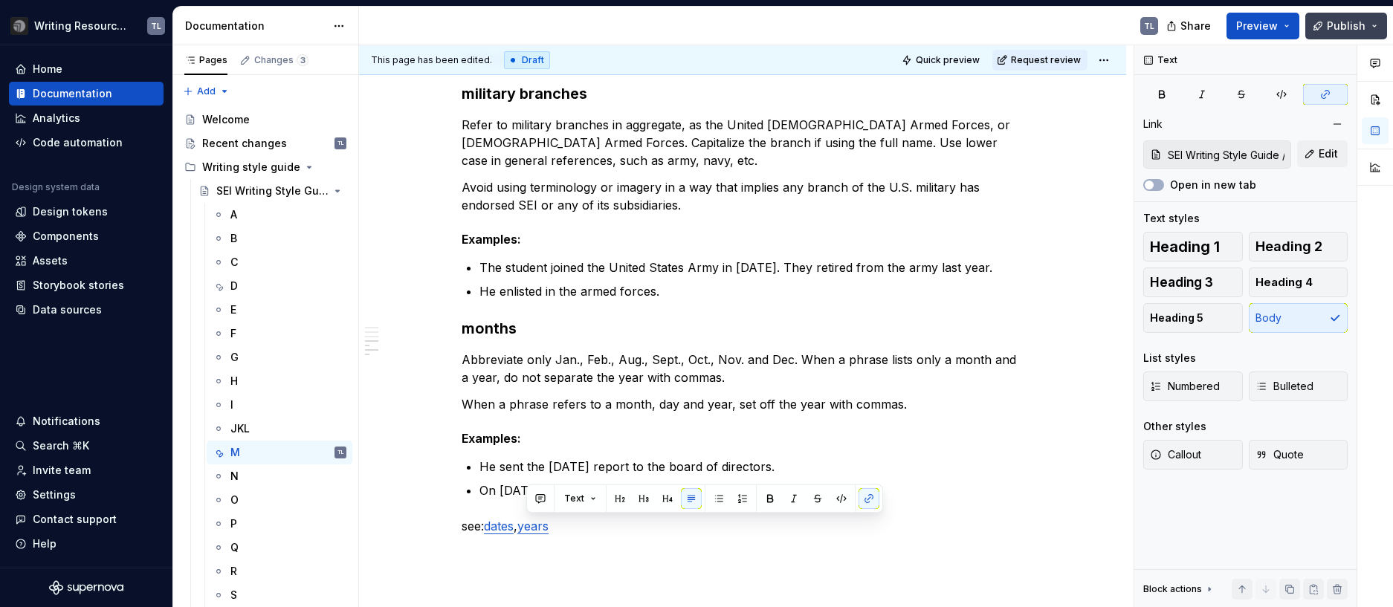
click at [1339, 22] on span "Publish" at bounding box center [1346, 26] width 39 height 15
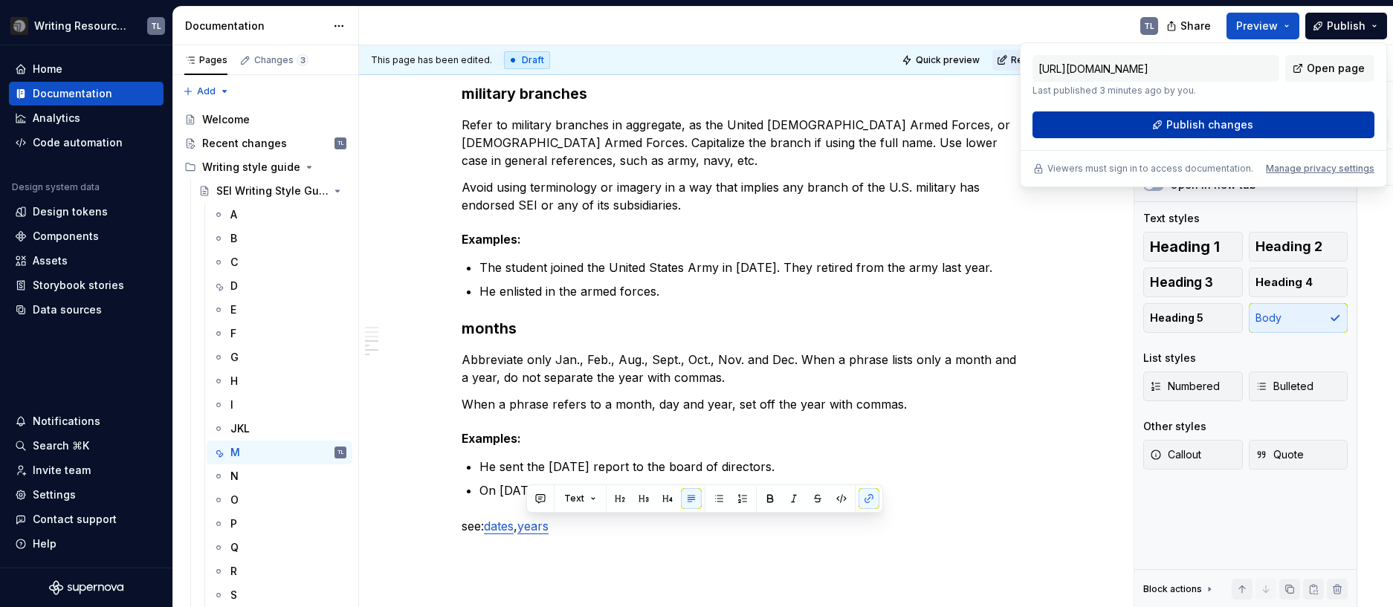
click at [1281, 120] on button "Publish changes" at bounding box center [1203, 124] width 342 height 27
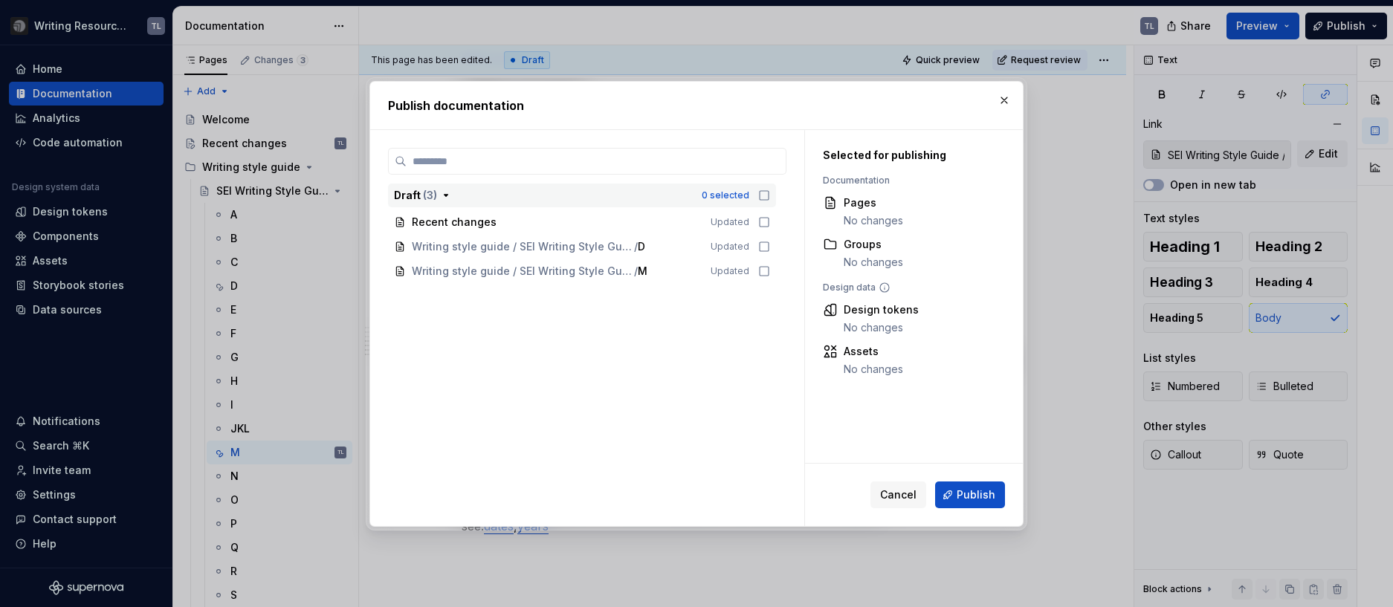
click at [766, 196] on icon "button" at bounding box center [764, 196] width 12 height 12
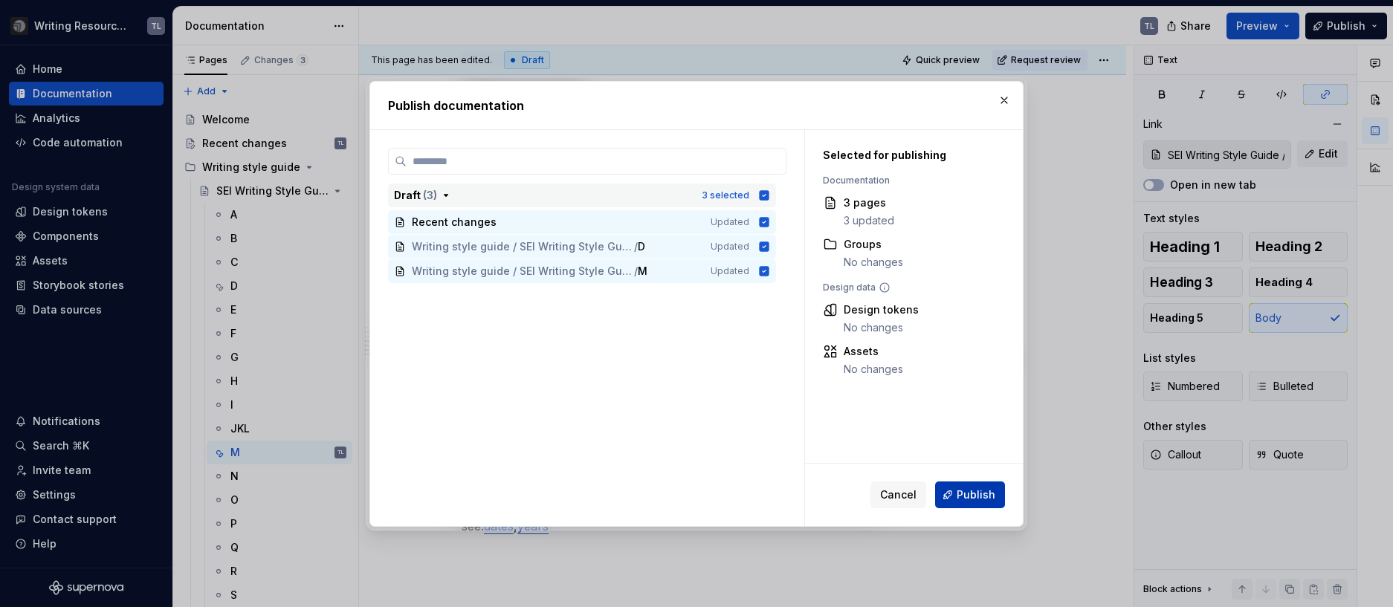
click at [963, 493] on span "Publish" at bounding box center [976, 495] width 39 height 15
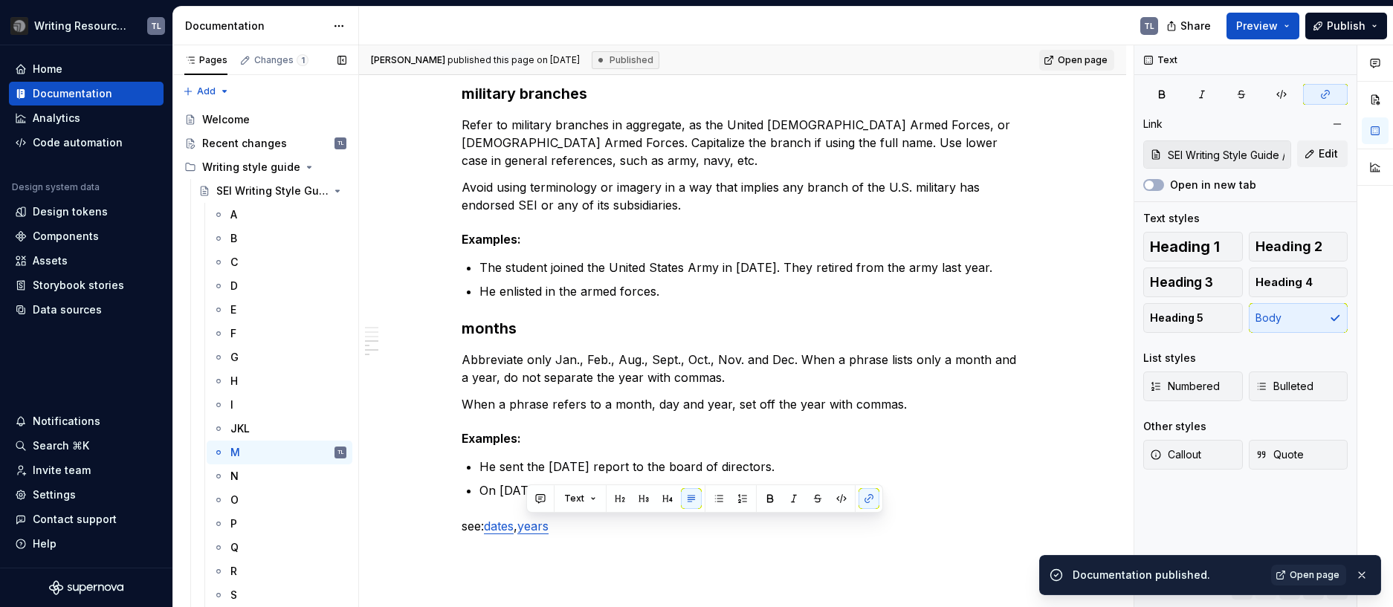
scroll to position [149, 0]
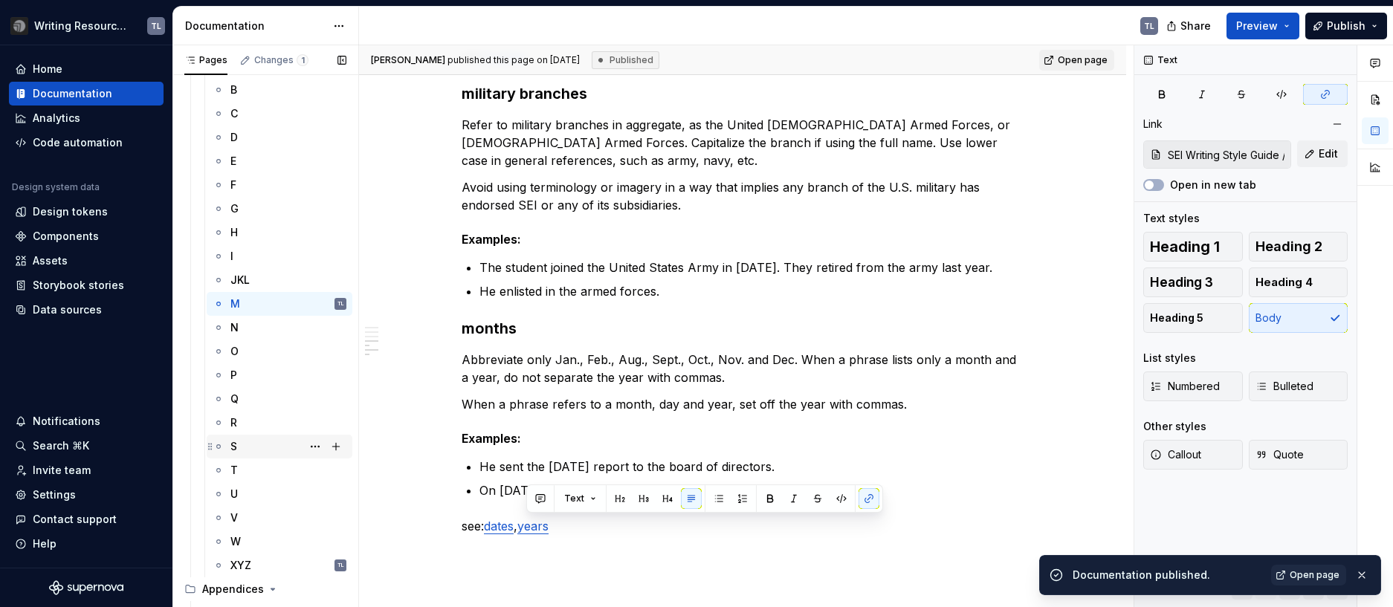
click at [236, 453] on div "S" at bounding box center [233, 446] width 7 height 15
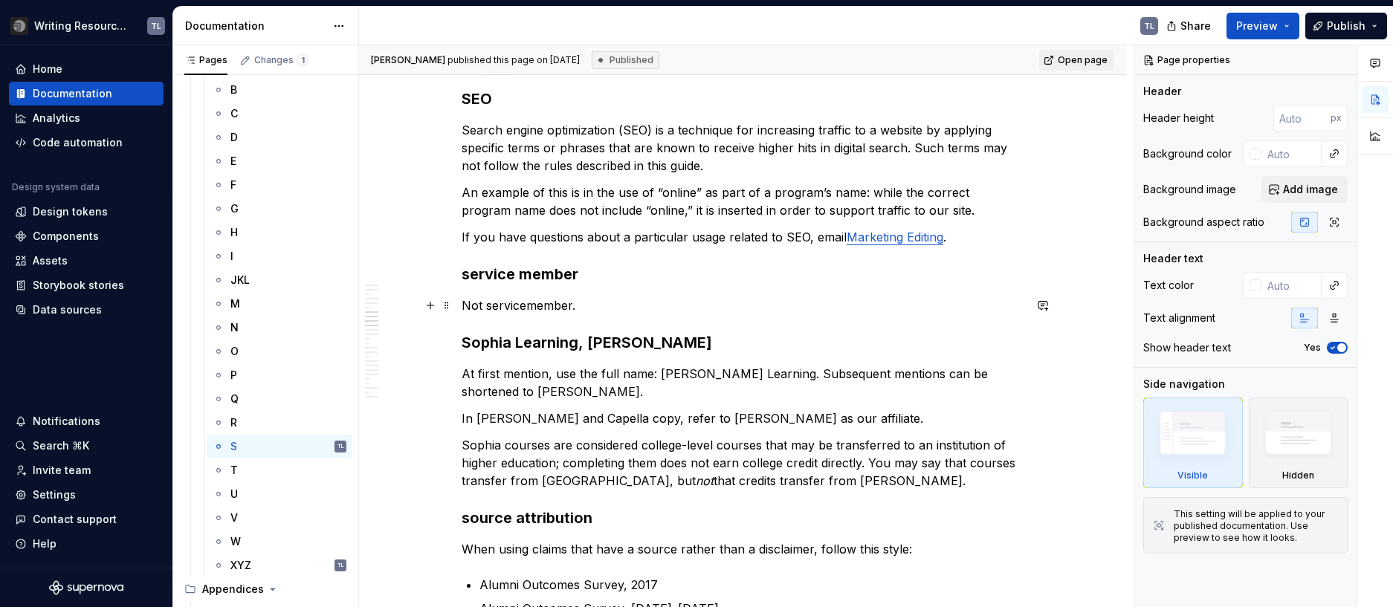
scroll to position [892, 0]
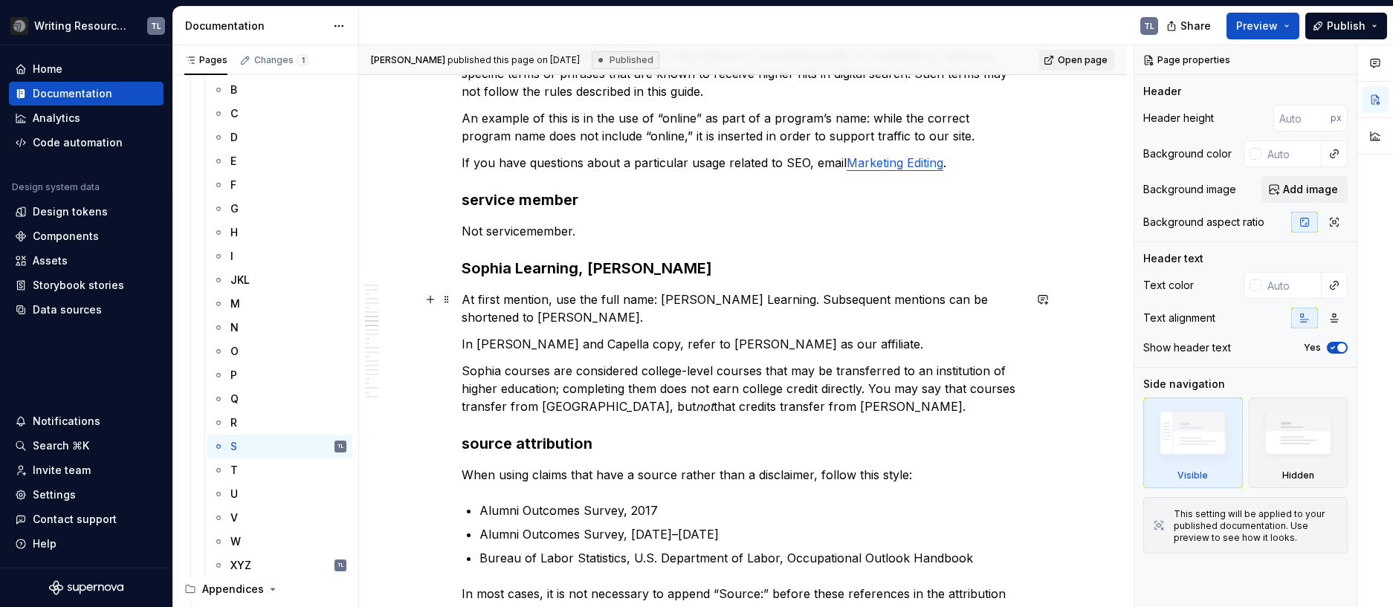
click at [565, 308] on p "At first mention, use the full name: Sophia Learning. Subsequent mentions can b…" at bounding box center [743, 309] width 562 height 36
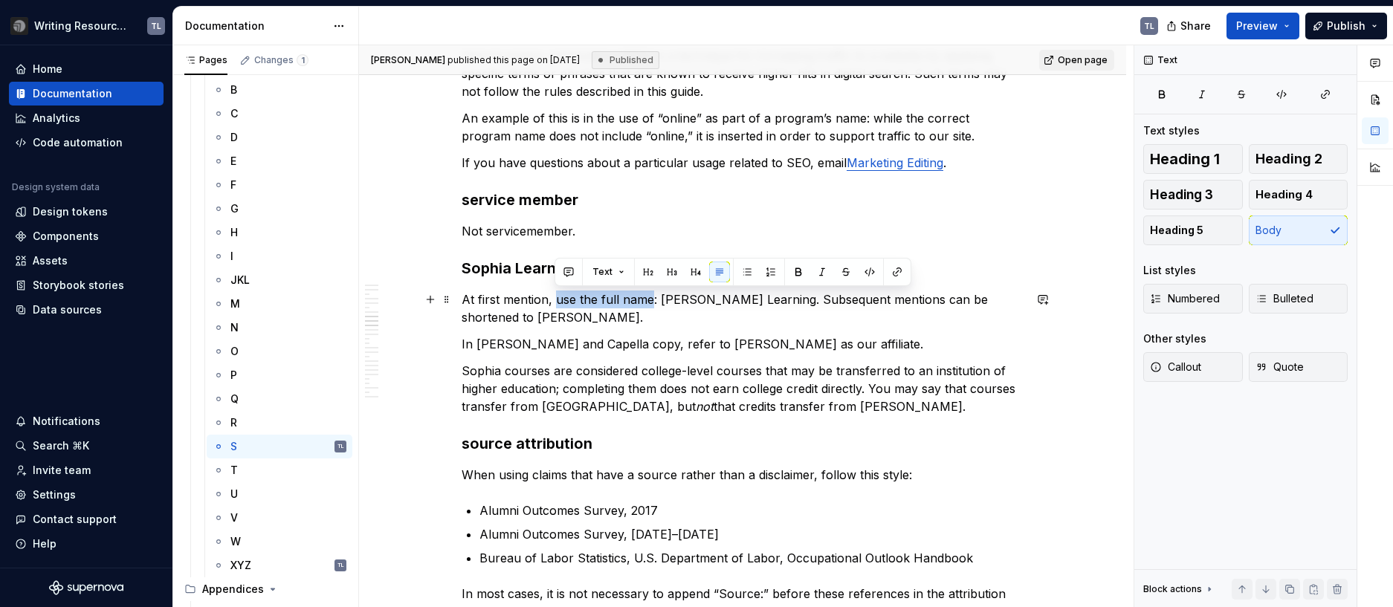
drag, startPoint x: 650, startPoint y: 297, endPoint x: 554, endPoint y: 297, distance: 95.9
click at [554, 297] on p "At first mention, use the full name: Sophia Learning. Subsequent mentions can b…" at bounding box center [743, 309] width 562 height 36
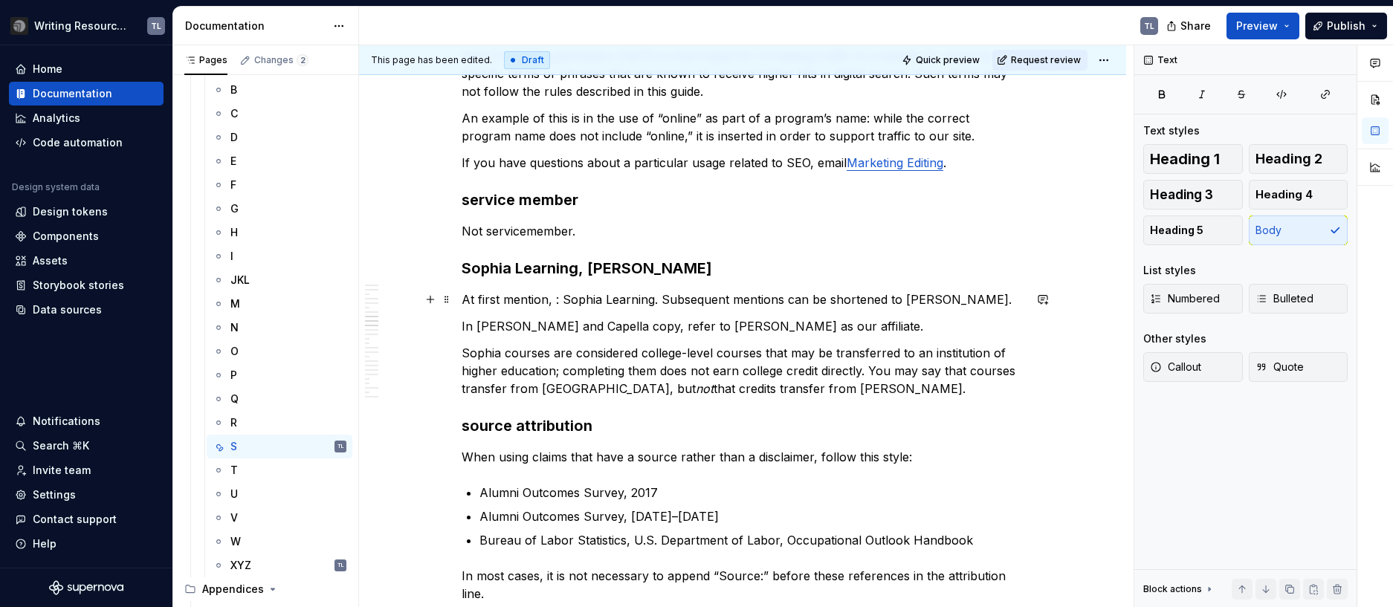
type textarea "*"
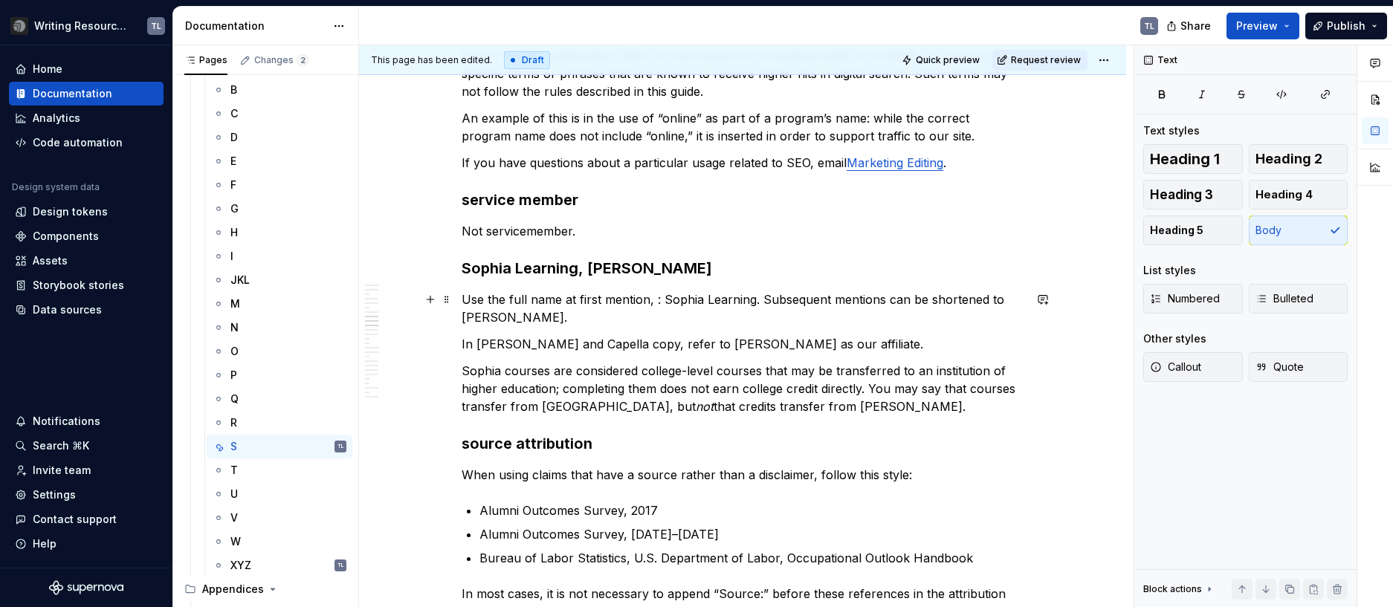
click at [653, 296] on p "Use the full name at first mention, : Sophia Learning. Subsequent mentions can …" at bounding box center [743, 309] width 562 height 36
click at [648, 297] on p "Use the full name at first mention, : Sophia Learning. Subsequent mentions can …" at bounding box center [743, 309] width 562 height 36
click at [754, 299] on p "Use the full name at first mention: Sophia Learning. Subsequent mentions can be…" at bounding box center [743, 309] width 562 height 36
drag, startPoint x: 876, startPoint y: 300, endPoint x: 911, endPoint y: 312, distance: 36.9
click at [882, 300] on p "Use the full name at first mention: Sophia Learning. Subsequent mentions can be…" at bounding box center [743, 309] width 562 height 36
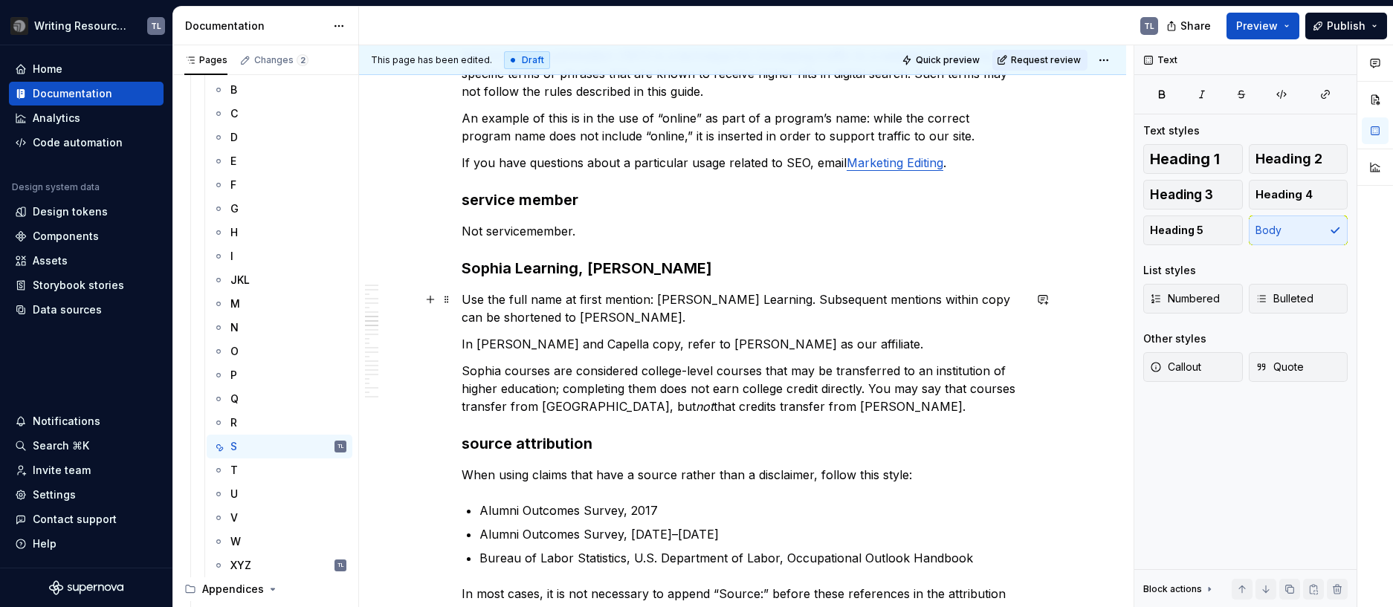
click at [601, 320] on p "Use the full name at first mention: Sophia Learning. Subsequent mentions within…" at bounding box center [743, 309] width 562 height 36
click at [601, 321] on p "Use the full name at first mention: Sophia Learning. Subsequent mentions within…" at bounding box center [743, 309] width 562 height 36
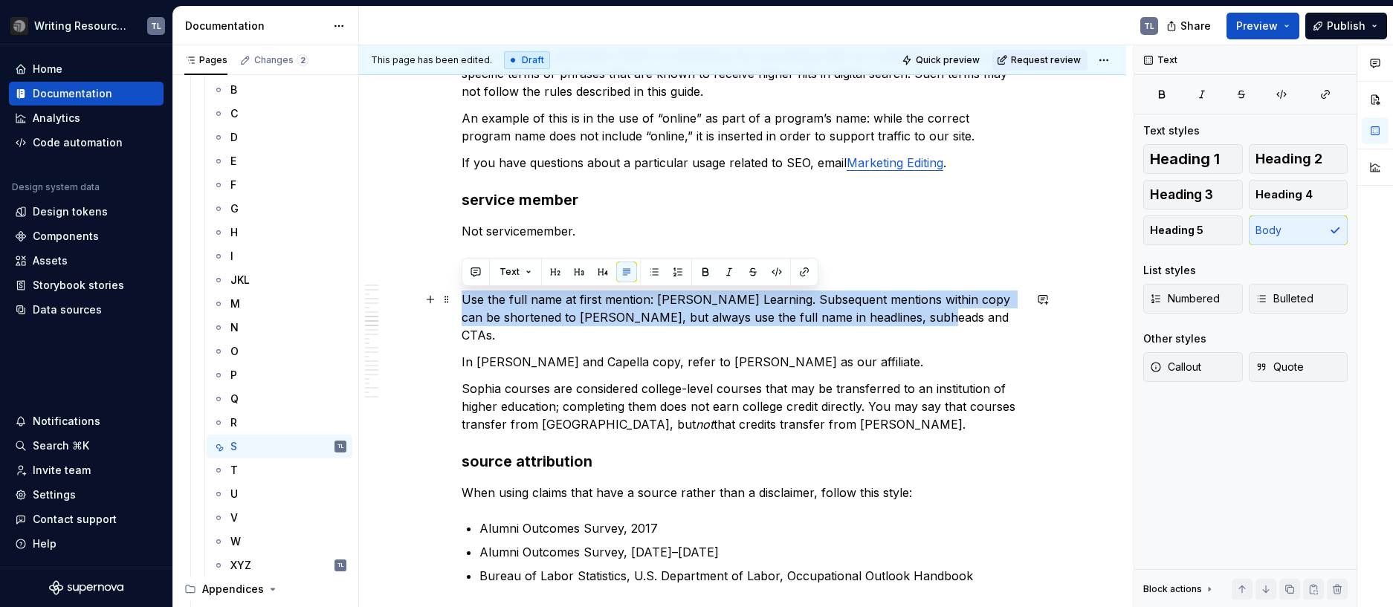
drag, startPoint x: 523, startPoint y: 305, endPoint x: 455, endPoint y: 300, distance: 67.8
copy p "Use the full name at first mention: [PERSON_NAME] Learning. Subsequent mentions…"
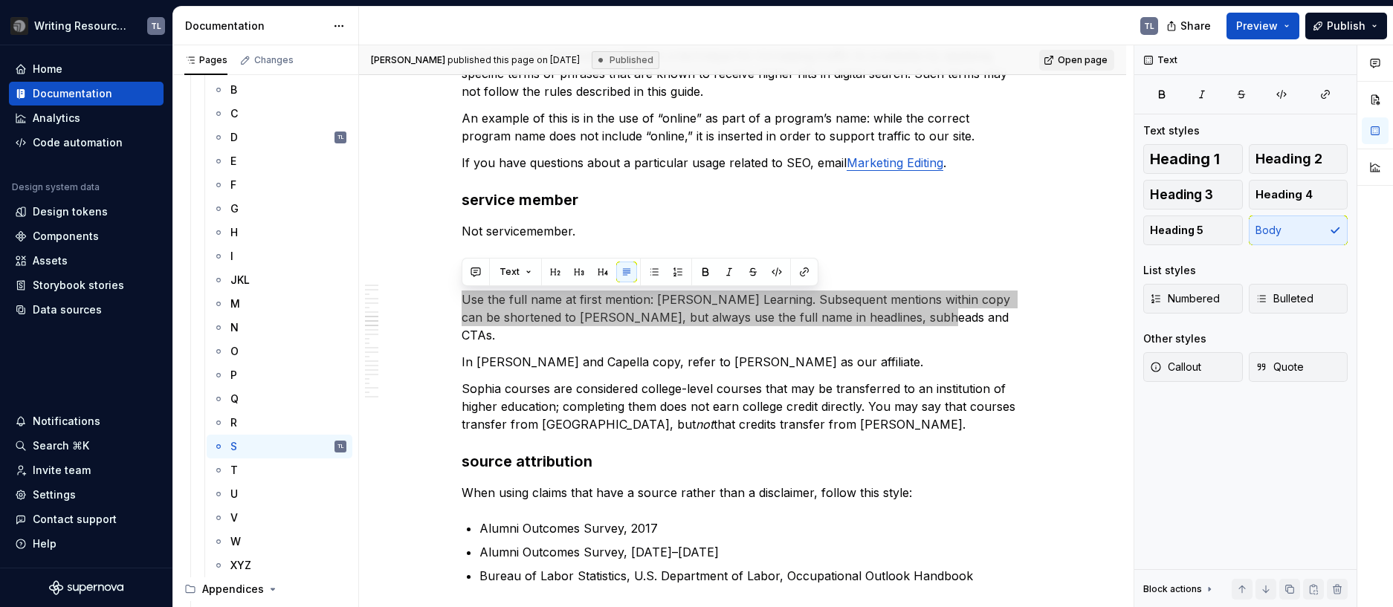
type textarea "*"
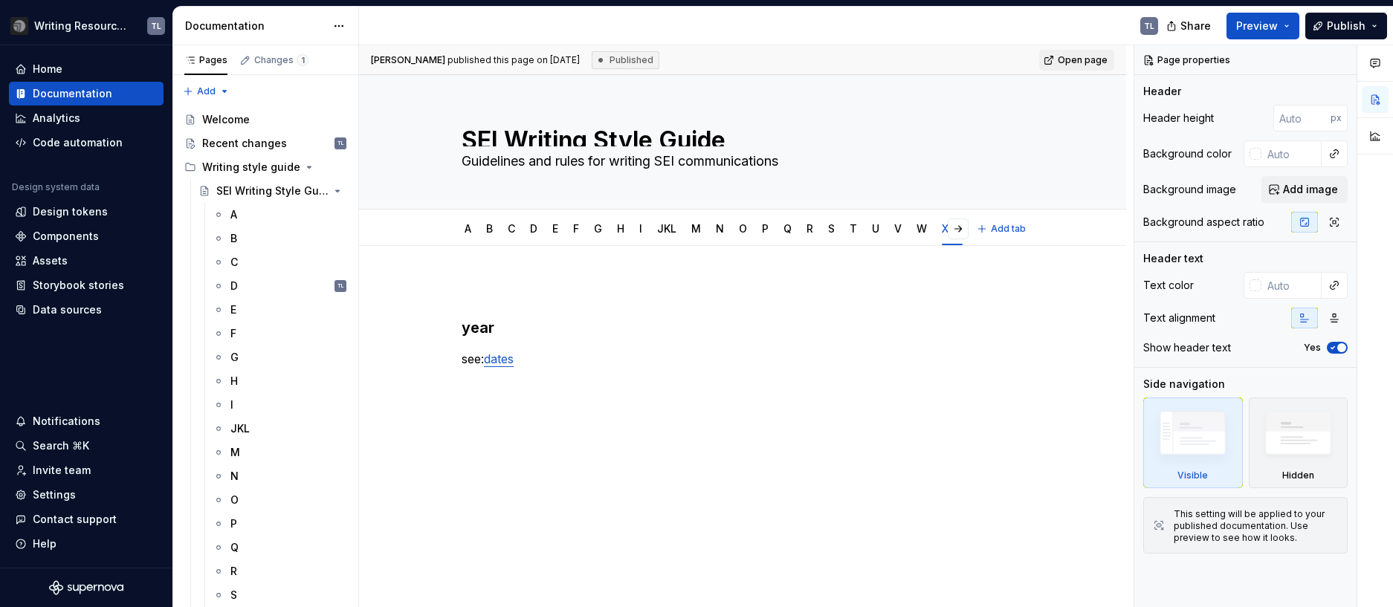
type textarea "*"
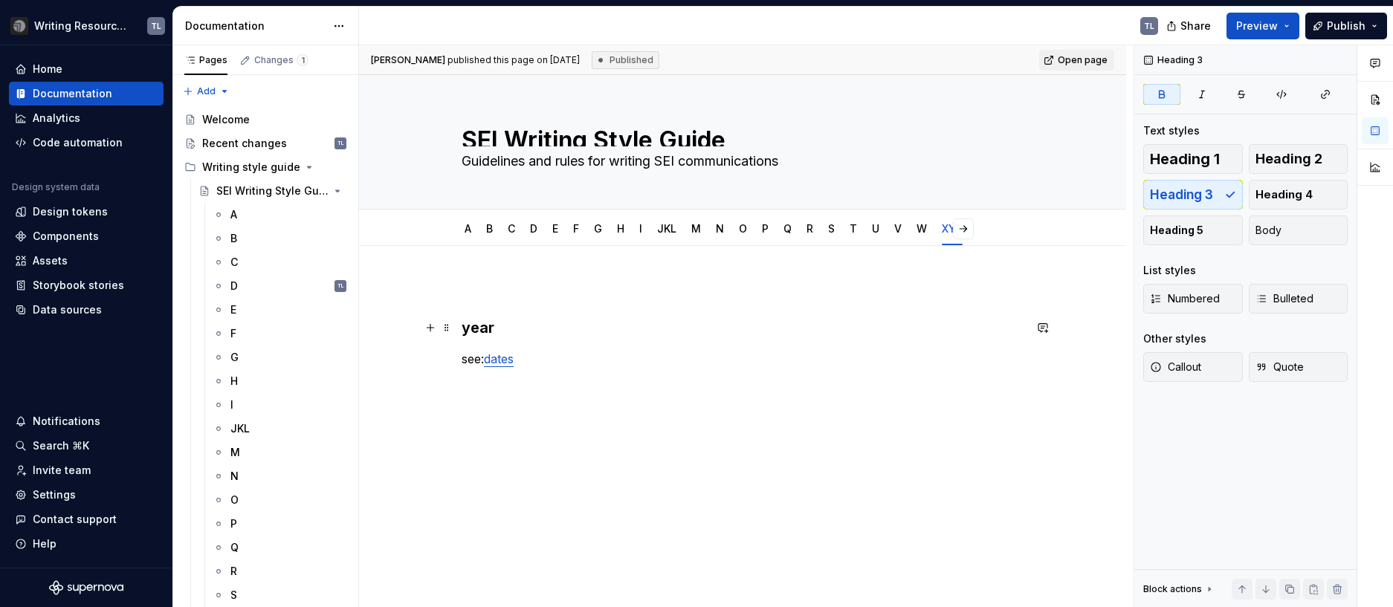
click at [479, 329] on strong "year" at bounding box center [478, 328] width 33 height 18
click at [502, 329] on h3 "year" at bounding box center [743, 327] width 562 height 21
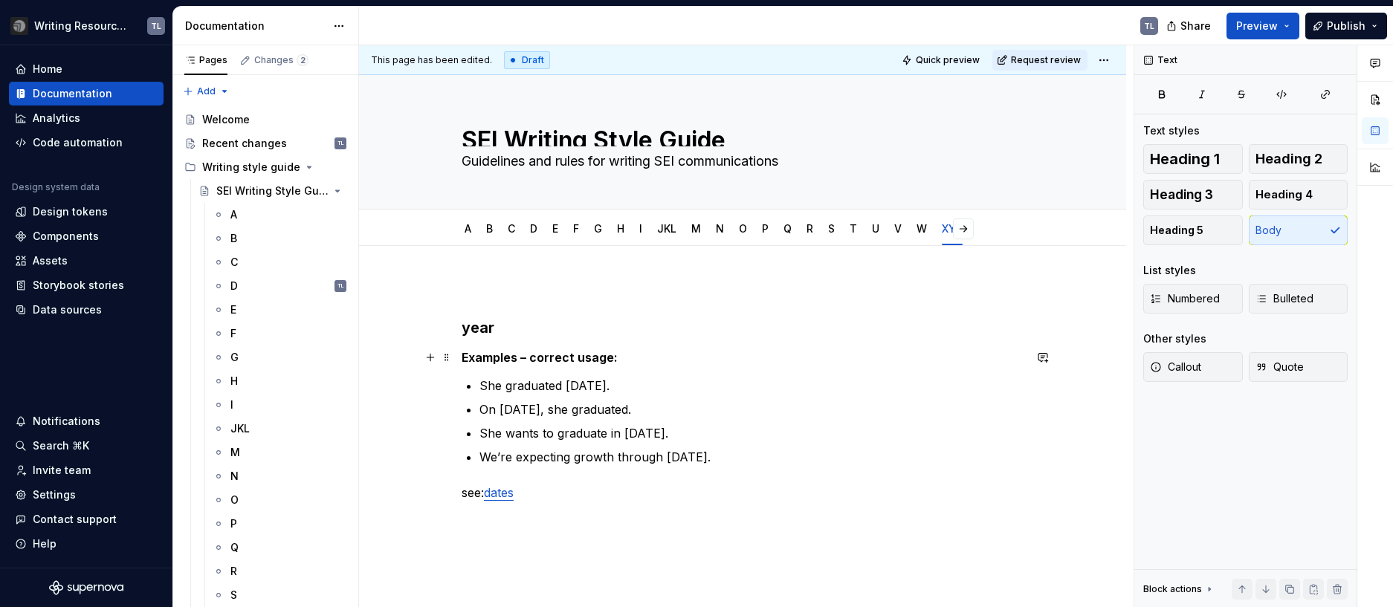
click at [460, 357] on div "year Examples – correct usage: She graduated Jan. 6, 2024. On Jan. 6, 2024, she…" at bounding box center [742, 487] width 767 height 482
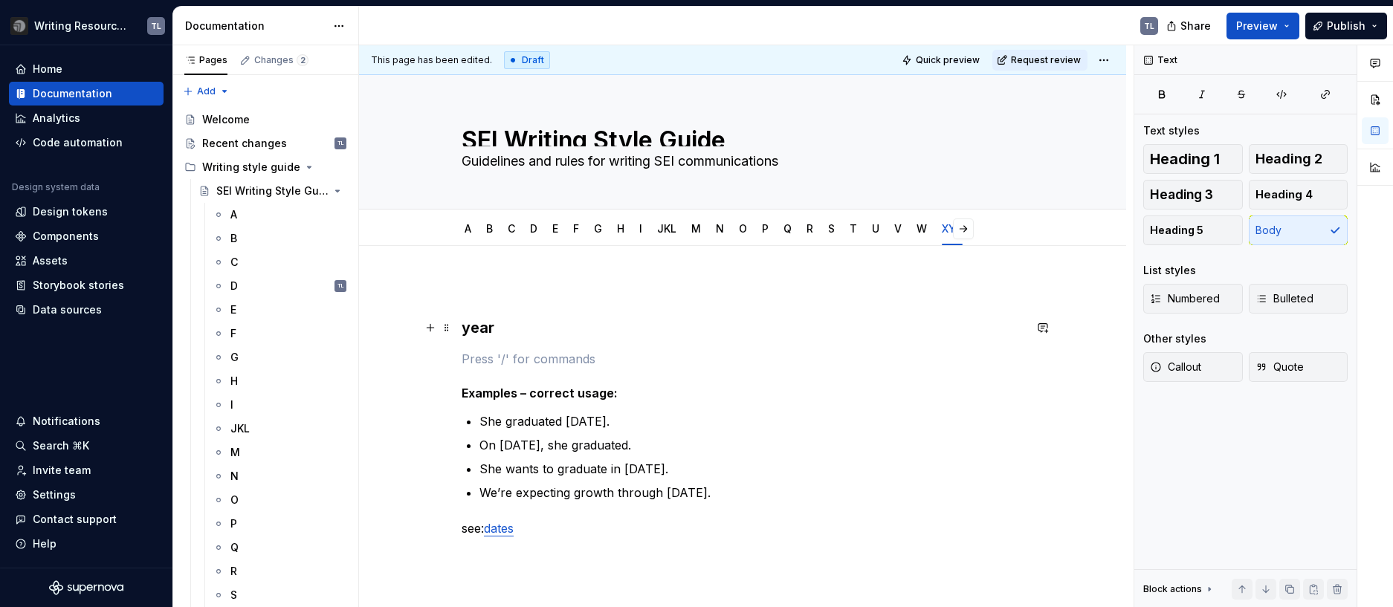
click at [495, 331] on h3 "year" at bounding box center [743, 327] width 562 height 21
click at [713, 337] on h3 "years" at bounding box center [743, 327] width 562 height 21
click at [571, 325] on h3 "years" at bounding box center [743, 327] width 562 height 21
click at [541, 345] on div "years Examples – correct usage: She graduated Jan. 6, 2024. On Jan. 6, 2024, sh…" at bounding box center [743, 423] width 562 height 282
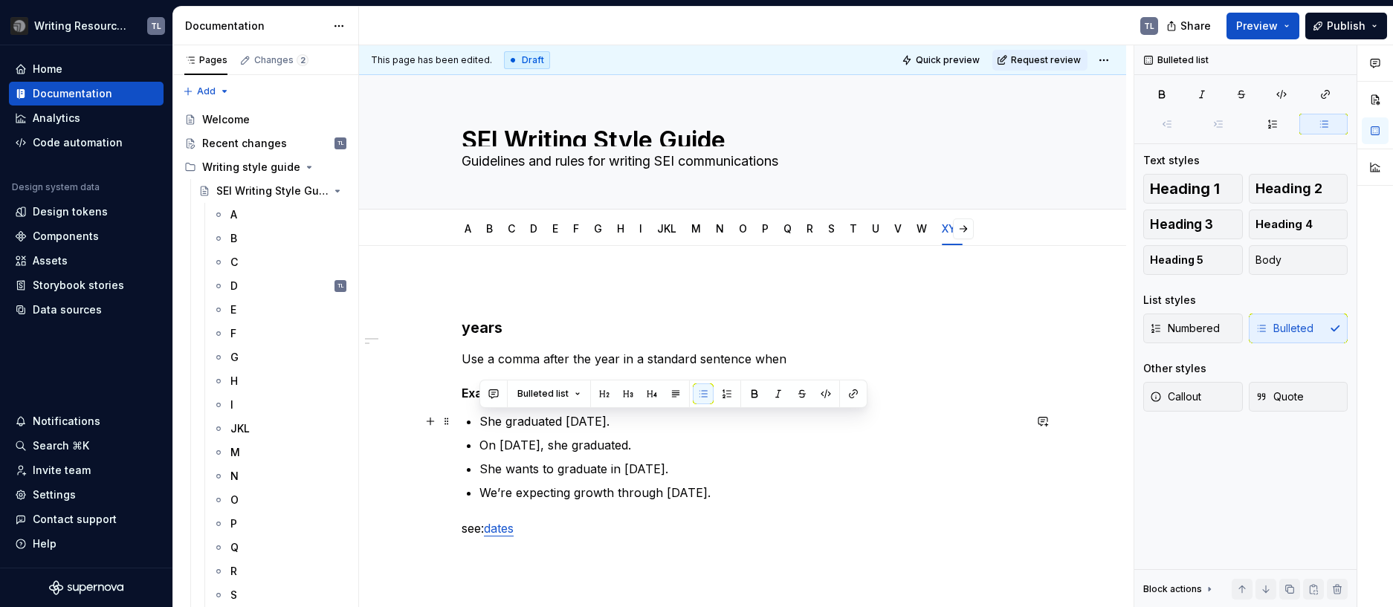
drag, startPoint x: 489, startPoint y: 424, endPoint x: 481, endPoint y: 424, distance: 8.2
click at [481, 424] on p "She graduated Jan. 6, 2024." at bounding box center [751, 422] width 544 height 18
click at [479, 425] on div "years Use a comma after the year in a standard sentence when Examples – correct…" at bounding box center [743, 423] width 562 height 282
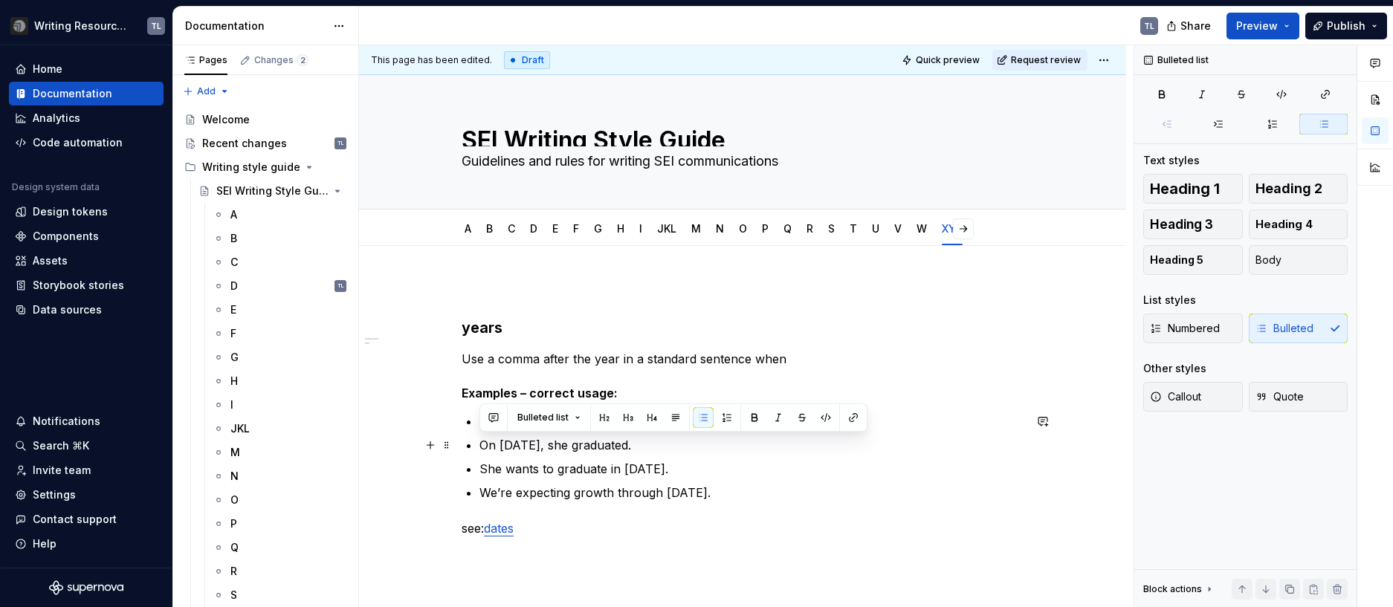
drag, startPoint x: 503, startPoint y: 447, endPoint x: 479, endPoint y: 446, distance: 24.6
click at [479, 446] on div "years Use a comma after the year in a standard sentence when Examples – correct…" at bounding box center [743, 423] width 562 height 282
click at [578, 468] on p "She wants to graduate in July 2028." at bounding box center [751, 469] width 544 height 18
click at [564, 447] on p "On Jan. 6, 2024, she graduated." at bounding box center [751, 445] width 544 height 18
drag, startPoint x: 531, startPoint y: 444, endPoint x: 501, endPoint y: 449, distance: 30.2
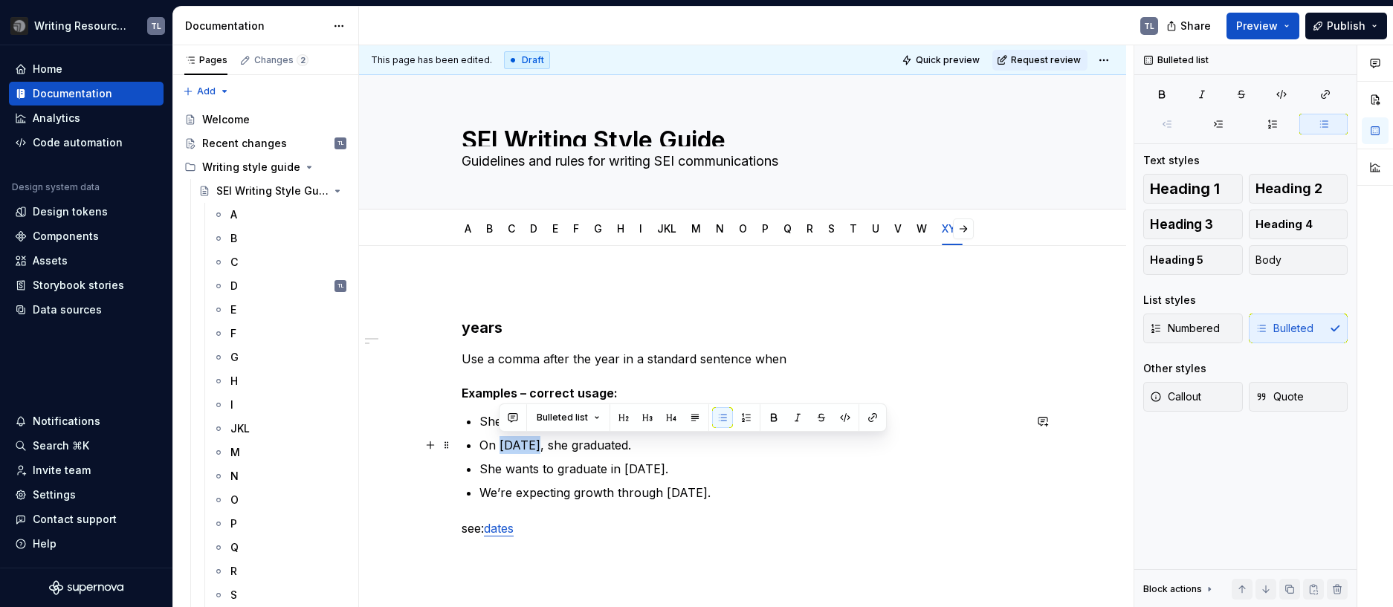
click at [501, 449] on p "On Jan. 6, 2027, she graduated." at bounding box center [751, 445] width 544 height 18
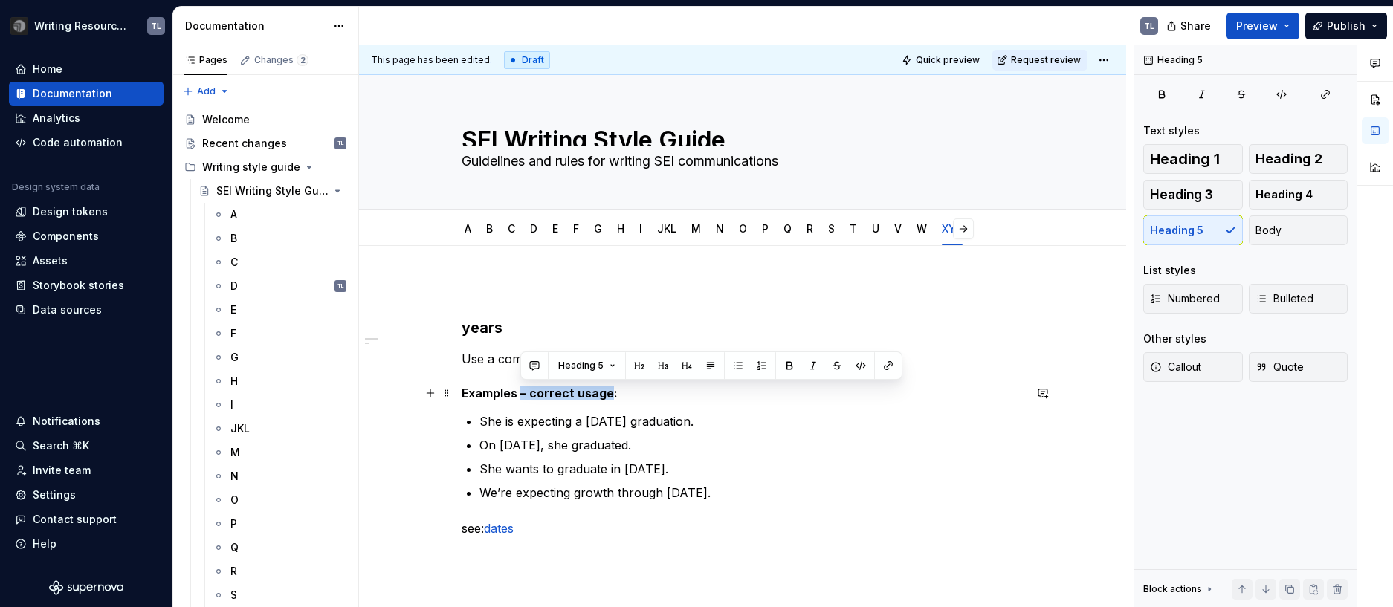
drag, startPoint x: 546, startPoint y: 394, endPoint x: 520, endPoint y: 395, distance: 25.3
click at [520, 395] on h5 "Examples – correct usage:" at bounding box center [743, 393] width 562 height 15
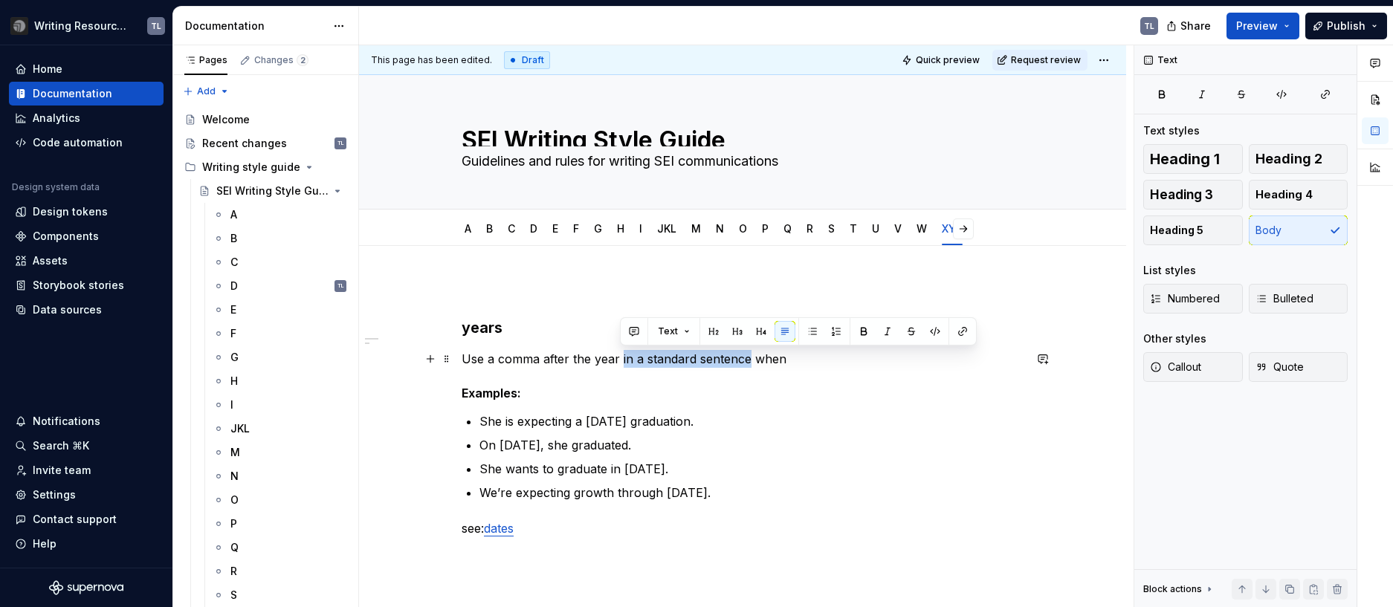
drag, startPoint x: 748, startPoint y: 358, endPoint x: 621, endPoint y: 358, distance: 127.1
click at [621, 358] on p "Use a comma after the year in a standard sentence when" at bounding box center [743, 359] width 562 height 18
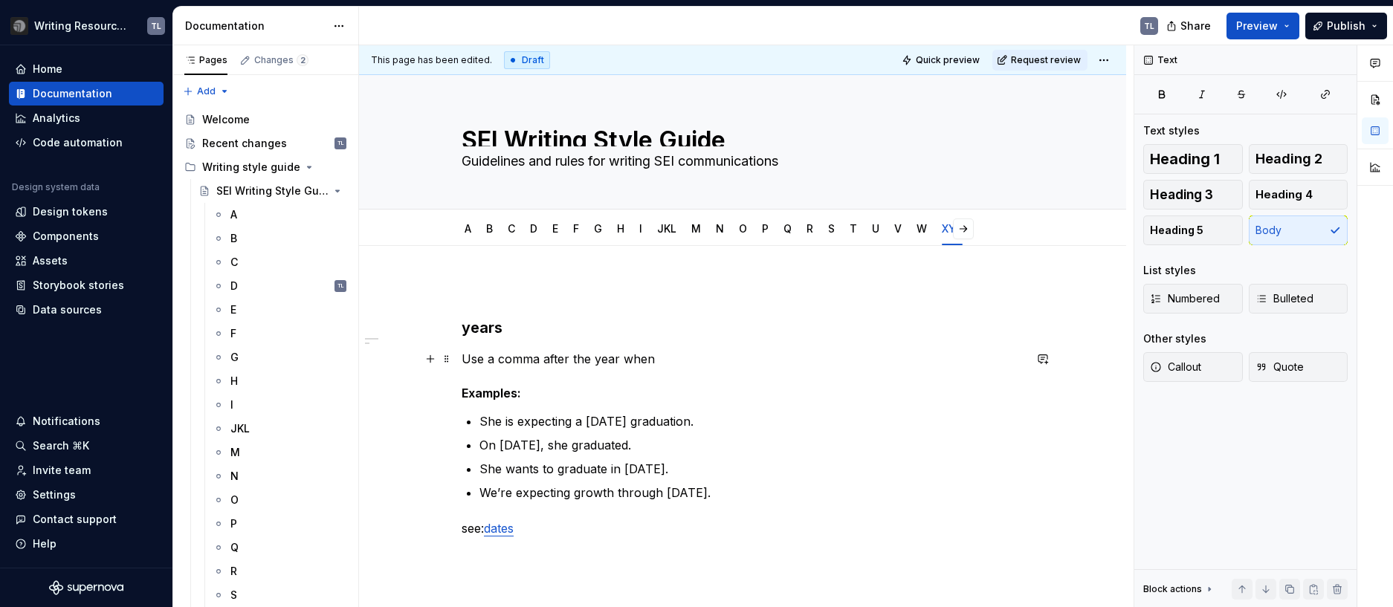
click at [770, 358] on p "Use a comma after the year when" at bounding box center [743, 359] width 562 height 18
click at [1348, 482] on div "Text Text styles Heading 1 Heading 2 Heading 3 Heading 4 Heading 5 Body List st…" at bounding box center [1245, 326] width 222 height 563
click at [463, 363] on p "Use a comma after the year when included" at bounding box center [743, 359] width 562 height 18
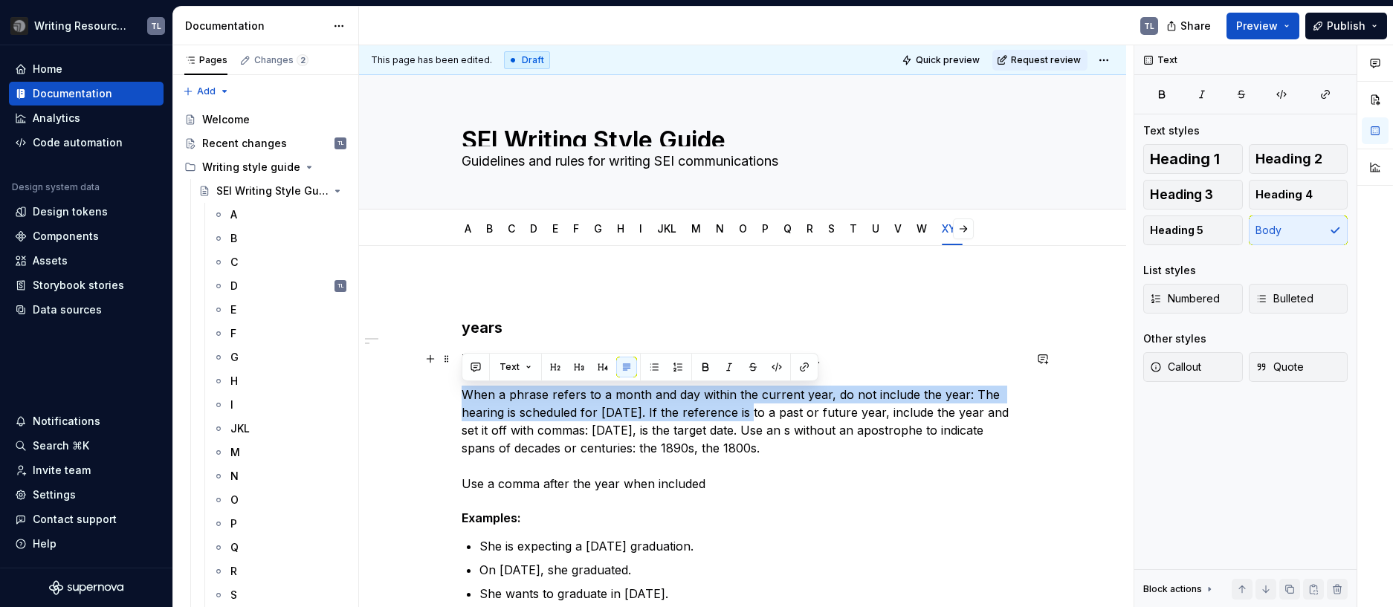
drag, startPoint x: 812, startPoint y: 370, endPoint x: 457, endPoint y: 391, distance: 355.1
click at [457, 391] on div "years The year is not required in copy that refers to the current year. When a …" at bounding box center [742, 567] width 767 height 643
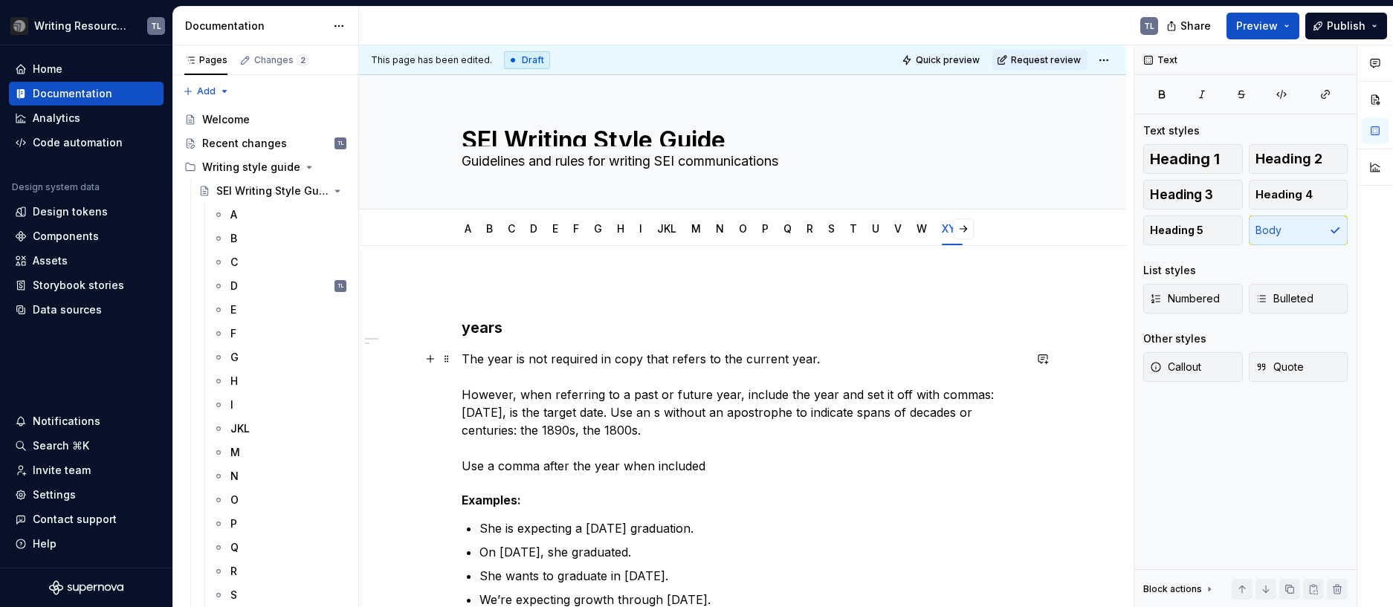
type textarea "*"
click at [771, 395] on p "The year is not required in copy that refers to the current year. However, when…" at bounding box center [743, 412] width 562 height 125
click at [799, 397] on p "The year is not required in copy that refers to the current year. However, when…" at bounding box center [743, 412] width 562 height 125
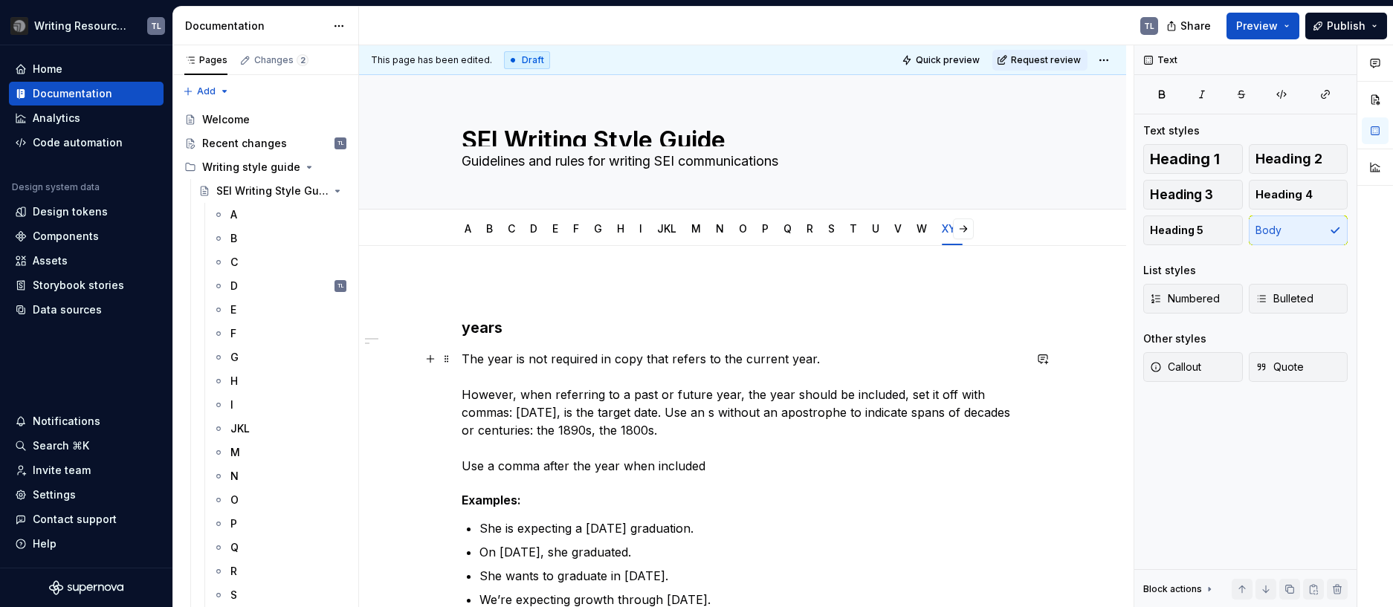
click at [925, 392] on p "The year is not required in copy that refers to the current year. However, when…" at bounding box center [743, 412] width 562 height 125
drag, startPoint x: 647, startPoint y: 430, endPoint x: 538, endPoint y: 418, distance: 110.0
click at [538, 418] on p "The year is not required in copy that refers to the current year. However, when…" at bounding box center [743, 412] width 562 height 125
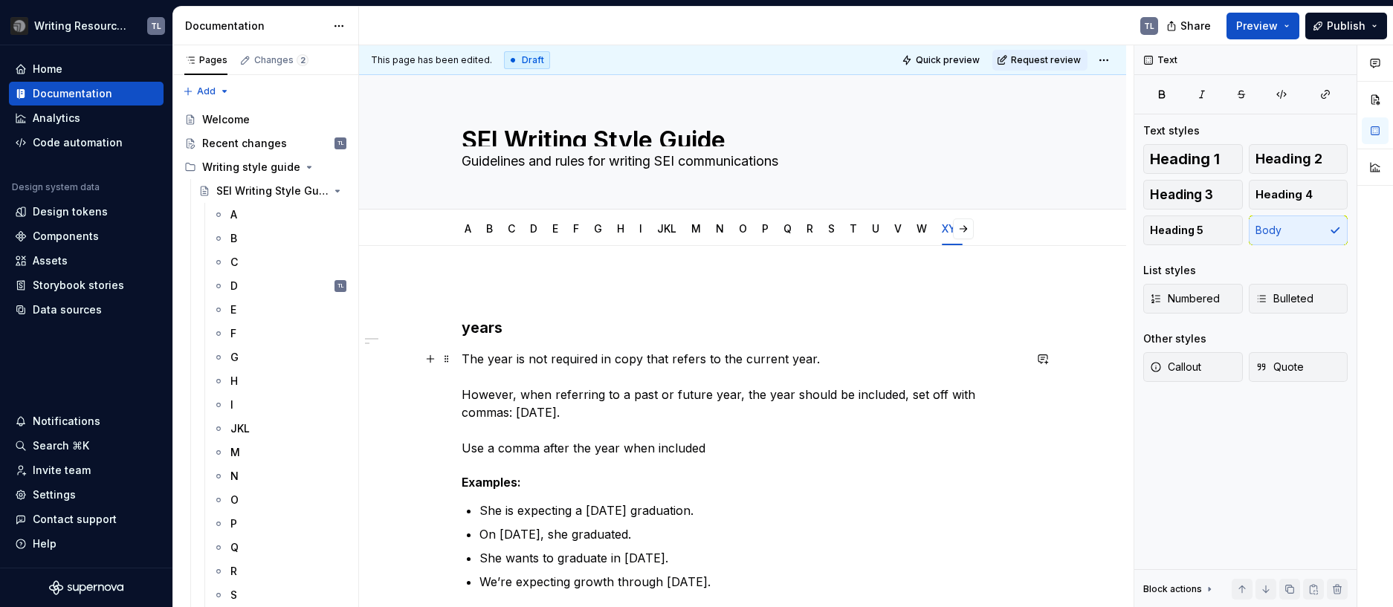
click at [1012, 397] on p "The year is not required in copy that refers to the current year. However, when…" at bounding box center [743, 403] width 562 height 107
click at [1019, 398] on p "The year is not required in copy that refers to the current year. However, when…" at bounding box center [743, 403] width 562 height 107
click at [525, 413] on p "The year is not required in copy that refers to the current year. However, when…" at bounding box center [743, 403] width 562 height 107
click at [519, 410] on p "The year is not required in copy that refers to the current year. However, when…" at bounding box center [743, 403] width 562 height 107
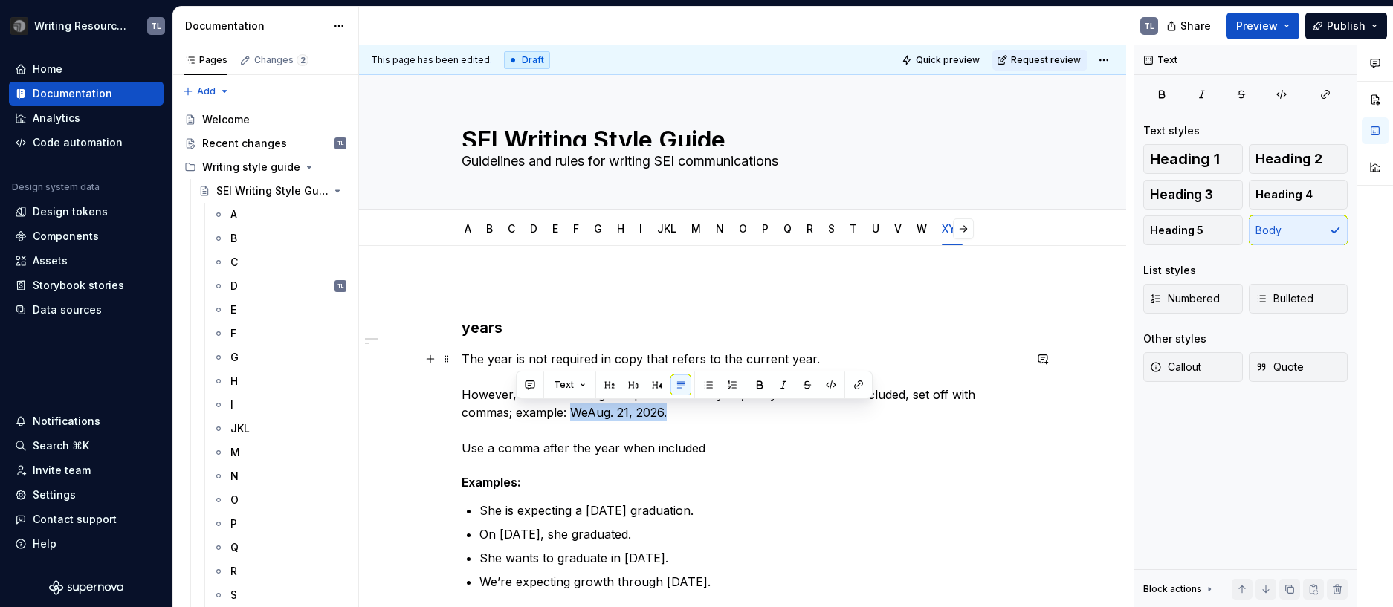
drag, startPoint x: 622, startPoint y: 405, endPoint x: 518, endPoint y: 415, distance: 104.6
click at [518, 415] on p "The year is not required in copy that refers to the current year. However, when…" at bounding box center [743, 403] width 562 height 107
click at [902, 461] on div "years The year is not required in copy that refers to the current year. However…" at bounding box center [743, 468] width 562 height 372
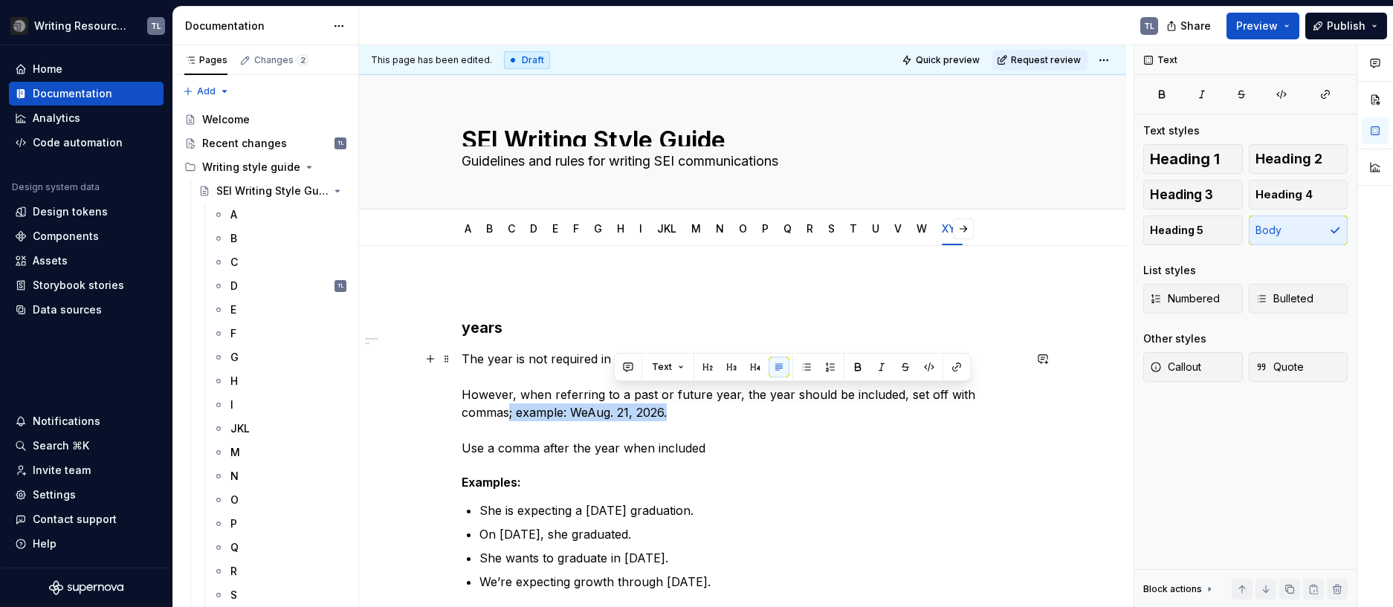
drag, startPoint x: 1014, startPoint y: 395, endPoint x: 1018, endPoint y: 406, distance: 12.0
click at [1018, 406] on p "The year is not required in copy that refers to the current year. However, when…" at bounding box center [743, 403] width 562 height 107
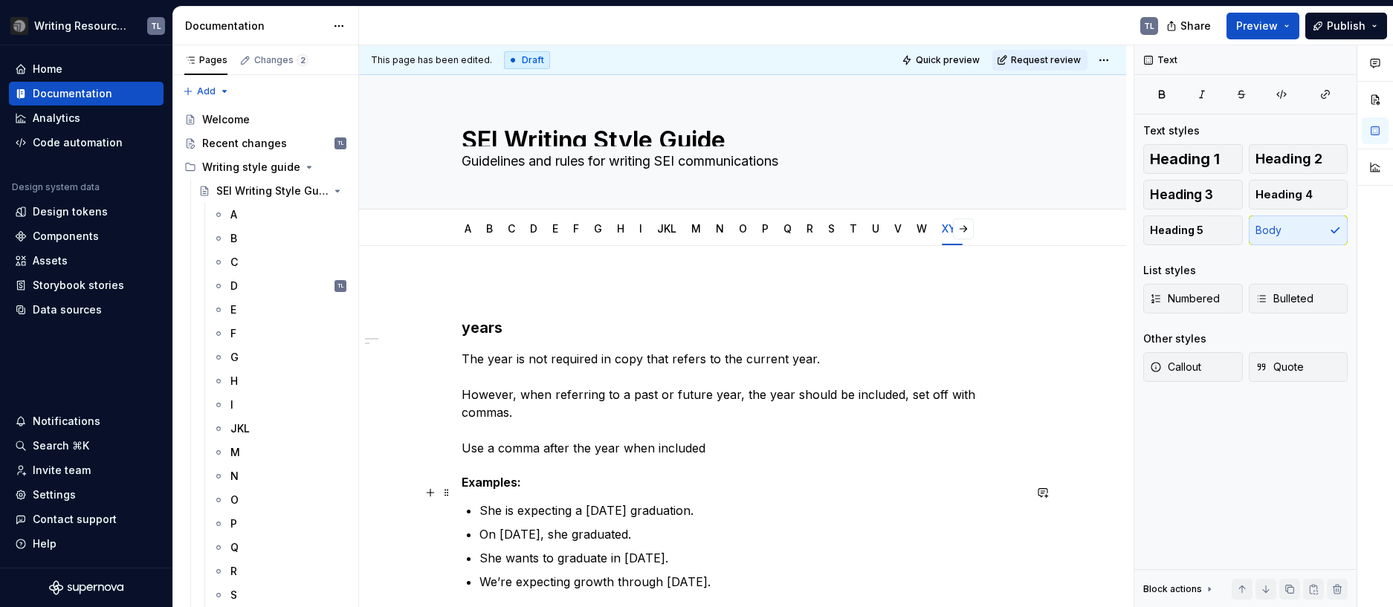
scroll to position [74, 0]
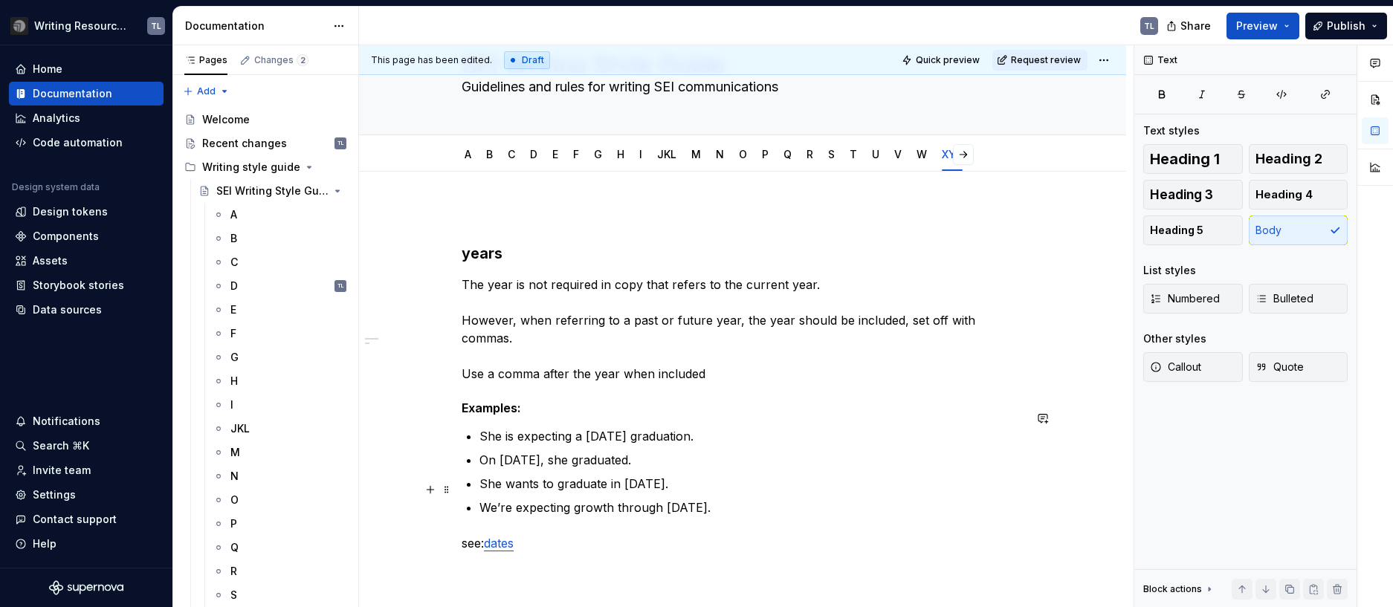
click at [614, 499] on p "We’re expecting growth through Dec. 2026." at bounding box center [751, 508] width 544 height 18
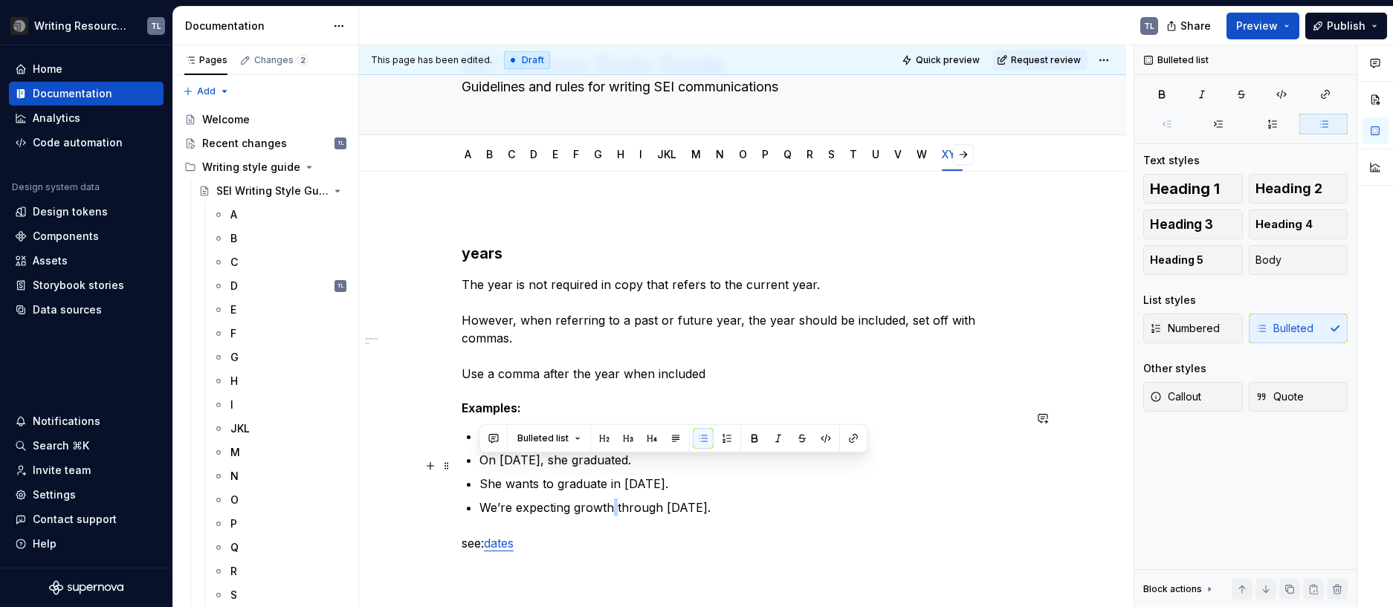
drag, startPoint x: 736, startPoint y: 491, endPoint x: 479, endPoint y: 465, distance: 258.6
click at [479, 465] on div "years The year is not required in copy that refers to the current year. However…" at bounding box center [743, 393] width 562 height 372
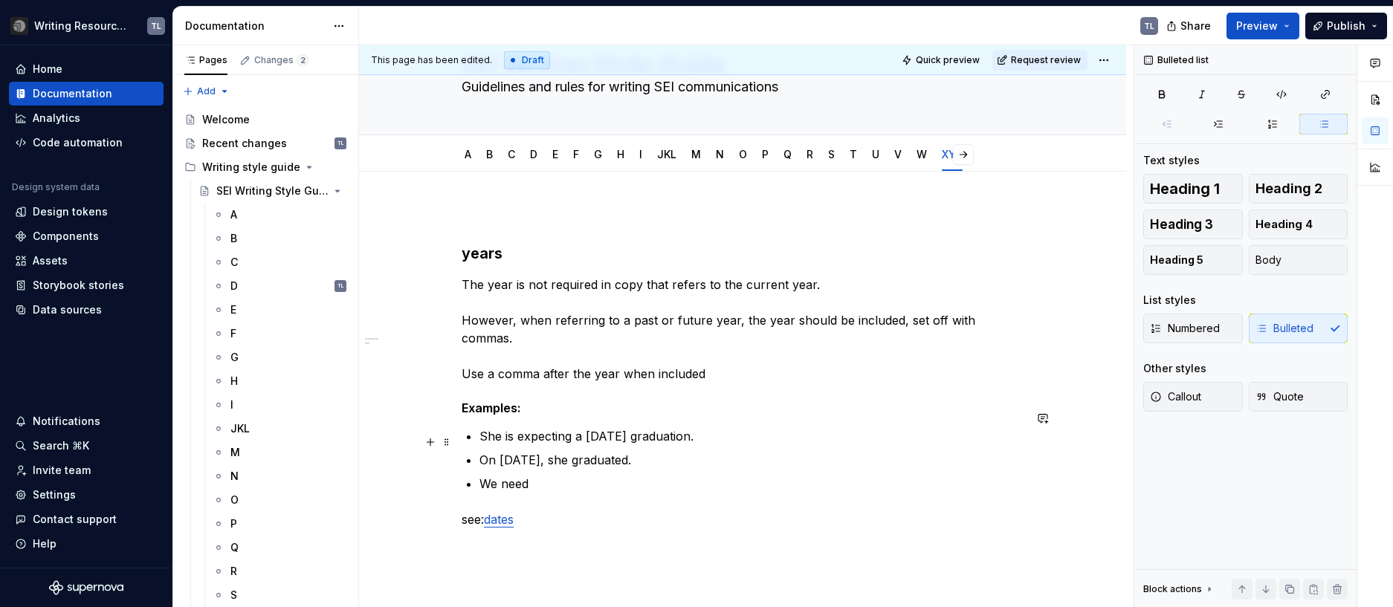
click at [601, 451] on p "On July 15, 2027, she graduated." at bounding box center [751, 460] width 544 height 18
click at [543, 475] on p "We need" at bounding box center [751, 484] width 544 height 18
click at [827, 289] on p "The year is not required in copy that refers to the current year. However, when…" at bounding box center [743, 329] width 562 height 107
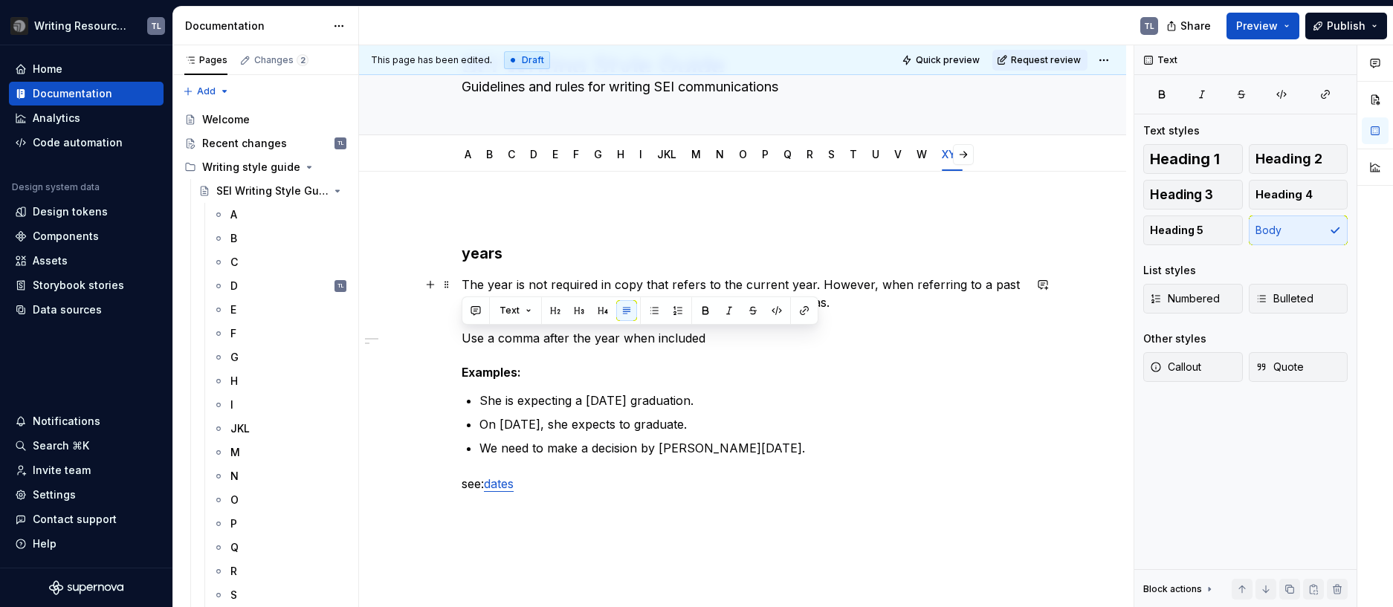
click at [430, 337] on div "years The year is not required in copy that refers to the current year. However…" at bounding box center [742, 446] width 767 height 548
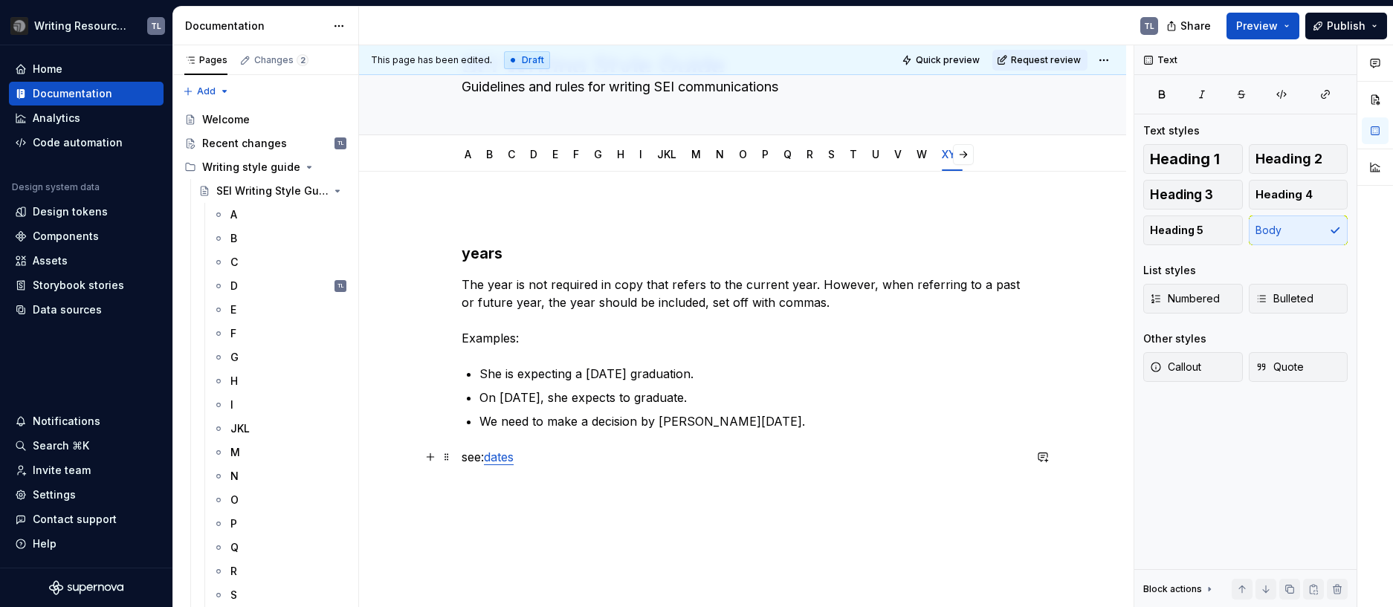
click at [521, 462] on p "see: dates" at bounding box center [743, 457] width 562 height 18
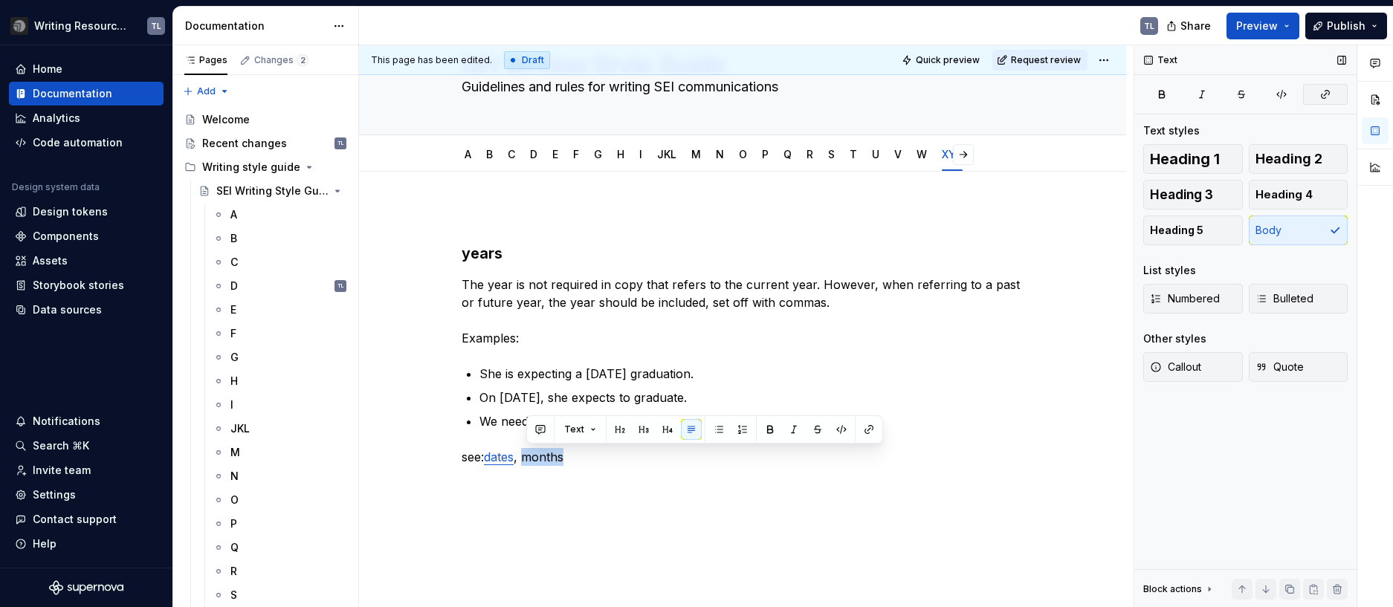
click at [1322, 96] on icon "button" at bounding box center [1325, 94] width 12 height 12
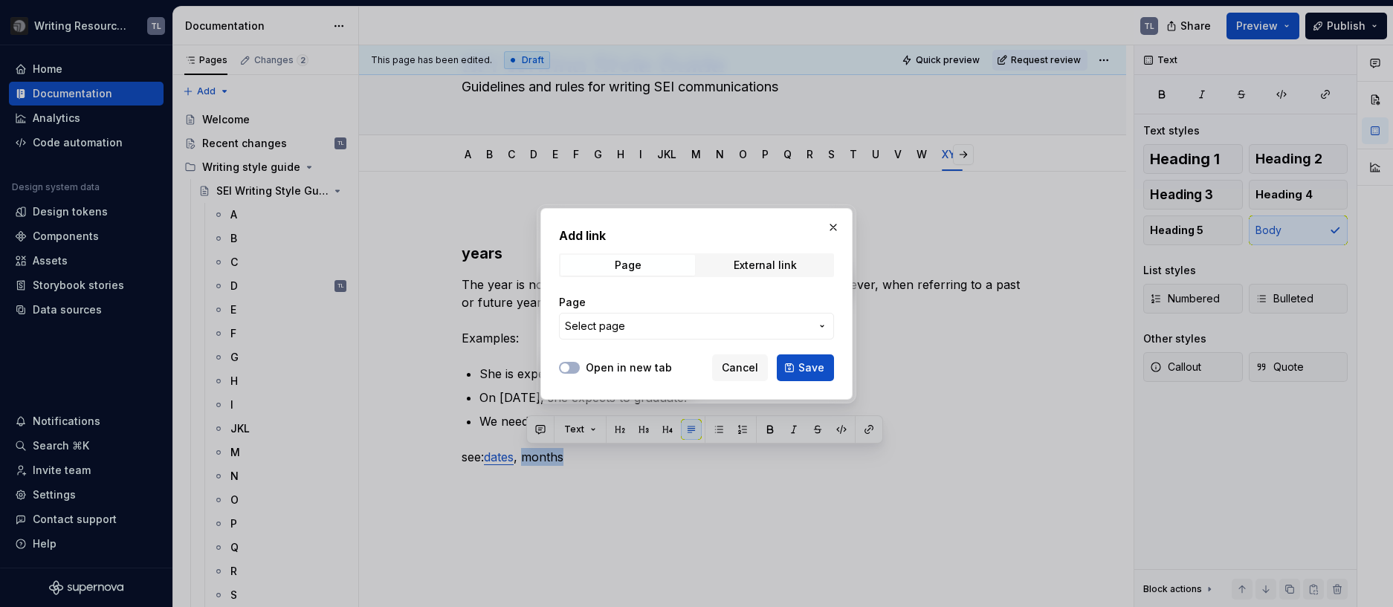
click at [866, 432] on div at bounding box center [696, 303] width 1393 height 607
click at [824, 329] on icon "button" at bounding box center [822, 326] width 12 height 12
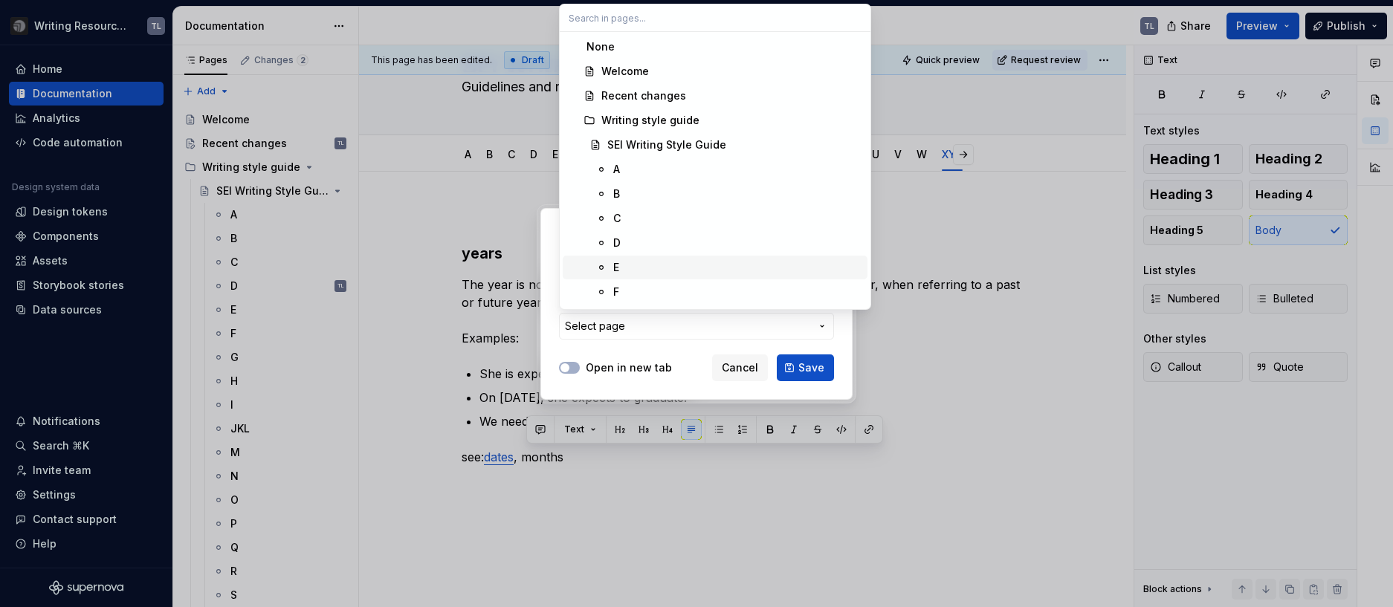
scroll to position [223, 0]
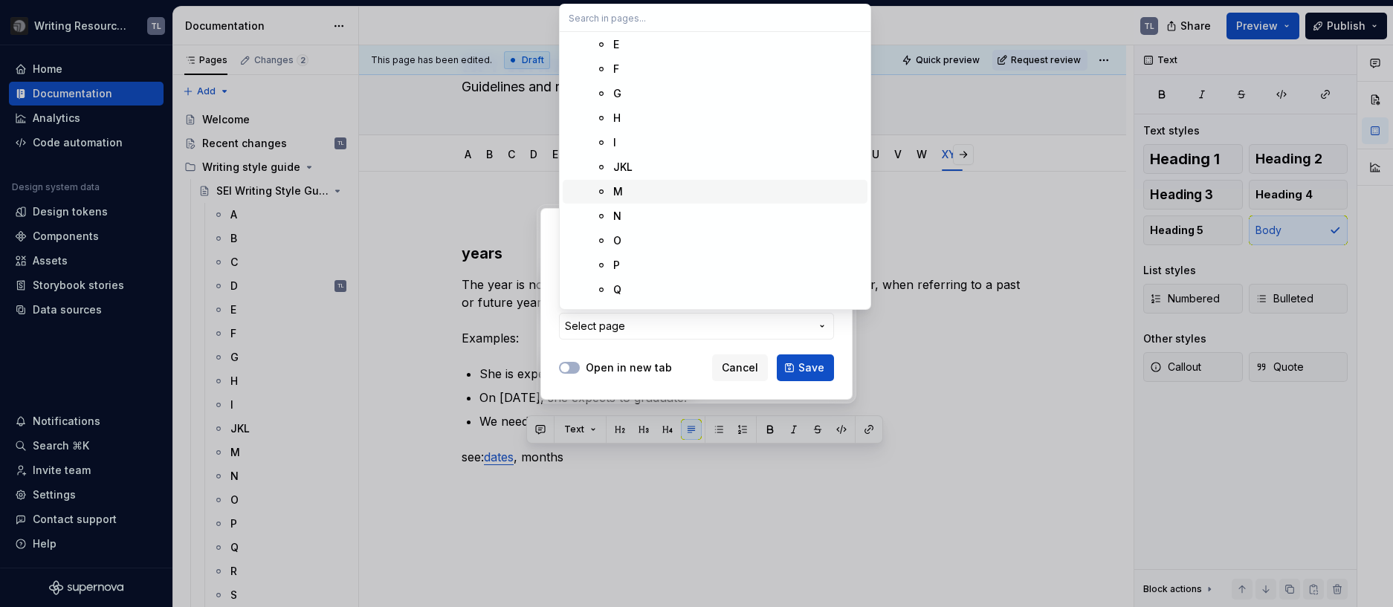
click at [618, 187] on div "M" at bounding box center [618, 191] width 10 height 15
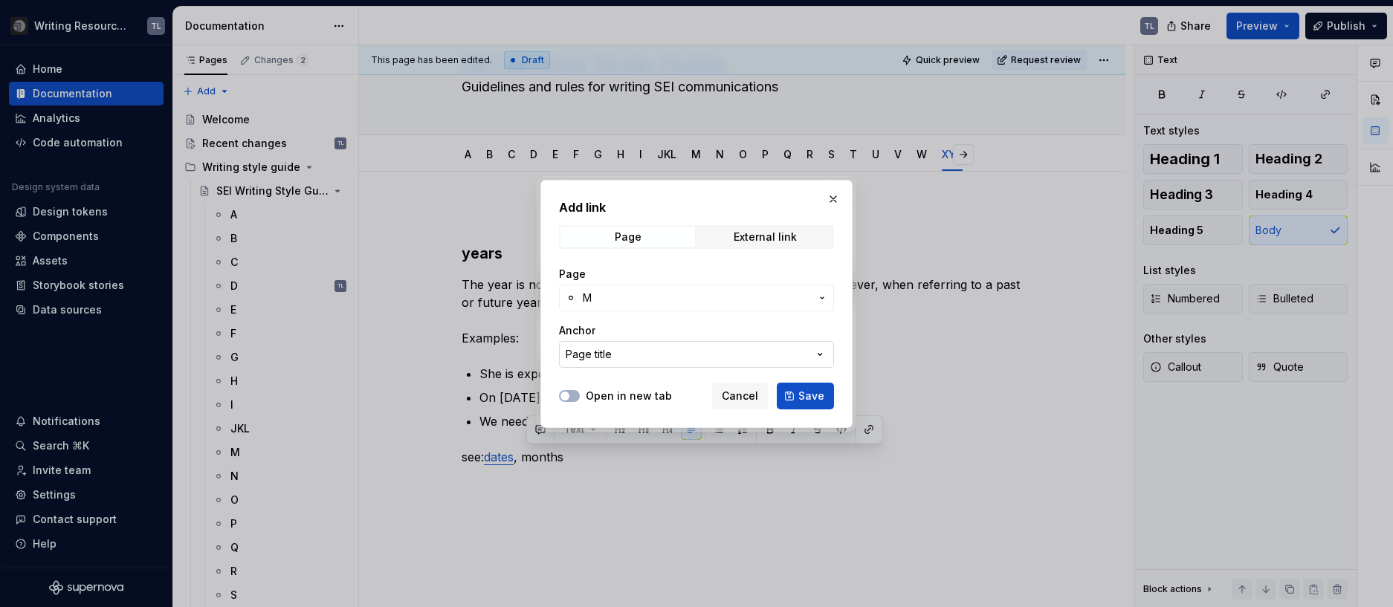
click at [826, 358] on icon "button" at bounding box center [819, 354] width 15 height 15
type input "months"
click at [727, 419] on div "Add link Page External link Page M Anchor Page title Open in new tab Cancel Save" at bounding box center [696, 303] width 1393 height 607
click at [643, 358] on button "Page title" at bounding box center [696, 354] width 275 height 27
click at [575, 415] on div "Suggestions" at bounding box center [575, 414] width 12 height 12
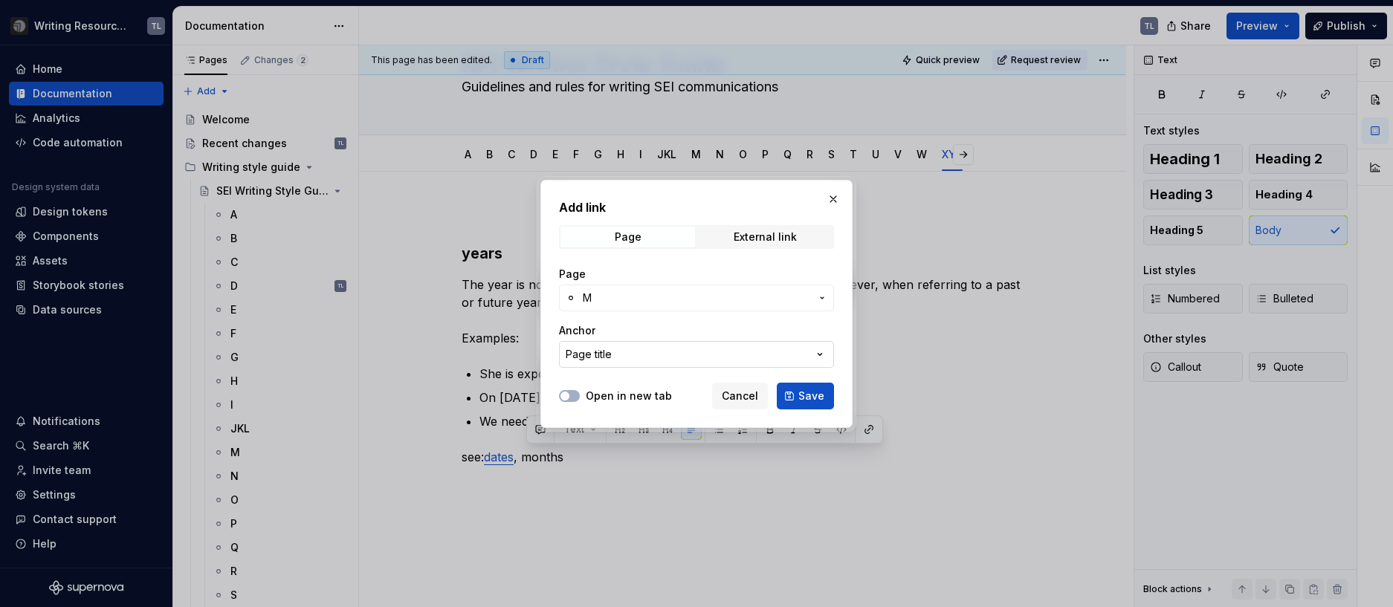
click at [618, 352] on button "Page title" at bounding box center [696, 354] width 275 height 27
click at [575, 413] on div "Suggestions" at bounding box center [575, 414] width 12 height 12
click at [799, 398] on button "Save" at bounding box center [805, 396] width 57 height 27
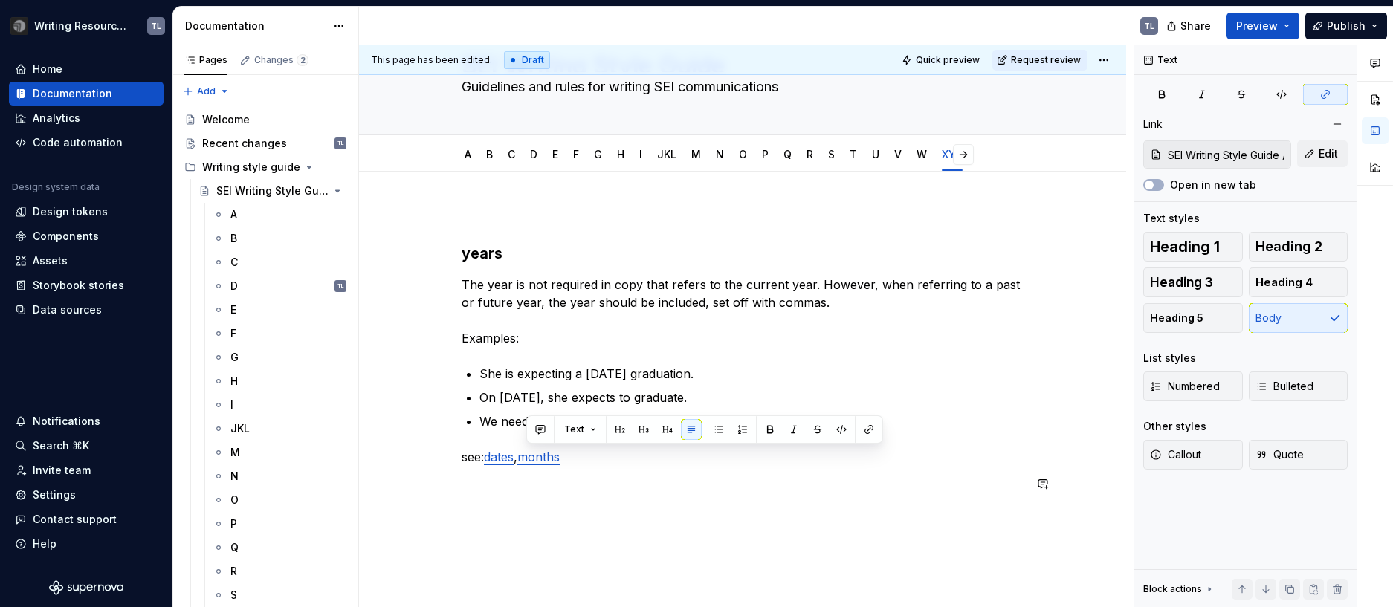
click at [566, 495] on div "years The year is not required in copy that refers to the current year. However…" at bounding box center [743, 358] width 562 height 303
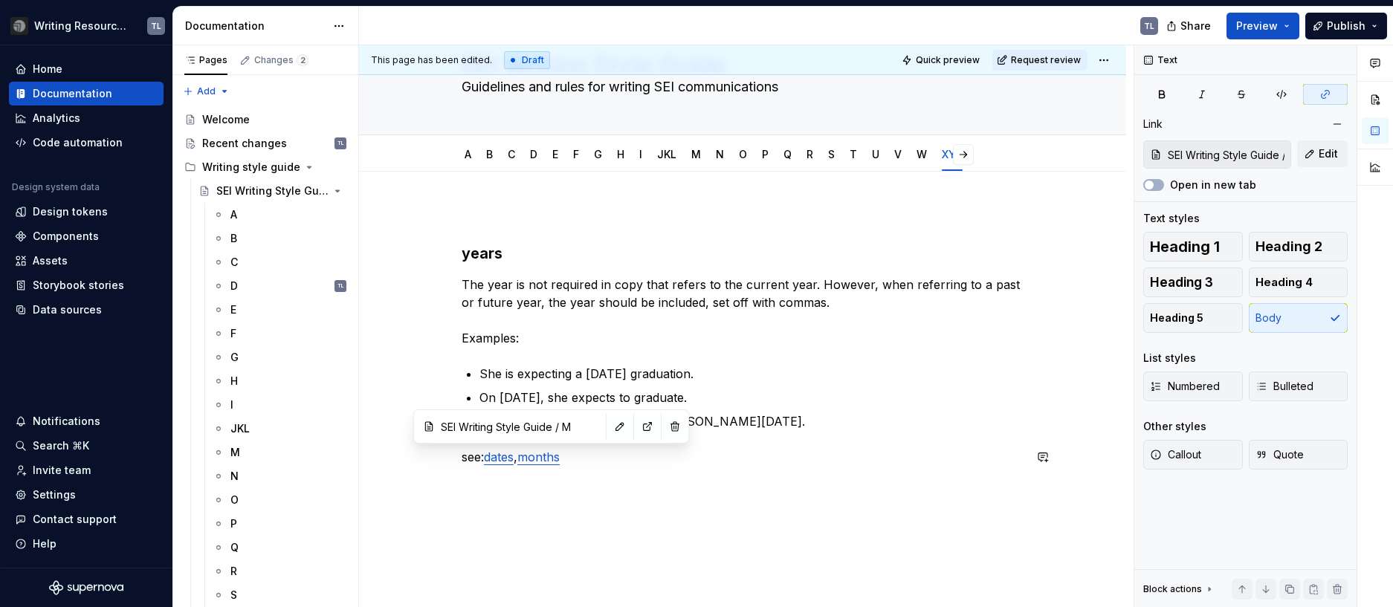
click at [547, 458] on link "months" at bounding box center [538, 457] width 42 height 15
click at [609, 423] on button "button" at bounding box center [619, 426] width 21 height 21
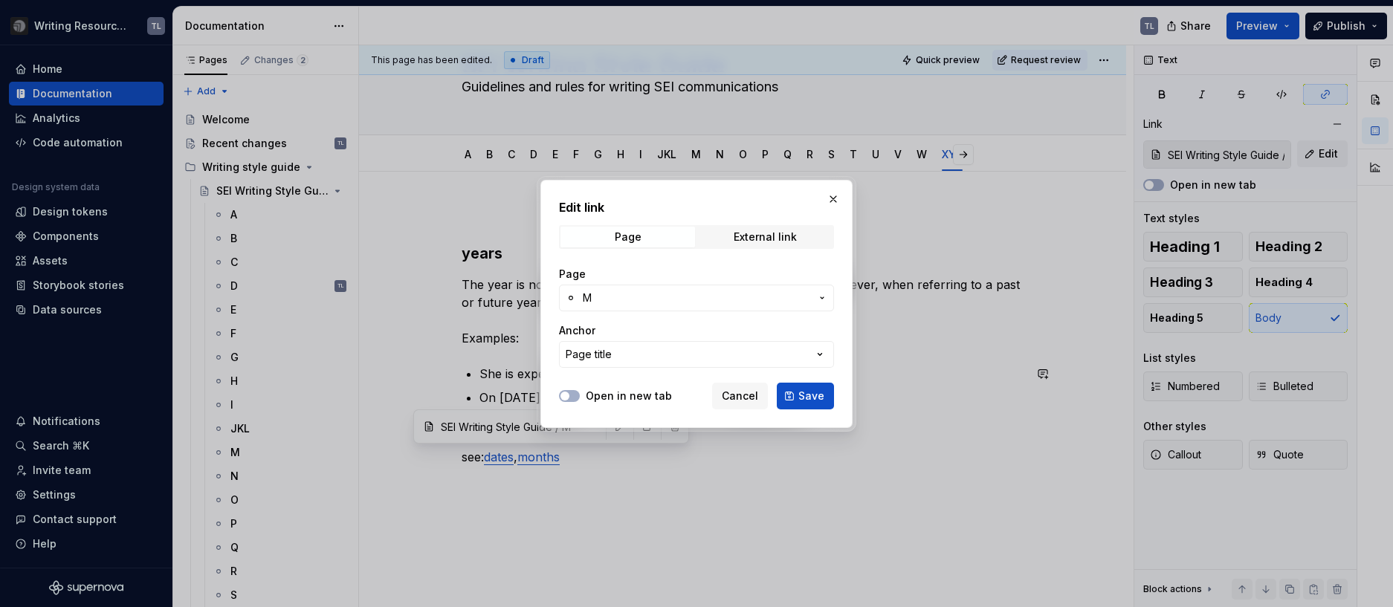
click at [820, 352] on icon "button" at bounding box center [819, 354] width 15 height 15
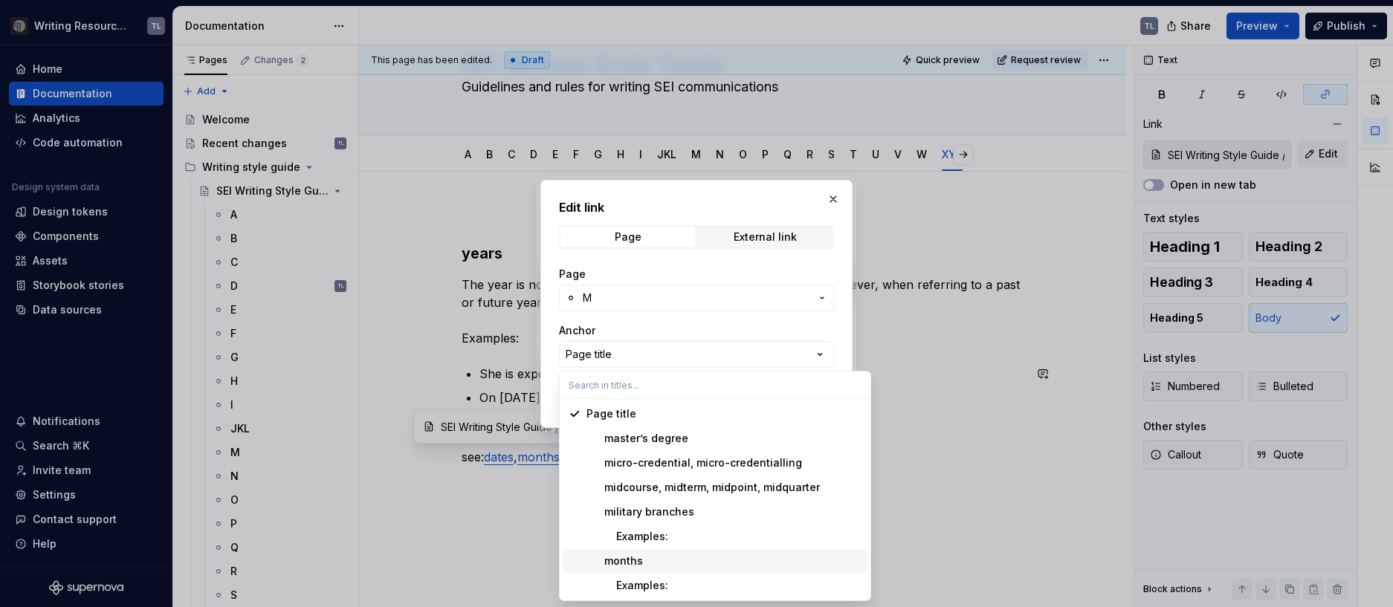
click at [632, 562] on div "months" at bounding box center [614, 561] width 56 height 15
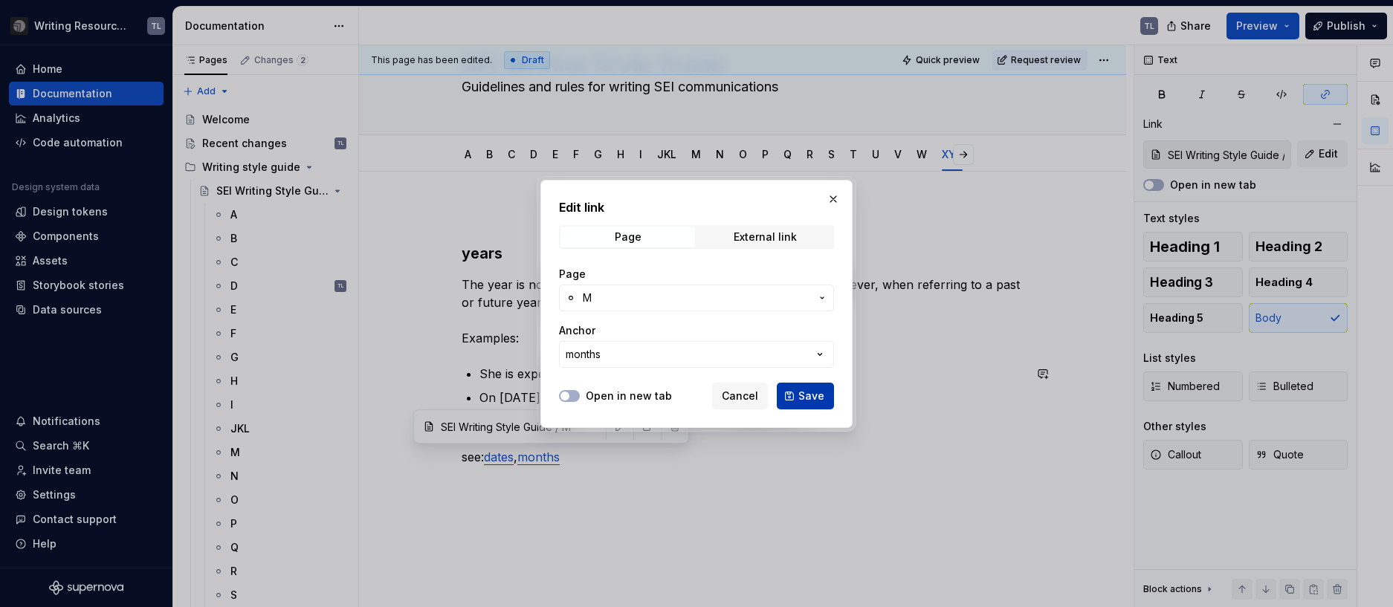
click at [795, 392] on button "Save" at bounding box center [805, 396] width 57 height 27
type input "SEI Writing Style Guide / M/ months"
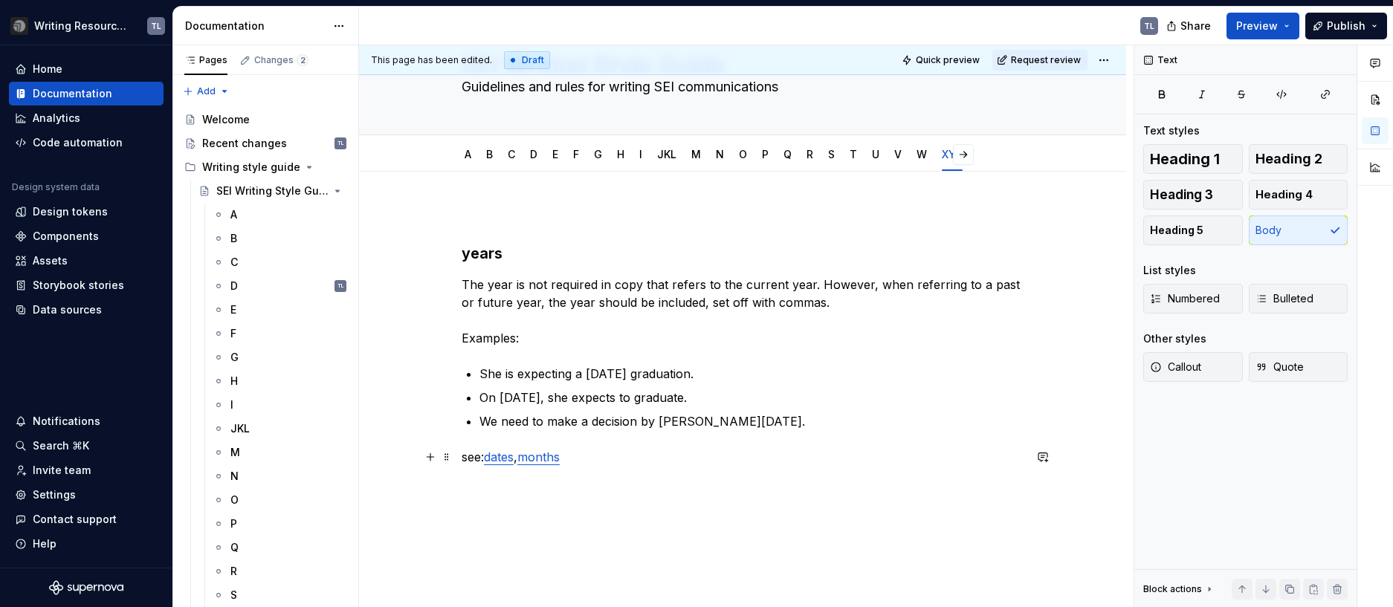
click at [802, 456] on p "see: dates , months" at bounding box center [743, 457] width 562 height 18
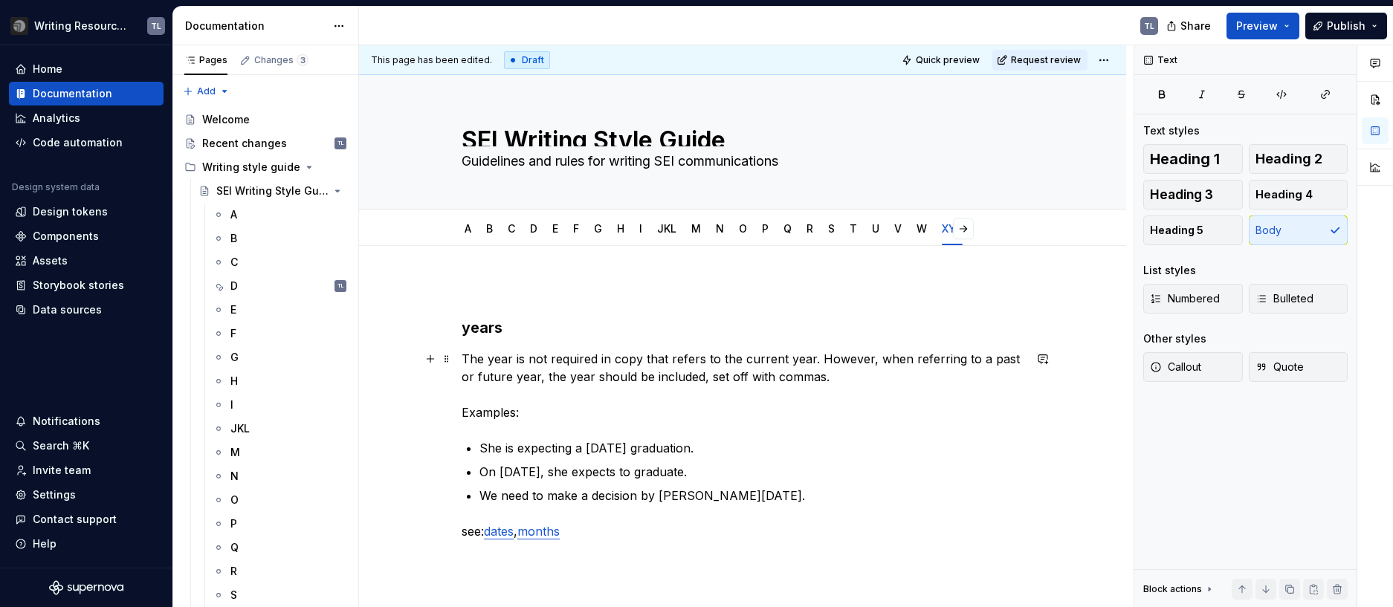
click at [839, 376] on p "The year is not required in copy that refers to the current year. However, when…" at bounding box center [743, 385] width 562 height 71
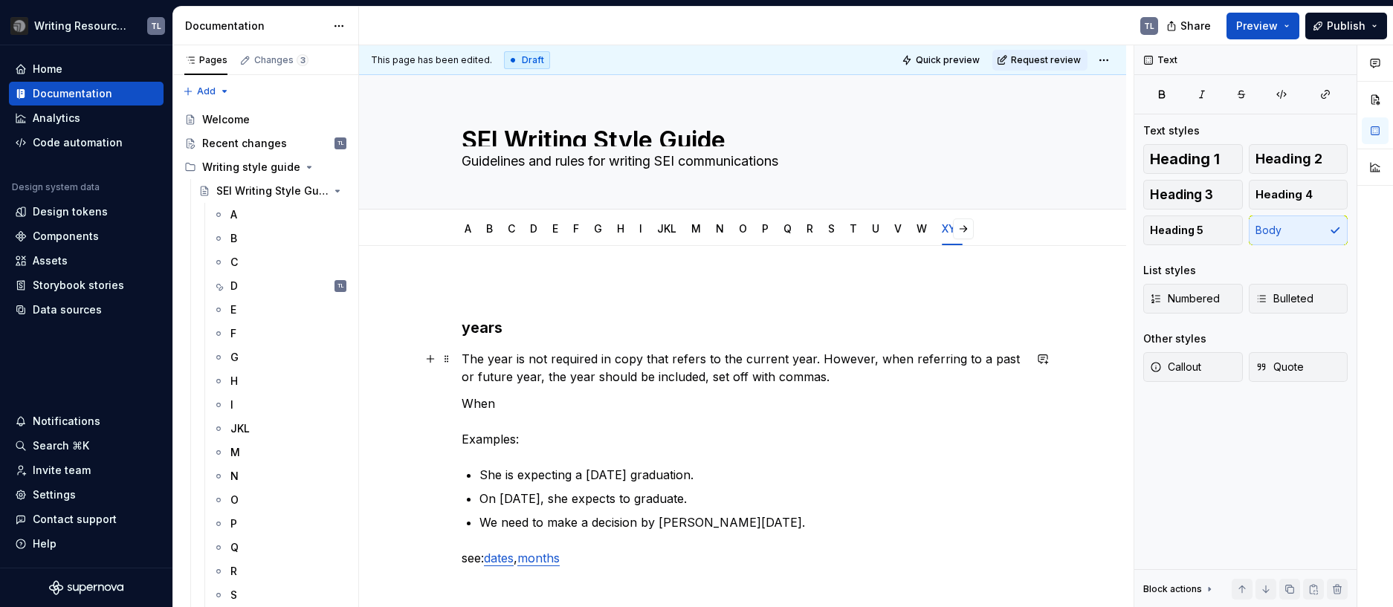
click at [465, 359] on p "The year is not required in copy that refers to the current year. However, when…" at bounding box center [743, 368] width 562 height 36
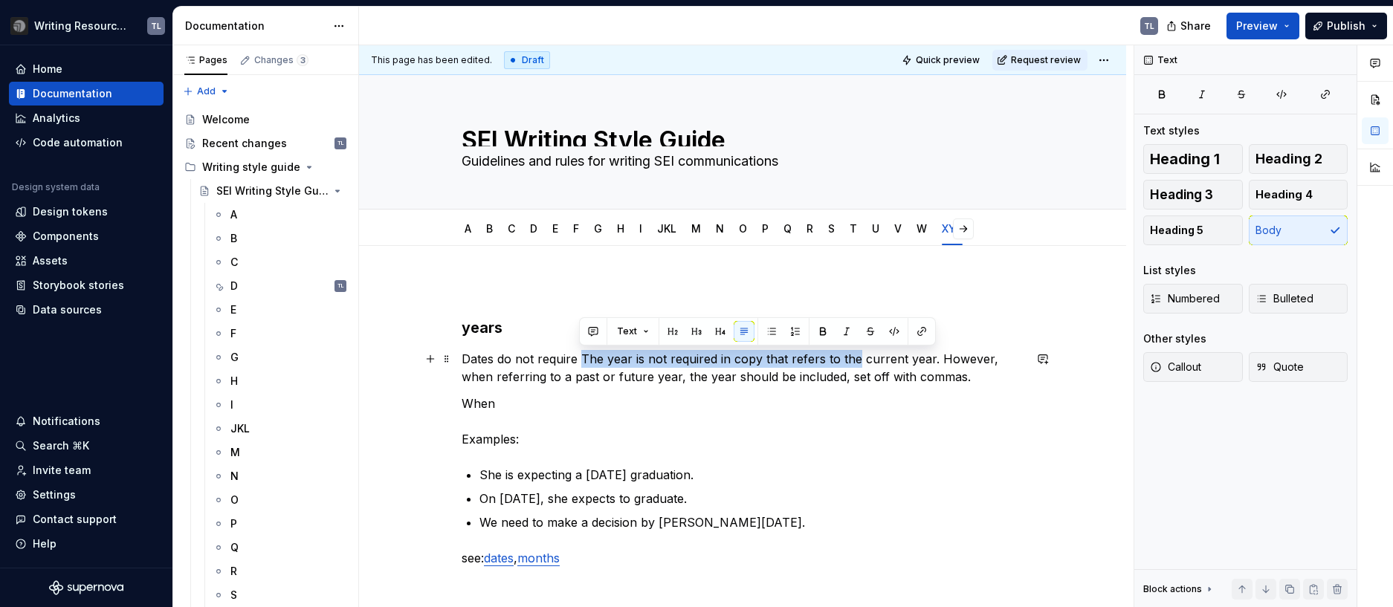
drag, startPoint x: 853, startPoint y: 359, endPoint x: 579, endPoint y: 355, distance: 274.3
click at [579, 355] on p "Dates do not require The year is not required in copy that refers to the curren…" at bounding box center [743, 368] width 562 height 36
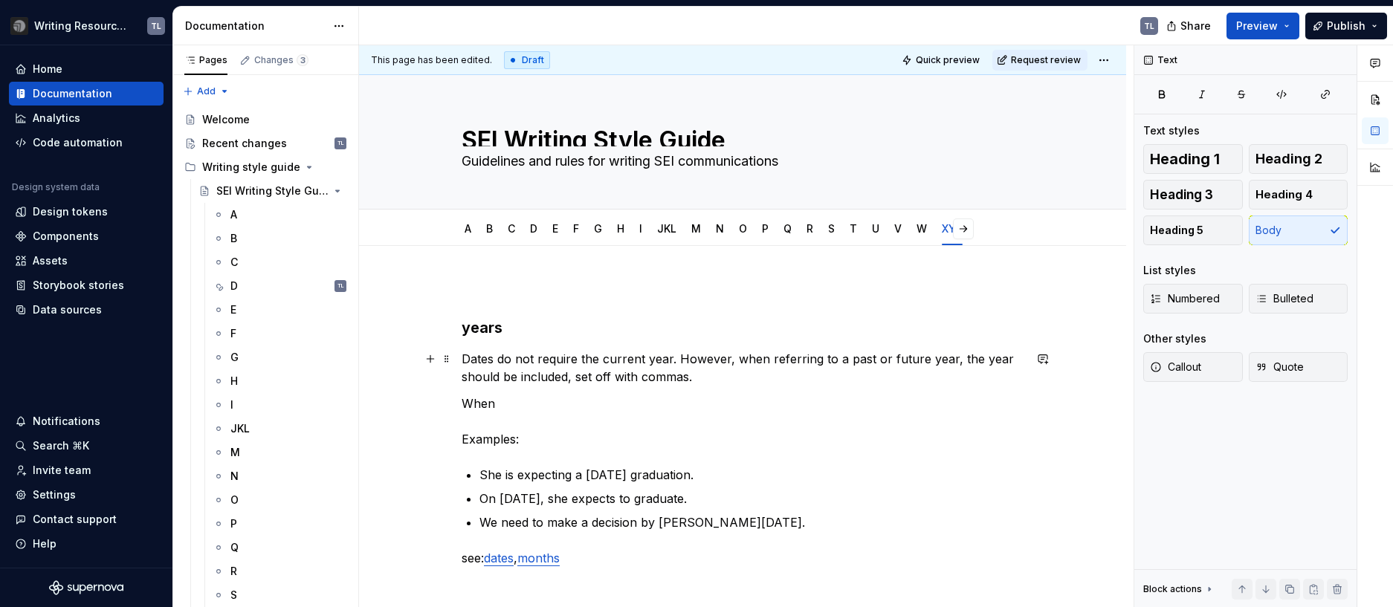
click at [575, 355] on p "Dates do not require the current year. However, when referring to a past or fut…" at bounding box center [743, 368] width 562 height 36
click at [460, 358] on div "years Dates do not require including the current year. However, when referring …" at bounding box center [742, 520] width 767 height 548
click at [472, 355] on p "Dates do not require including the current year. However, when referring to a p…" at bounding box center [743, 368] width 562 height 36
click at [552, 361] on p "Dates do not require including the current year. However, when referring to a p…" at bounding box center [743, 368] width 562 height 36
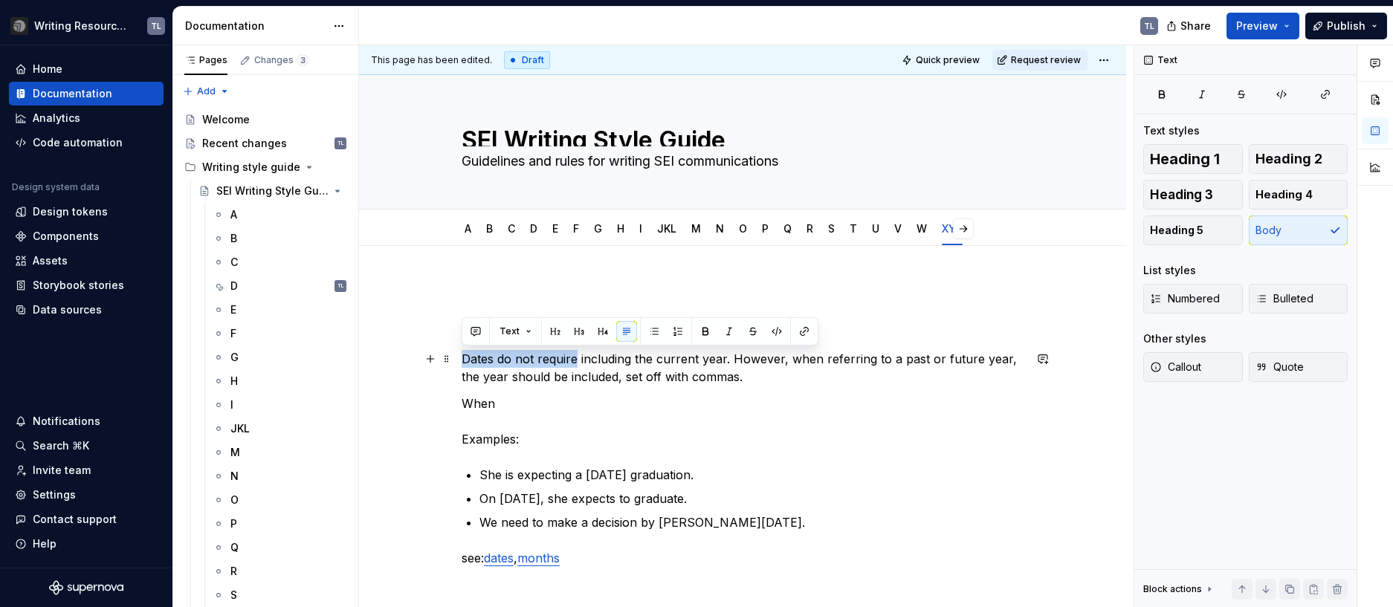
drag, startPoint x: 575, startPoint y: 356, endPoint x: 456, endPoint y: 356, distance: 119.7
click at [456, 356] on div "years Dates do not require including the current year. However, when referring …" at bounding box center [742, 520] width 767 height 548
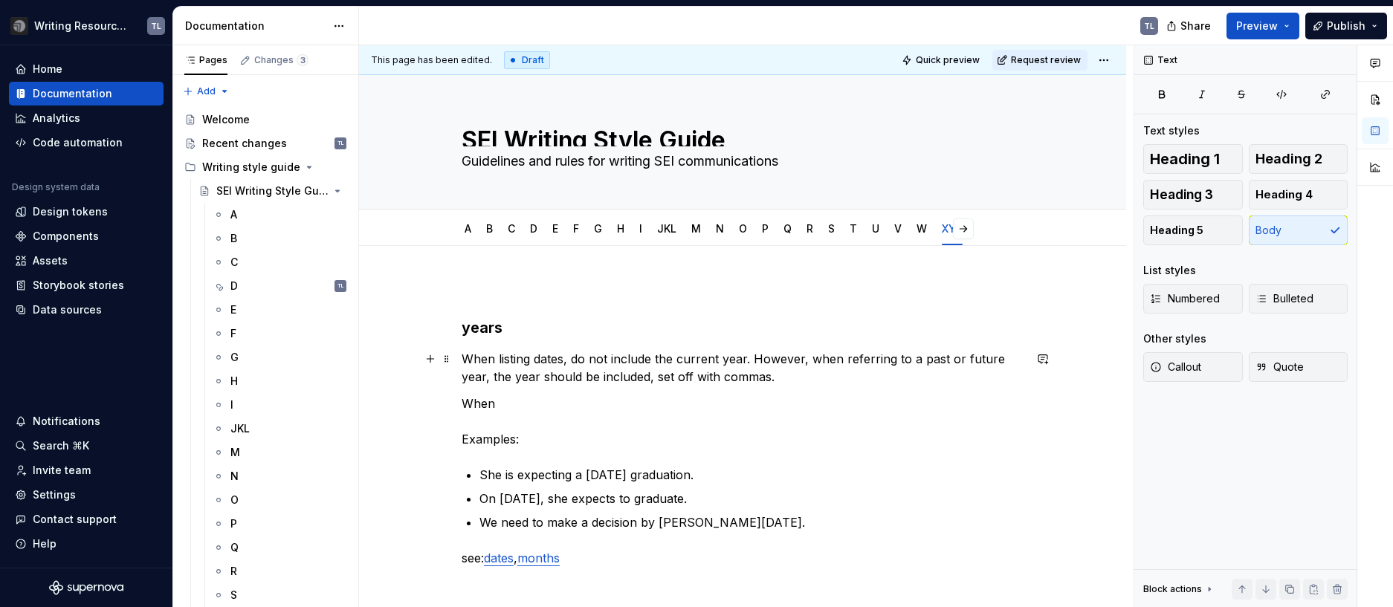
click at [565, 366] on p "When listing dates, do not include the current year. However, when referring to…" at bounding box center [743, 368] width 562 height 36
click at [573, 358] on p "When listing dates in the current year, do not include the current year. Howeve…" at bounding box center [743, 368] width 562 height 36
click at [566, 361] on p "When listing dates in the current year, do not include the current year. Howeve…" at bounding box center [743, 368] width 562 height 36
click at [884, 362] on p "When listing dates for events, et al., in the current year, do not include the …" at bounding box center [743, 368] width 562 height 36
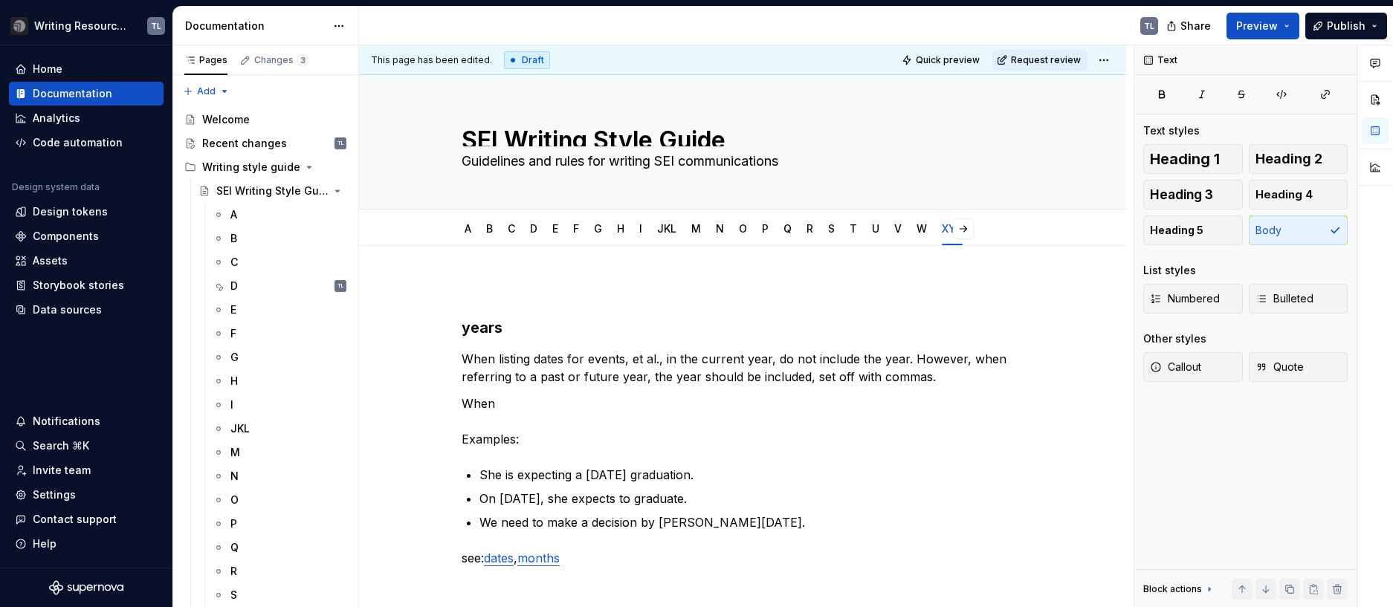
click at [503, 441] on p "When Examples:" at bounding box center [743, 422] width 562 height 54
click at [1201, 206] on button "Heading 3" at bounding box center [1193, 195] width 100 height 30
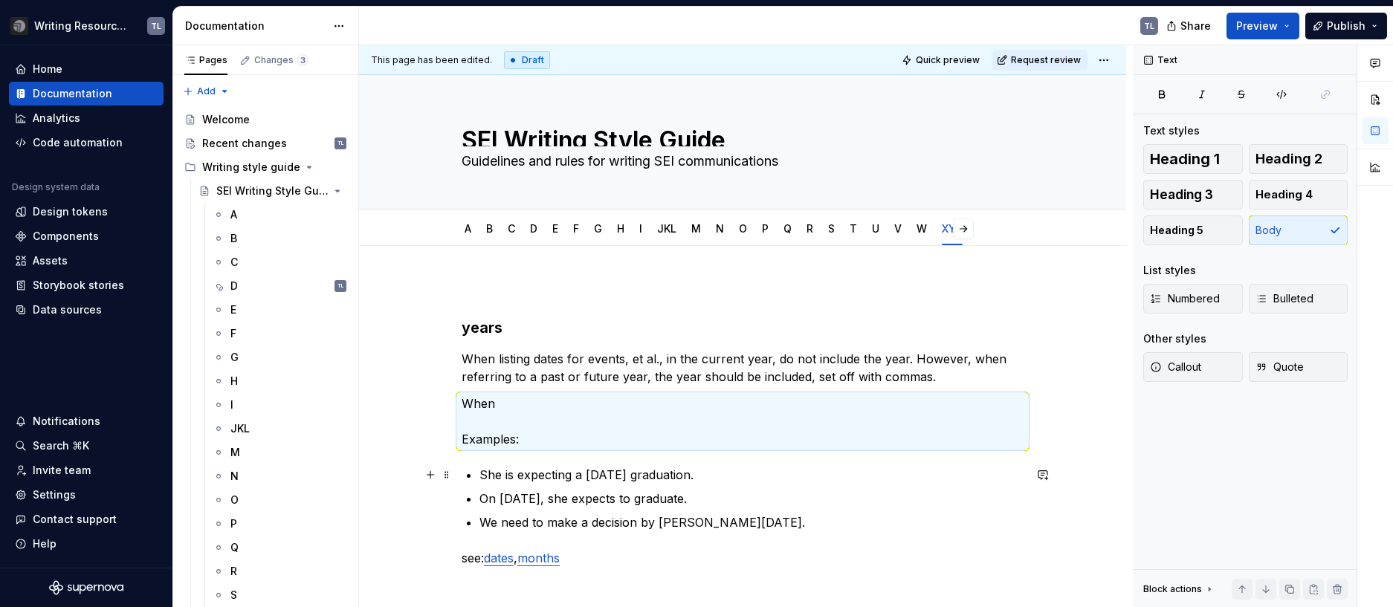
click at [749, 468] on p "She is expecting a July 2027 graduation." at bounding box center [751, 475] width 544 height 18
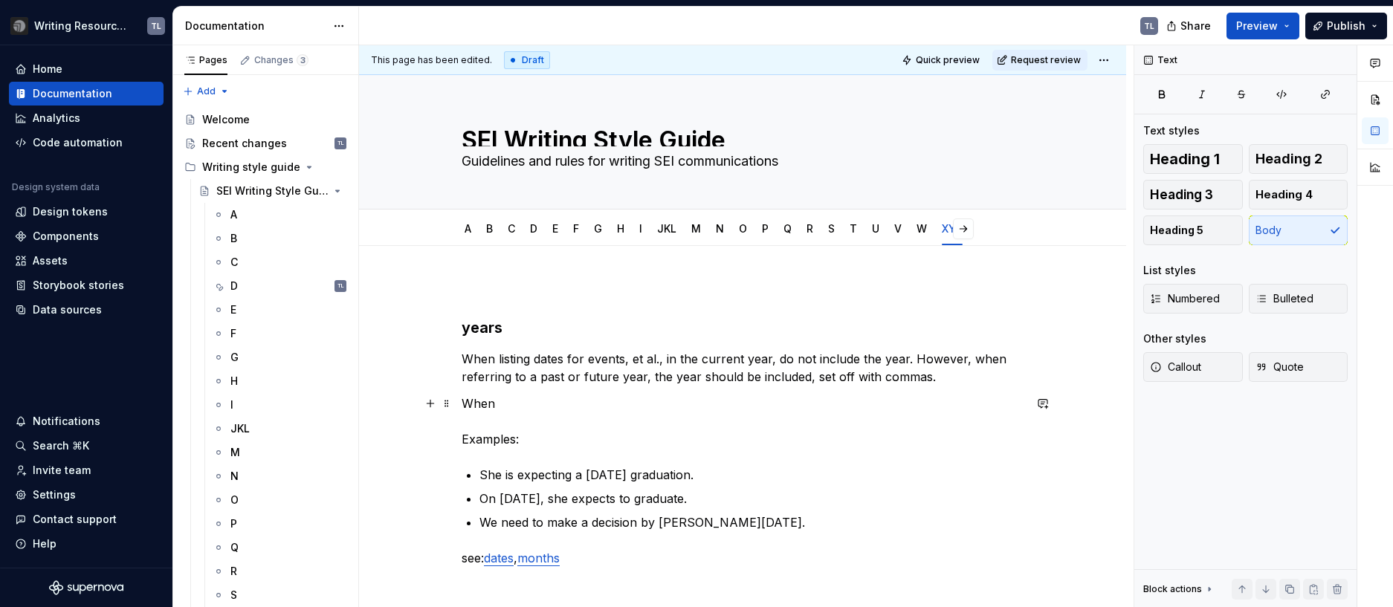
click at [494, 436] on p "When Examples:" at bounding box center [743, 422] width 562 height 54
click at [526, 396] on p "When Examples:" at bounding box center [743, 422] width 562 height 54
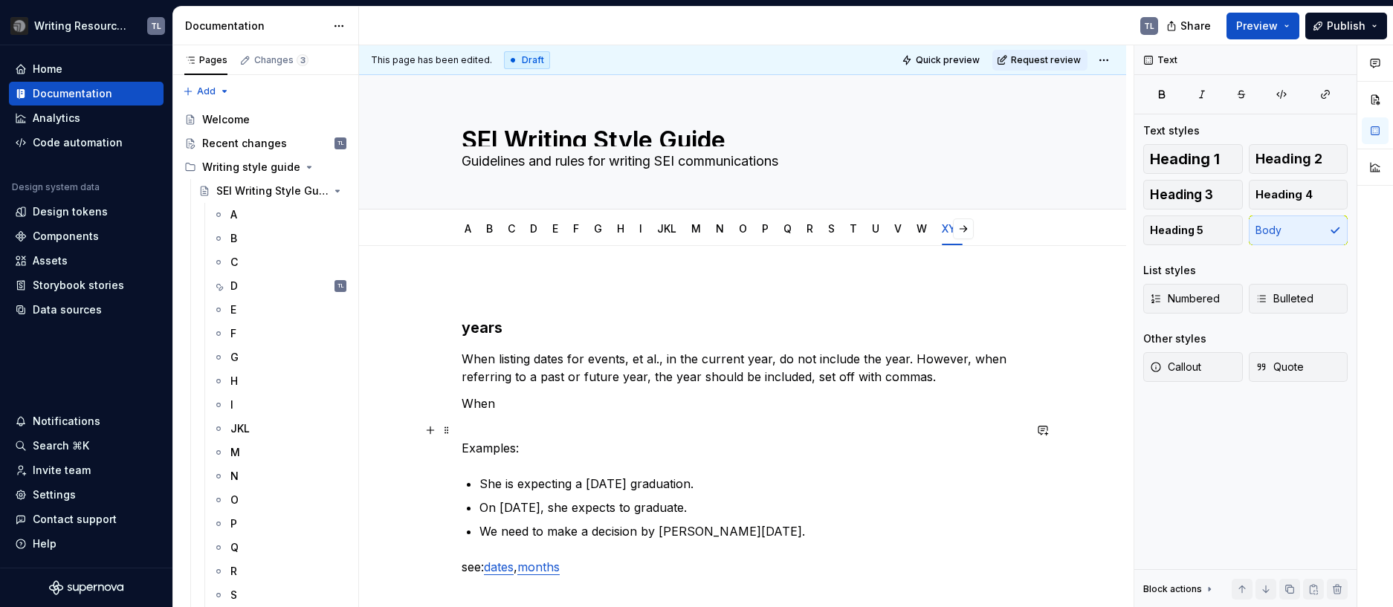
click at [492, 448] on p "Examples:" at bounding box center [743, 439] width 562 height 36
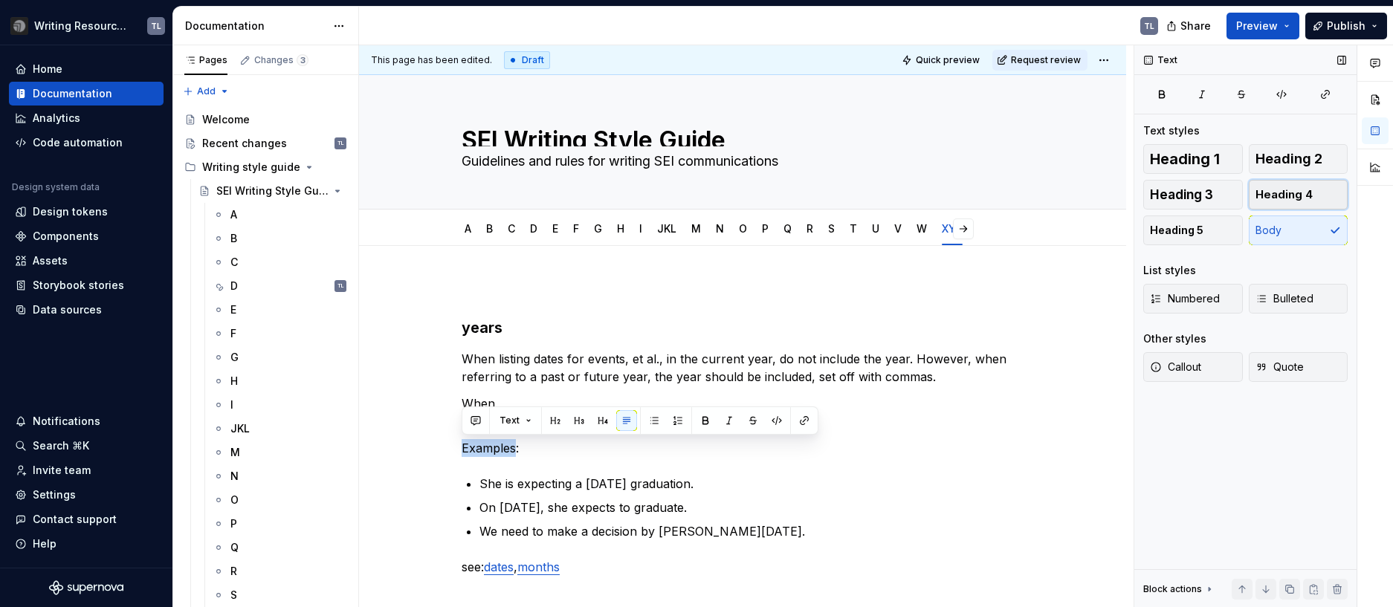
click at [1284, 190] on span "Heading 4" at bounding box center [1283, 194] width 57 height 15
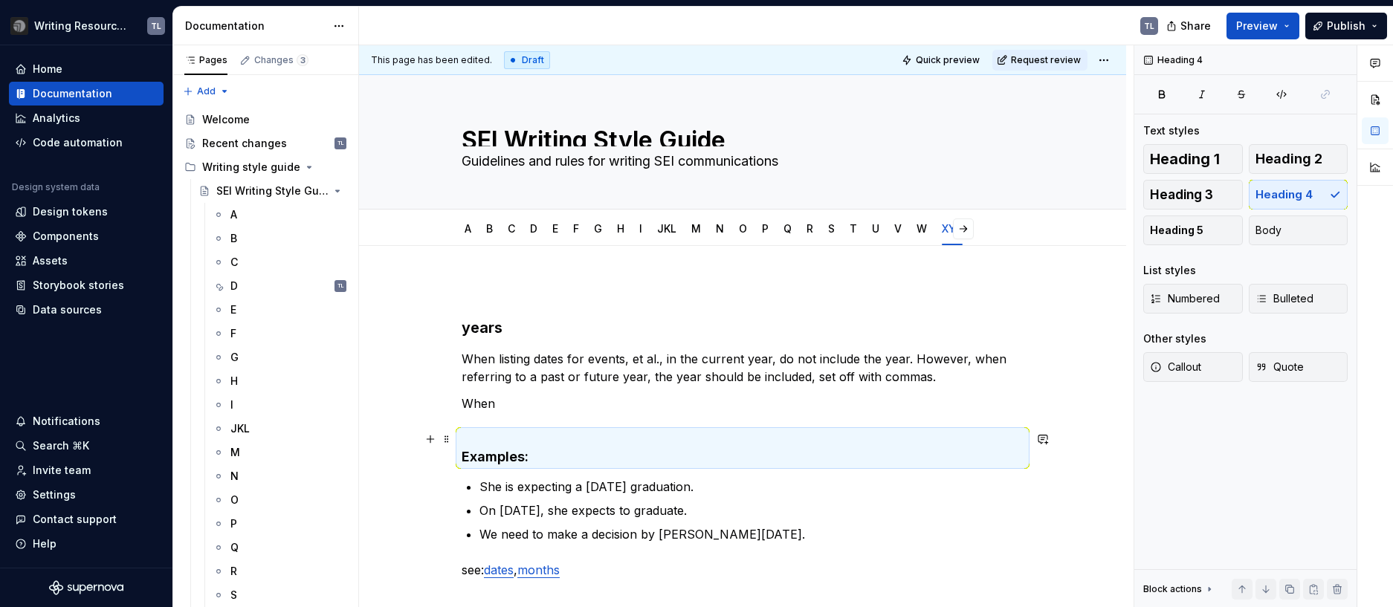
click at [517, 436] on h4 "Examples:" at bounding box center [743, 448] width 562 height 36
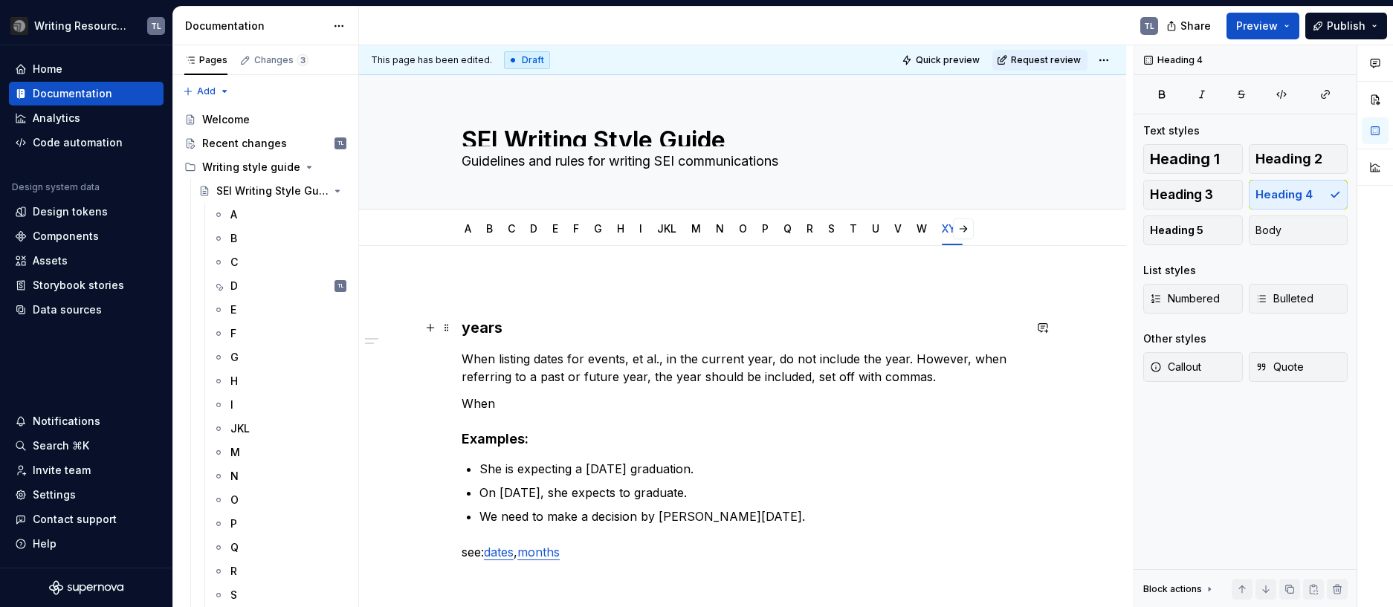
click at [496, 324] on strong "years" at bounding box center [482, 328] width 41 height 18
click at [487, 440] on h4 "Examples:" at bounding box center [743, 439] width 562 height 18
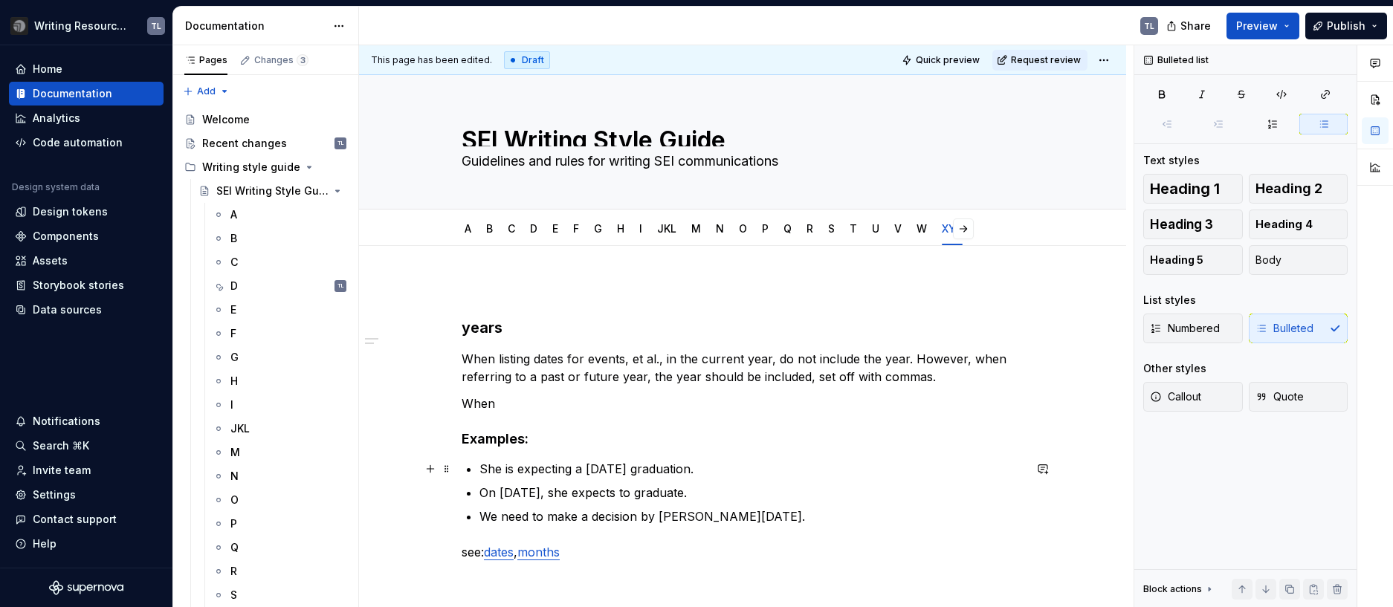
click at [732, 466] on p "She is expecting a July 2027 graduation." at bounding box center [751, 469] width 544 height 18
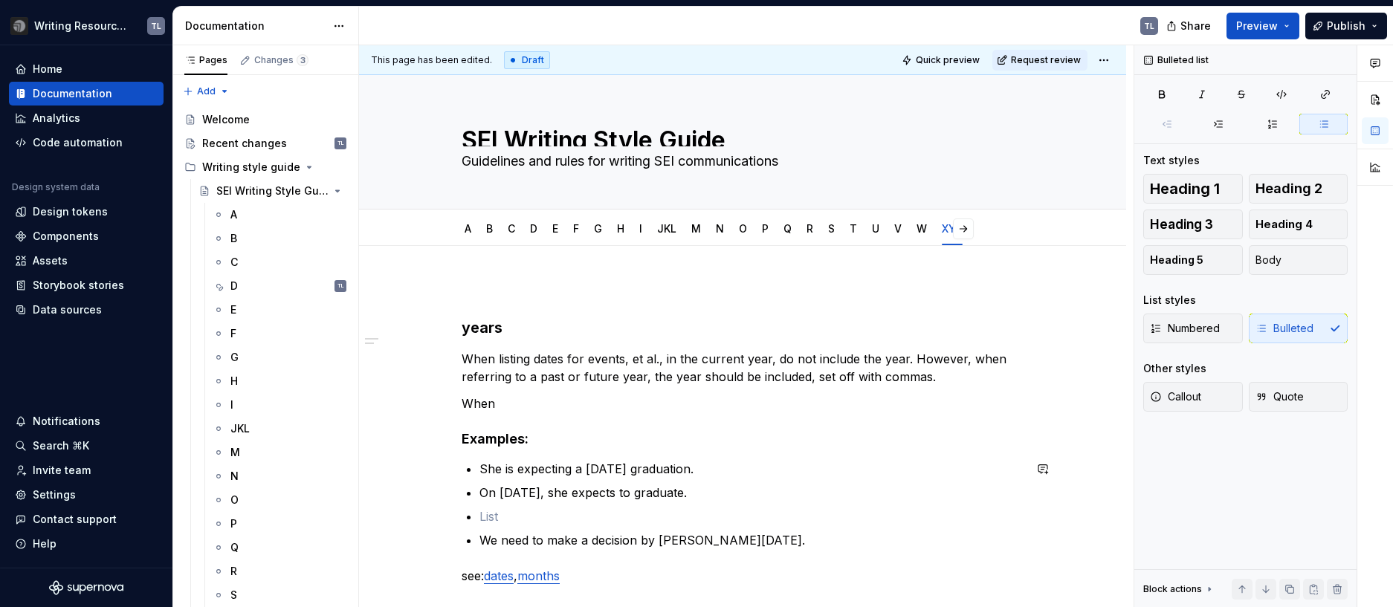
click at [551, 514] on p at bounding box center [751, 517] width 544 height 18
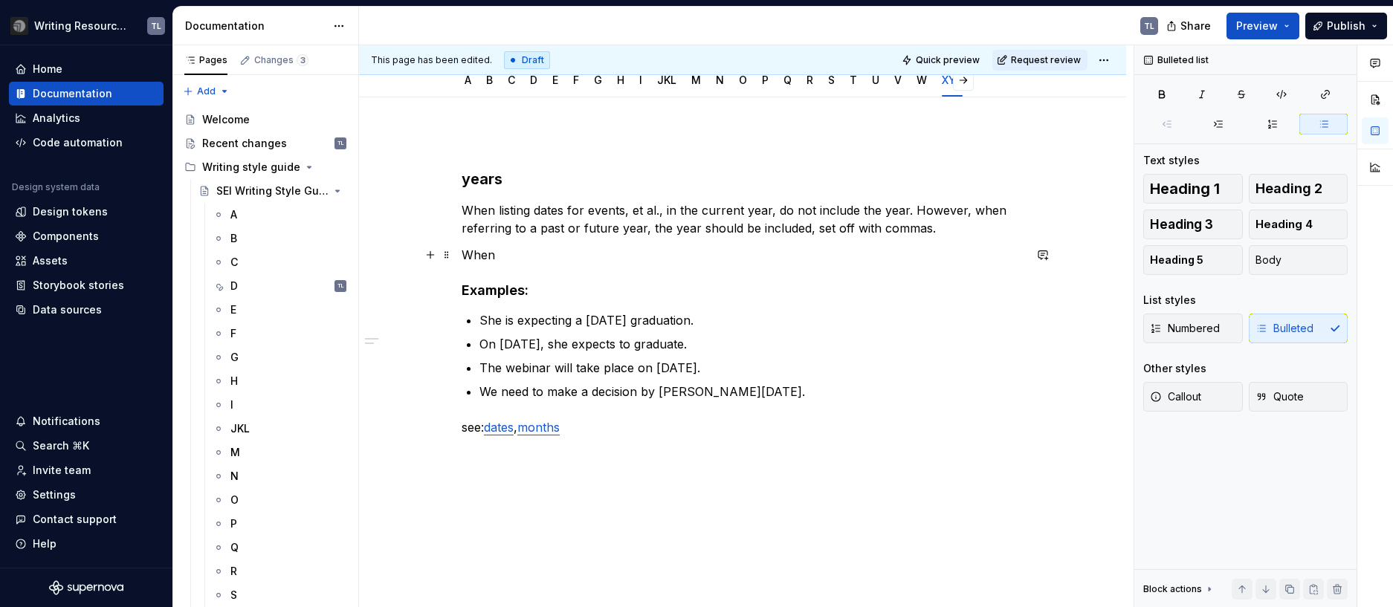
click at [485, 250] on p "When" at bounding box center [743, 255] width 562 height 18
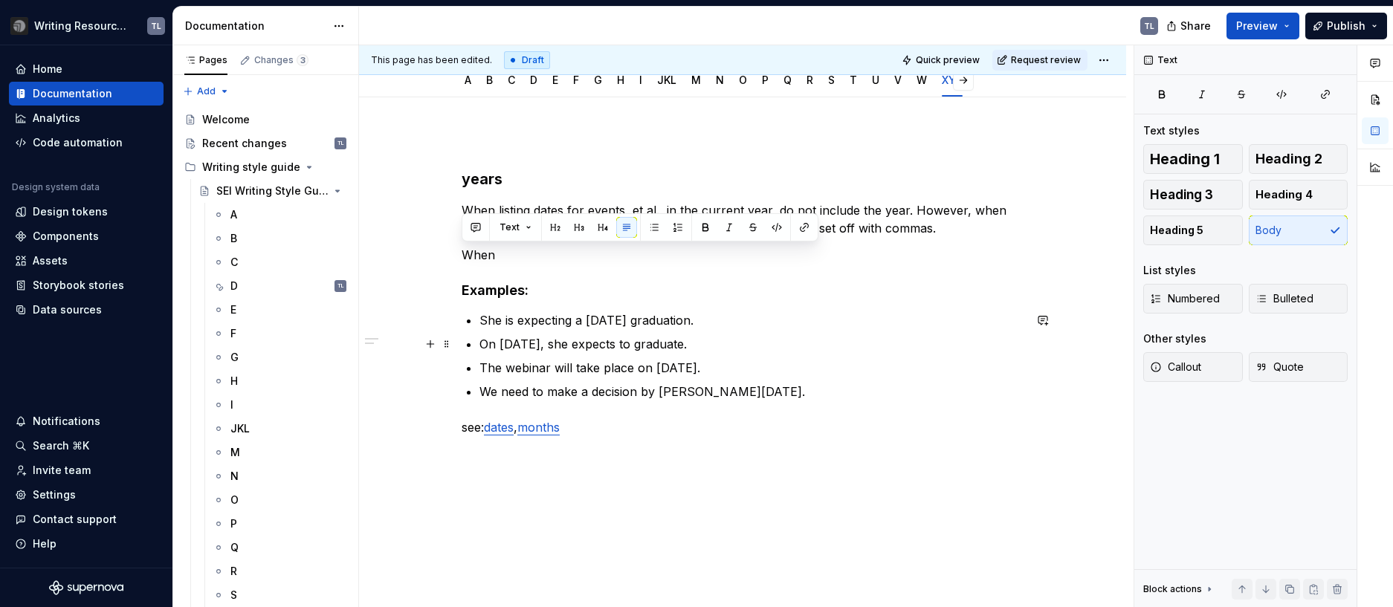
click at [886, 339] on p "On July 15, 2027, she expects to graduate." at bounding box center [751, 344] width 544 height 18
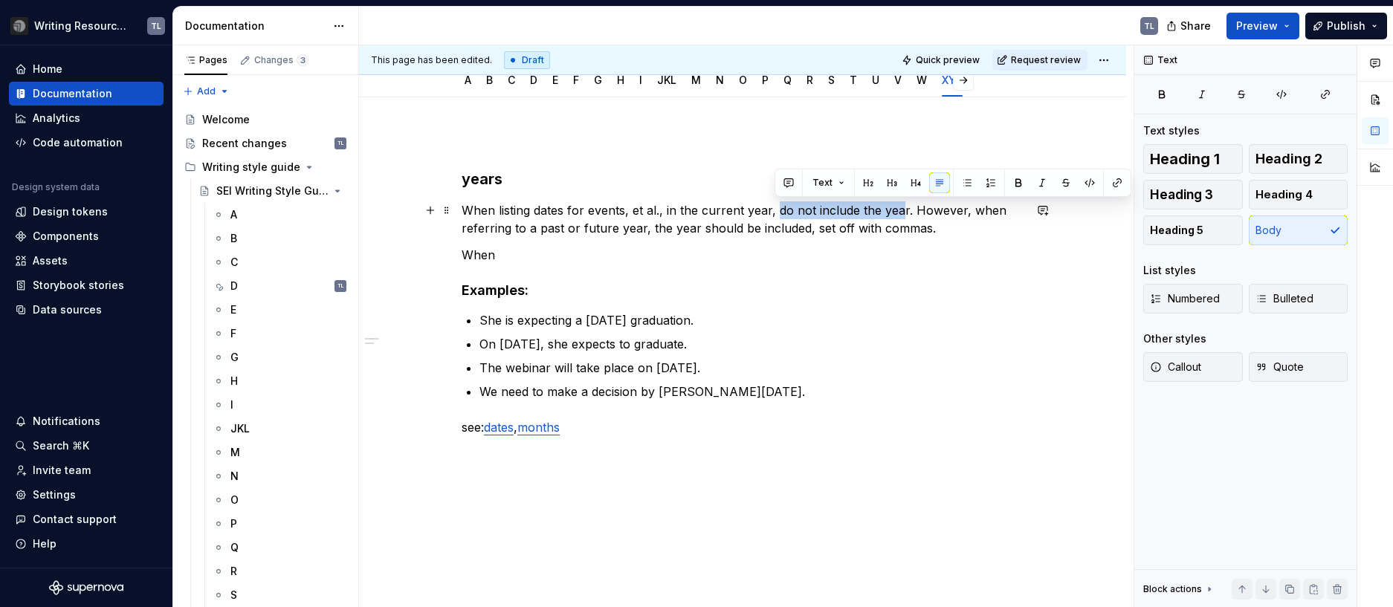
drag, startPoint x: 900, startPoint y: 210, endPoint x: 774, endPoint y: 215, distance: 125.7
click at [774, 215] on p "When listing dates for events, et al., in the current year, do not include the …" at bounding box center [743, 219] width 562 height 36
drag, startPoint x: 775, startPoint y: 212, endPoint x: 903, endPoint y: 204, distance: 128.1
click at [903, 204] on p "When listing dates for events, et al., in the current year, do not include the …" at bounding box center [743, 219] width 562 height 36
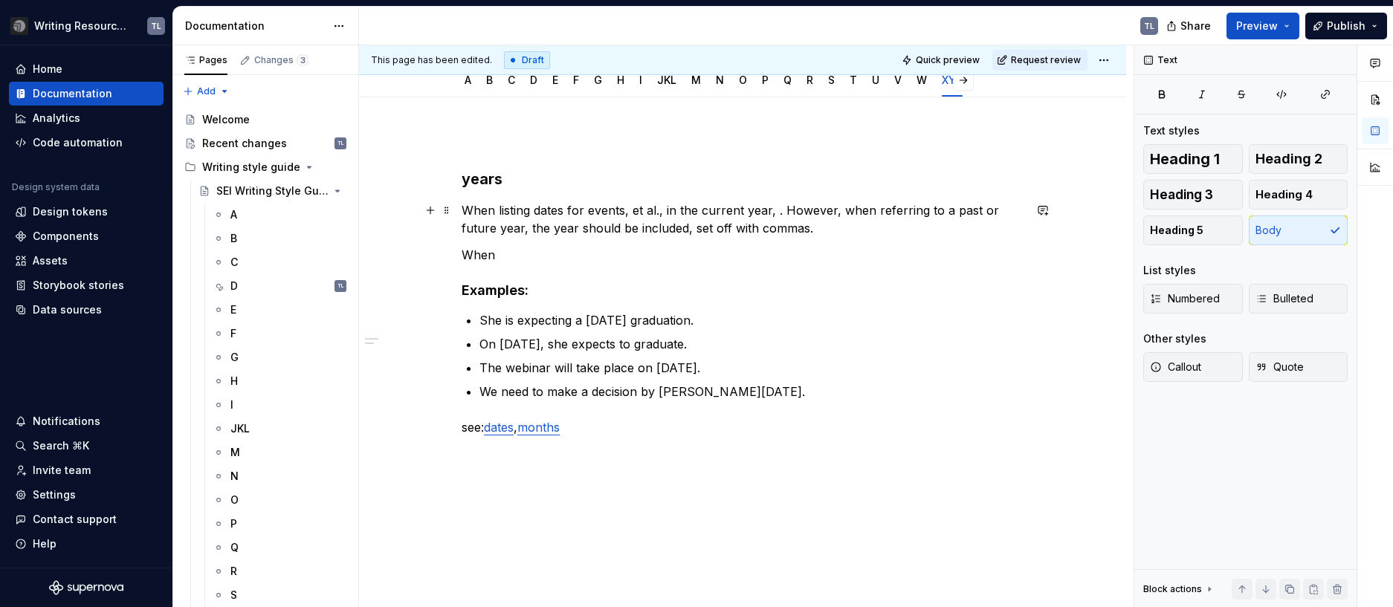
click at [462, 212] on p "When listing dates for events, et al., in the current year, . However, when ref…" at bounding box center [743, 219] width 562 height 36
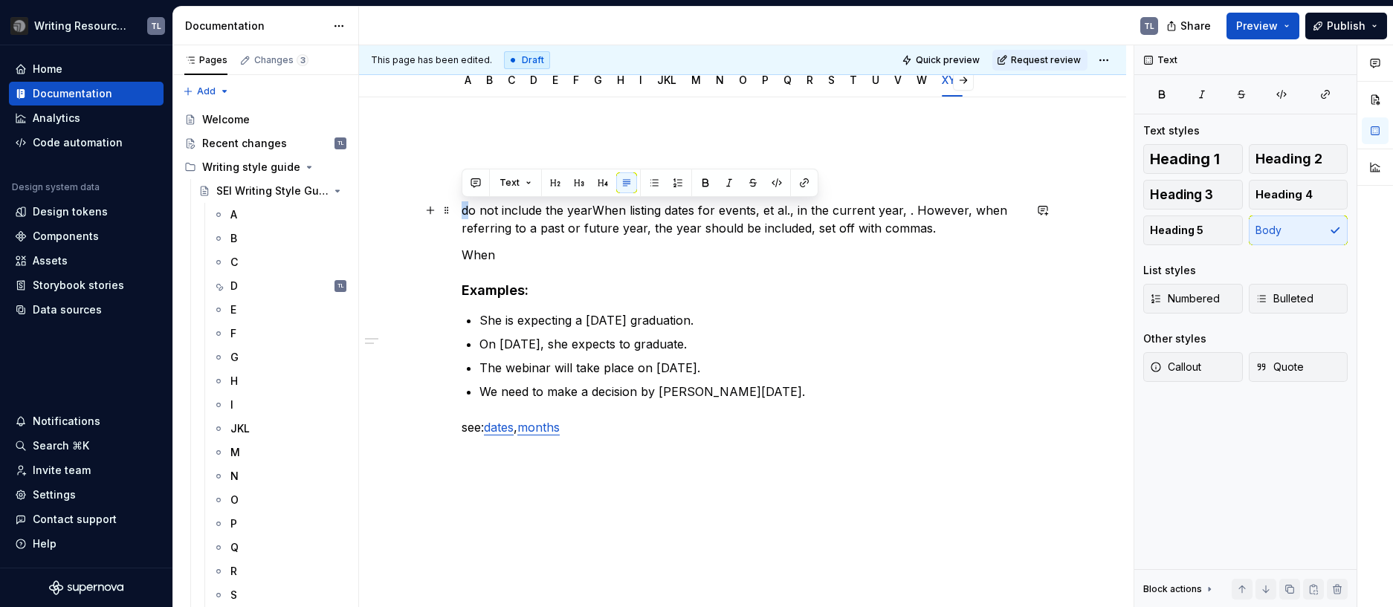
click at [459, 214] on div "years do not include the yearWhen listing dates for events, et al., in the curr…" at bounding box center [742, 380] width 767 height 566
click at [595, 211] on p "Do not include the yearWhen listing dates for events, et al., in the current ye…" at bounding box center [743, 219] width 562 height 36
click at [903, 215] on p "Do not include the year when listing dates for events, et al., in the current y…" at bounding box center [743, 219] width 562 height 36
click at [906, 211] on p "Do not include the year when listing dates for events, et al., in the current y…" at bounding box center [743, 219] width 562 height 36
click at [481, 255] on p "When" at bounding box center [743, 255] width 562 height 18
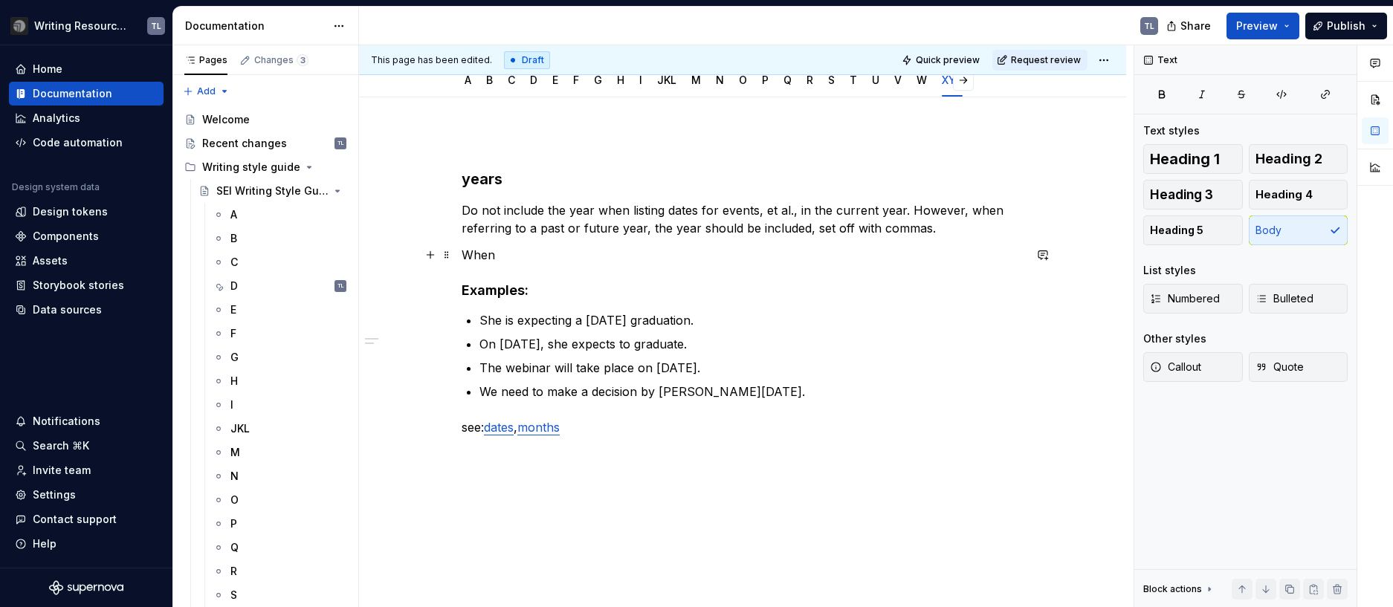
click at [481, 255] on p "When" at bounding box center [743, 255] width 562 height 18
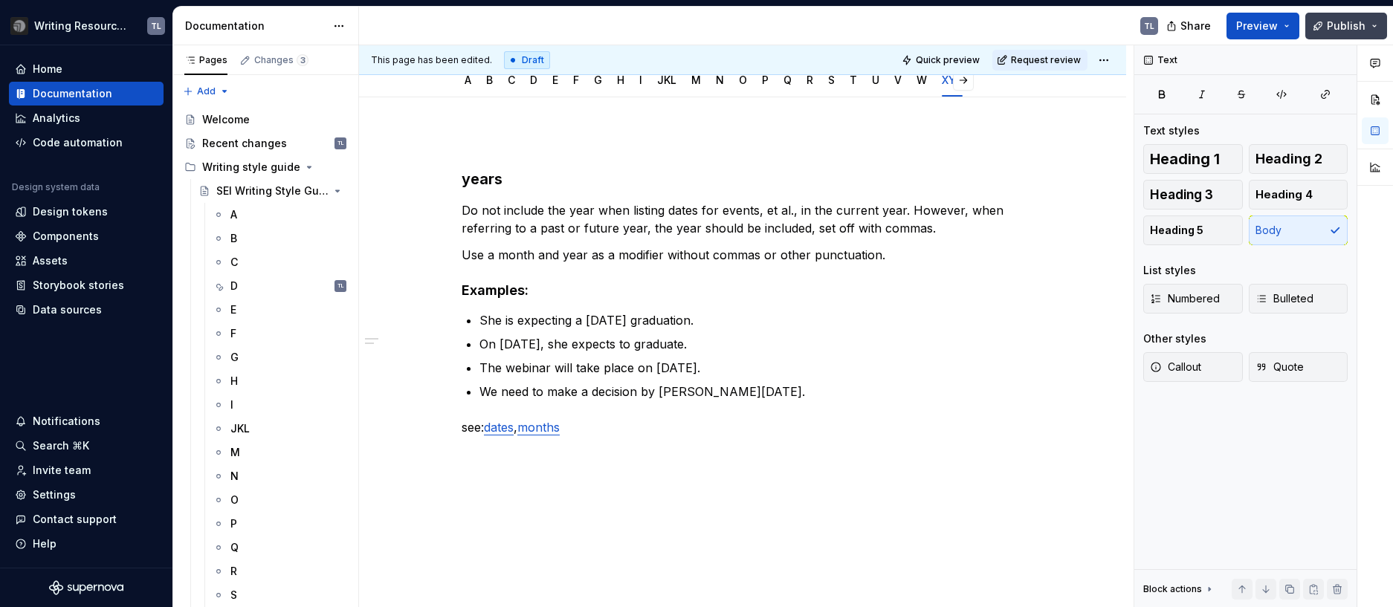
click at [1356, 28] on span "Publish" at bounding box center [1346, 26] width 39 height 15
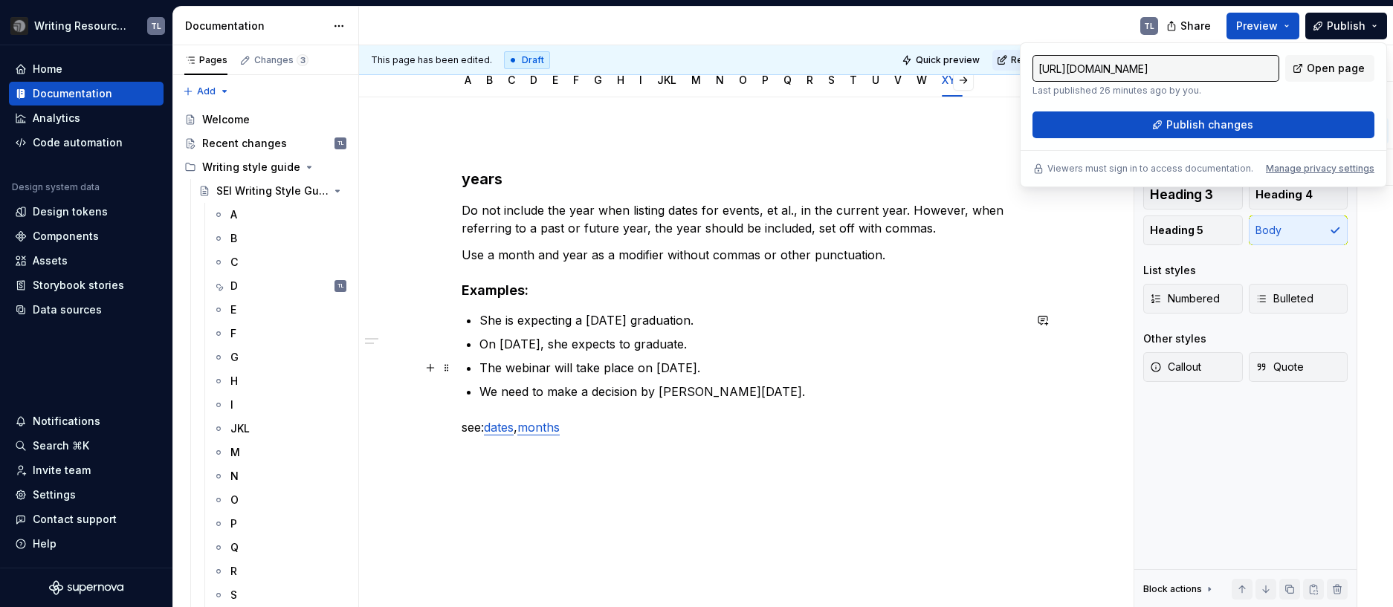
click at [796, 438] on div "years Do not include the year when listing dates for events, et al., in the cur…" at bounding box center [743, 298] width 562 height 330
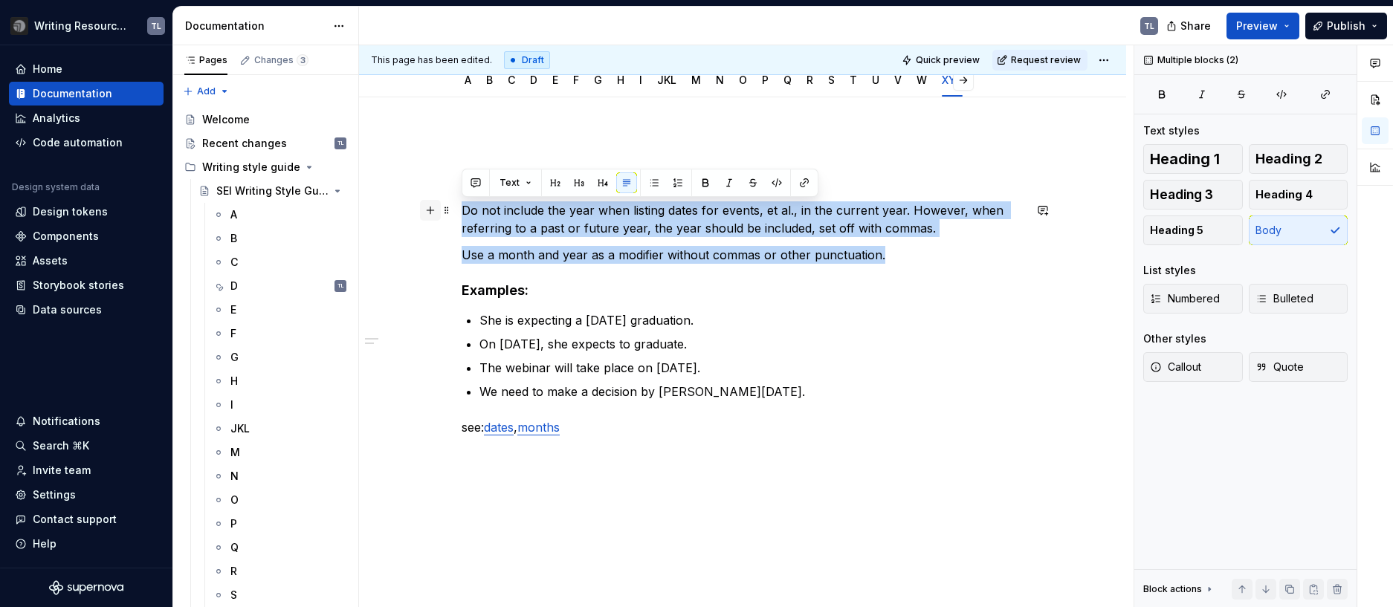
drag, startPoint x: 489, startPoint y: 235, endPoint x: 432, endPoint y: 214, distance: 60.9
click at [462, 214] on div "years Do not include the year when listing dates for events, et al., in the cur…" at bounding box center [743, 307] width 562 height 348
copy div "Do not include the year when listing dates for events, et al., in the current y…"
click at [1362, 32] on span "Publish" at bounding box center [1346, 26] width 39 height 15
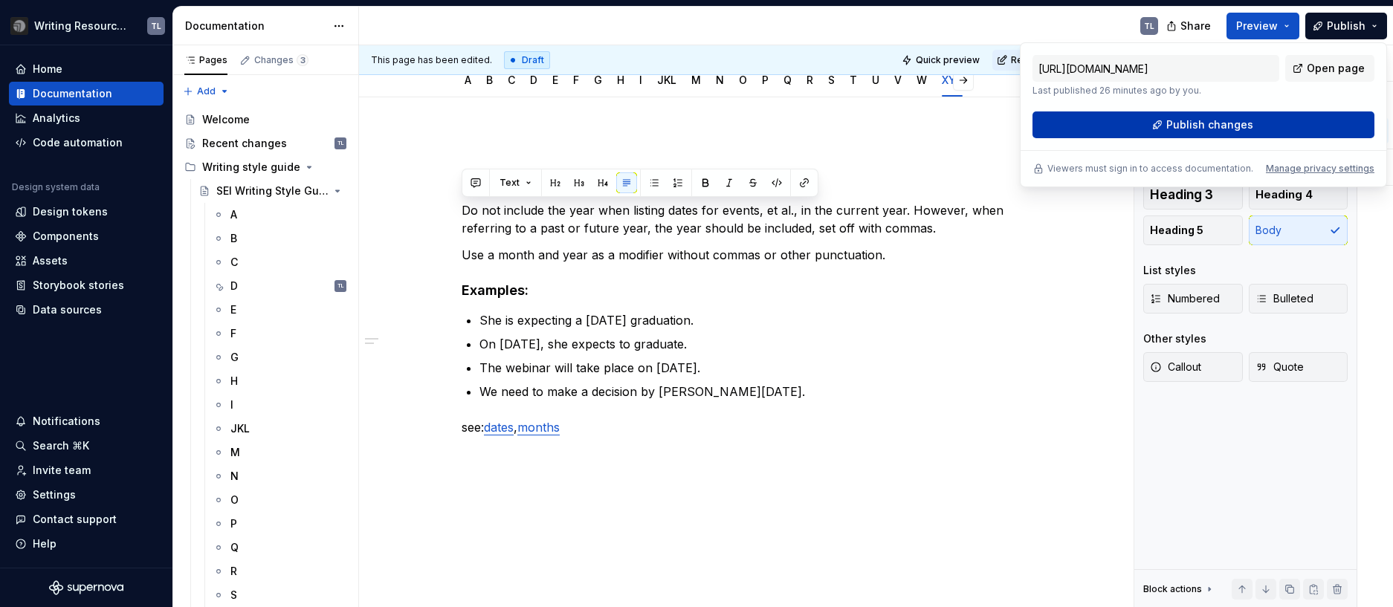
click at [1279, 134] on button "Publish changes" at bounding box center [1203, 124] width 342 height 27
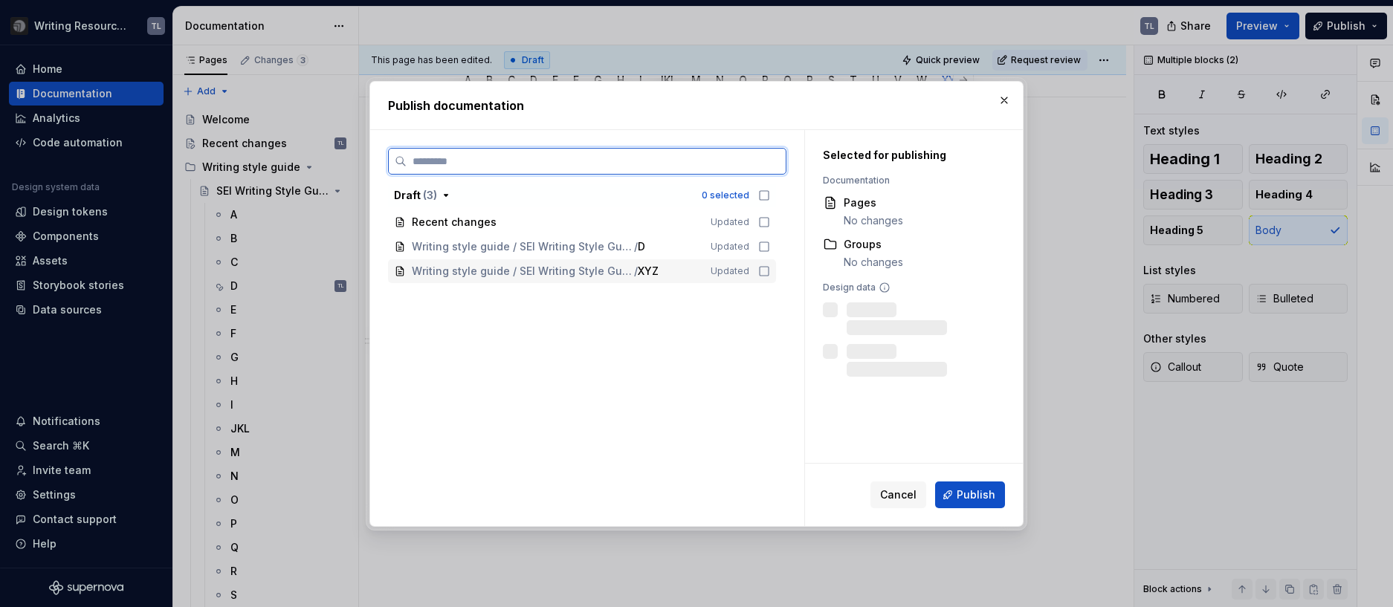
click at [765, 265] on icon at bounding box center [764, 271] width 12 height 12
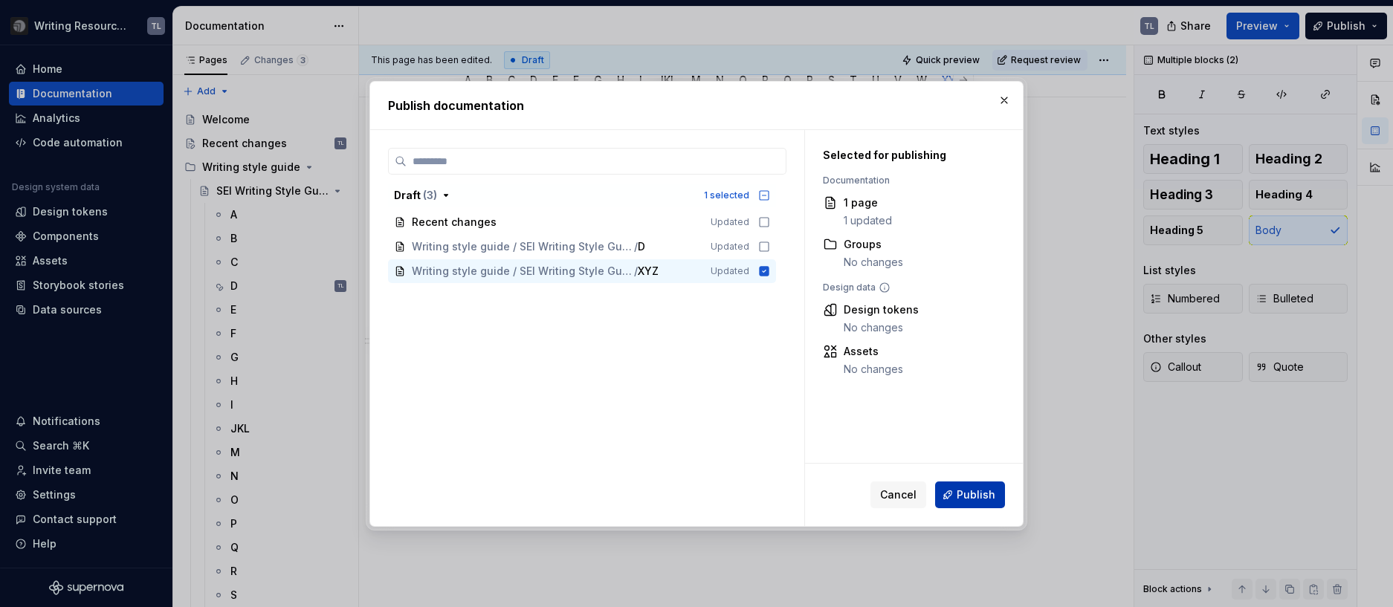
click at [966, 500] on span "Publish" at bounding box center [976, 495] width 39 height 15
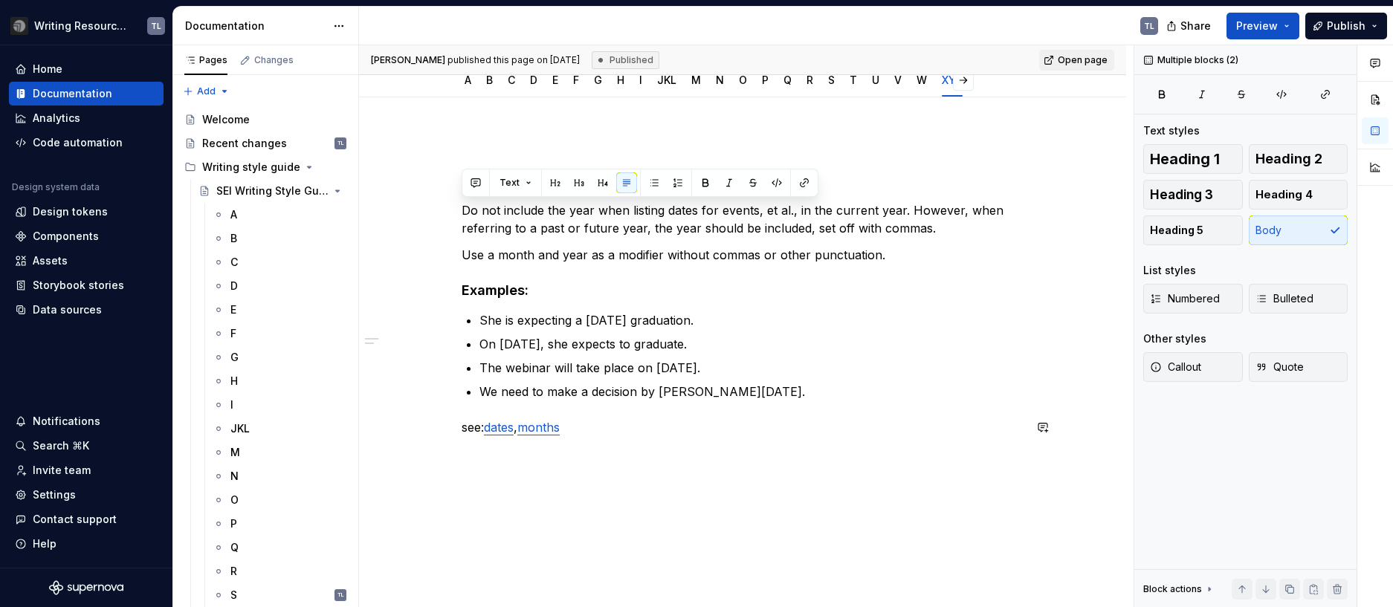
click at [739, 494] on div "years Do not include the year when listing dates for events, et al., in the cur…" at bounding box center [742, 380] width 767 height 566
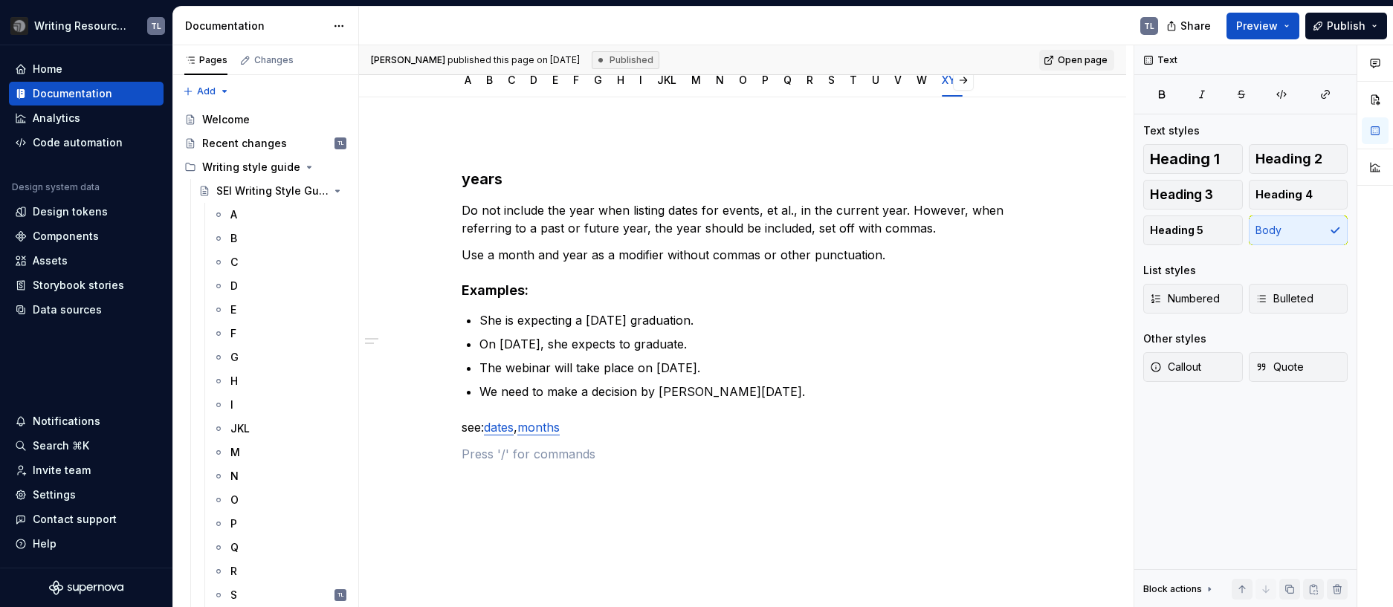
scroll to position [0, 0]
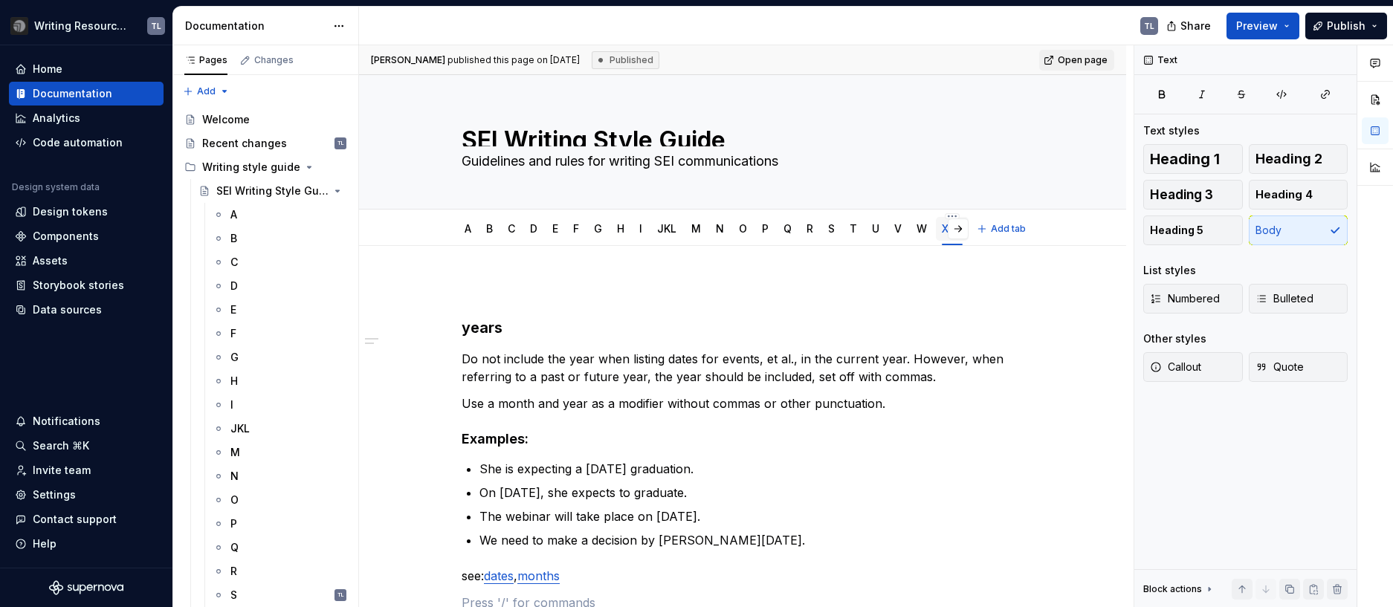
click at [954, 228] on button "button" at bounding box center [958, 229] width 21 height 21
click at [950, 229] on link "XYZ" at bounding box center [947, 228] width 21 height 13
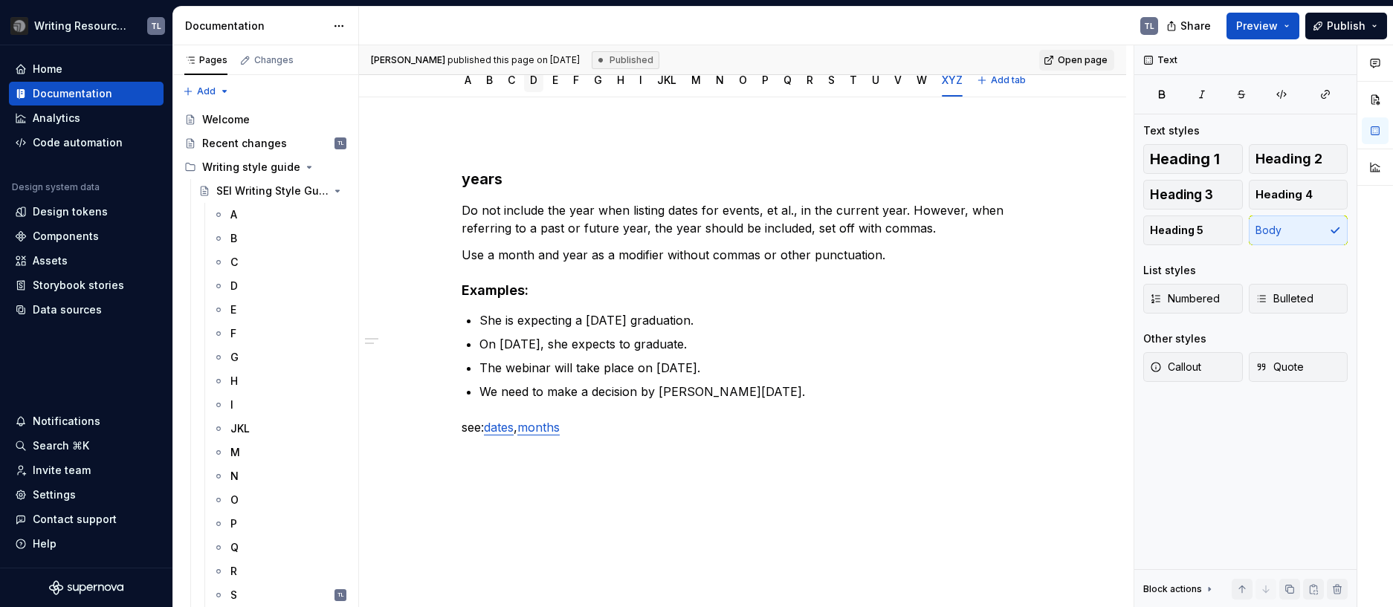
click at [531, 80] on link "D" at bounding box center [533, 80] width 7 height 13
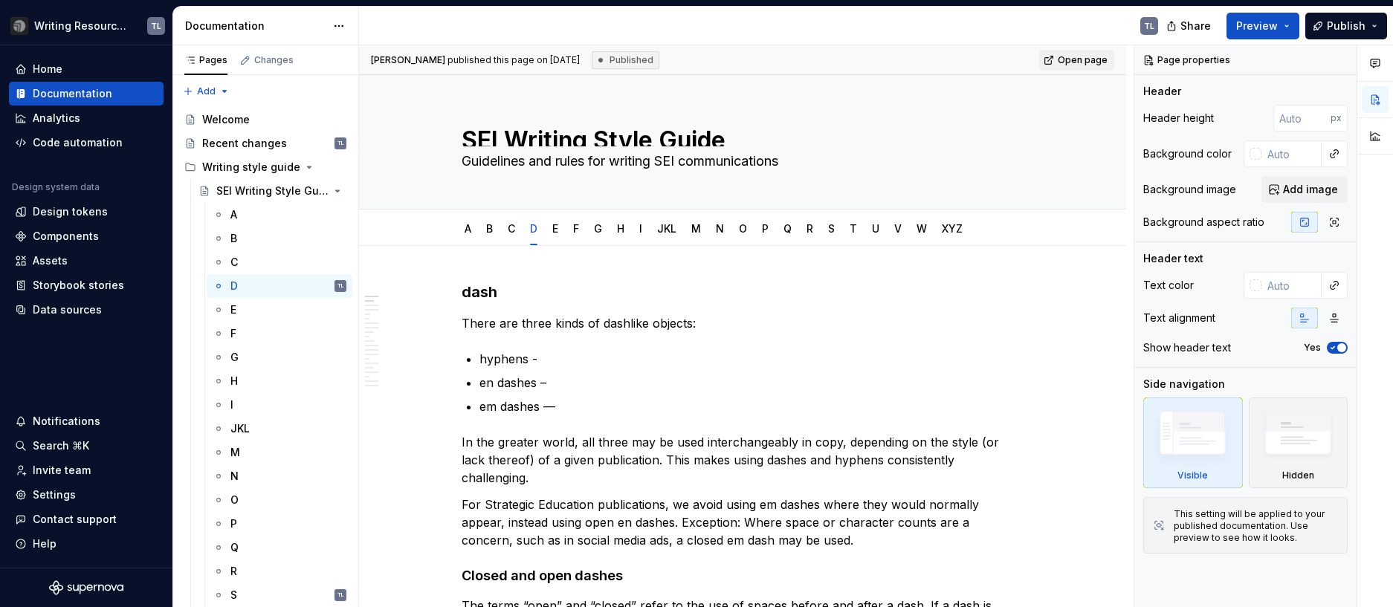
type textarea "*"
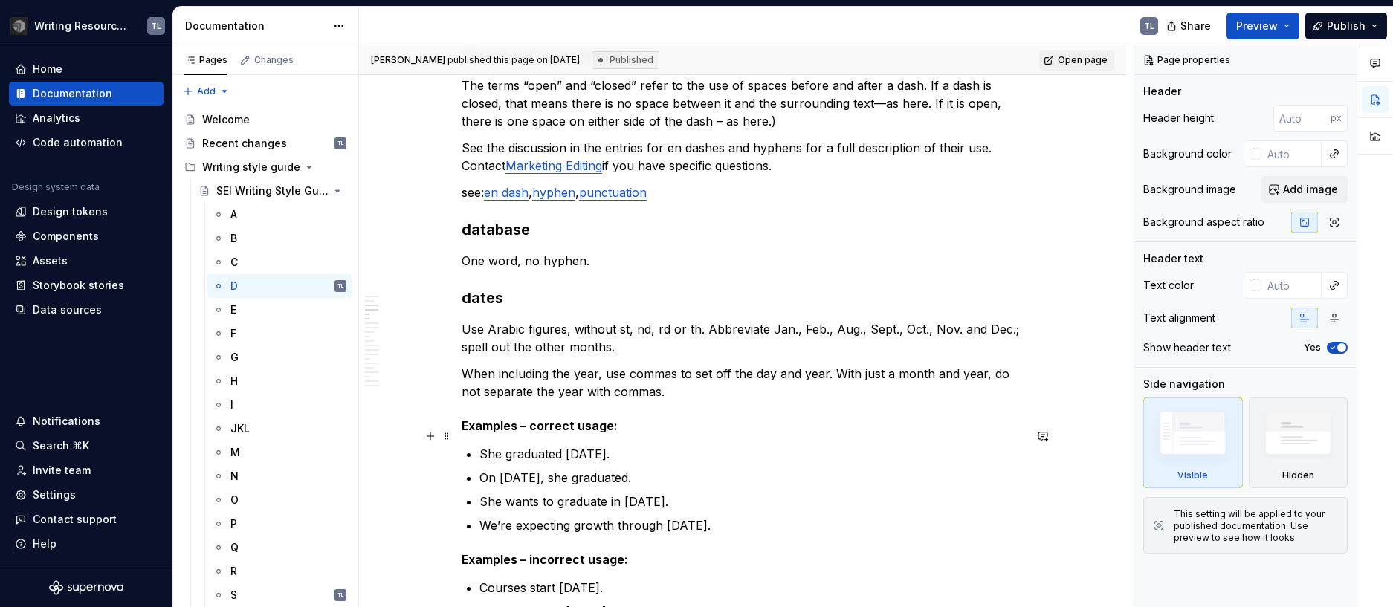
scroll to position [743, 0]
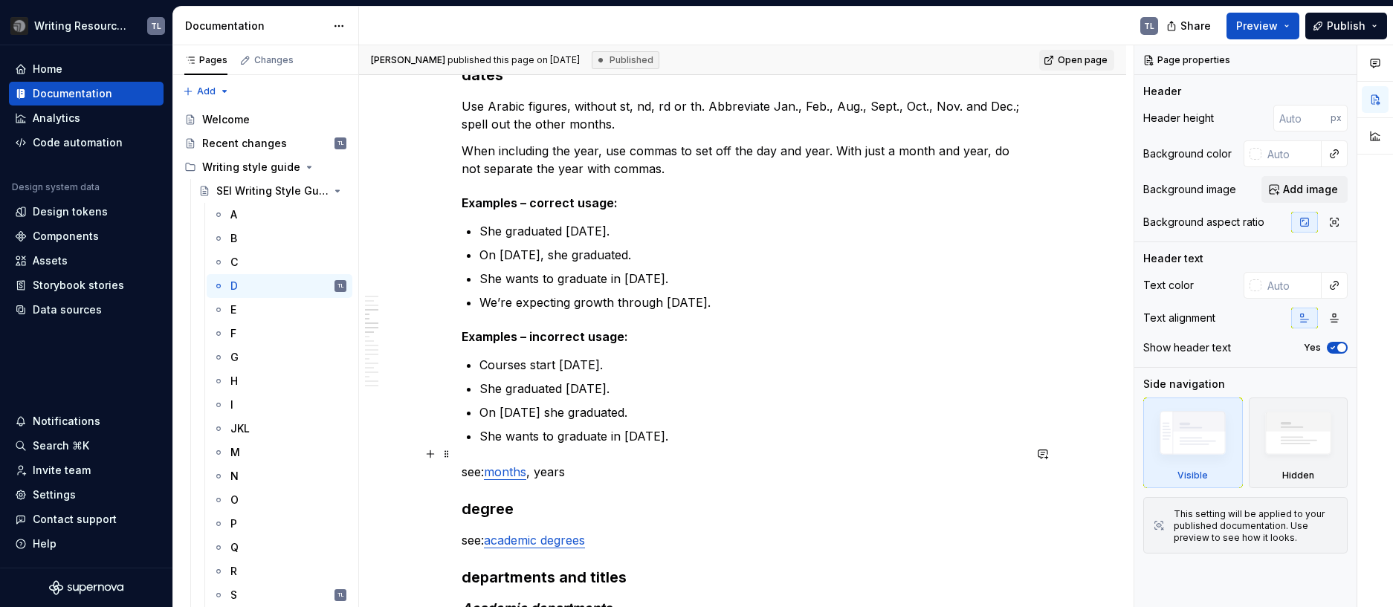
click at [548, 463] on p "see: months , years" at bounding box center [743, 472] width 562 height 18
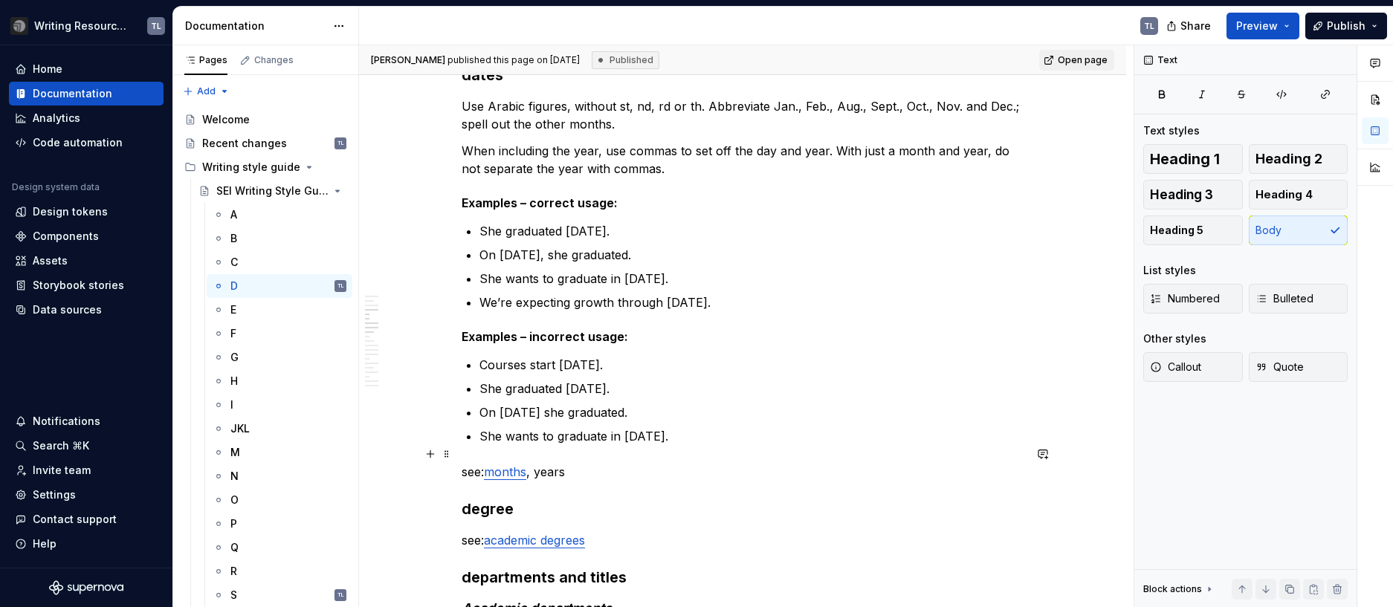
click at [548, 463] on p "see: months , years" at bounding box center [743, 472] width 562 height 18
click at [879, 426] on button "button" at bounding box center [880, 426] width 21 height 21
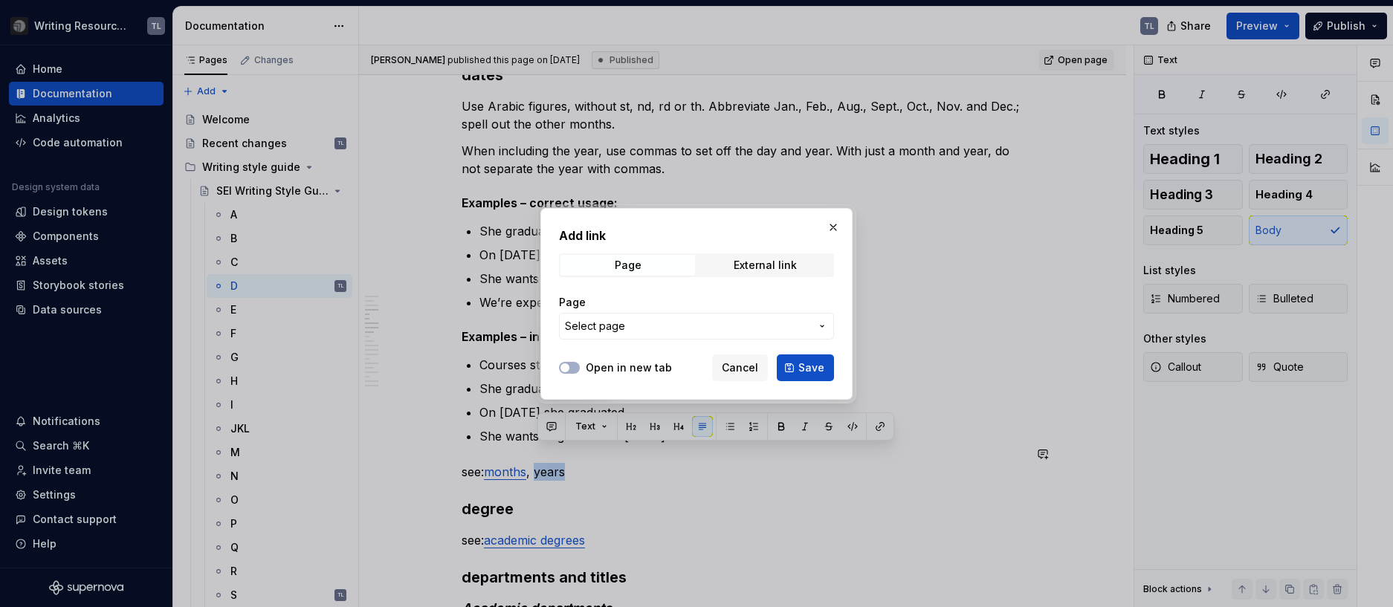
click at [815, 331] on button "Select page" at bounding box center [696, 326] width 275 height 27
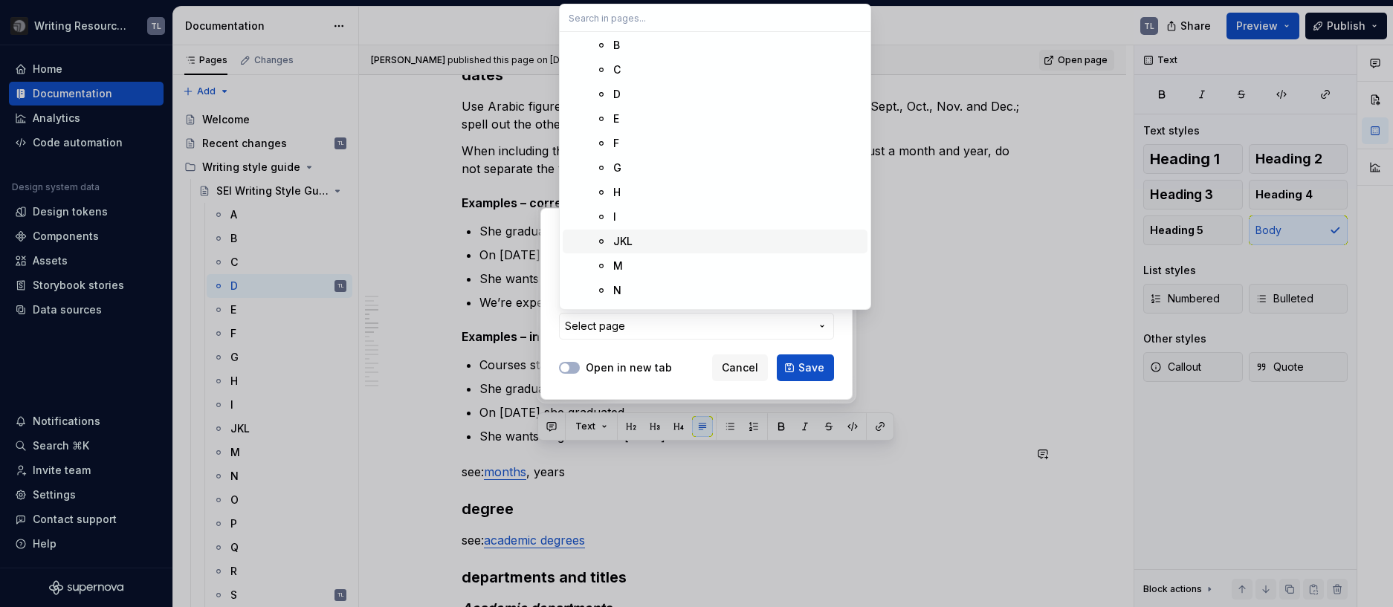
scroll to position [446, 0]
click at [644, 235] on div "XYZ" at bounding box center [737, 238] width 248 height 15
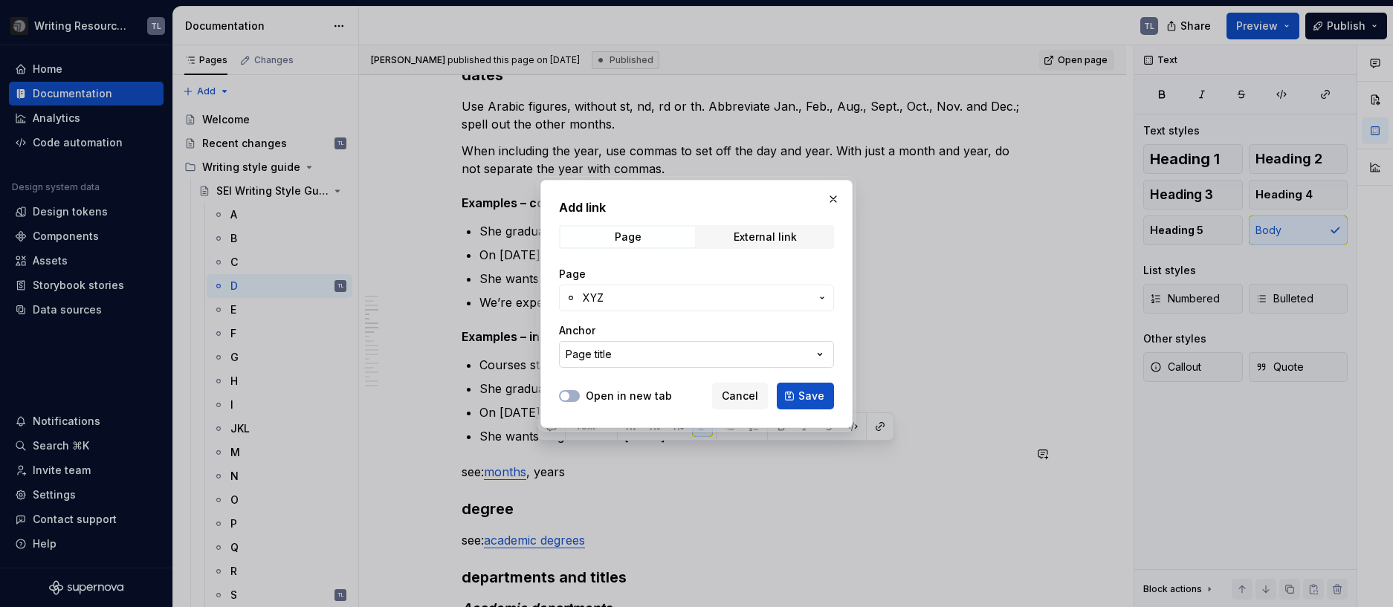
click at [644, 356] on button "Page title" at bounding box center [696, 354] width 275 height 27
click at [633, 385] on input "text" at bounding box center [715, 385] width 311 height 27
type input "years"
click at [684, 422] on div "Add link Page External link Page XYZ Anchor Page title Open in new tab Cancel S…" at bounding box center [696, 303] width 1393 height 607
click at [817, 395] on span "Save" at bounding box center [811, 396] width 26 height 15
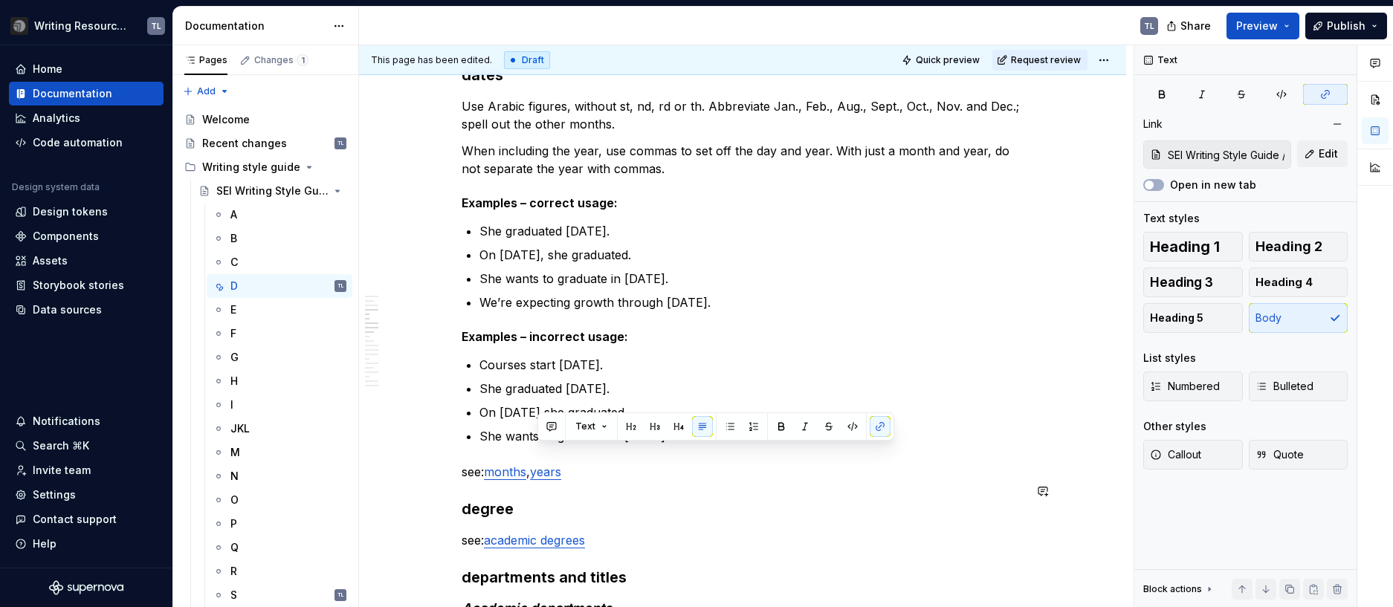
click at [835, 531] on p "see: academic degrees" at bounding box center [743, 540] width 562 height 18
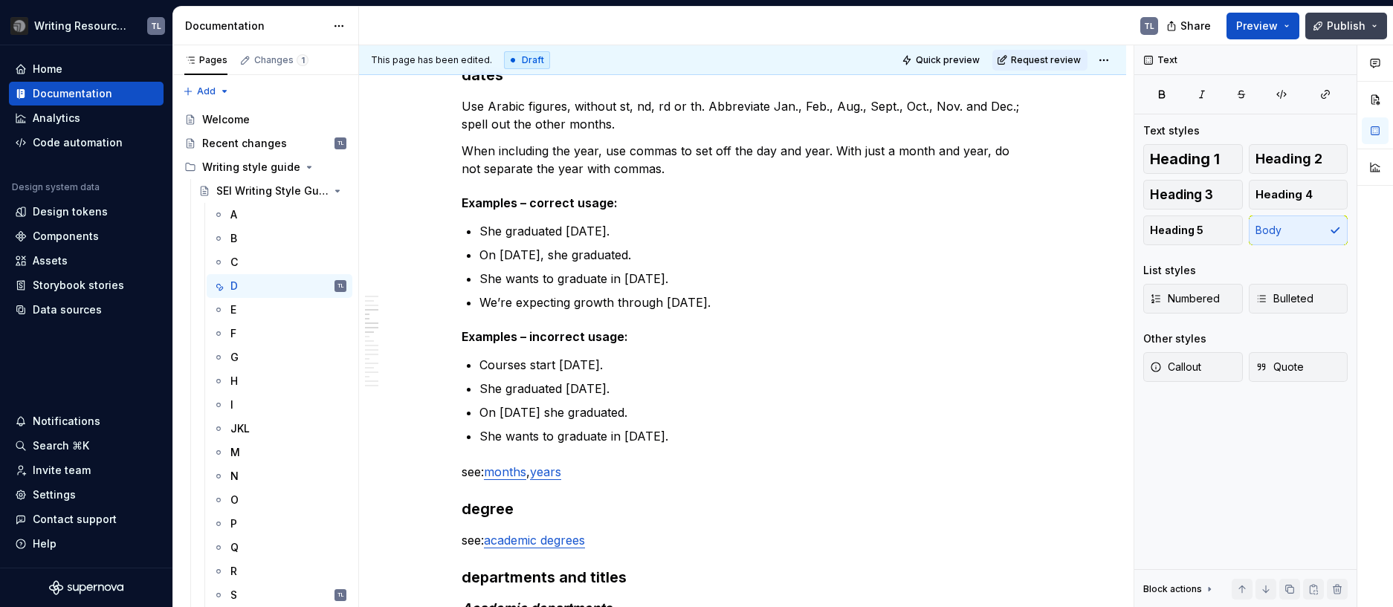
click at [1319, 30] on button "Publish" at bounding box center [1346, 26] width 82 height 27
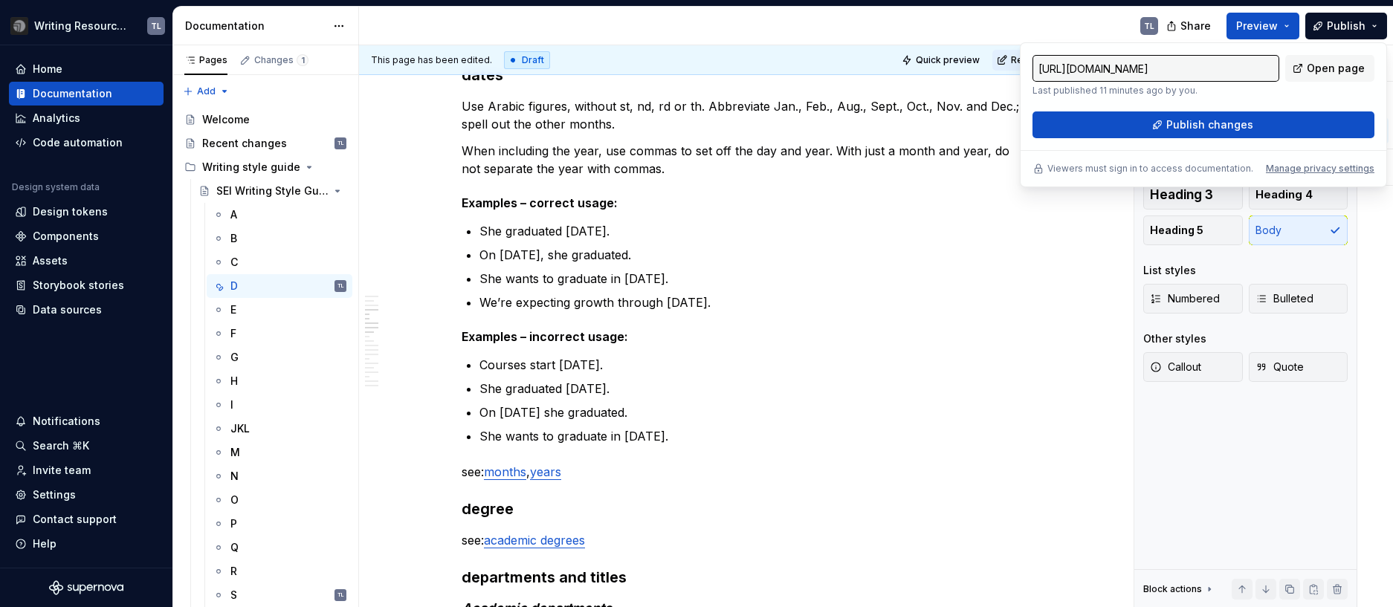
click at [1165, 140] on div "https://seiwritingstyleguide.supernova-docs.io/latest/writing-style-guide/sei-w…" at bounding box center [1203, 114] width 367 height 145
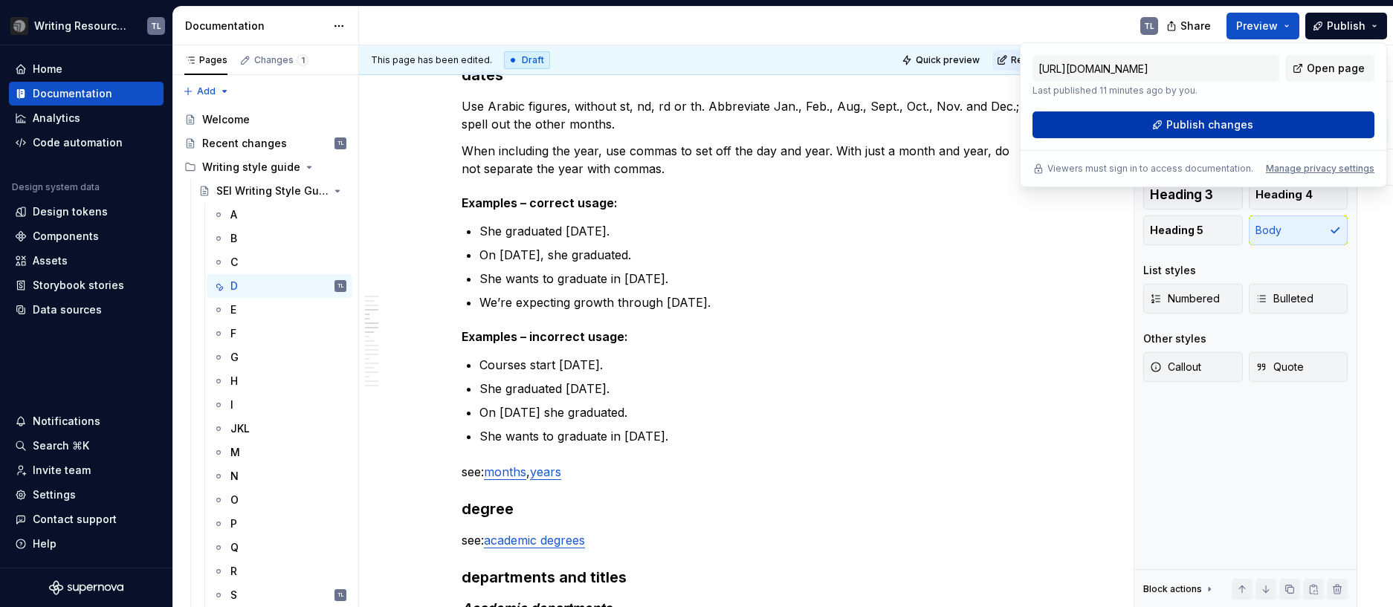
click at [1161, 132] on button "Publish changes" at bounding box center [1203, 124] width 342 height 27
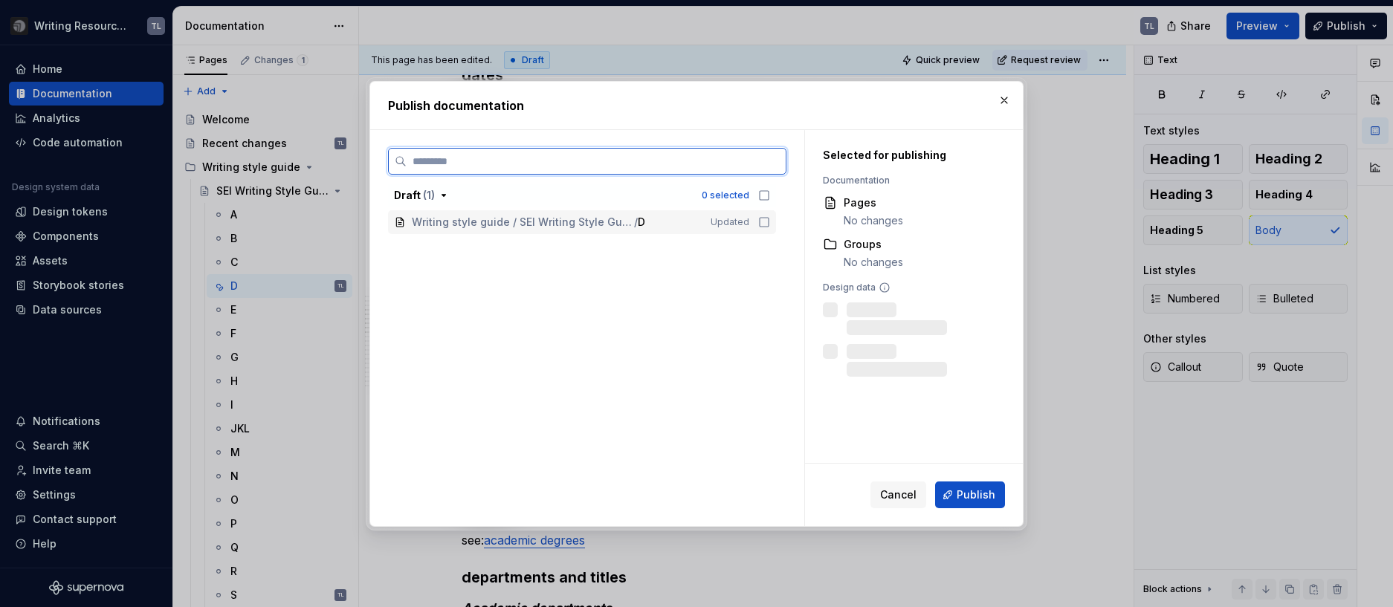
click at [763, 224] on icon at bounding box center [764, 222] width 12 height 12
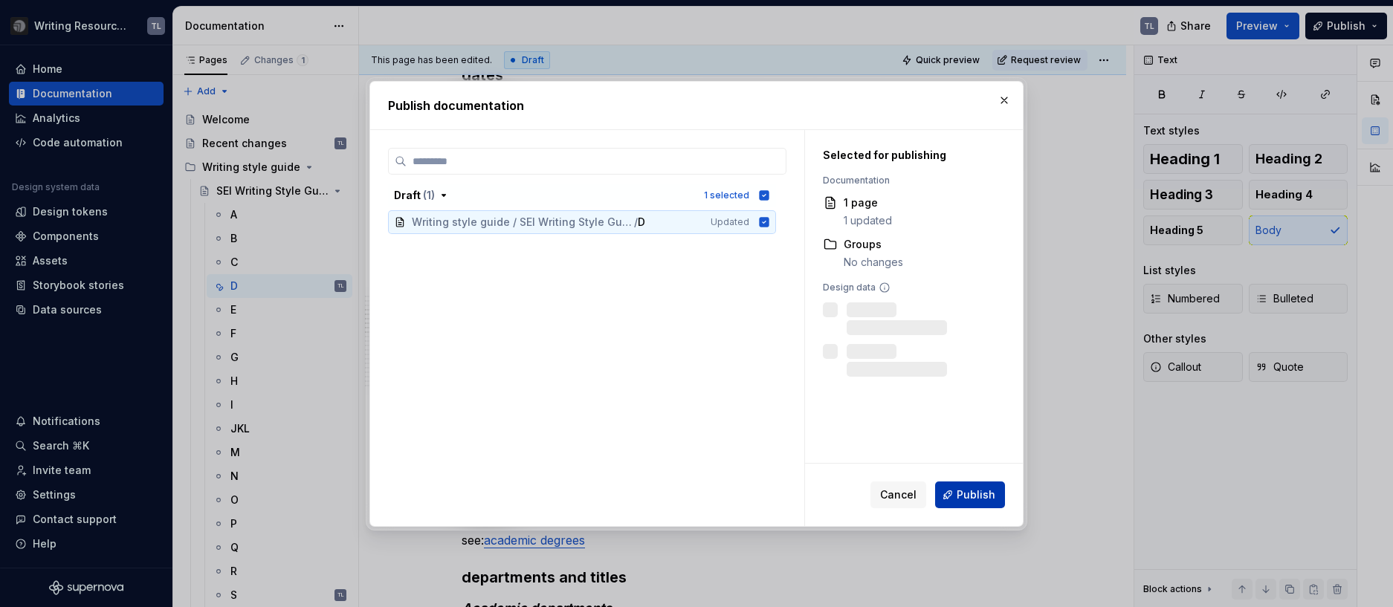
click at [971, 500] on span "Publish" at bounding box center [976, 495] width 39 height 15
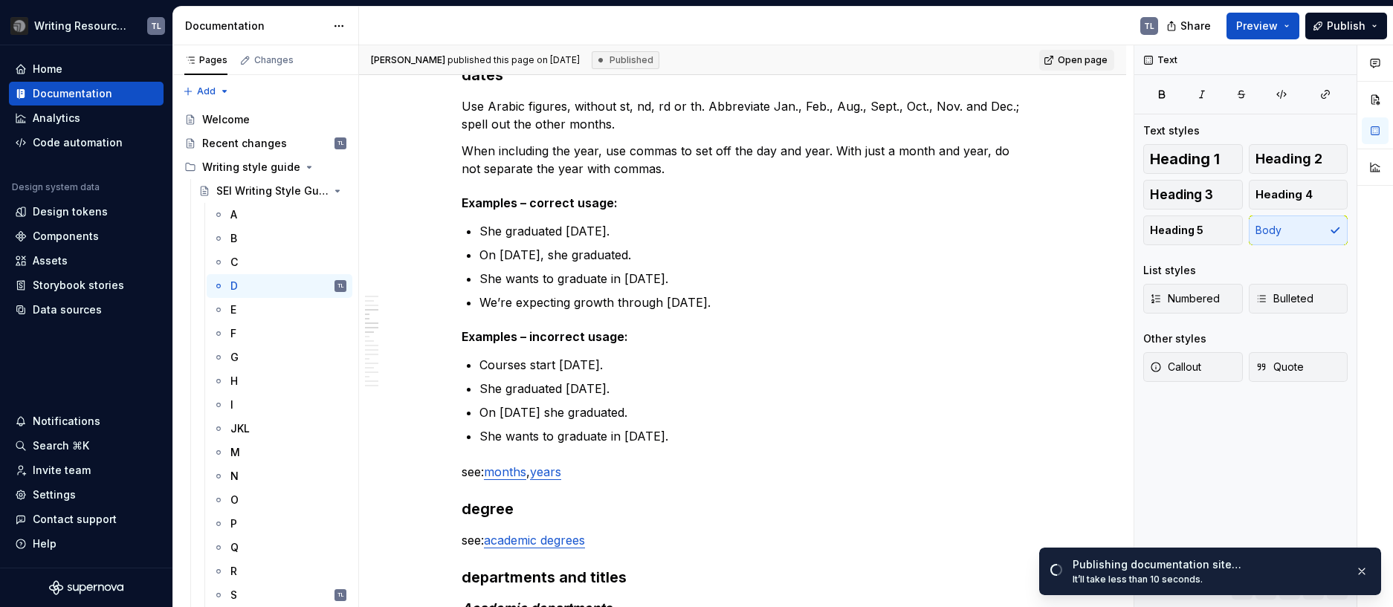
type textarea "*"
